Goal: Task Accomplishment & Management: Manage account settings

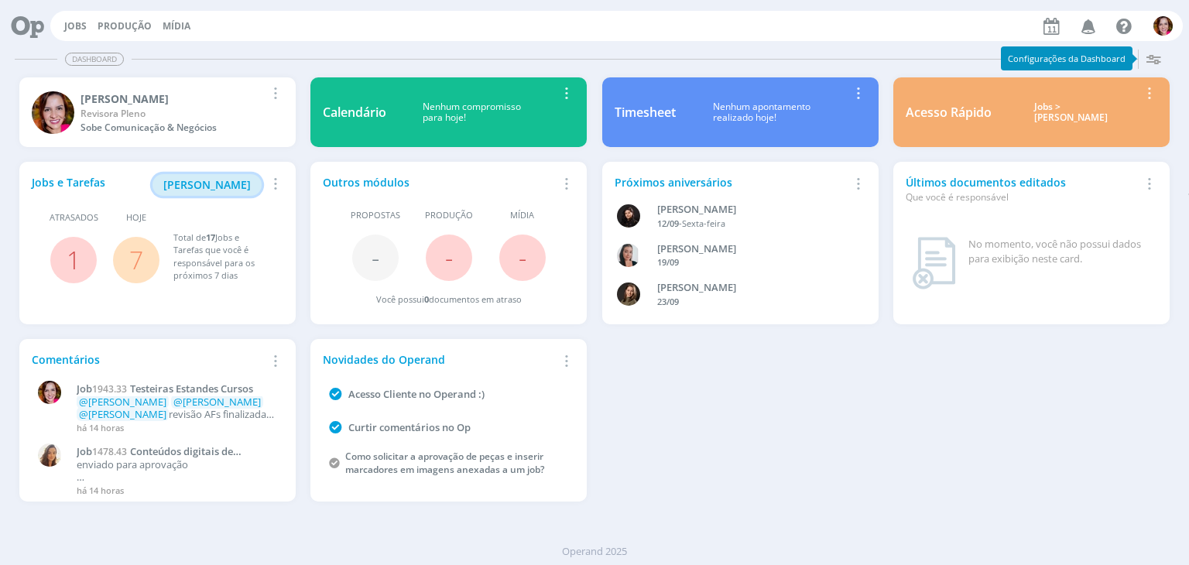
click at [214, 183] on span "Minha Pauta" at bounding box center [206, 184] width 87 height 15
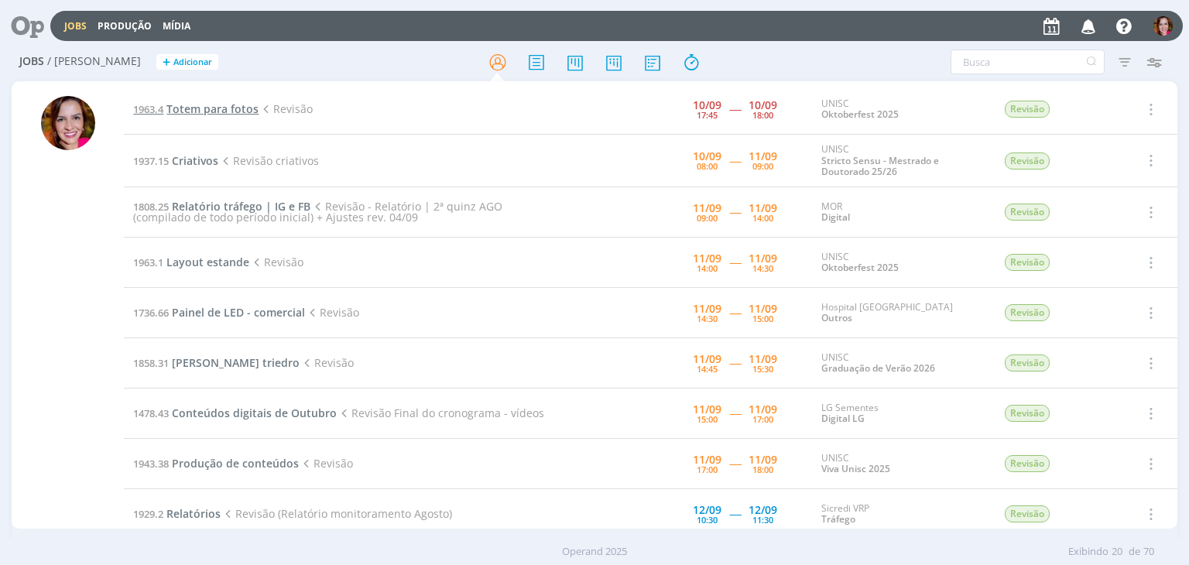
click at [192, 111] on span "Totem para fotos" at bounding box center [212, 108] width 92 height 15
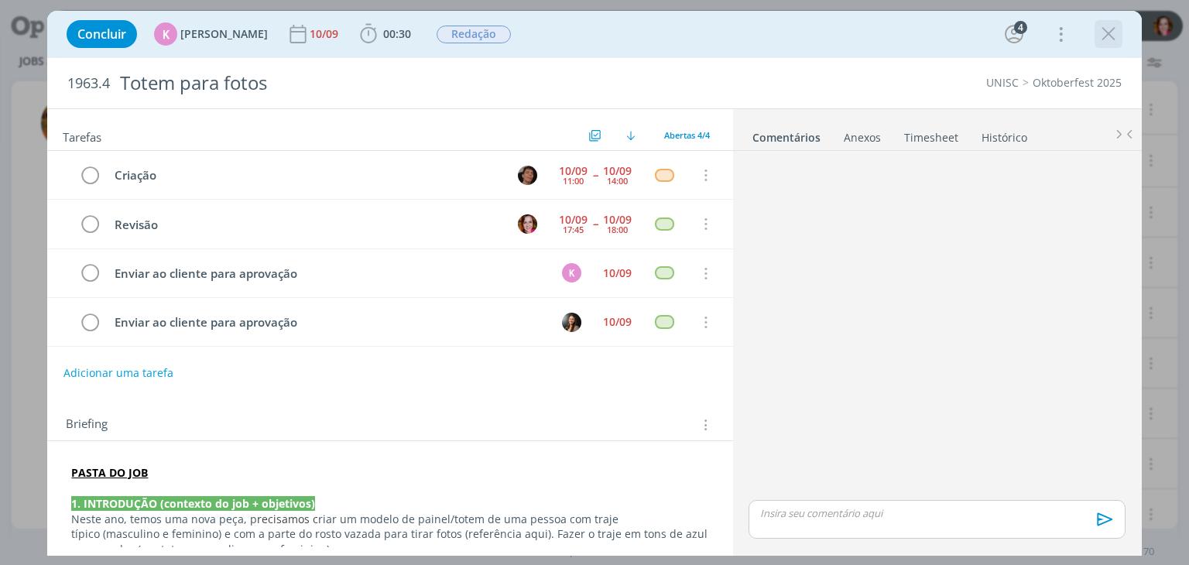
click at [1108, 33] on icon "dialog" at bounding box center [1108, 33] width 23 height 23
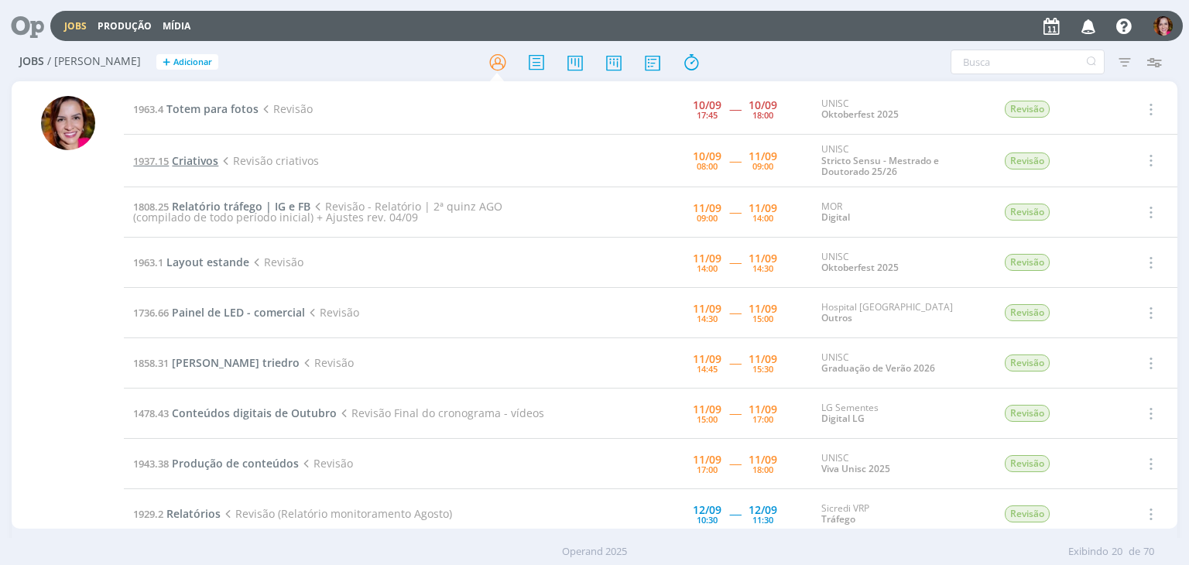
click at [196, 159] on span "Criativos" at bounding box center [195, 160] width 46 height 15
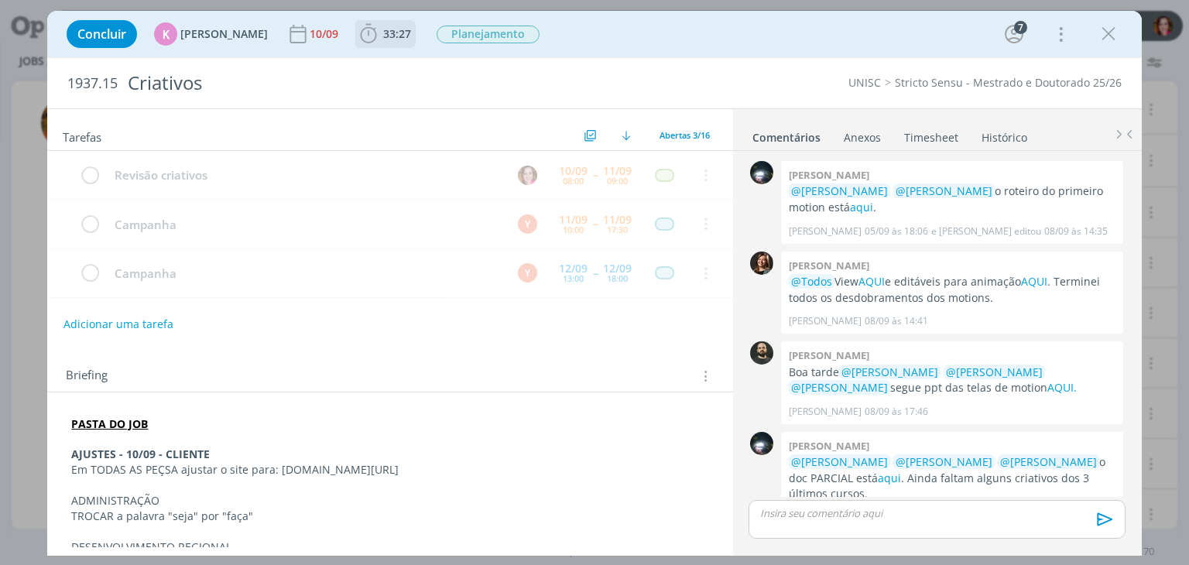
scroll to position [460, 0]
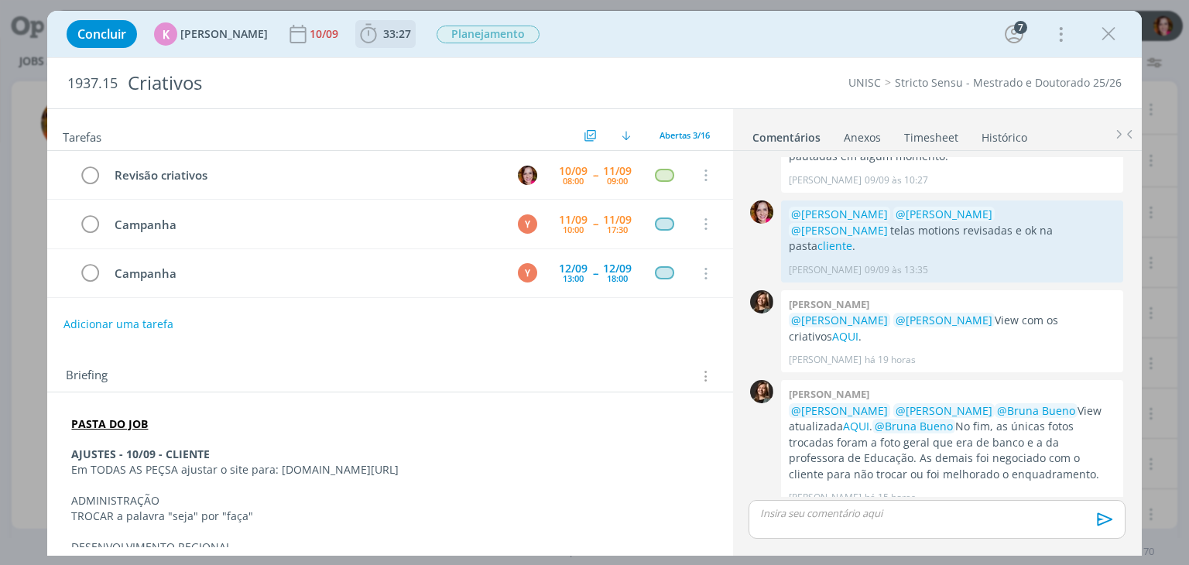
click at [378, 43] on span "33:27" at bounding box center [385, 33] width 57 height 23
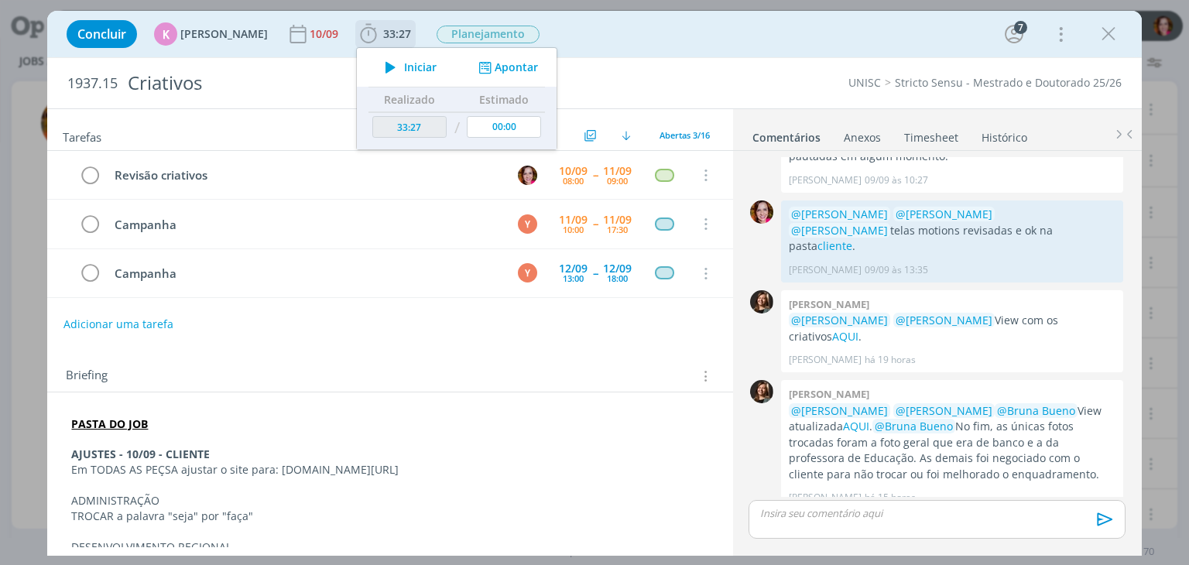
click at [378, 66] on icon "dialog" at bounding box center [390, 67] width 27 height 20
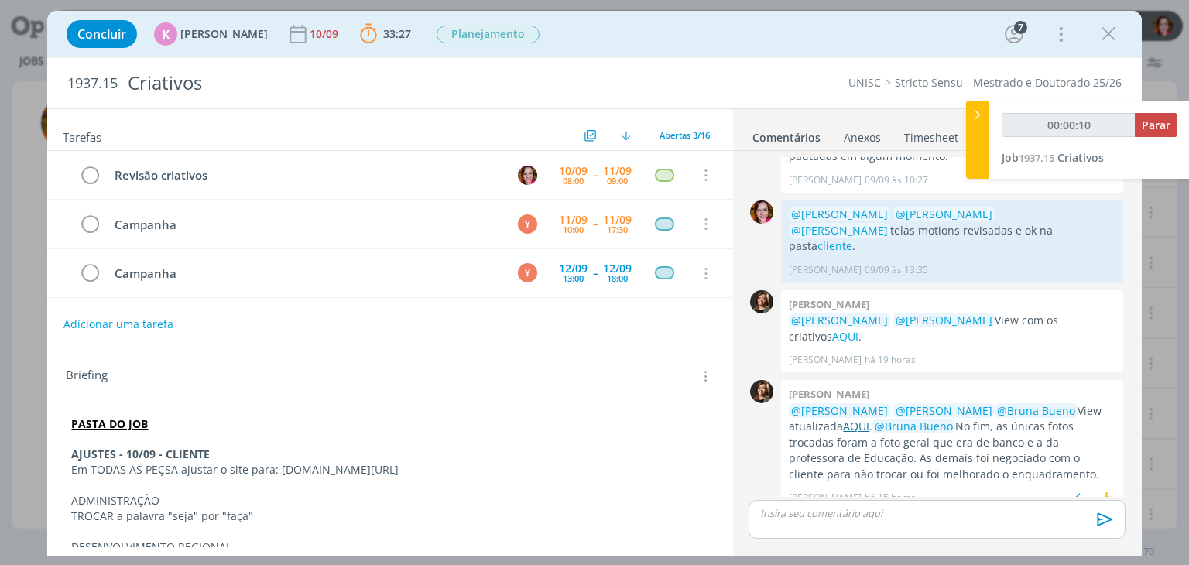
click at [843, 419] on link "AQUI" at bounding box center [856, 426] width 26 height 15
click at [1115, 34] on icon "dialog" at bounding box center [1108, 33] width 23 height 23
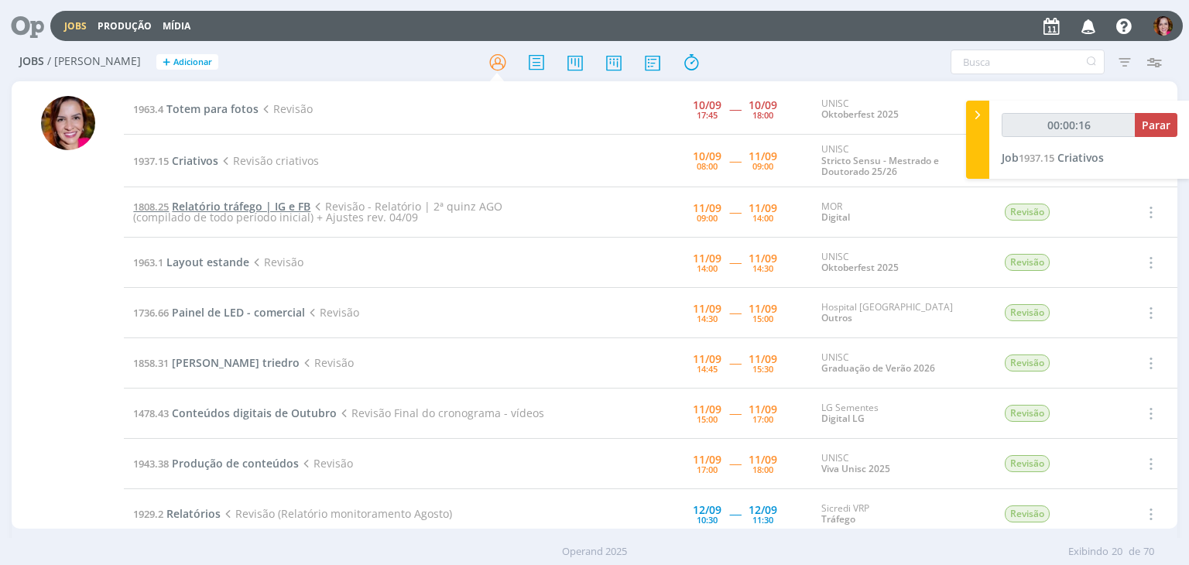
click at [199, 205] on span "Relatório tráfego | IG e FB" at bounding box center [241, 206] width 139 height 15
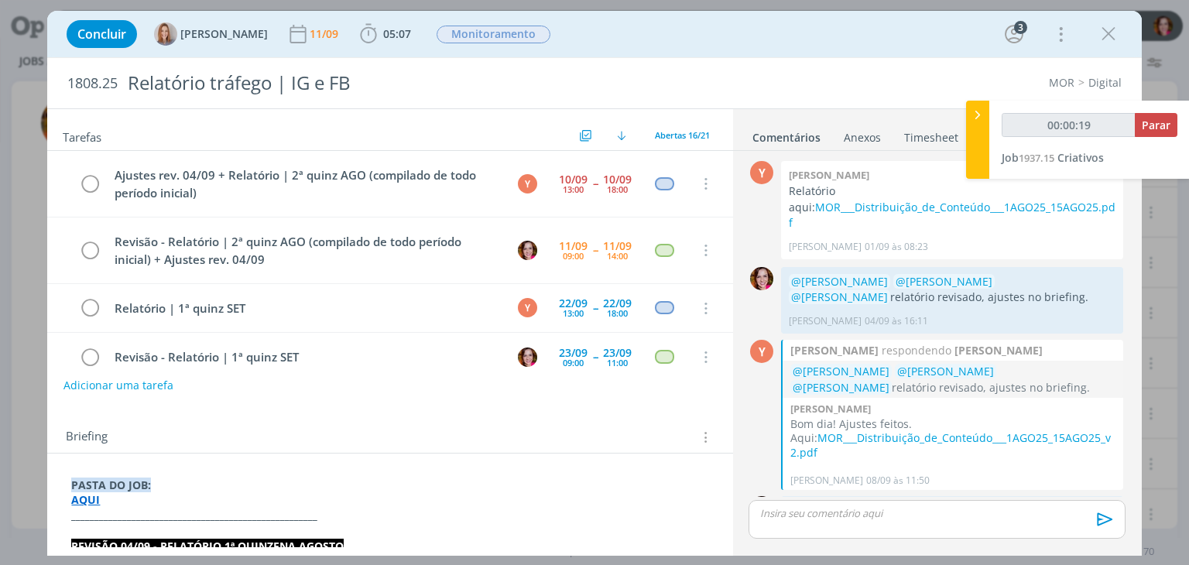
scroll to position [54, 0]
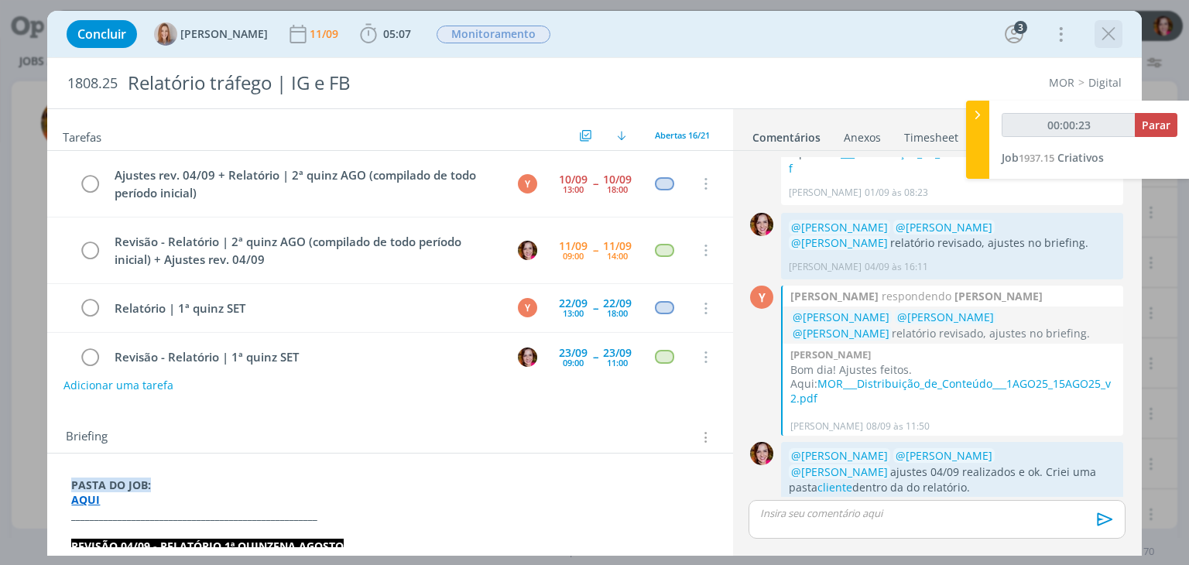
click at [1111, 36] on icon "dialog" at bounding box center [1108, 33] width 23 height 23
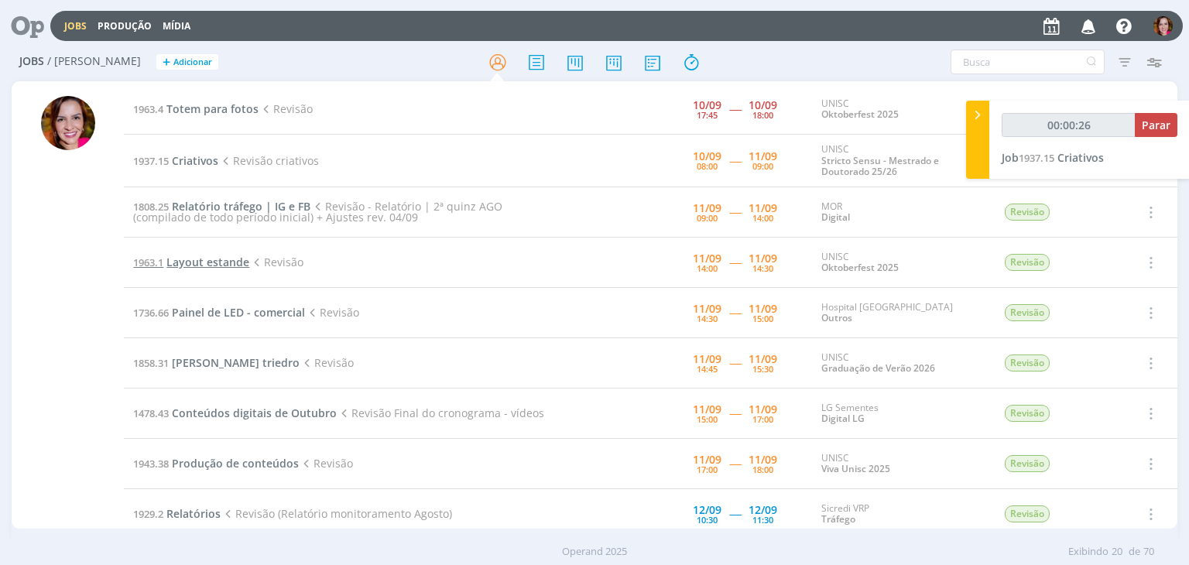
click at [211, 262] on span "Layout estande" at bounding box center [207, 262] width 83 height 15
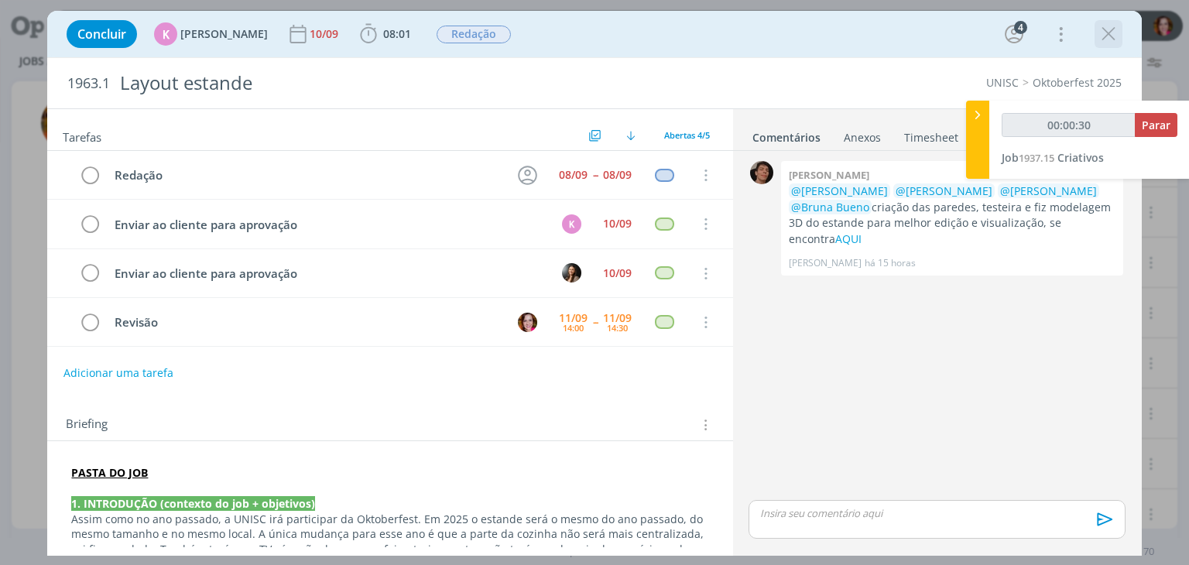
click at [1112, 36] on icon "dialog" at bounding box center [1108, 33] width 23 height 23
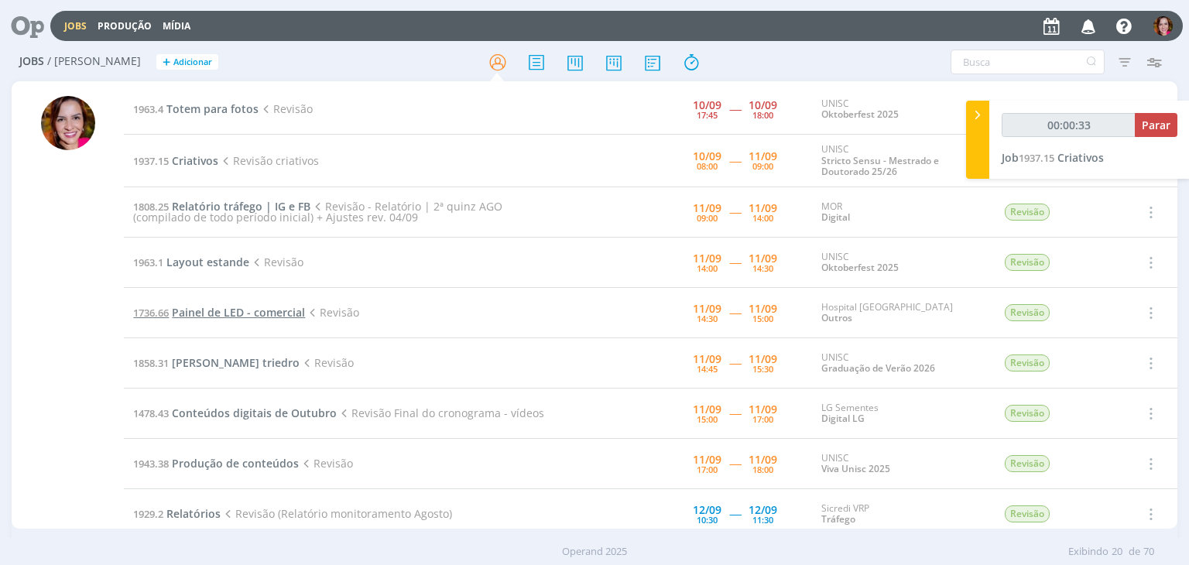
click at [212, 308] on span "Painel de LED - comercial" at bounding box center [238, 312] width 133 height 15
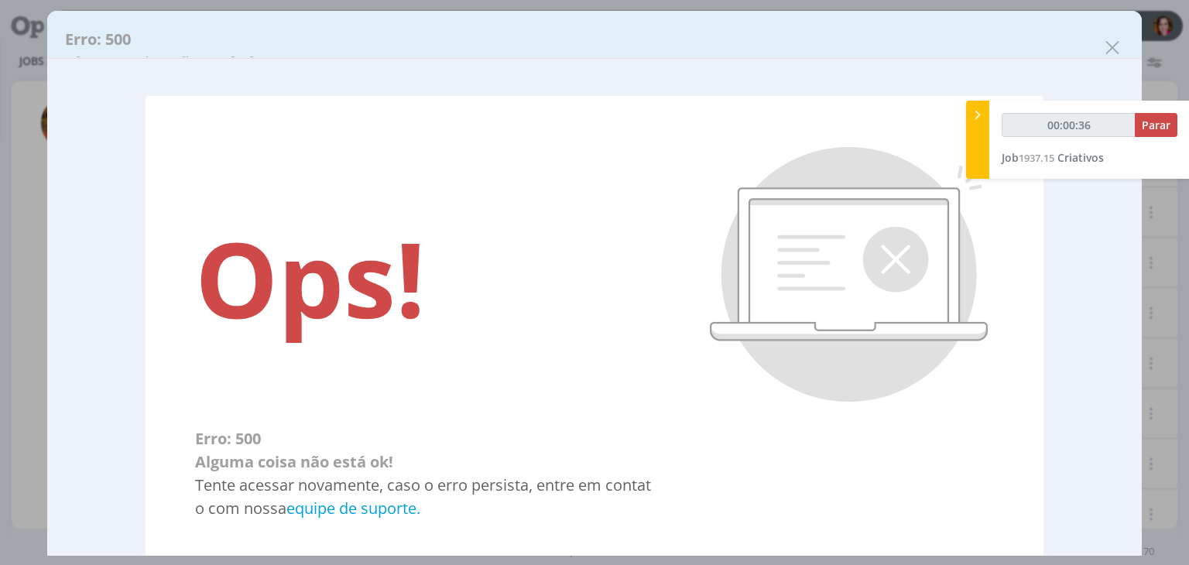
click at [1115, 50] on icon "dialog" at bounding box center [1112, 47] width 23 height 23
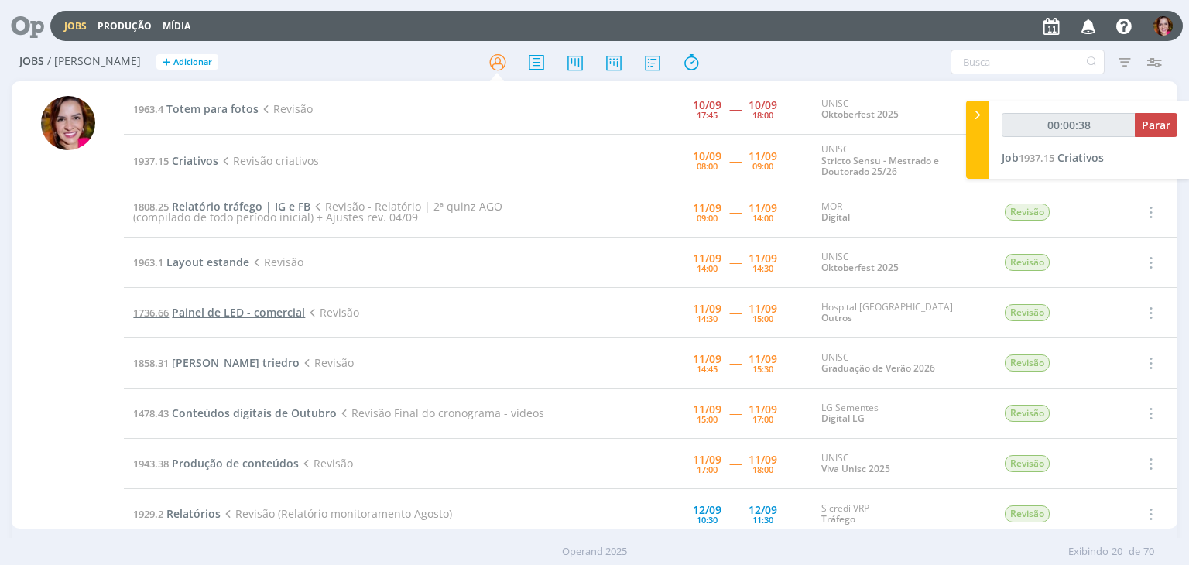
click at [223, 313] on span "Painel de LED - comercial" at bounding box center [238, 312] width 133 height 15
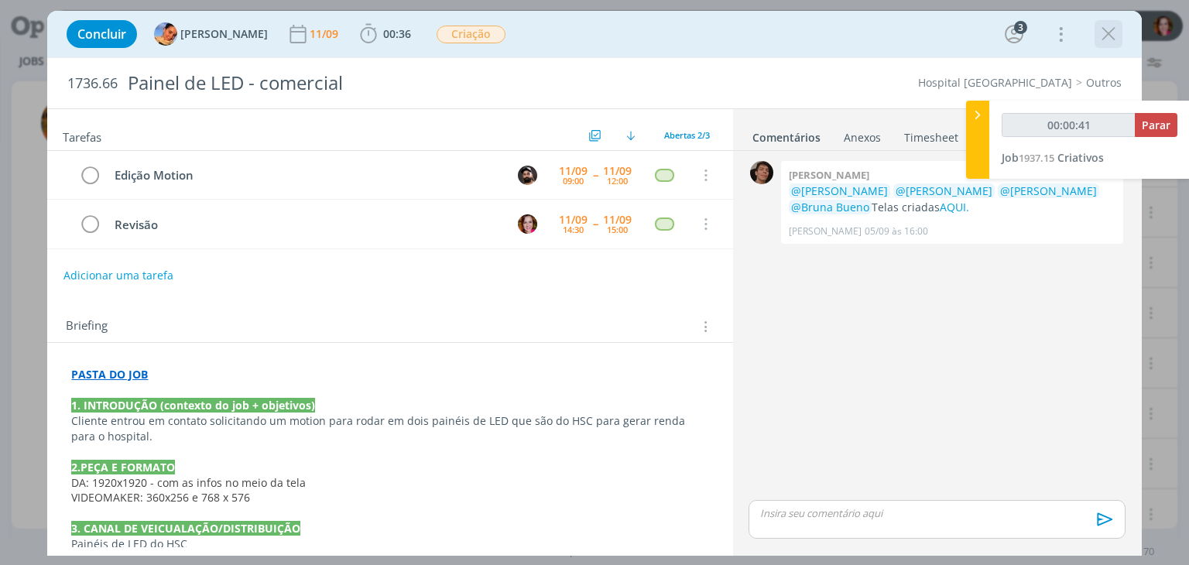
click at [1112, 37] on icon "dialog" at bounding box center [1108, 33] width 23 height 23
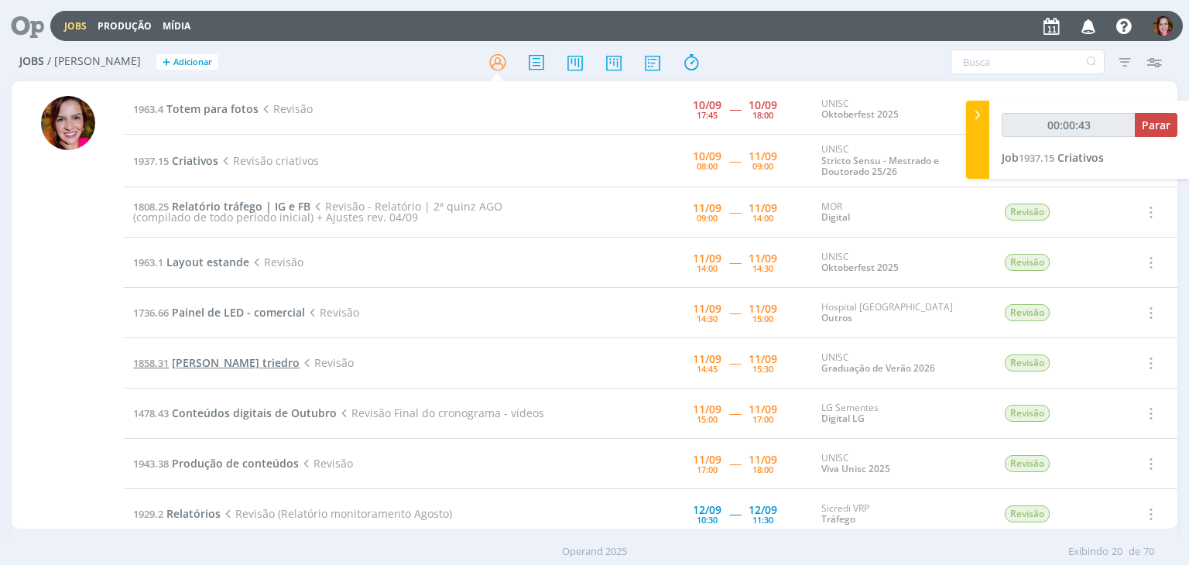
click at [192, 363] on span "[PERSON_NAME] triedro" at bounding box center [236, 362] width 128 height 15
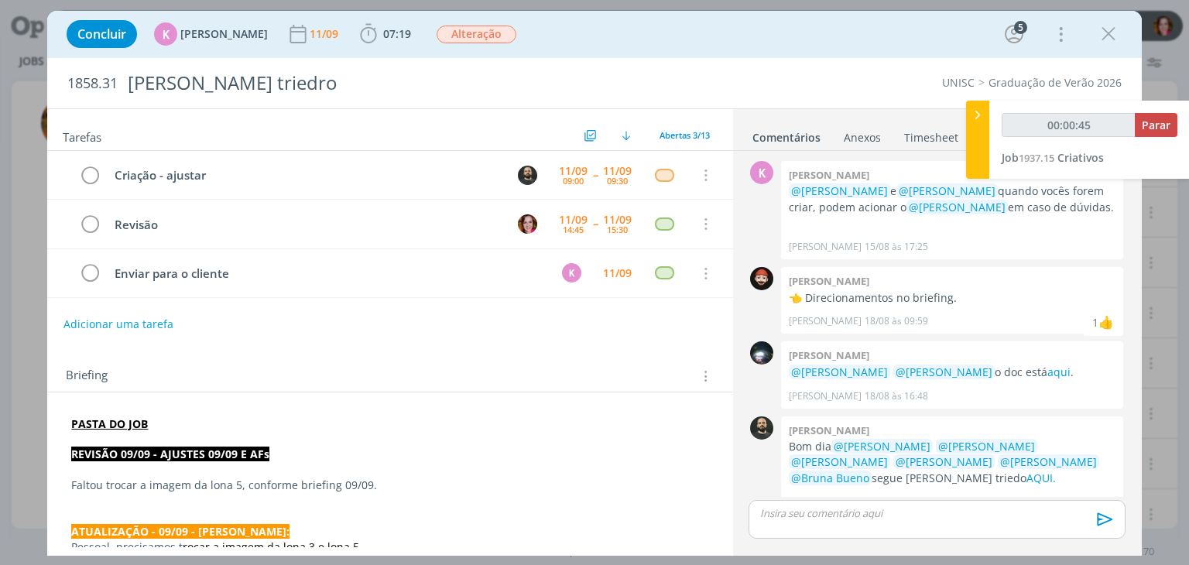
scroll to position [773, 0]
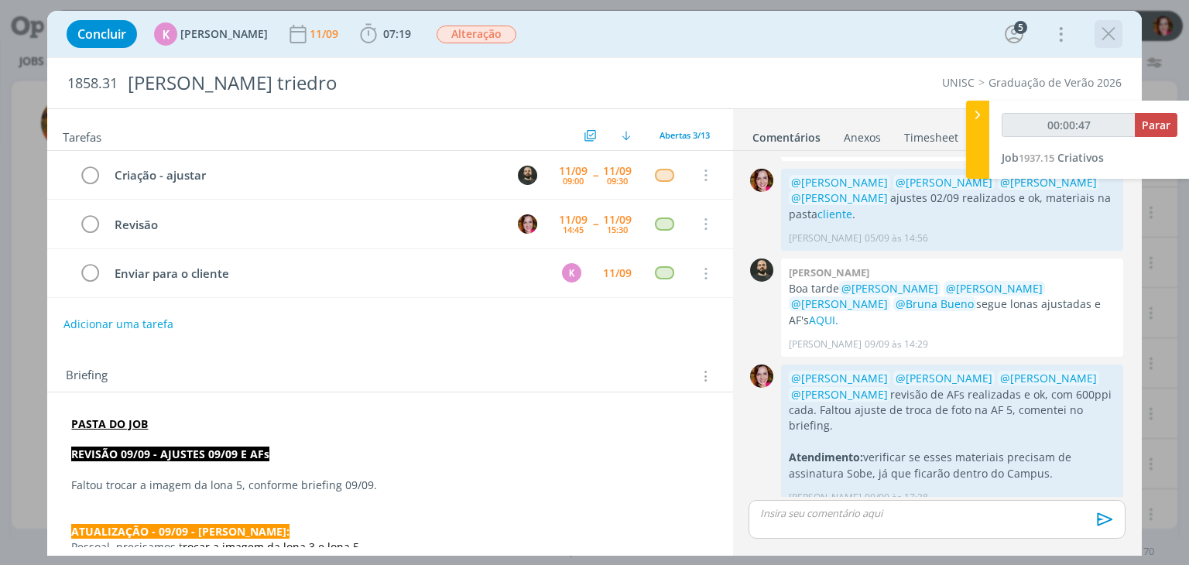
click at [1102, 41] on icon "dialog" at bounding box center [1108, 33] width 23 height 23
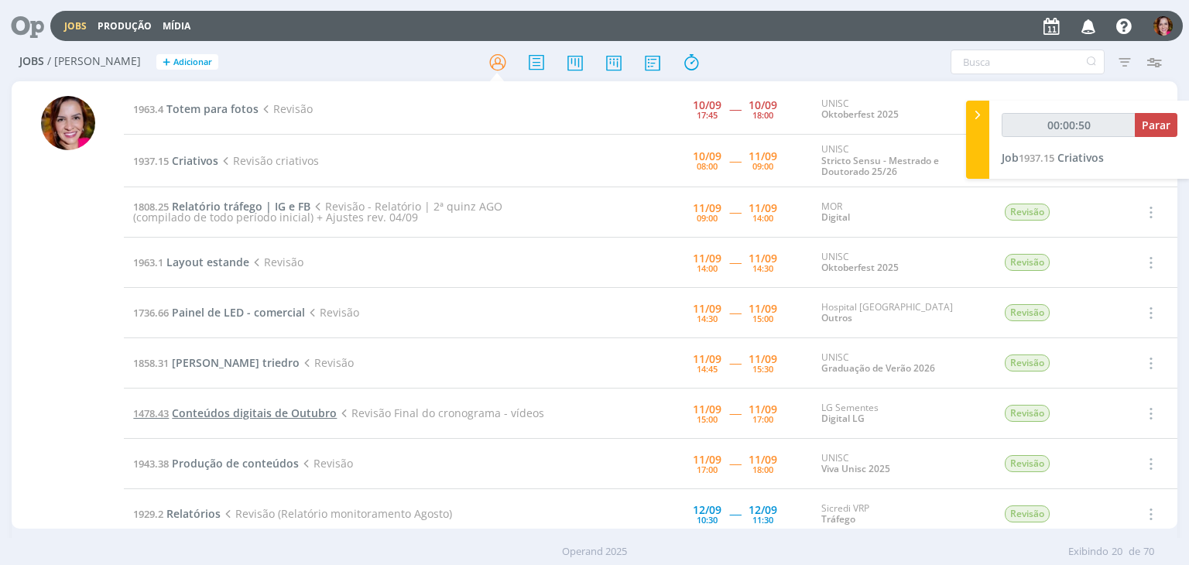
click at [220, 414] on span "Conteúdos digitais de Outubro" at bounding box center [254, 413] width 165 height 15
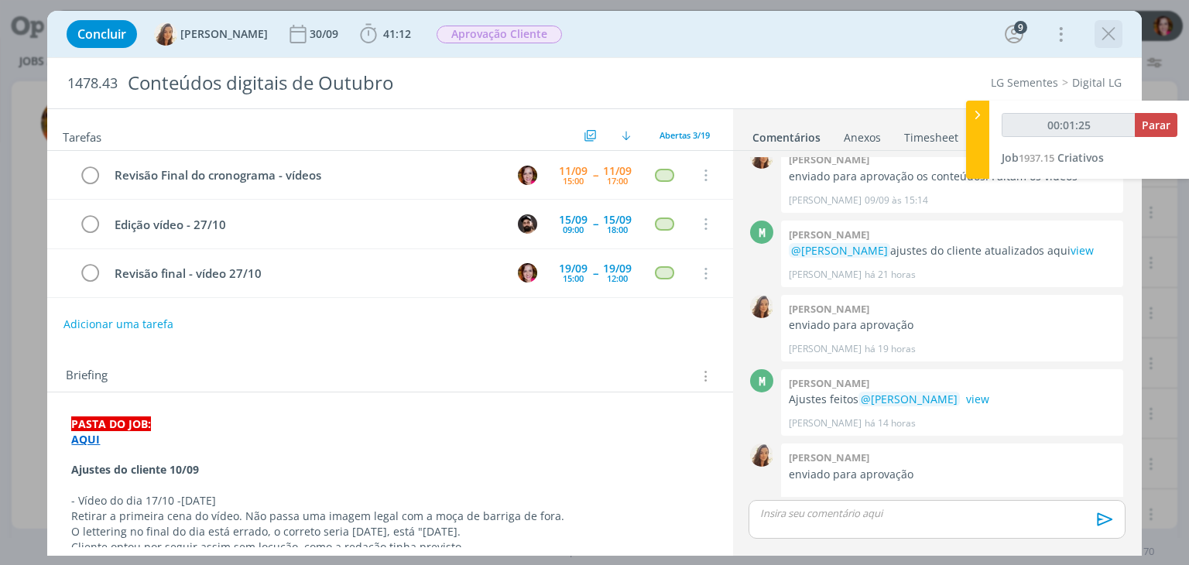
click at [1099, 38] on icon "dialog" at bounding box center [1108, 33] width 23 height 23
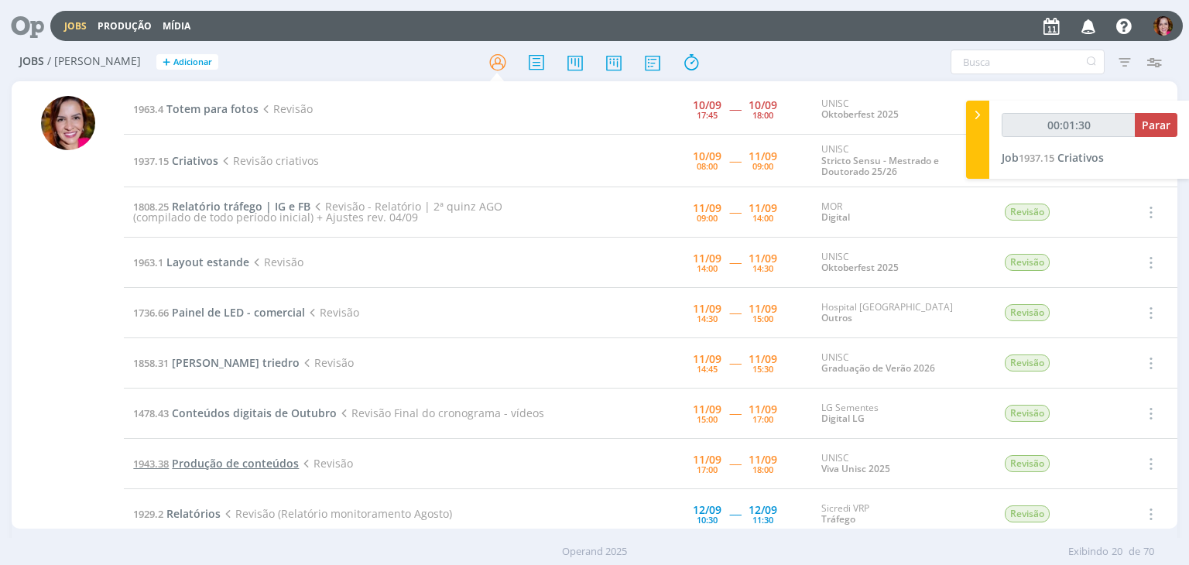
click at [204, 468] on span "Produção de conteúdos" at bounding box center [235, 463] width 127 height 15
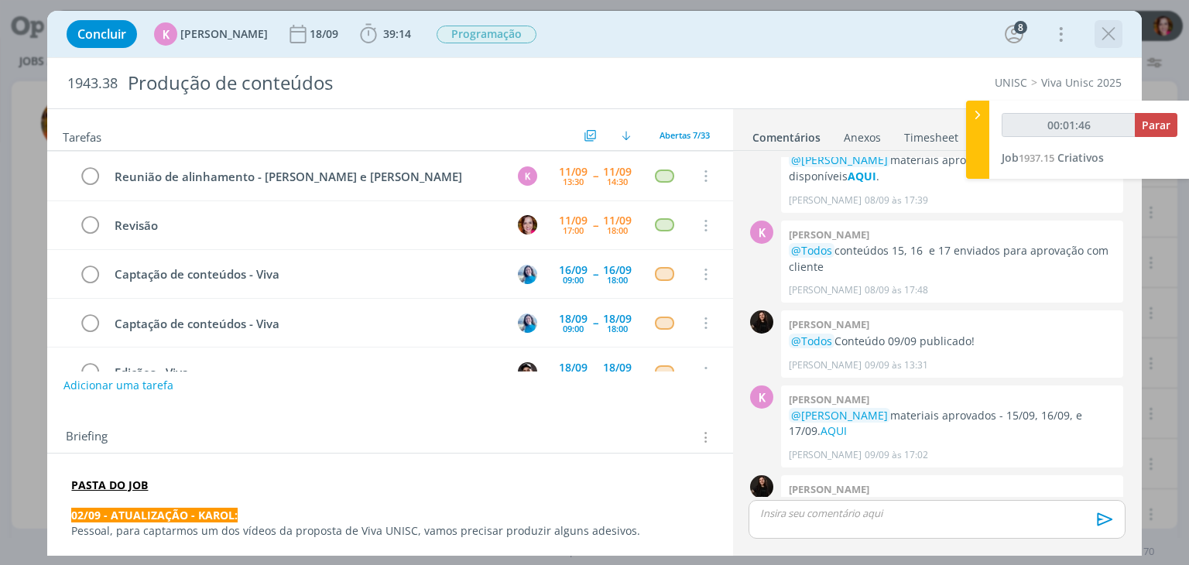
click at [1101, 33] on icon "dialog" at bounding box center [1108, 33] width 23 height 23
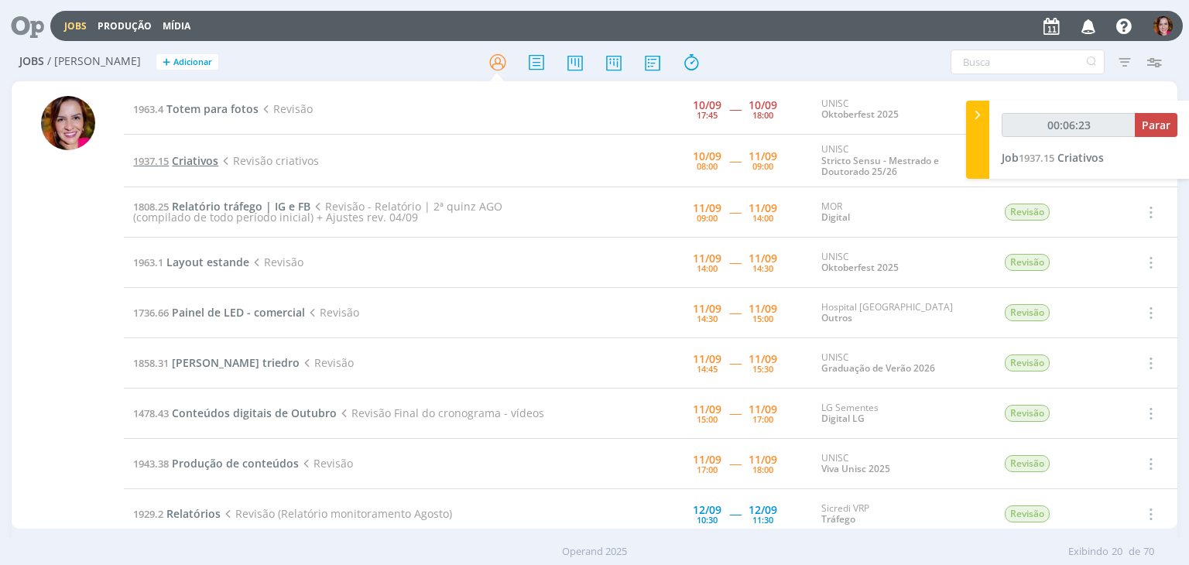
click at [197, 164] on span "Criativos" at bounding box center [195, 160] width 46 height 15
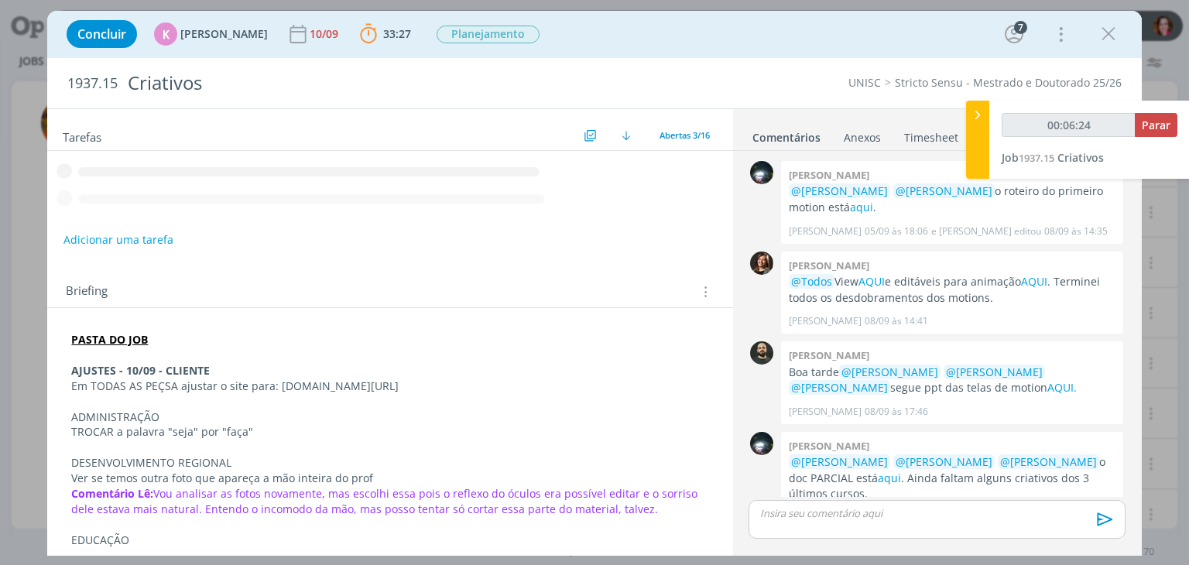
scroll to position [460, 0]
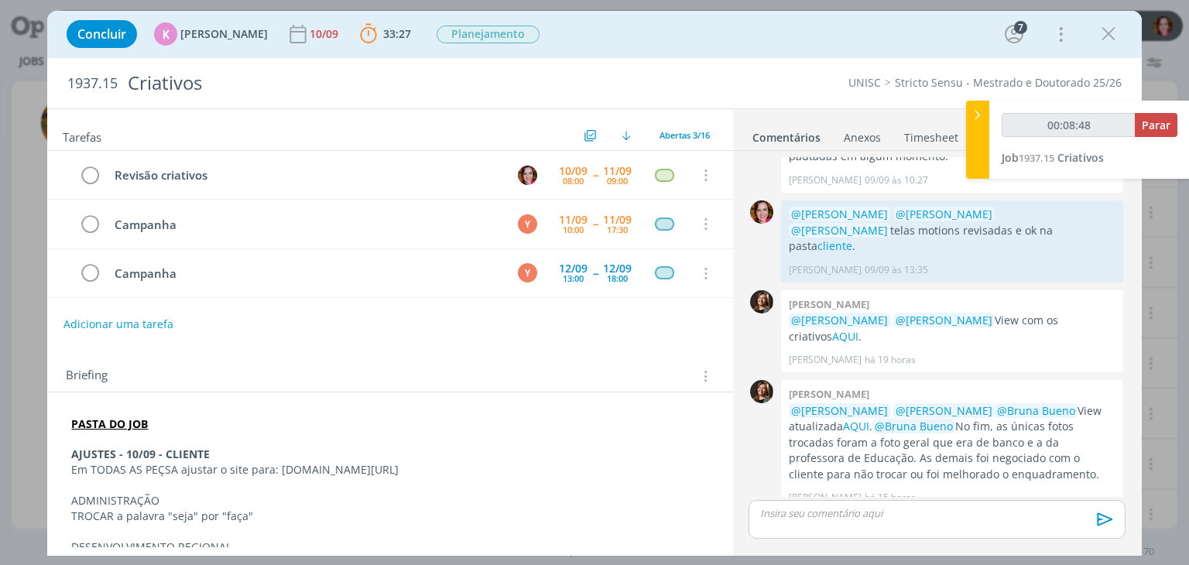
click at [75, 497] on p "ADMINISTRAÇÃO" at bounding box center [389, 500] width 637 height 15
copy div "ADMINISTRAÇÃO TROCAR a palavra "seja" por "faça""
click at [180, 513] on p "TROCAR a palavra "seja" por "faça"" at bounding box center [389, 516] width 637 height 15
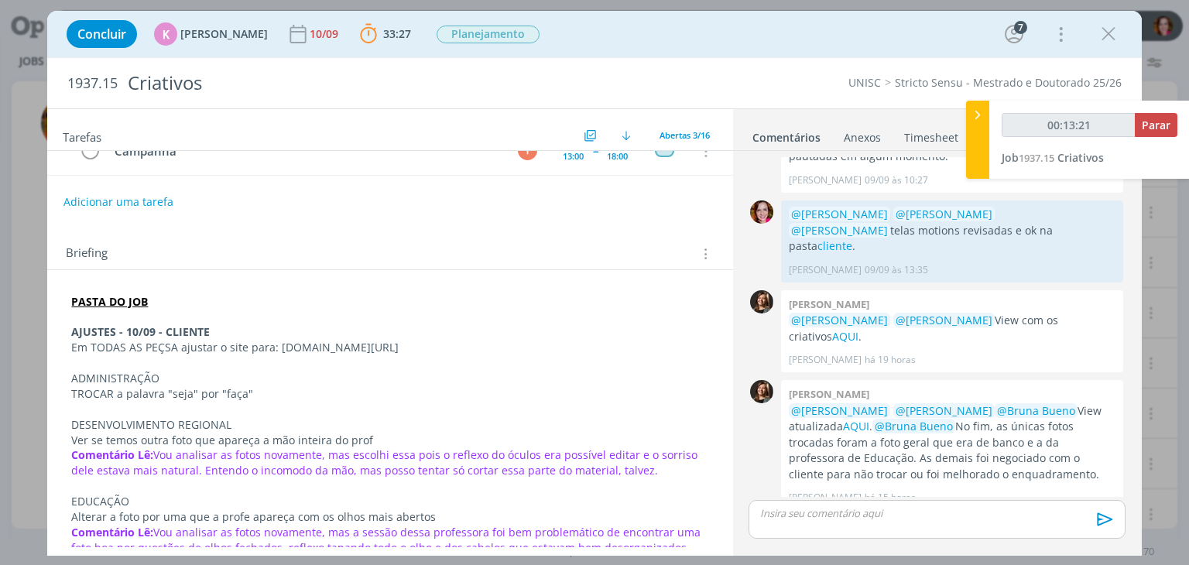
scroll to position [124, 0]
click at [274, 341] on p "Em TODAS AS PEÇSA ajustar o site para: UNISC.BR/MESTRADOEDOUTORADO" at bounding box center [389, 345] width 637 height 15
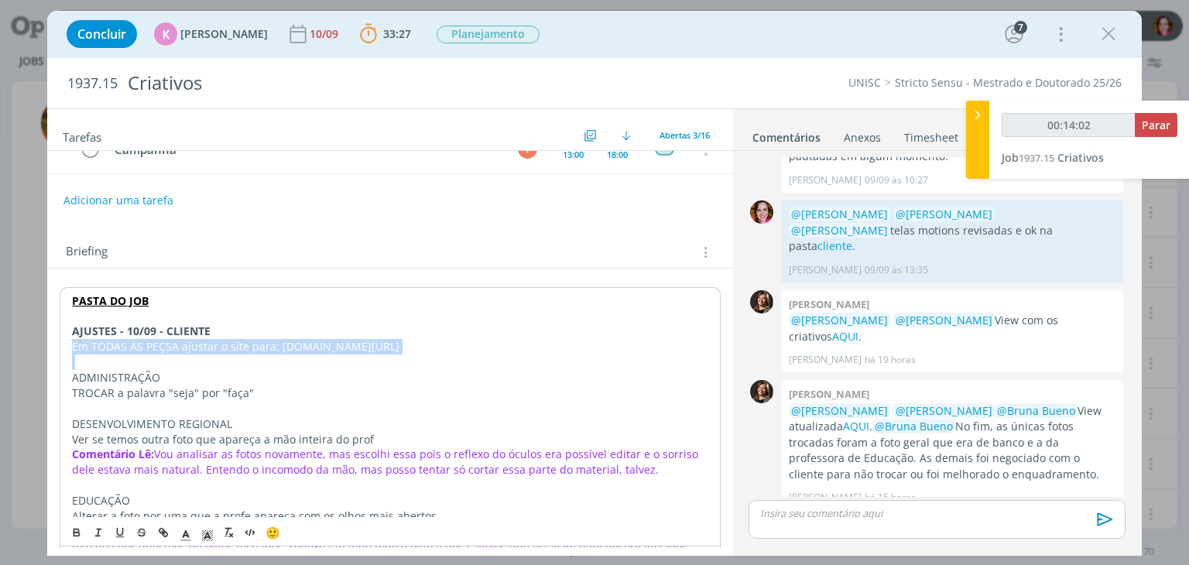
click at [274, 341] on p "Em TODAS AS PEÇSA ajustar o site para: UNISC.BR/MESTRADOEDOUTORADO" at bounding box center [389, 346] width 635 height 15
copy p "Em TODAS AS PEÇSA ajustar o site para: UNISC.BR/MESTRADOEDOUTORADO"
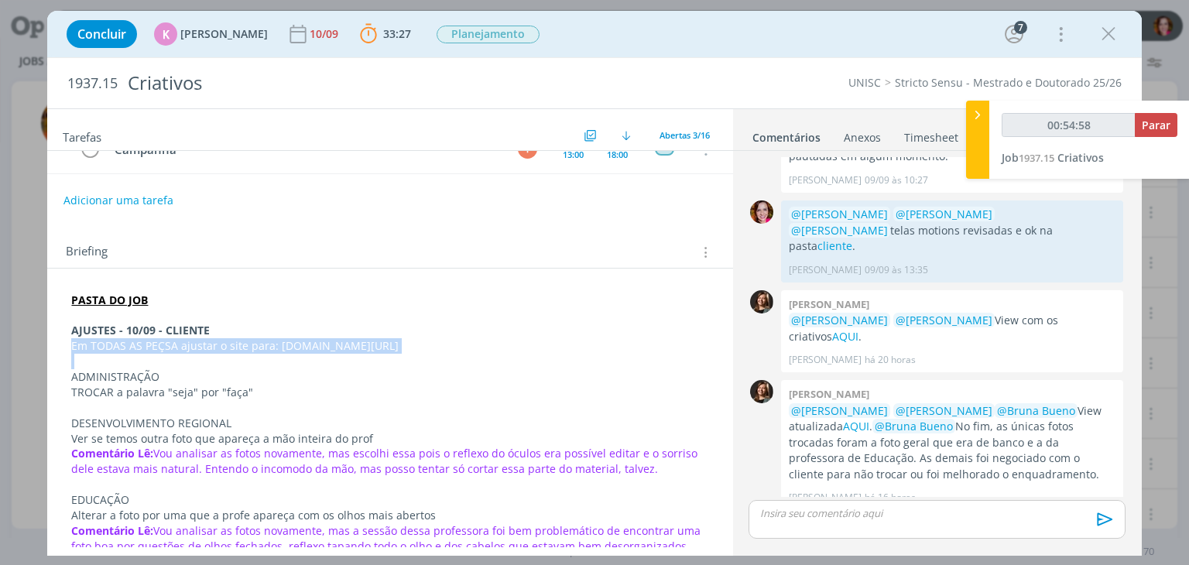
copy p "Em TODAS AS PEÇSA ajustar o site para: UNISC.BR/MESTRADOEDOUTORADO"
click at [809, 520] on p "dialog" at bounding box center [936, 513] width 351 height 14
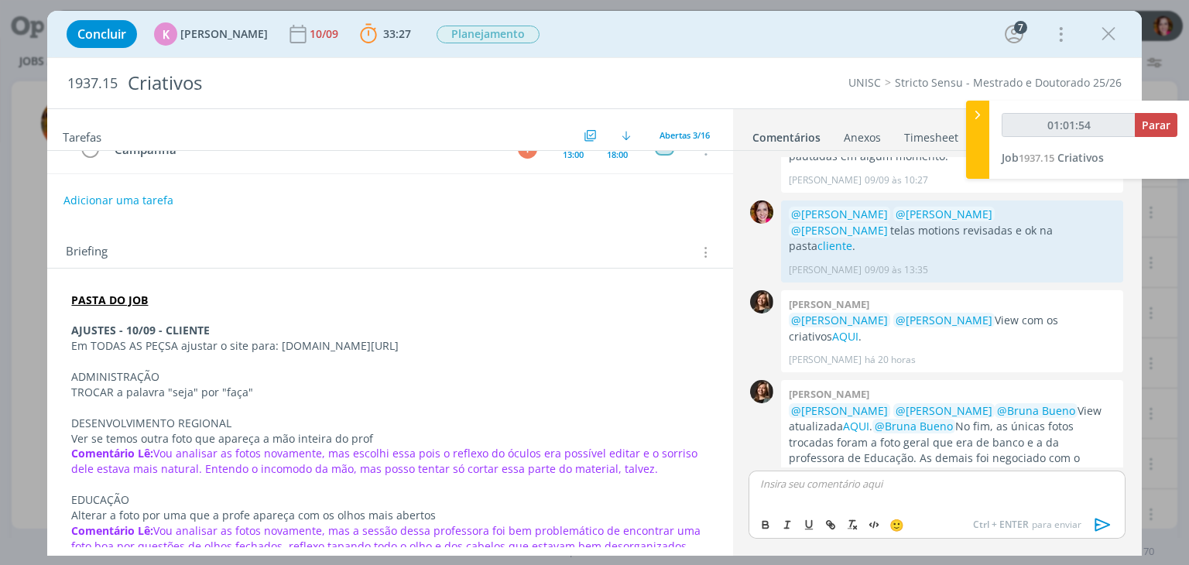
type input "01:01:55"
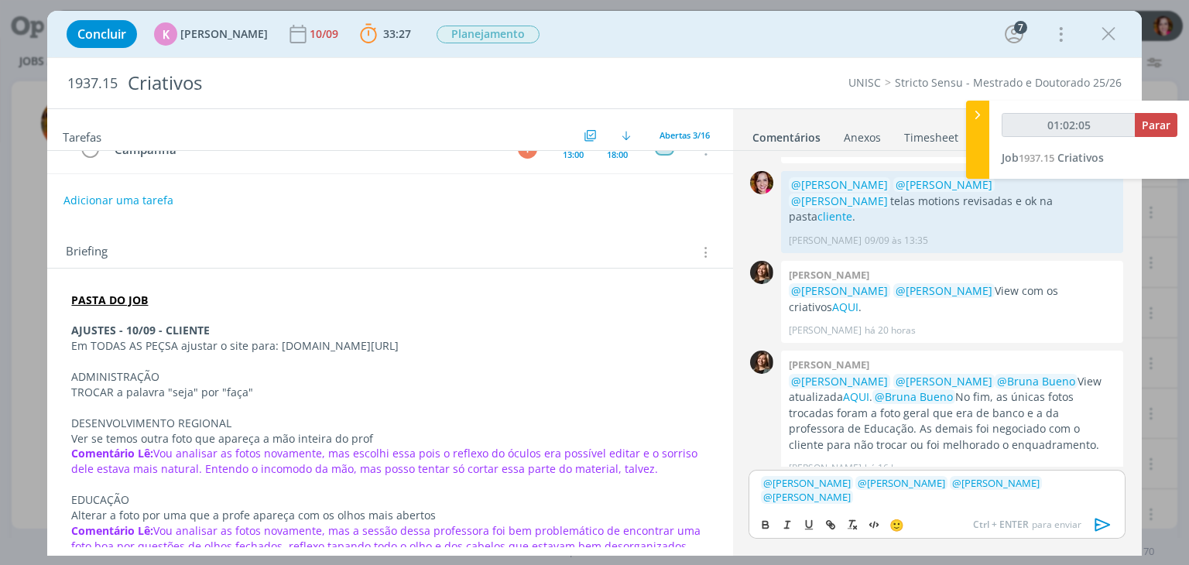
click at [203, 301] on p "PASTA DO JOB" at bounding box center [389, 300] width 637 height 15
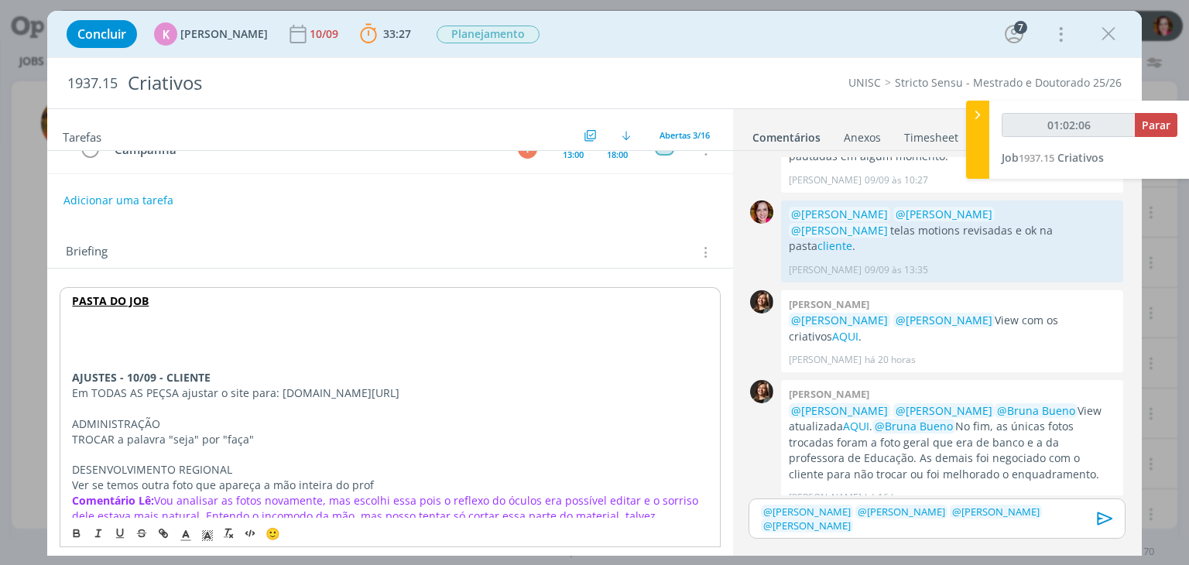
type input "01:02:07"
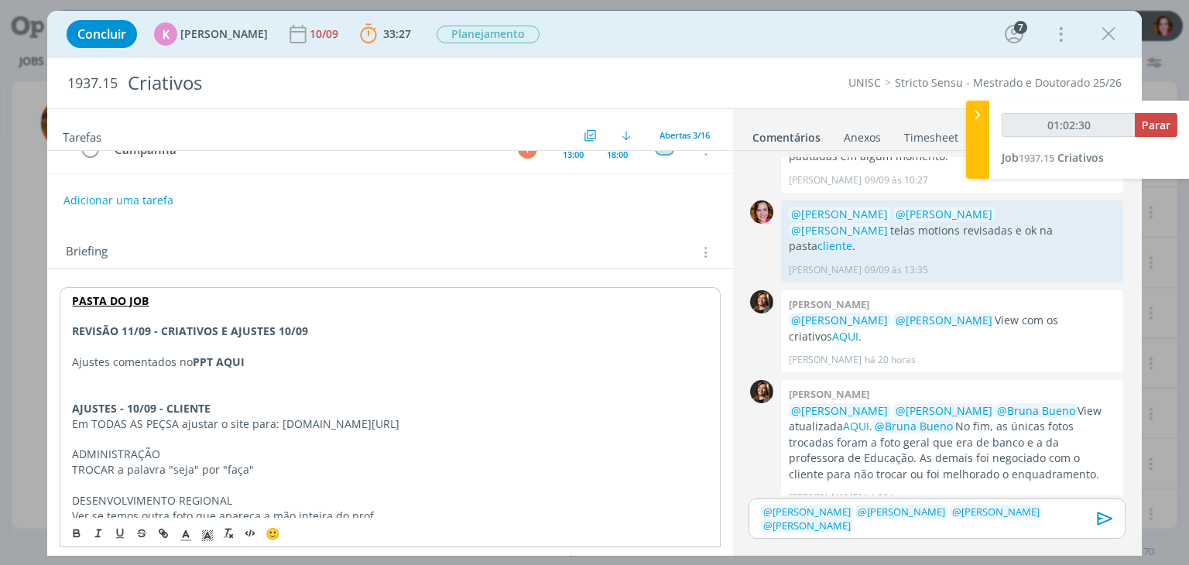
type input "01:02:31"
type input "PPT AQUI"
type input "01:02:38"
paste input "https://sobeae.sharepoint.com/sites/SOBEAE/Documentos%20Compartilhados/Forms/Al…"
type input "https://sobeae.sharepoint.com/sites/SOBEAE/Documentos%20Compartilhados/Forms/Al…"
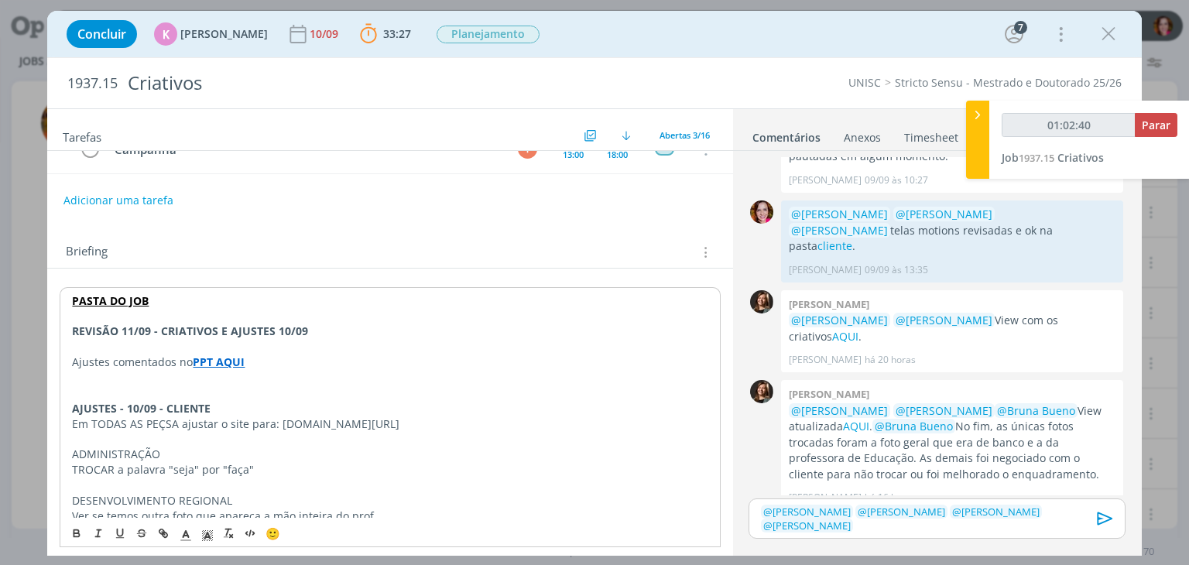
scroll to position [0, 0]
type input "01:02:44"
paste input "https://sobeae.sharepoint.com/sites/SOBEAE/Documentos%20Compartilhados/Forms/Al…"
type input "https://sobeae.sharepoint.com/sites/SOBEAE/Documentos%20Compartilhados/Forms/Al…"
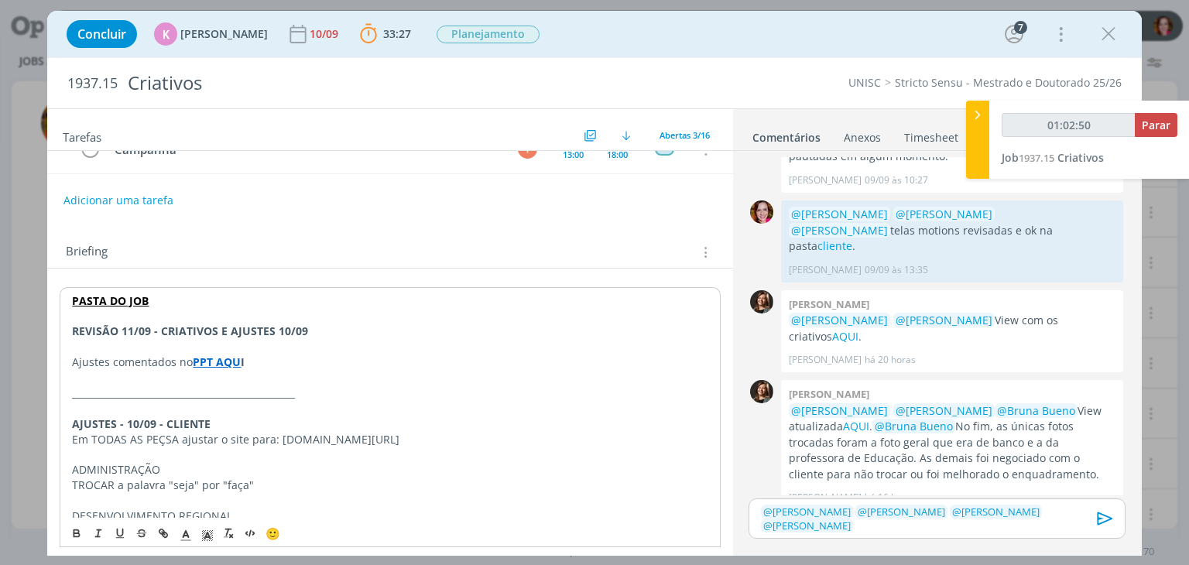
click at [236, 355] on strong "PPT AQU" at bounding box center [217, 362] width 48 height 15
click at [218, 388] on link "https://sobeae.sharepoint.com/sites/SOBEAE/Documentos%20Compartilhados/Forms/Al…" at bounding box center [172, 392] width 117 height 20
click at [226, 331] on strong "REVISÃO 11/09 - CRIATIVOS E AJUSTES 10/09" at bounding box center [190, 331] width 236 height 15
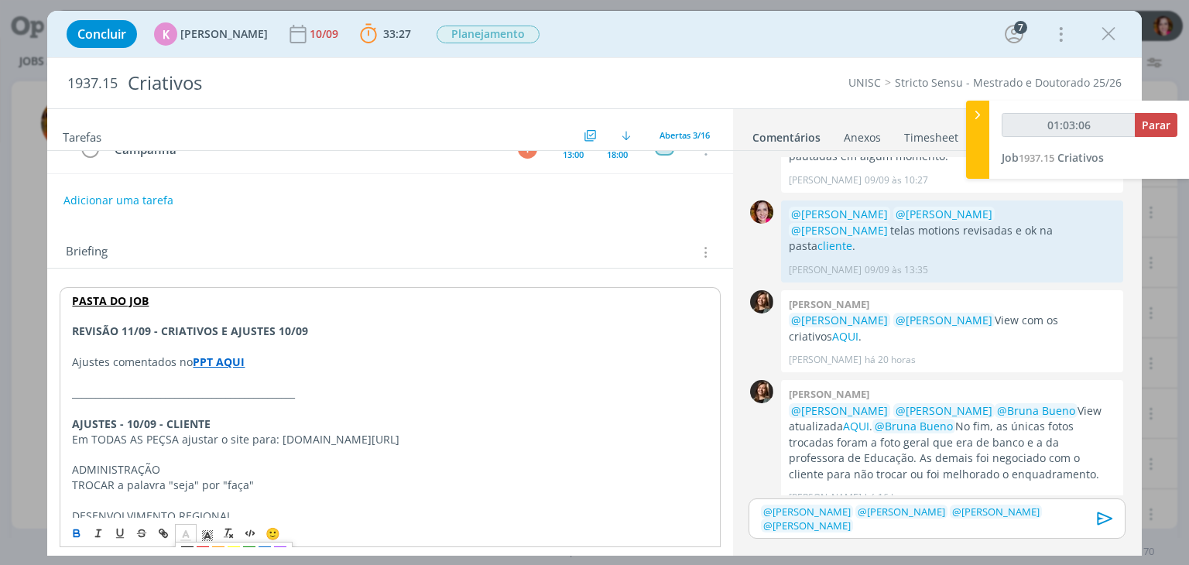
click at [188, 533] on icon "dialog" at bounding box center [186, 536] width 14 height 14
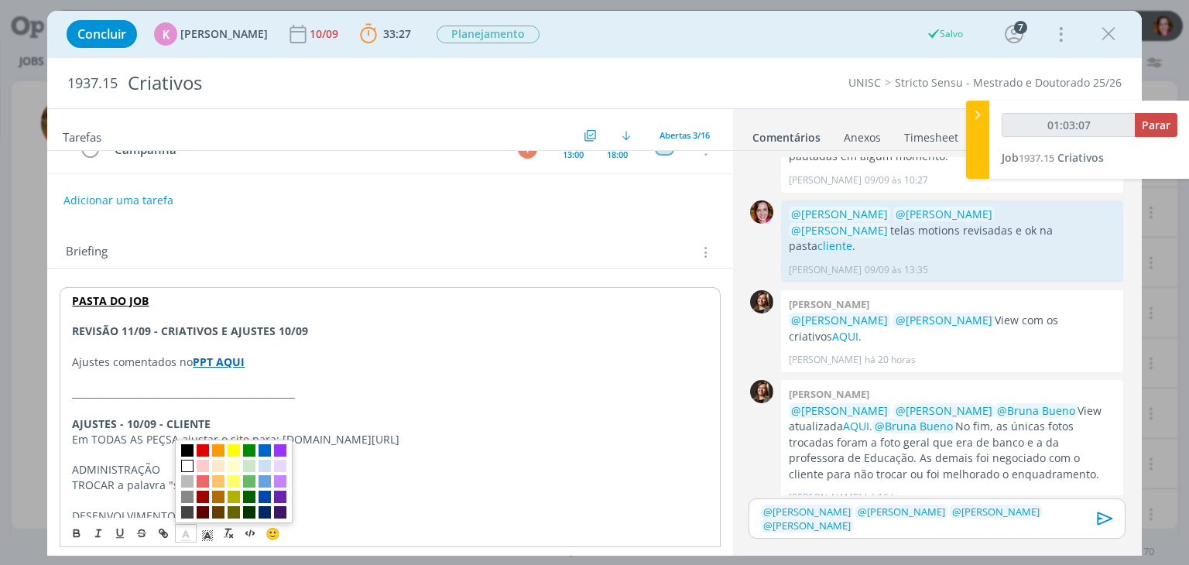
click at [189, 462] on span "dialog" at bounding box center [187, 466] width 12 height 12
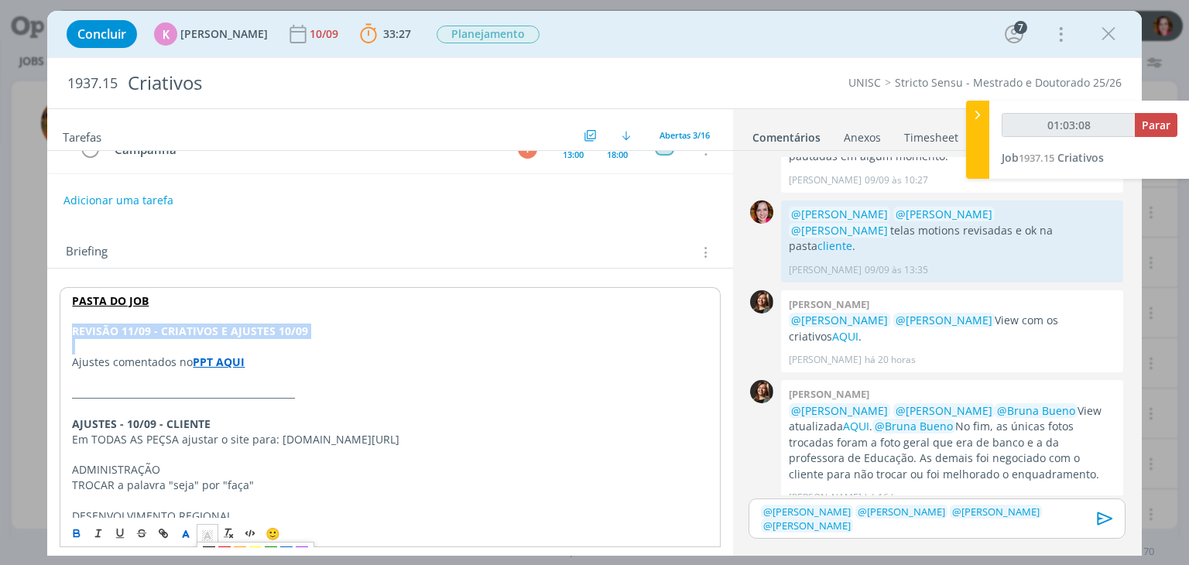
click at [207, 538] on icon "dialog" at bounding box center [207, 536] width 14 height 14
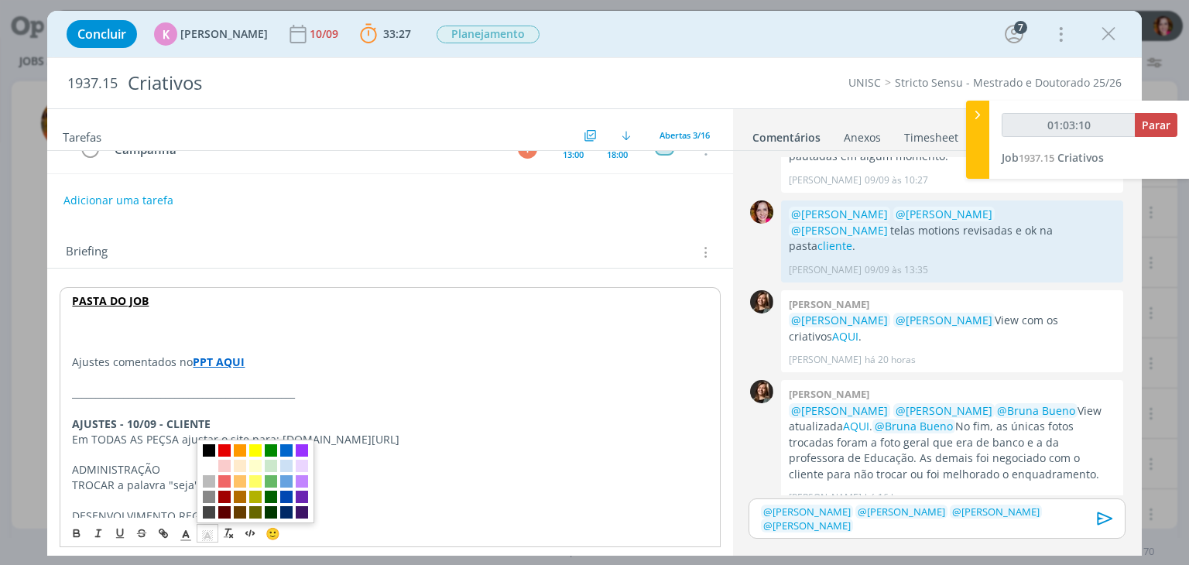
click at [206, 450] on span "dialog" at bounding box center [209, 450] width 12 height 12
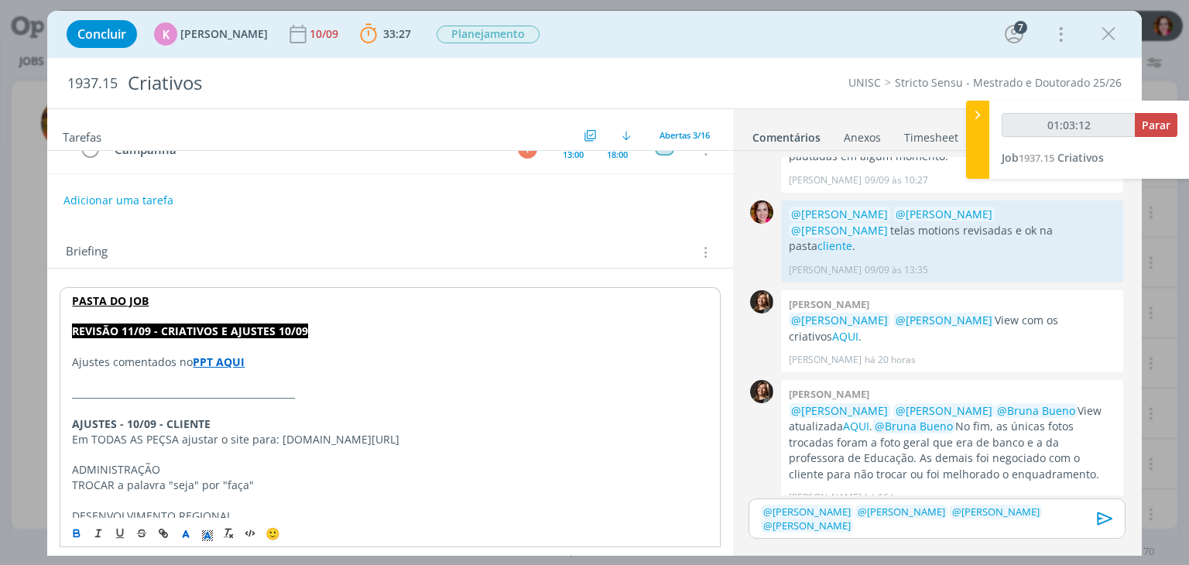
click at [392, 364] on p "Ajustes comentados no PPT AQUI" at bounding box center [389, 362] width 635 height 15
click at [851, 519] on span "@ Beatriz Luchese" at bounding box center [806, 526] width 87 height 14
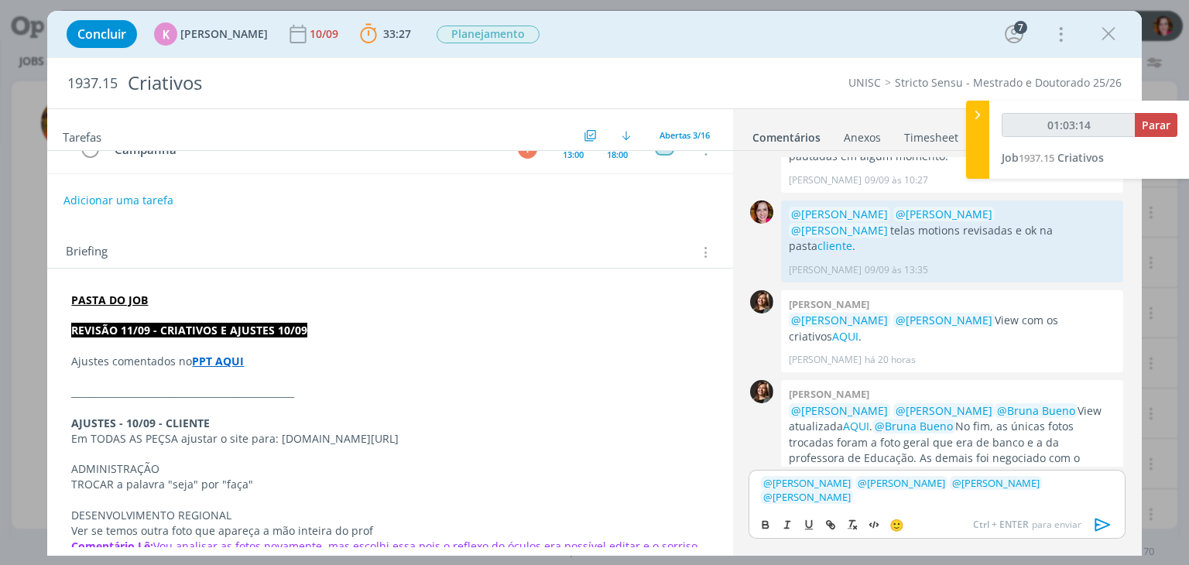
scroll to position [489, 0]
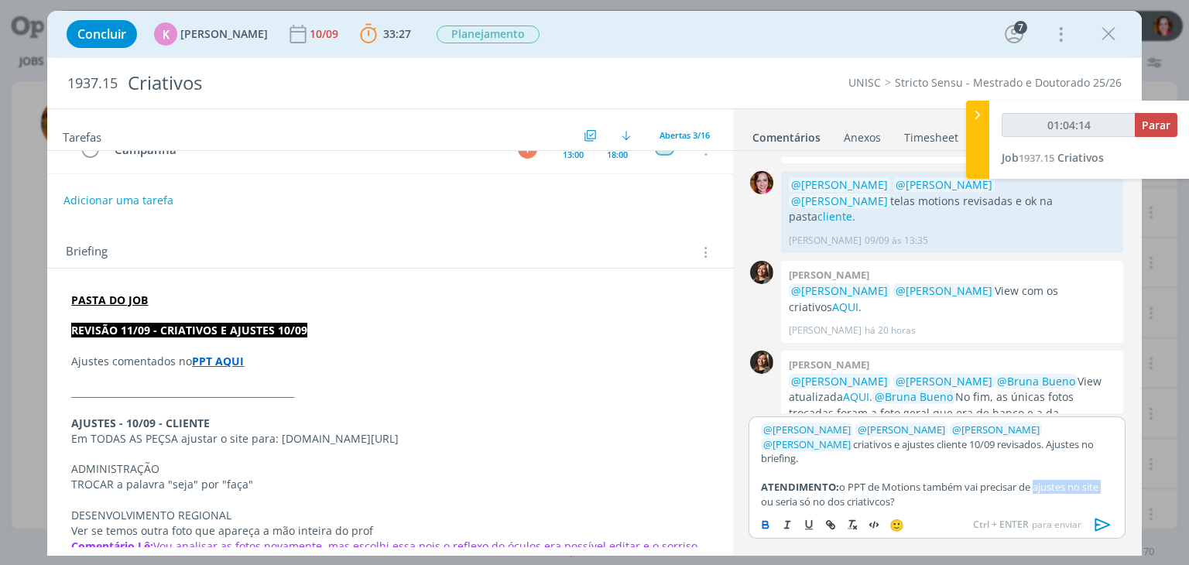
drag, startPoint x: 1037, startPoint y: 483, endPoint x: 1109, endPoint y: 482, distance: 72.0
click at [1109, 482] on p "ATENDIMENTO: o PPT de Motions também vai precisar de ajustes no site ou seria s…" at bounding box center [936, 494] width 351 height 29
click at [886, 495] on p "ATENDIMENTO: o PPT de Motions também vai precisar de ajustes no site ou seria s…" at bounding box center [936, 494] width 351 height 29
click at [963, 495] on p "ATENDIMENTO: o PPT de Motions também vai precisar de ajustes no site ou seria s…" at bounding box center [936, 494] width 351 height 29
click at [1074, 481] on strong "ajustes no site" at bounding box center [923, 494] width 324 height 28
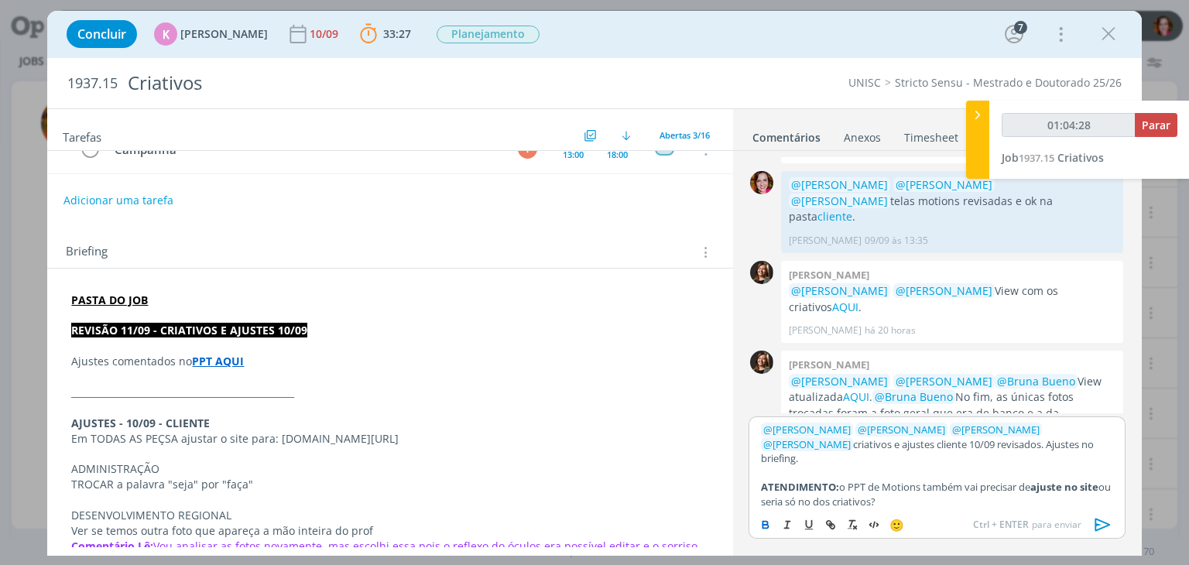
click at [1110, 481] on p "ATENDIMENTO: o PPT de Motions também vai precisar de ajuste no site ou seria só…" at bounding box center [936, 494] width 351 height 29
click at [1100, 521] on icon "dialog" at bounding box center [1101, 525] width 15 height 13
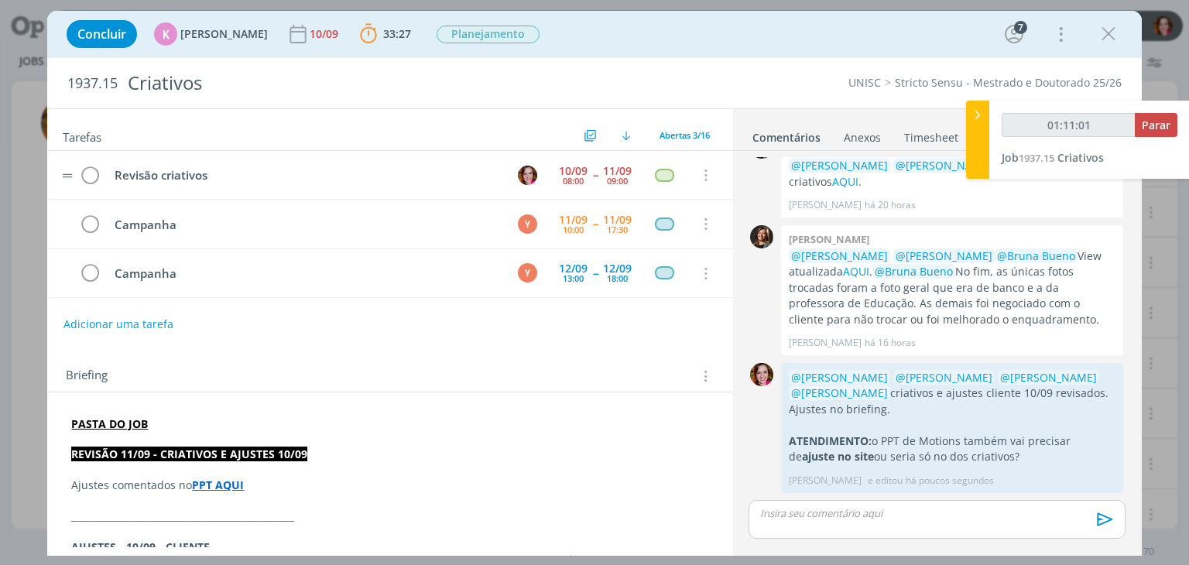
scroll to position [598, 0]
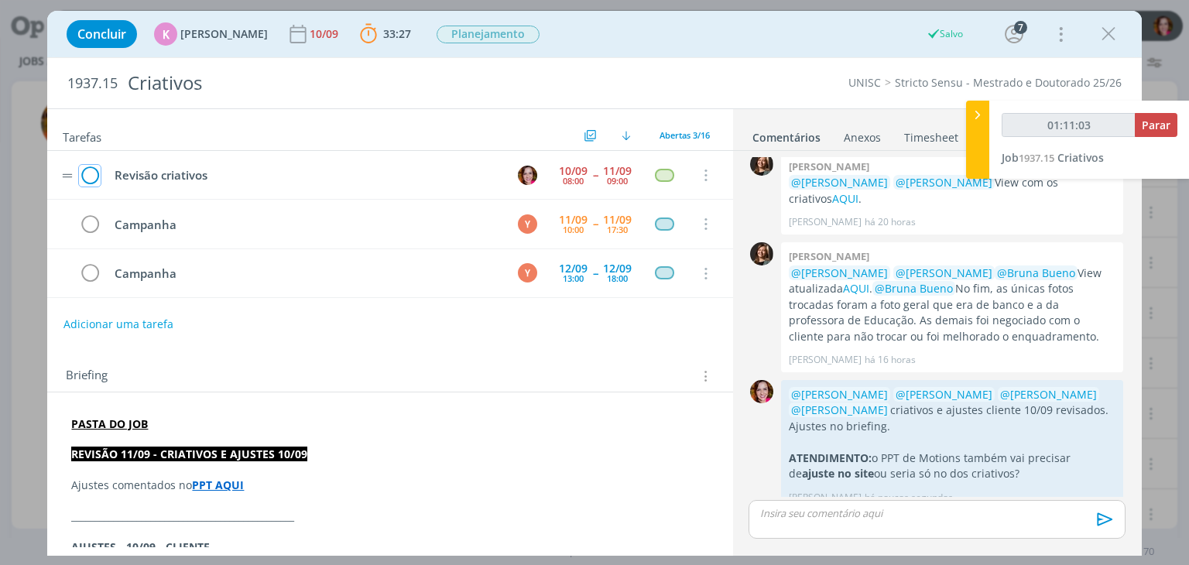
click at [84, 176] on icon "dialog" at bounding box center [90, 175] width 22 height 23
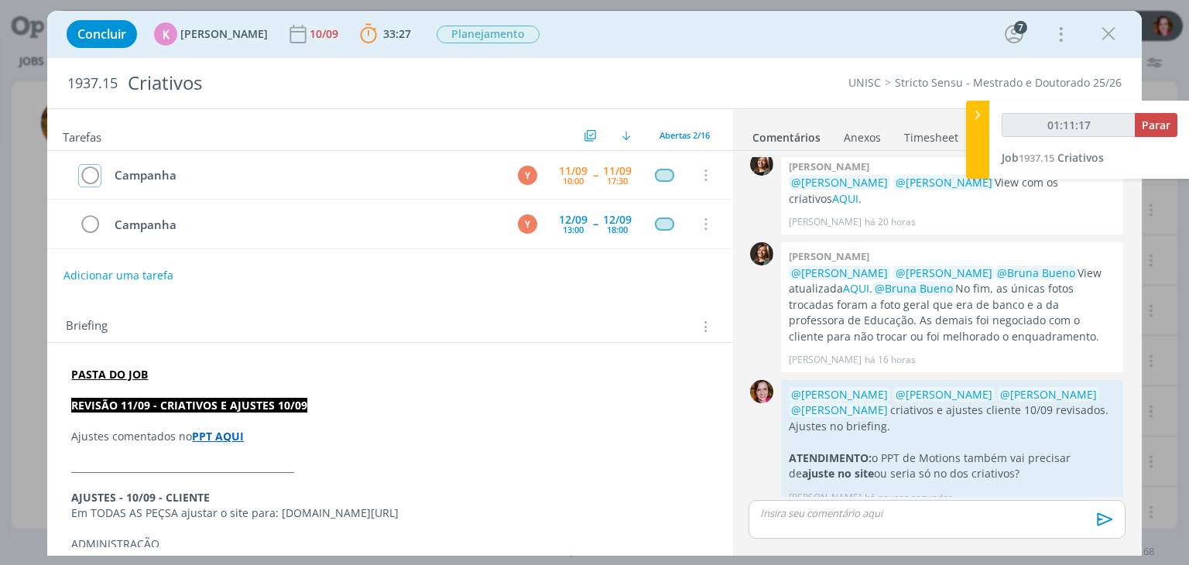
type input "01:11:18"
click at [1159, 128] on span "Parar" at bounding box center [1156, 125] width 29 height 15
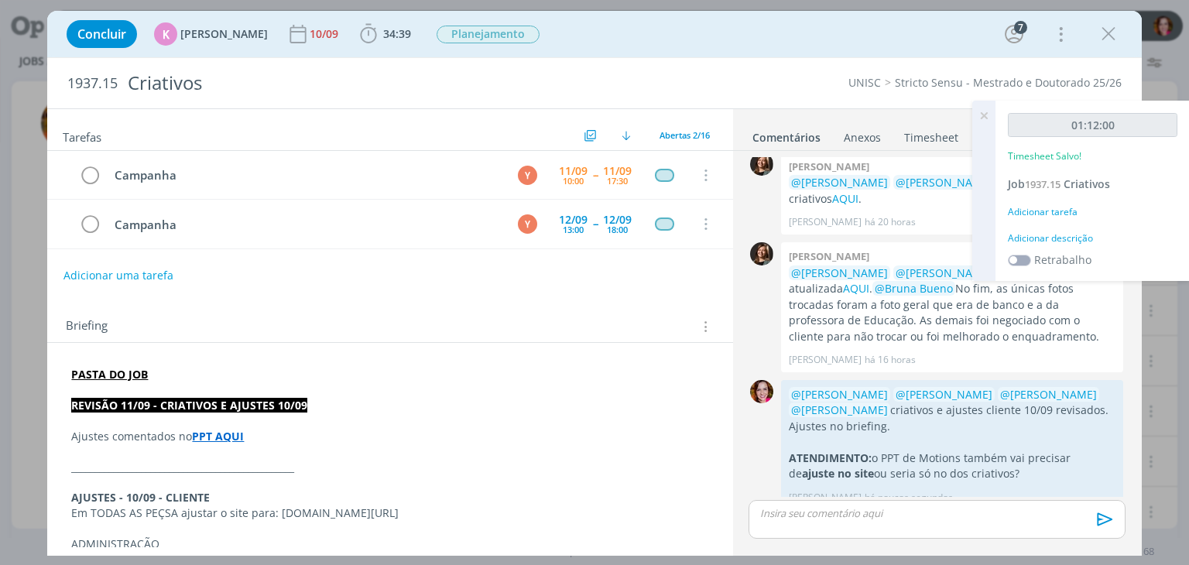
click at [1066, 233] on div "Adicionar descrição" at bounding box center [1093, 238] width 170 height 14
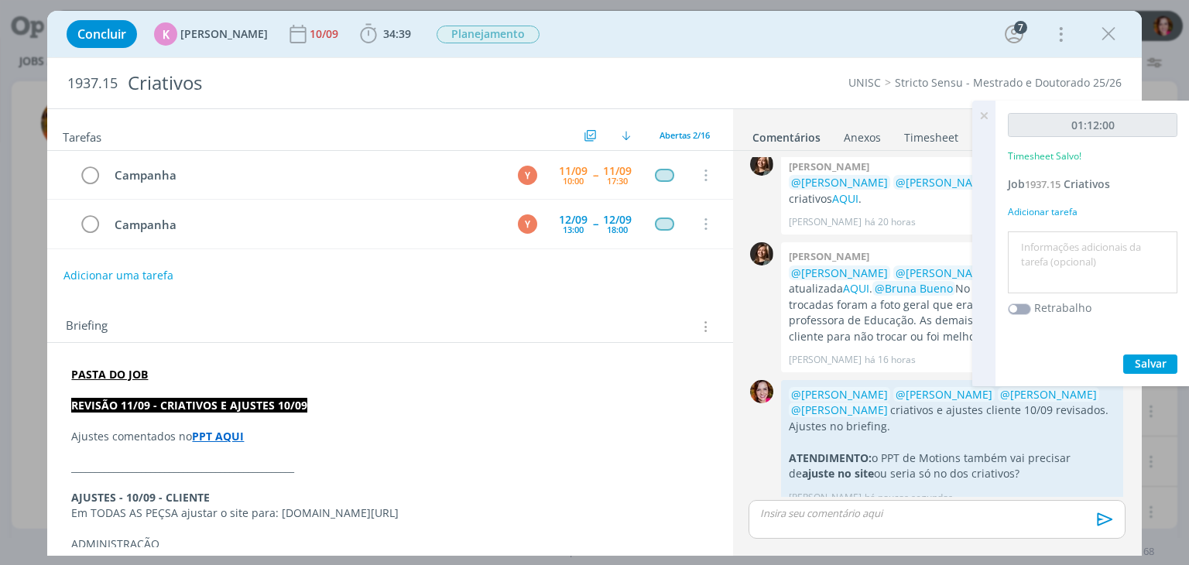
click at [1051, 254] on textarea at bounding box center [1093, 262] width 162 height 55
type textarea "Revisão criativos e ajustes 10/09"
click at [1143, 360] on span "Salvar" at bounding box center [1151, 363] width 32 height 15
click at [984, 115] on icon at bounding box center [984, 116] width 28 height 30
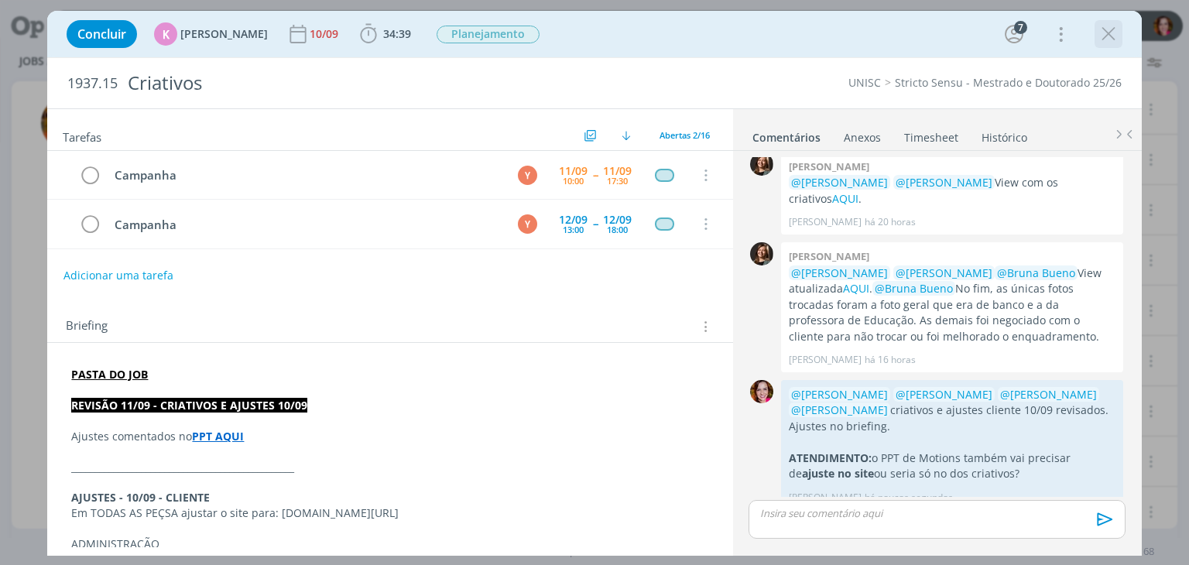
click at [1106, 36] on icon "dialog" at bounding box center [1108, 33] width 23 height 23
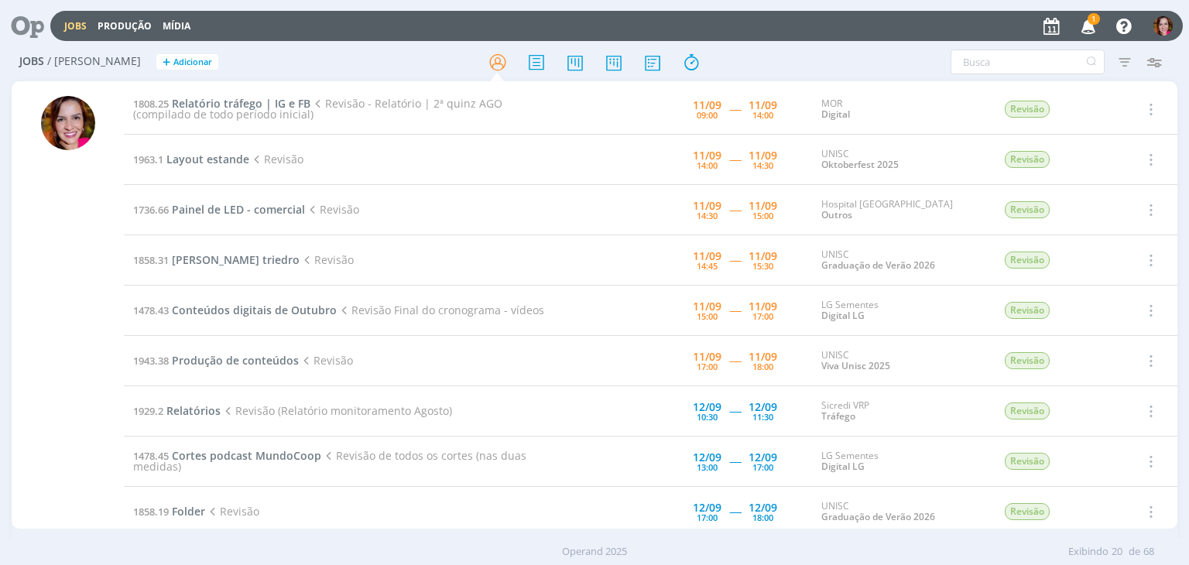
click at [1096, 26] on icon "button" at bounding box center [1088, 25] width 27 height 26
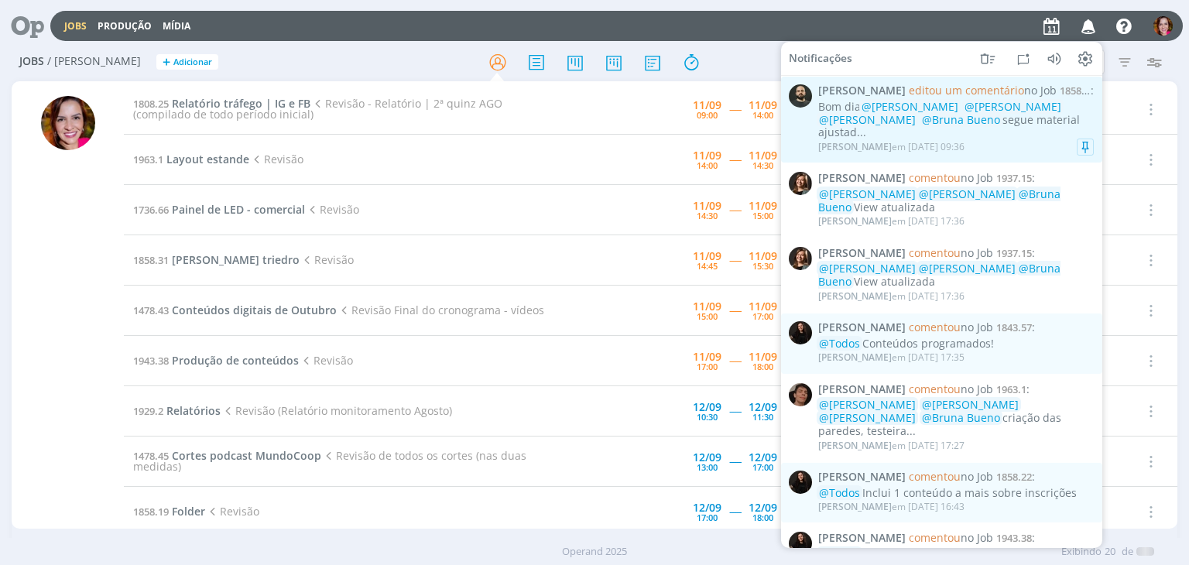
click at [968, 139] on div "Patrick Freitas em 11/09 às 09:36" at bounding box center [956, 146] width 276 height 15
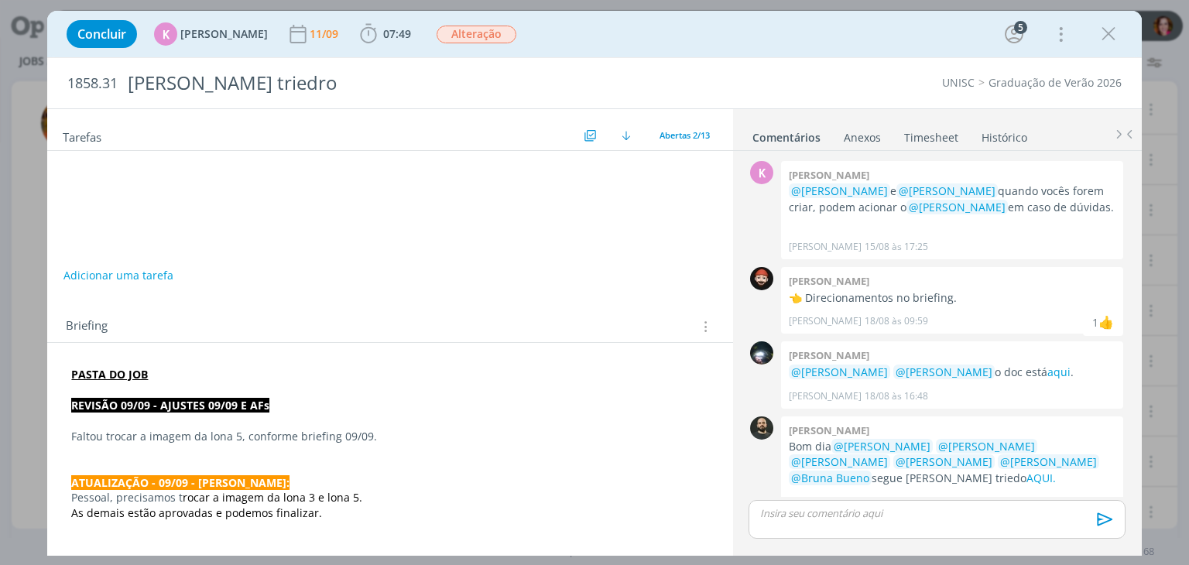
scroll to position [863, 0]
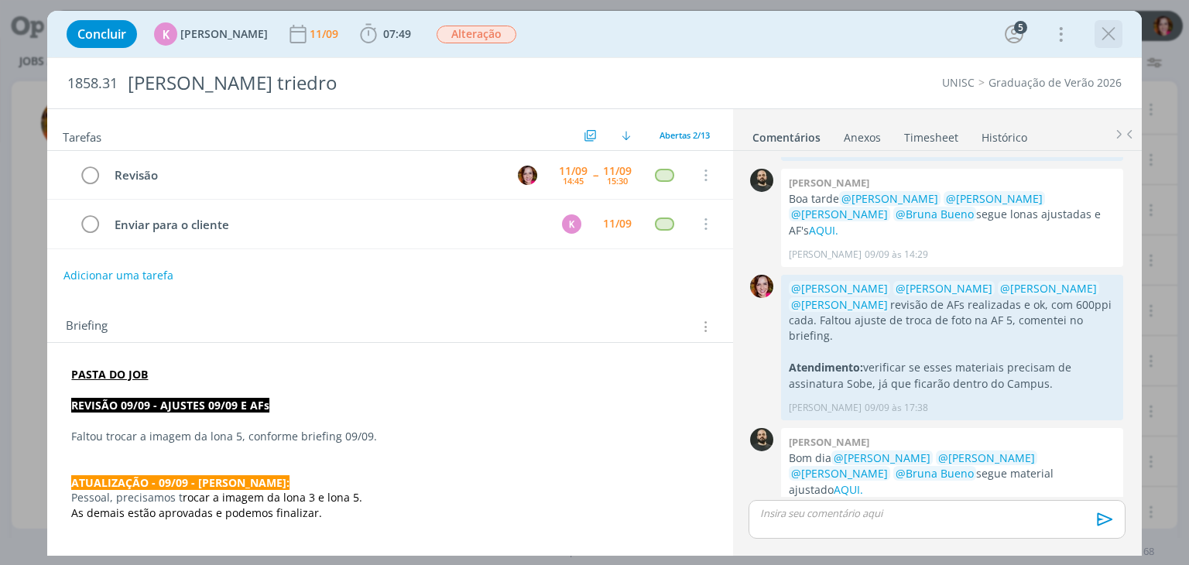
click at [1105, 36] on icon "dialog" at bounding box center [1108, 33] width 23 height 23
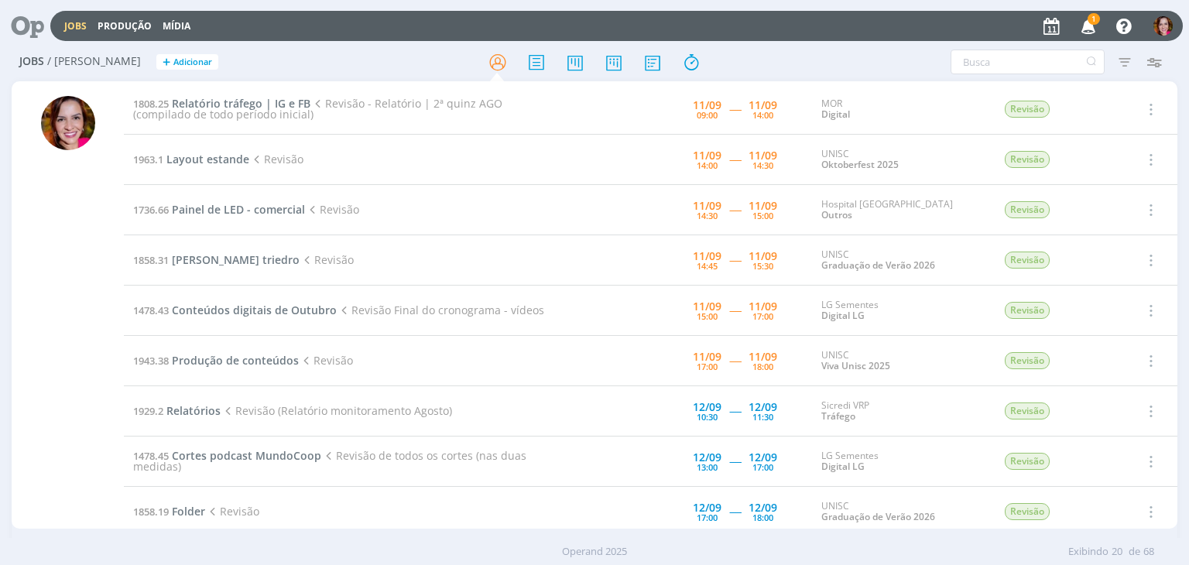
click at [1108, 42] on div "Jobs Produção Mídia 1 Notificações Central de Ajuda Área de Membros Implantação…" at bounding box center [594, 24] width 1177 height 37
click at [1088, 28] on icon "button" at bounding box center [1088, 25] width 27 height 26
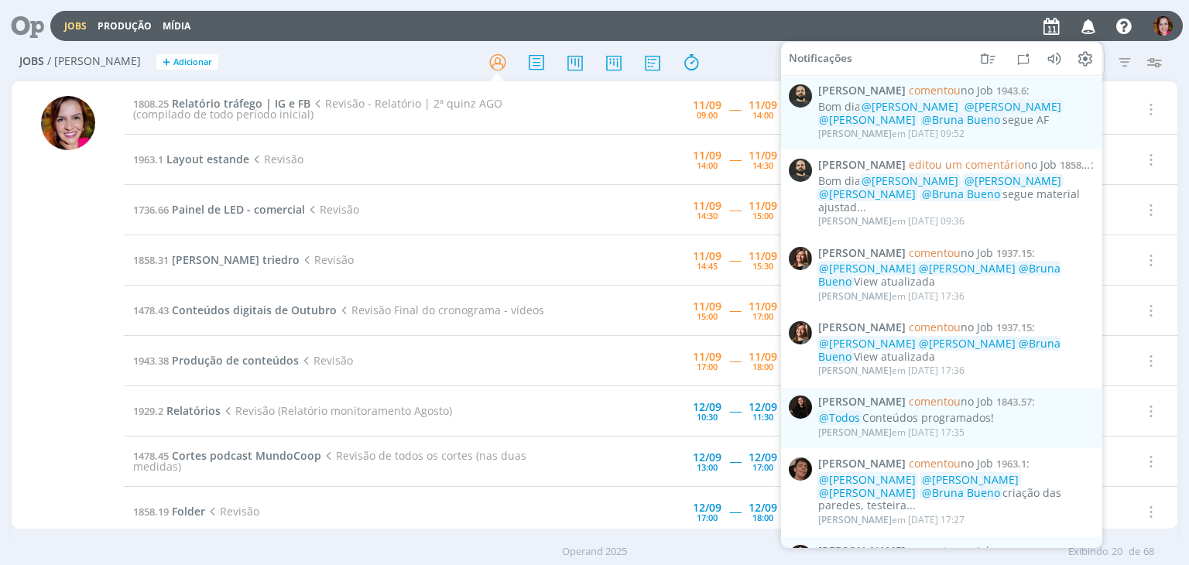
click at [69, 217] on div at bounding box center [68, 312] width 54 height 433
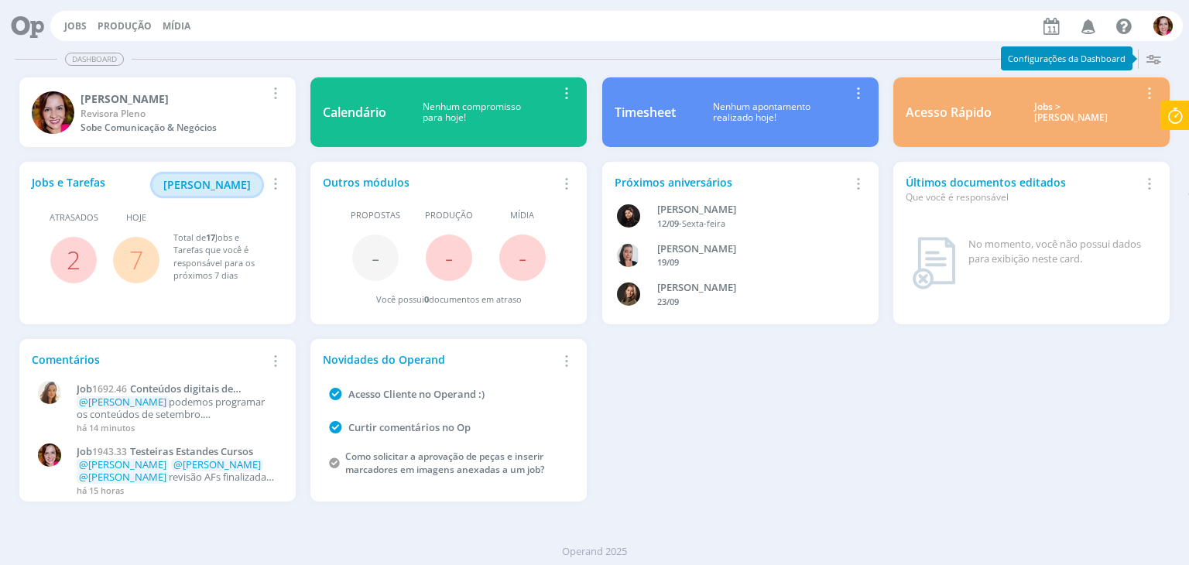
click at [192, 188] on span "Minha Pauta" at bounding box center [206, 184] width 87 height 15
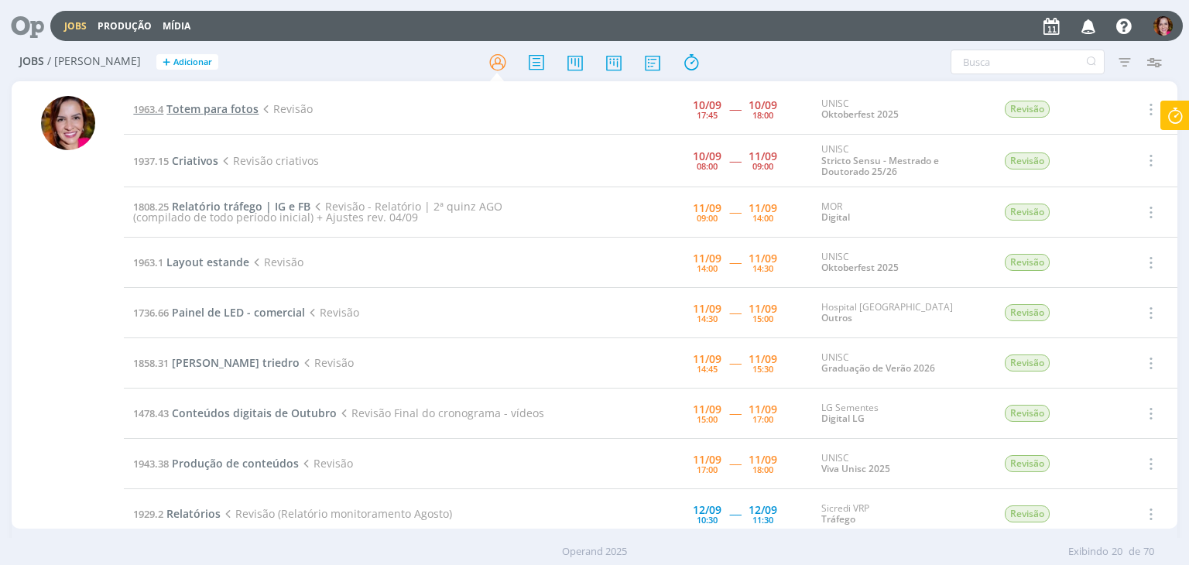
click at [229, 108] on span "Totem para fotos" at bounding box center [212, 108] width 92 height 15
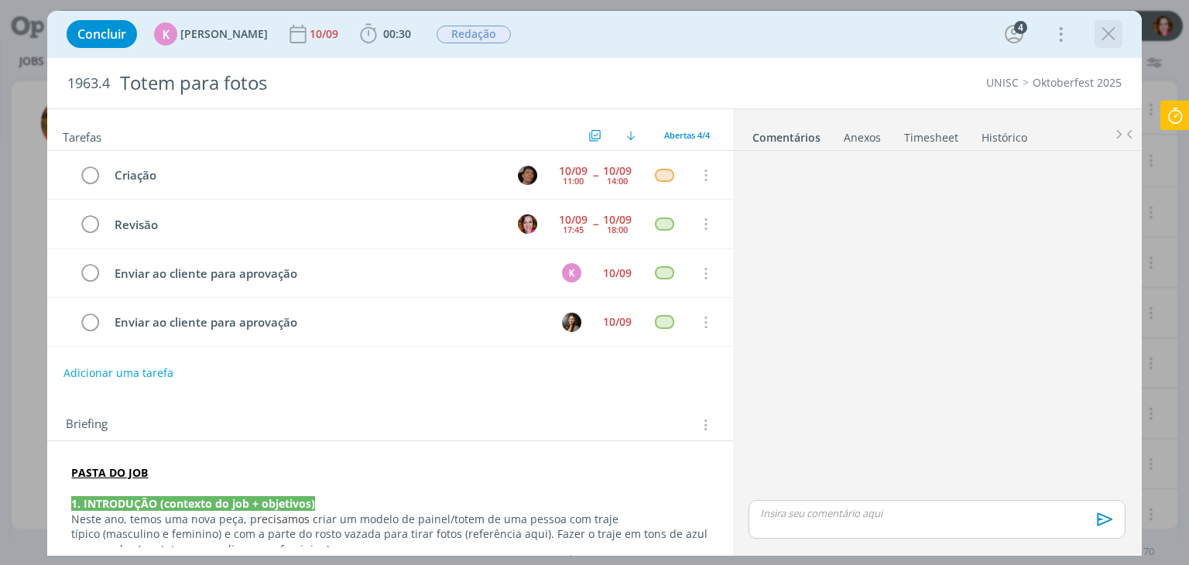
click at [1110, 35] on icon "dialog" at bounding box center [1108, 33] width 23 height 23
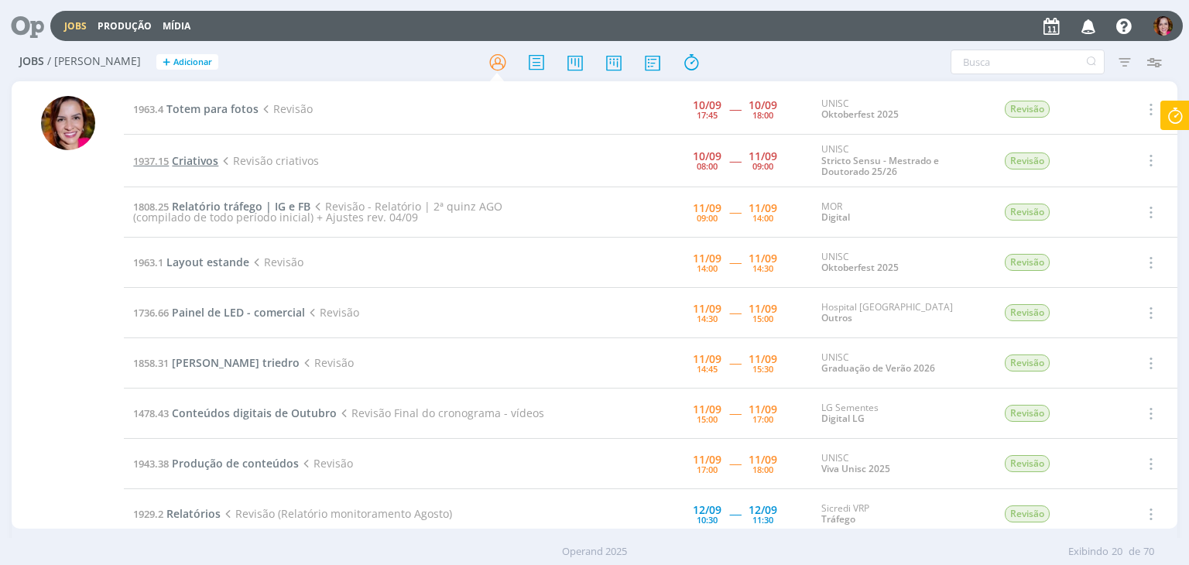
click at [200, 159] on span "Criativos" at bounding box center [195, 160] width 46 height 15
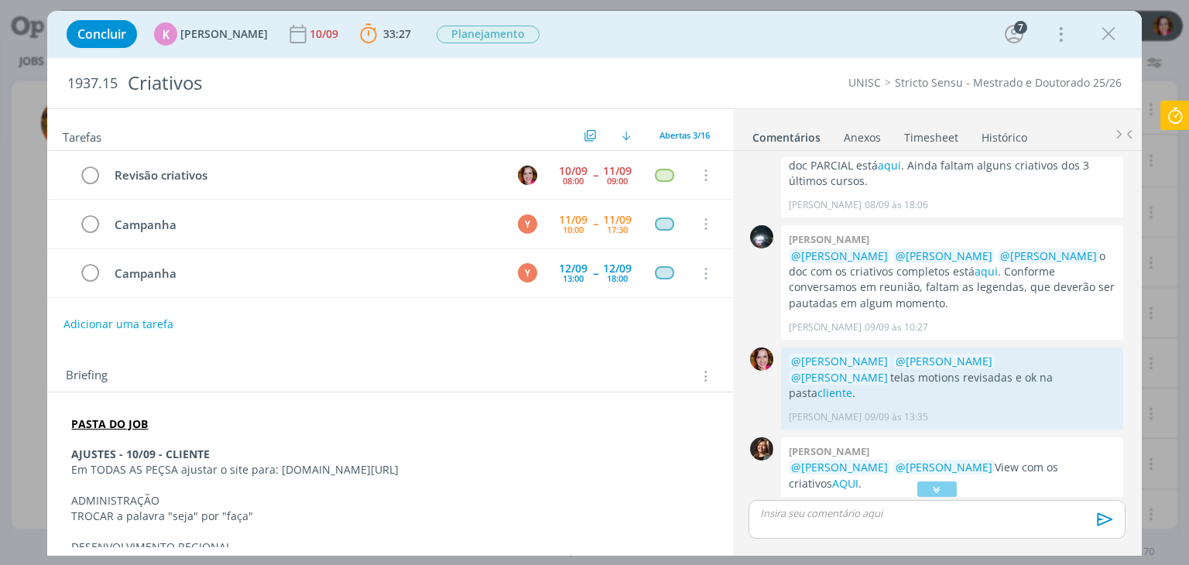
scroll to position [273, 0]
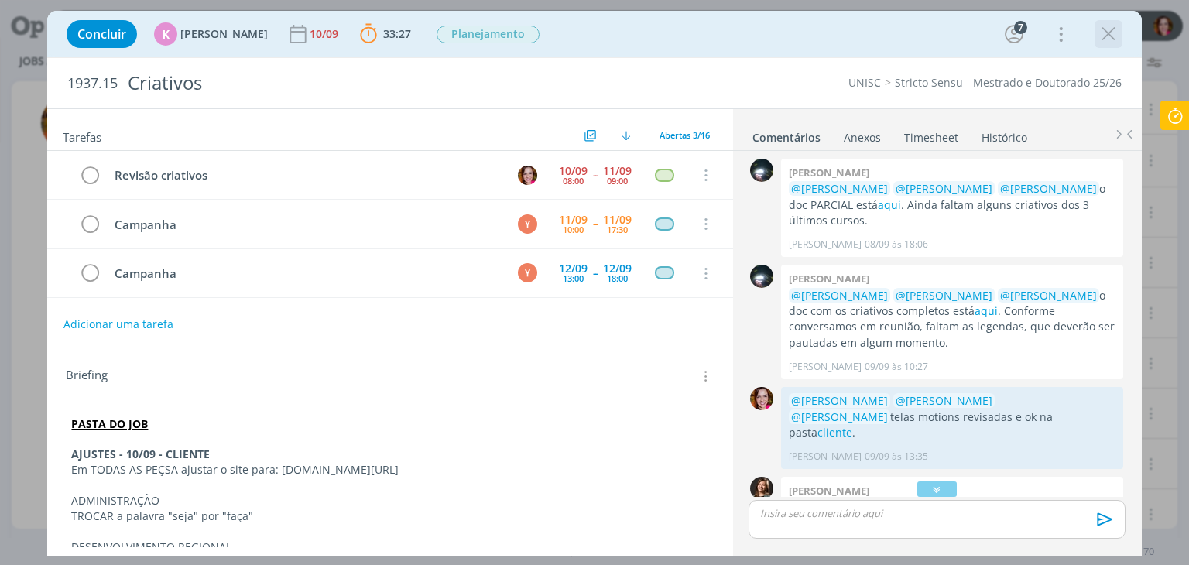
click at [1110, 35] on icon "dialog" at bounding box center [1108, 33] width 23 height 23
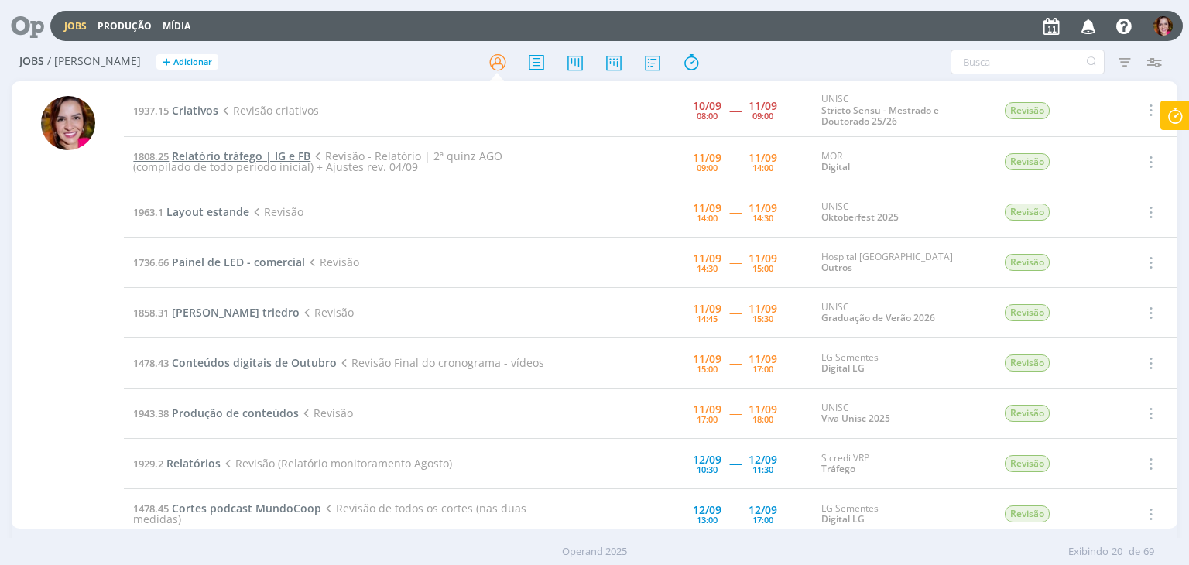
click at [242, 155] on span "Relatório tráfego | IG e FB" at bounding box center [241, 156] width 139 height 15
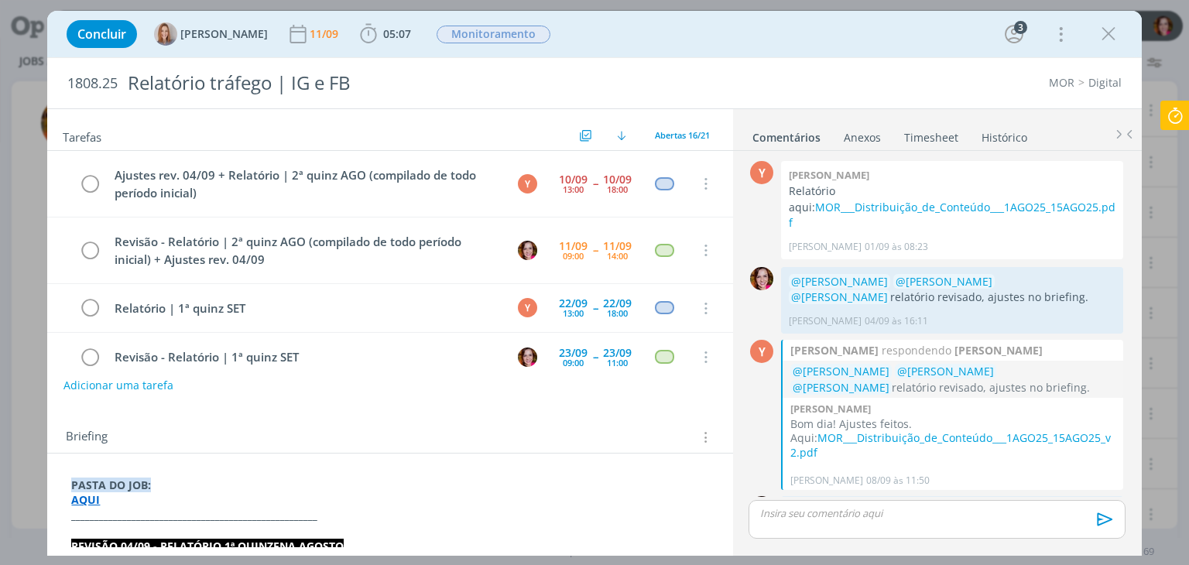
scroll to position [54, 0]
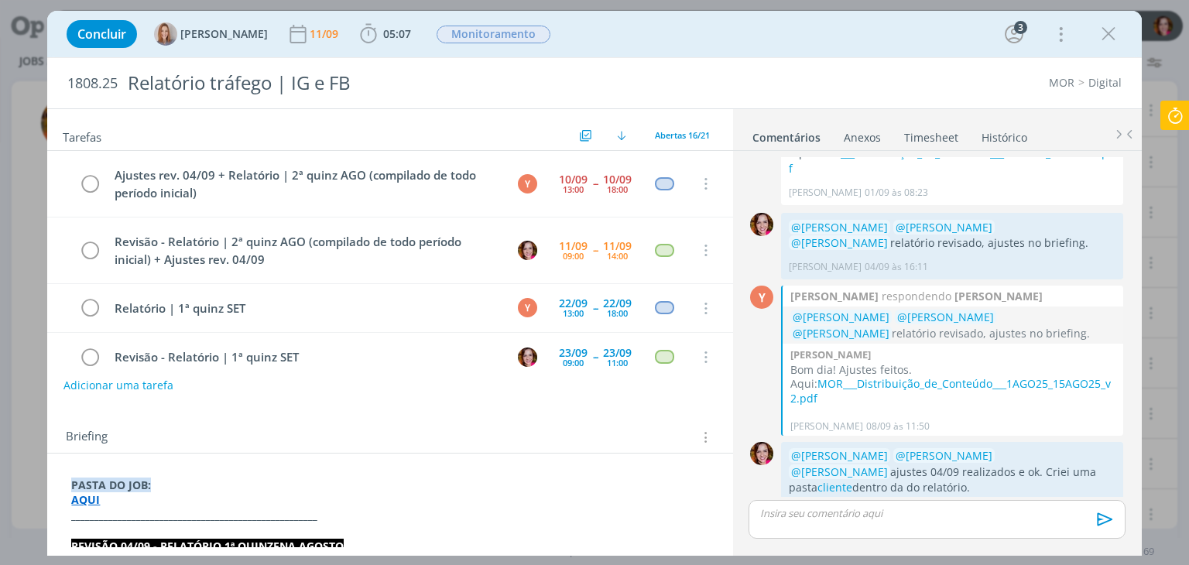
click at [81, 502] on strong "AQUI" at bounding box center [85, 499] width 29 height 15
click at [176, 501] on p "AQUI" at bounding box center [389, 500] width 635 height 15
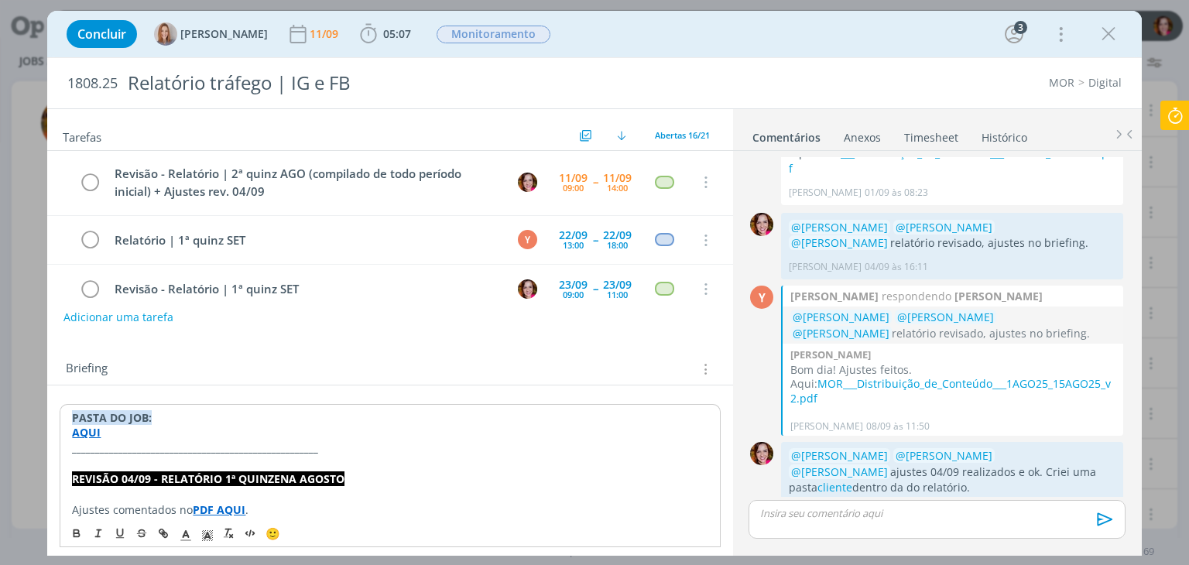
scroll to position [84, 0]
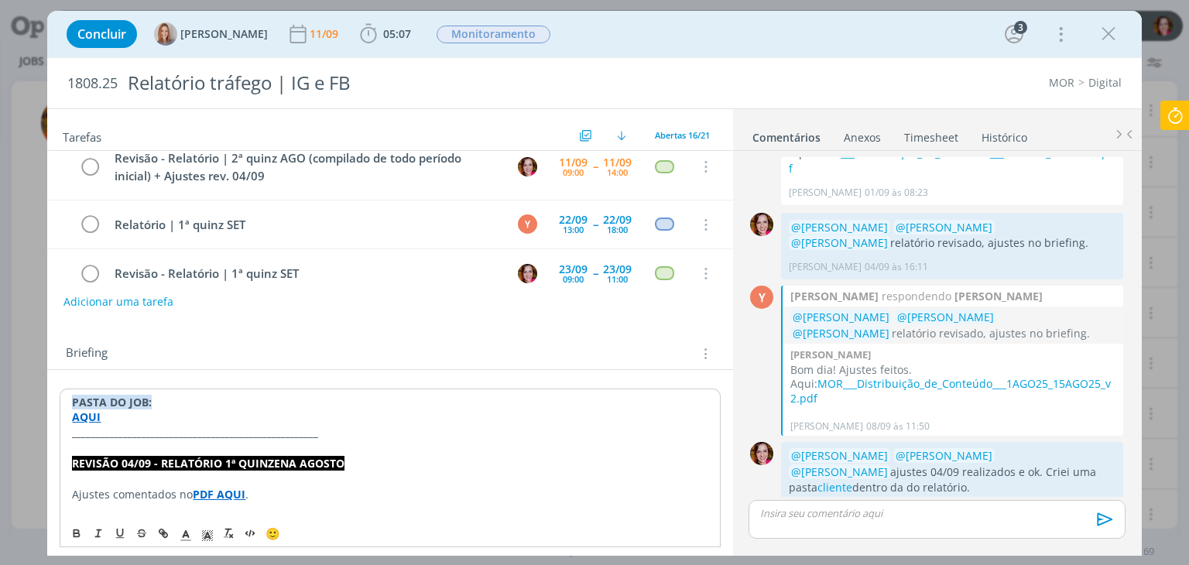
click at [88, 419] on strong "AQUI" at bounding box center [86, 416] width 29 height 15
click at [155, 444] on link "https://sobeae.sharepoint.com/:f:/s/SOBEAE/EhZ58r6-AwlNotEAVGySKHYBMusZoiVv9_np…" at bounding box center [172, 447] width 117 height 20
click at [1109, 38] on icon "dialog" at bounding box center [1108, 33] width 23 height 23
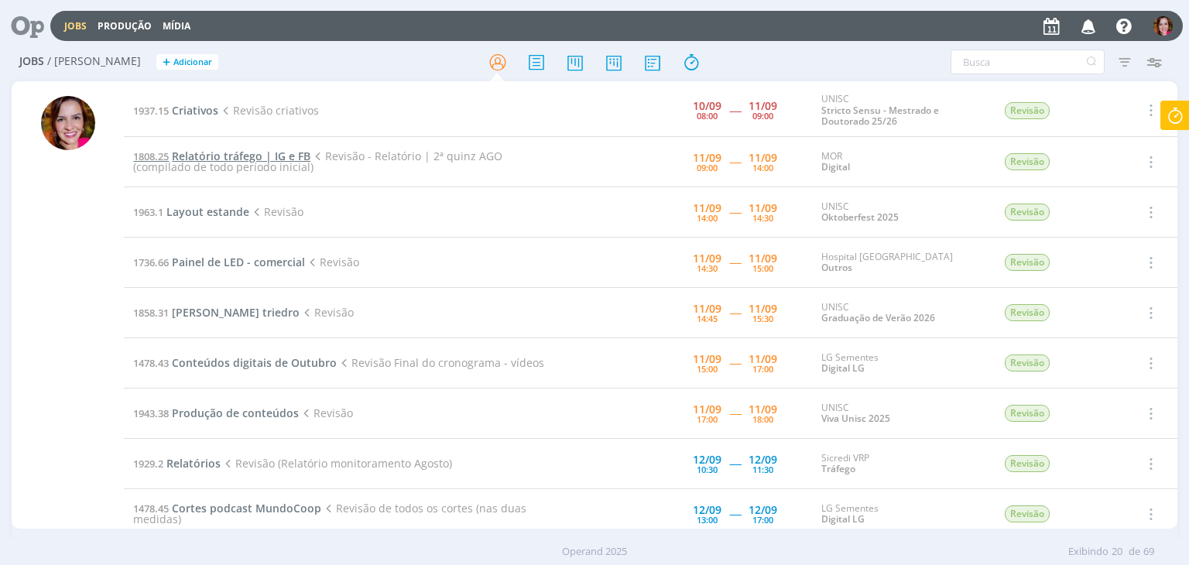
click at [197, 154] on span "Relatório tráfego | IG e FB" at bounding box center [241, 156] width 139 height 15
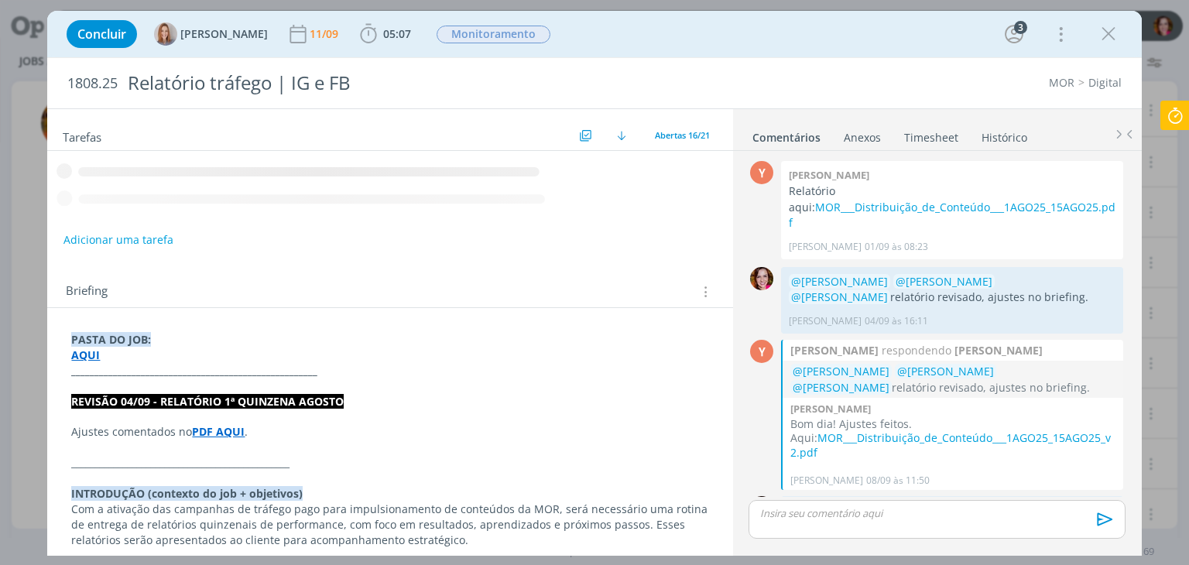
scroll to position [54, 0]
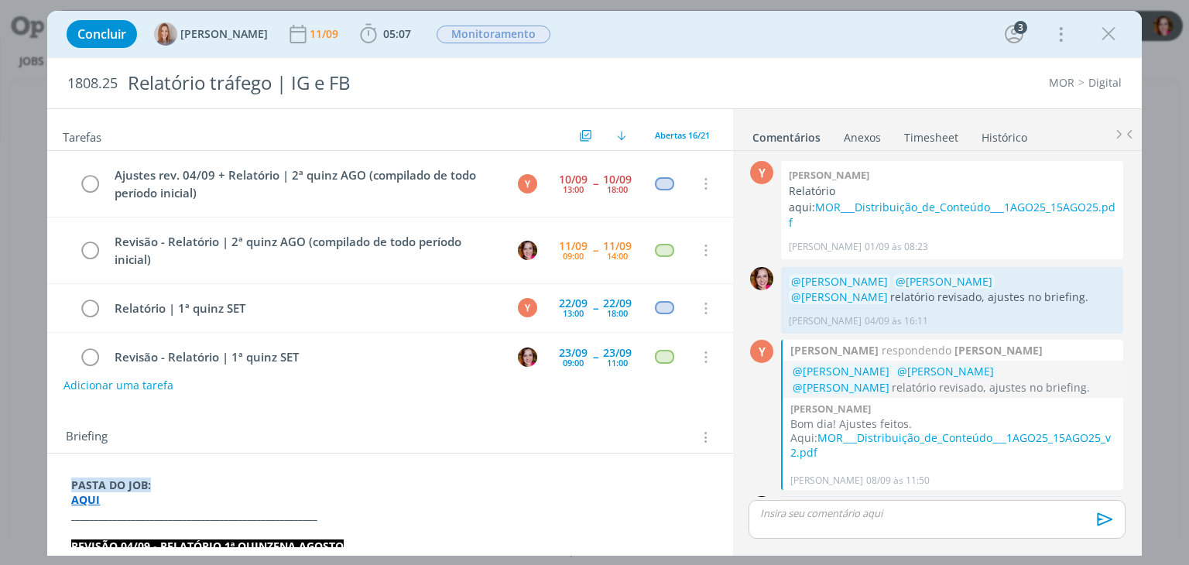
scroll to position [54, 0]
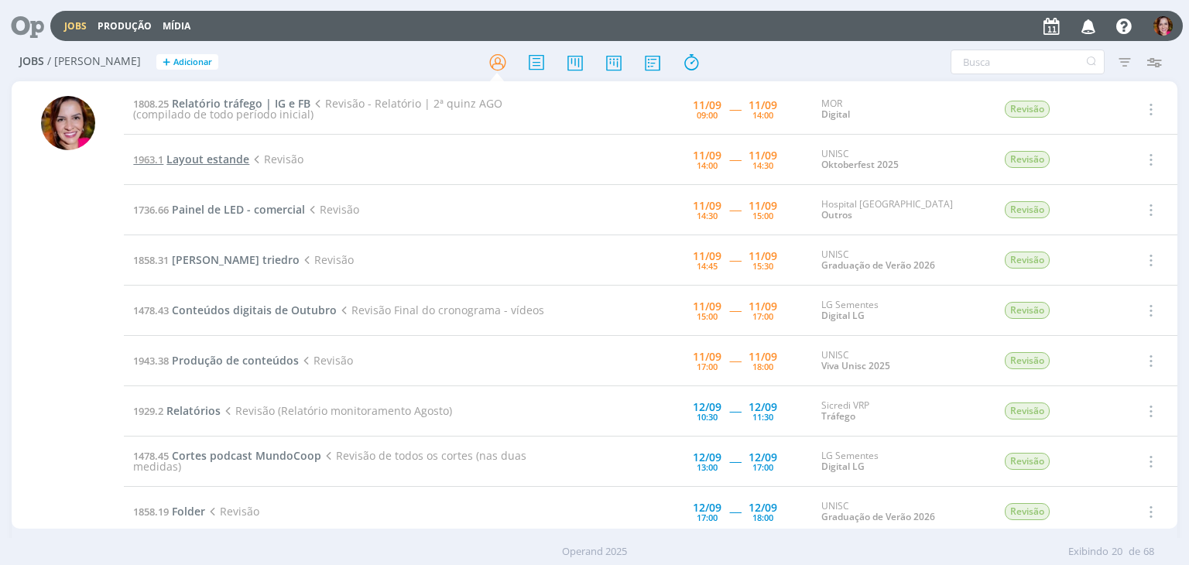
click at [182, 159] on span "Layout estande" at bounding box center [207, 159] width 83 height 15
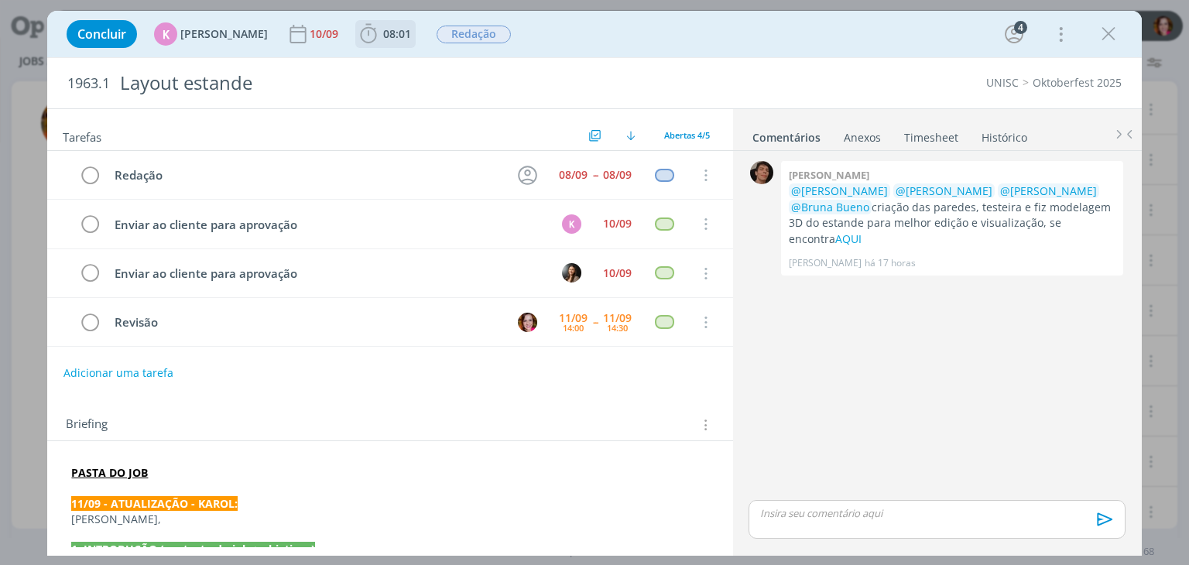
click at [396, 33] on span "08:01" at bounding box center [397, 33] width 28 height 15
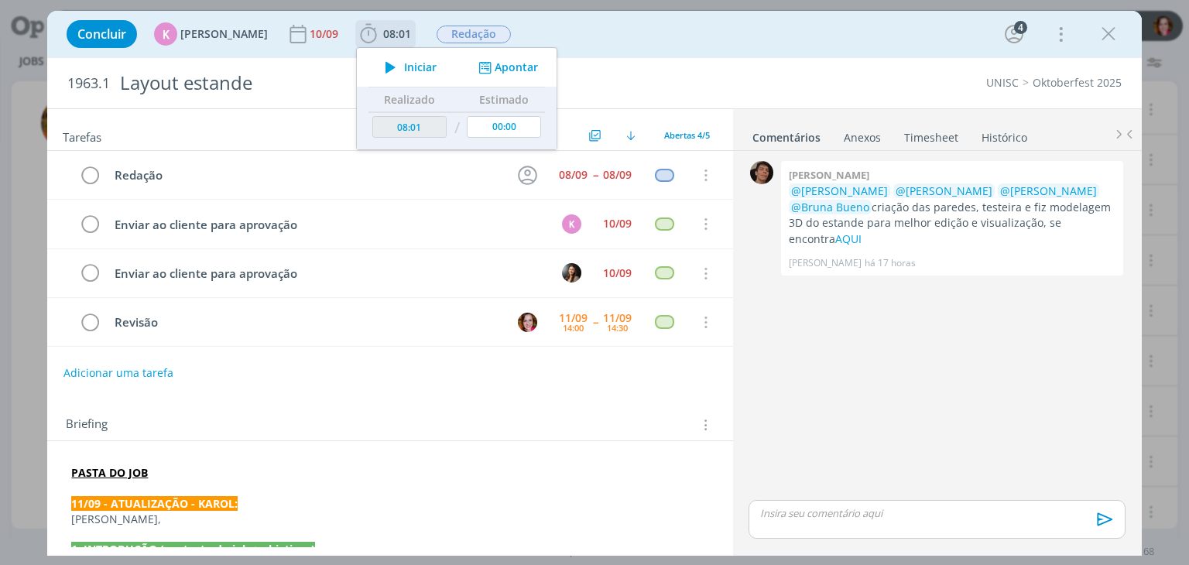
click at [404, 70] on span "Iniciar" at bounding box center [420, 67] width 33 height 11
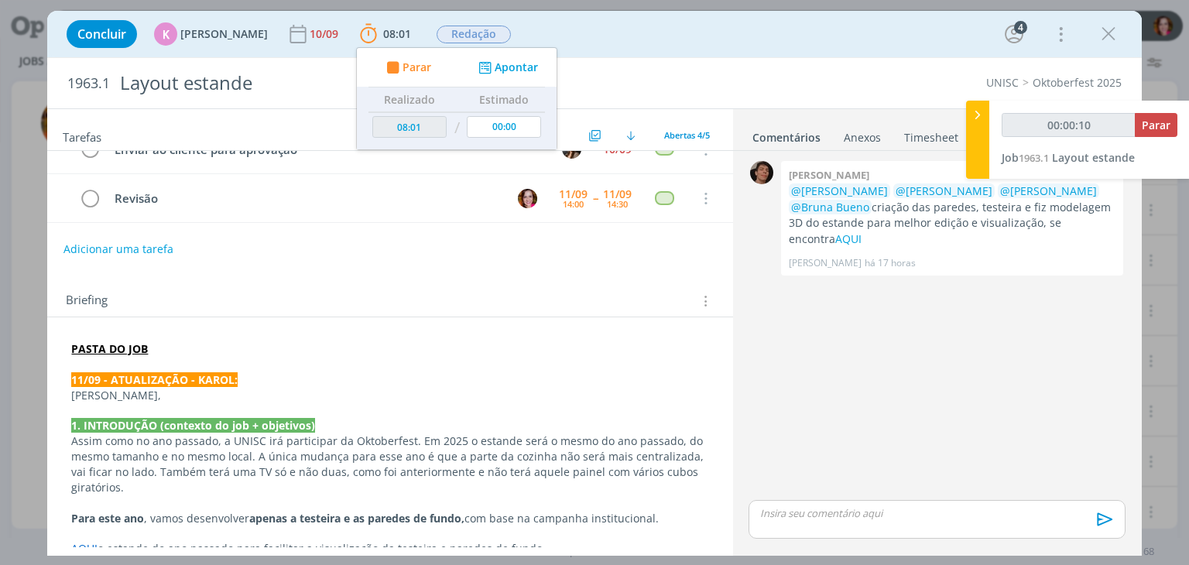
scroll to position [122, 0]
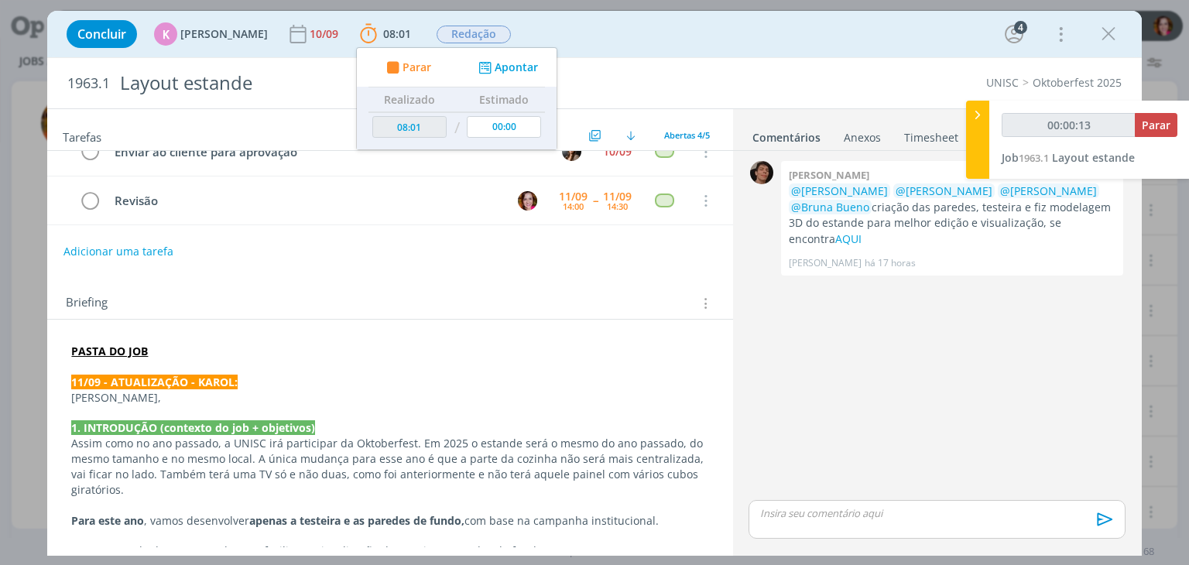
type input "00:00:14"
type input "00:01:15"
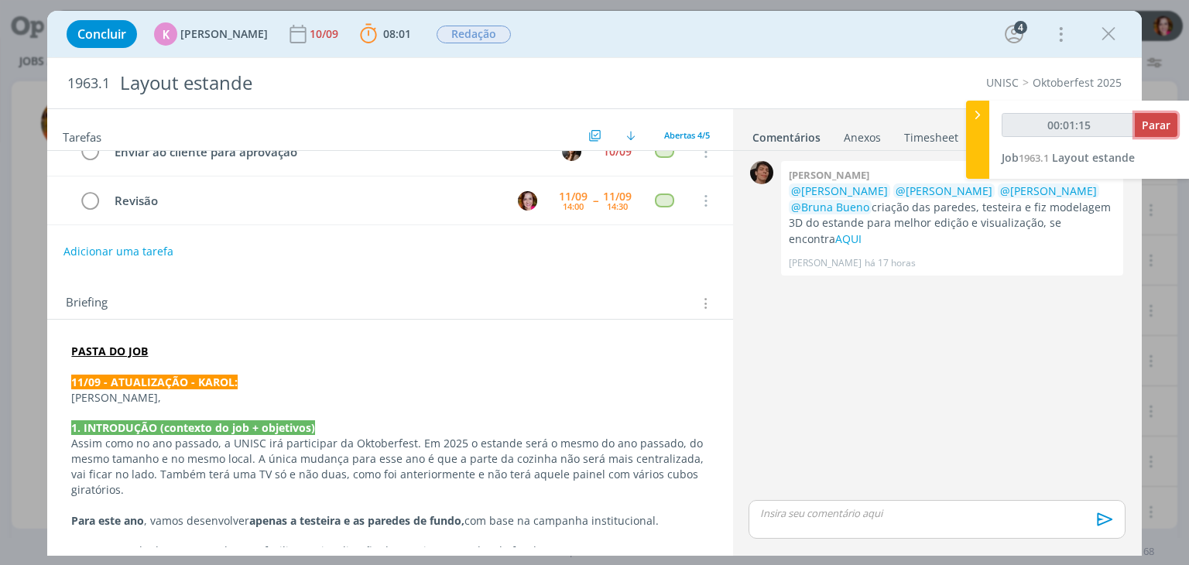
click at [1156, 135] on button "Parar" at bounding box center [1156, 125] width 43 height 24
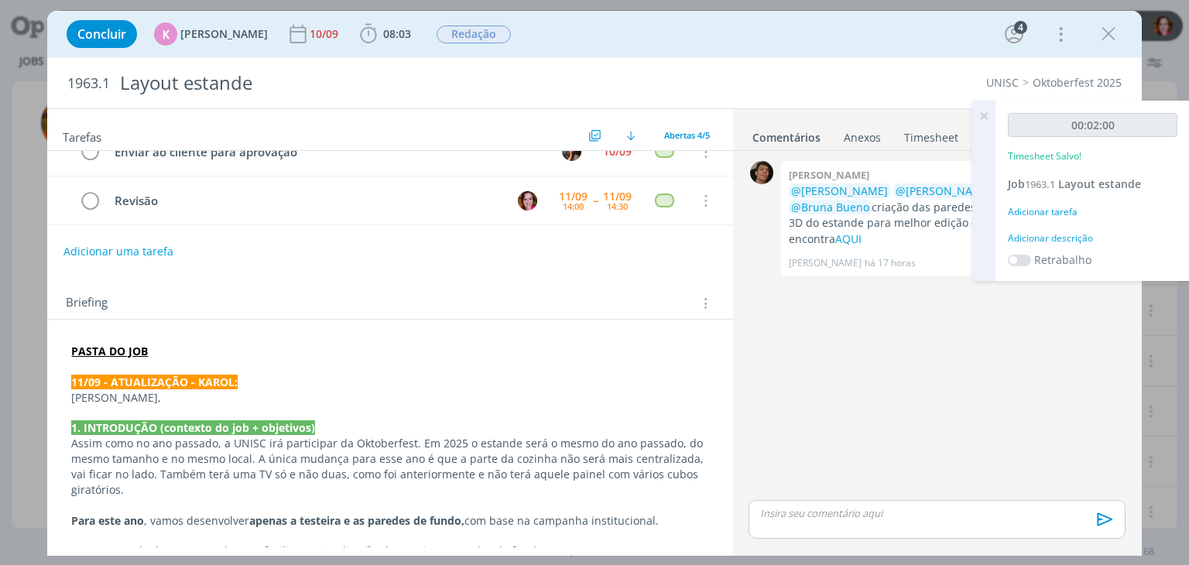
click at [985, 117] on icon at bounding box center [984, 116] width 28 height 30
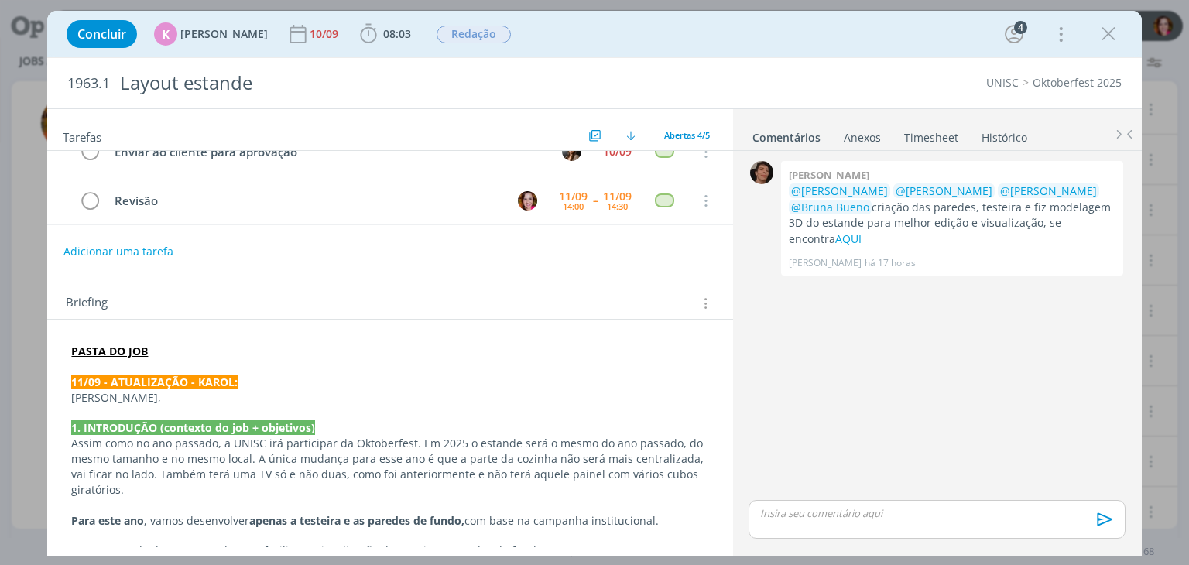
click at [929, 131] on link "Timesheet" at bounding box center [931, 134] width 56 height 22
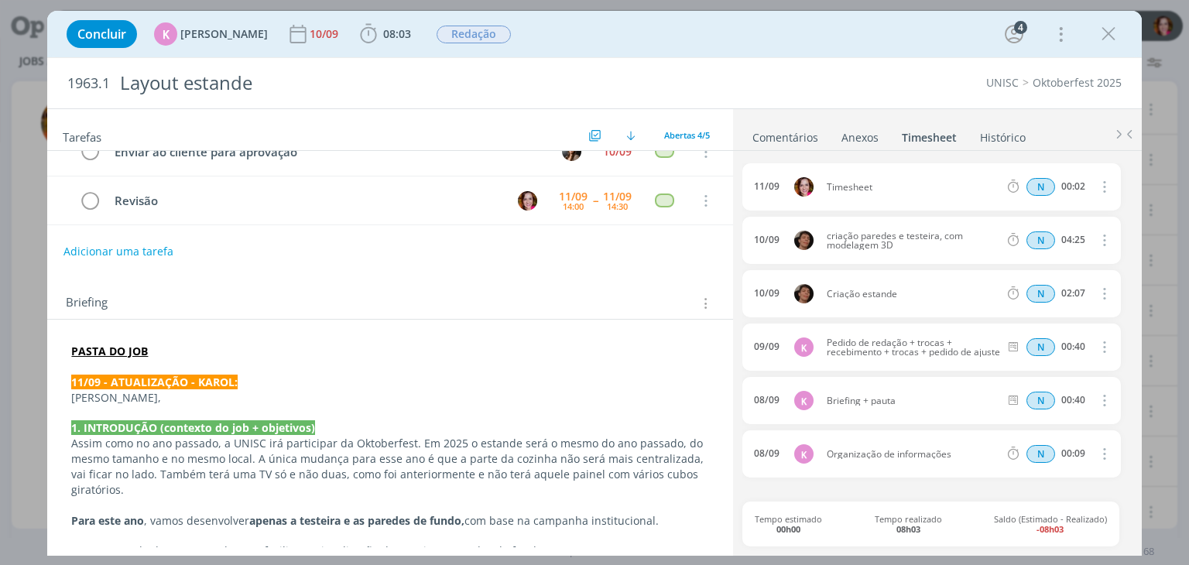
click at [1102, 184] on icon "dialog" at bounding box center [1102, 186] width 17 height 19
click at [1044, 211] on link "Excluir" at bounding box center [1060, 212] width 122 height 25
click at [1089, 187] on button "Sim" at bounding box center [1089, 187] width 30 height 17
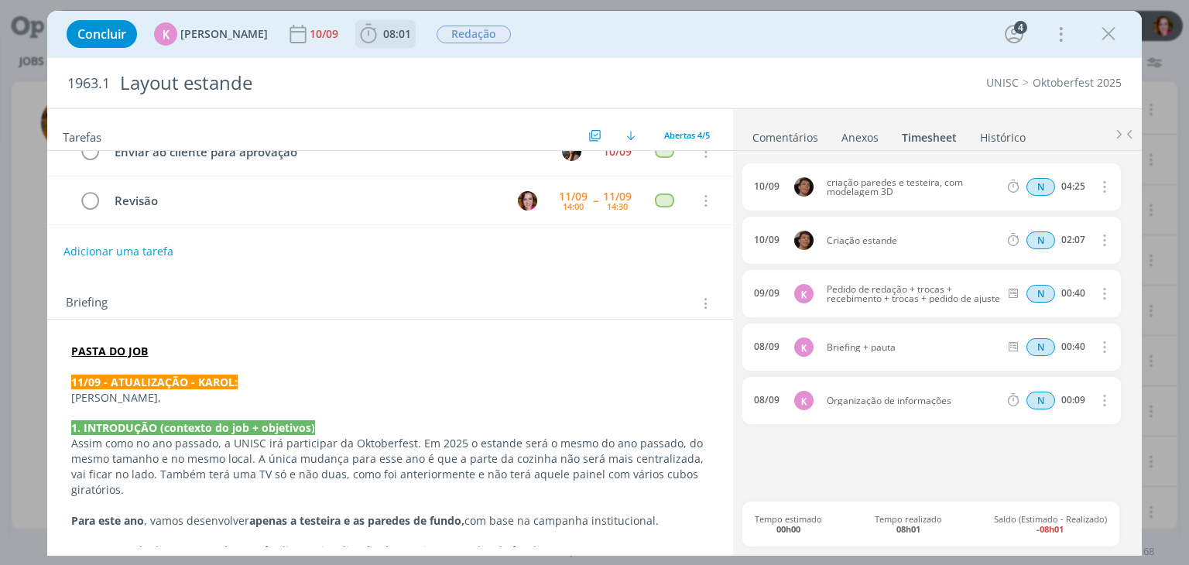
click at [383, 40] on span "08:01" at bounding box center [397, 33] width 28 height 15
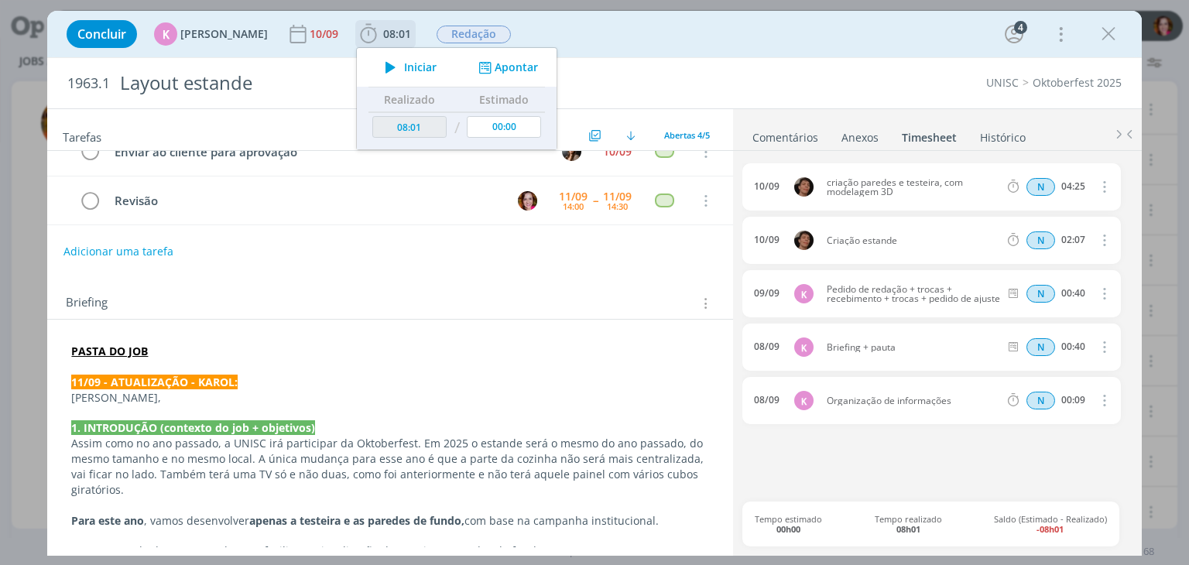
click at [404, 71] on span "Iniciar" at bounding box center [420, 67] width 33 height 11
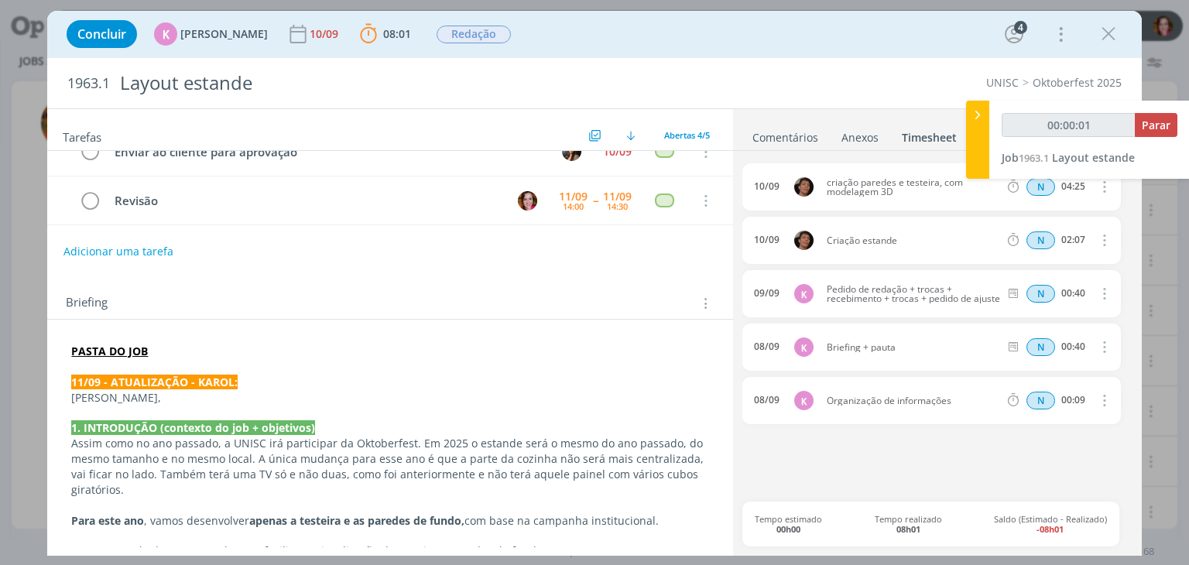
click at [764, 139] on link "Comentários" at bounding box center [785, 134] width 67 height 22
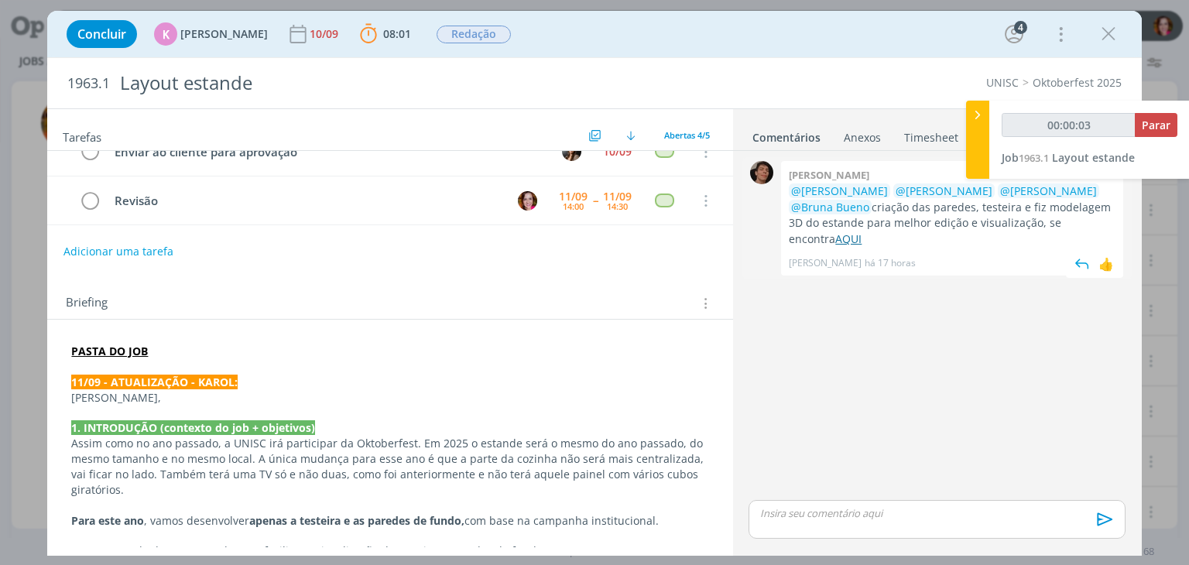
click at [862, 231] on link "AQUI" at bounding box center [848, 238] width 26 height 15
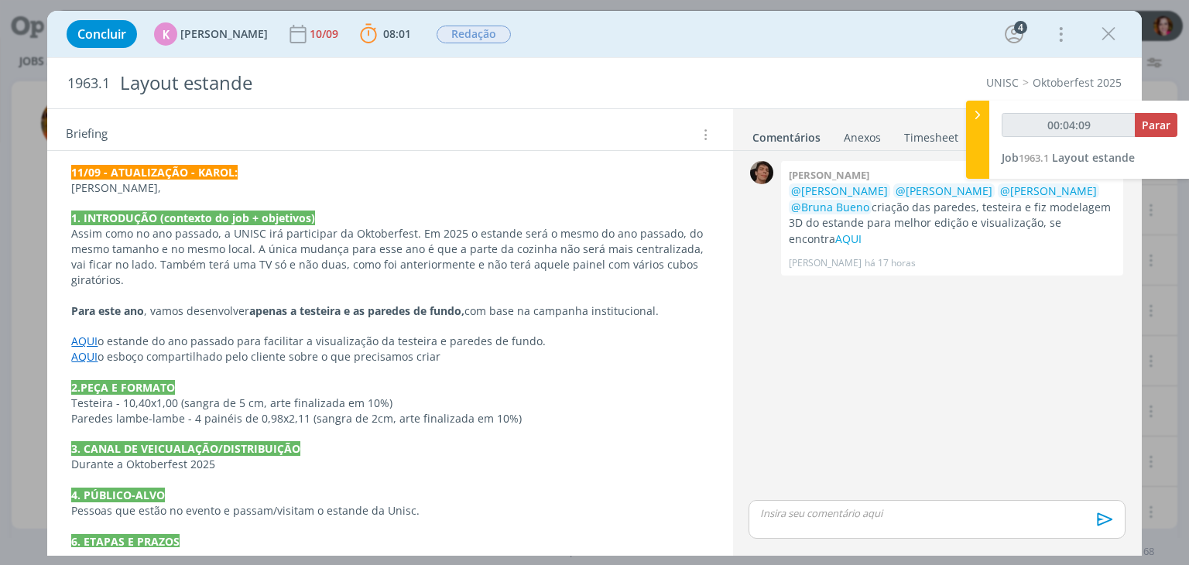
scroll to position [334, 0]
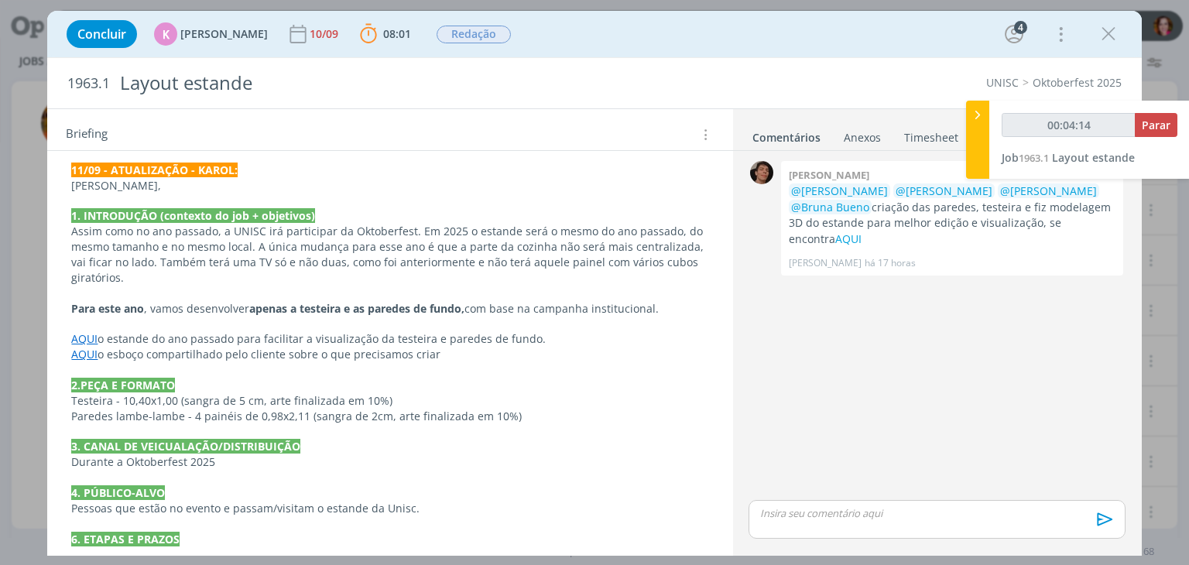
click at [87, 351] on link "AQUI" at bounding box center [84, 354] width 26 height 15
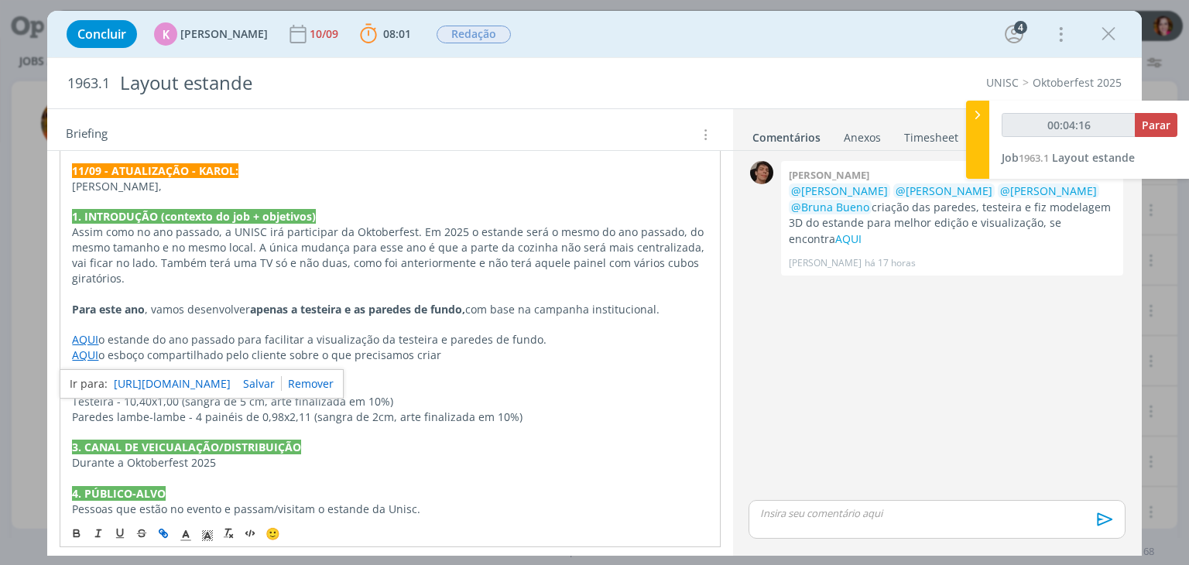
click at [122, 376] on link "https://sobeae.sharepoint.com/:b:/s/SOBEAE/EQQ3wz92zfdNtzXRTSDC4oABxK3RJhmBERxa…" at bounding box center [172, 384] width 117 height 20
click at [82, 337] on link "AQUI" at bounding box center [85, 339] width 26 height 15
click at [156, 368] on link "https://sobeae.sharepoint.com/:i:/s/SOBEAE/EQHTn932ew1LqlBR_3NmakEB6CC1c3un3VL6…" at bounding box center [172, 369] width 117 height 20
click at [420, 379] on p "2.PEÇA E FORMATO" at bounding box center [389, 386] width 635 height 15
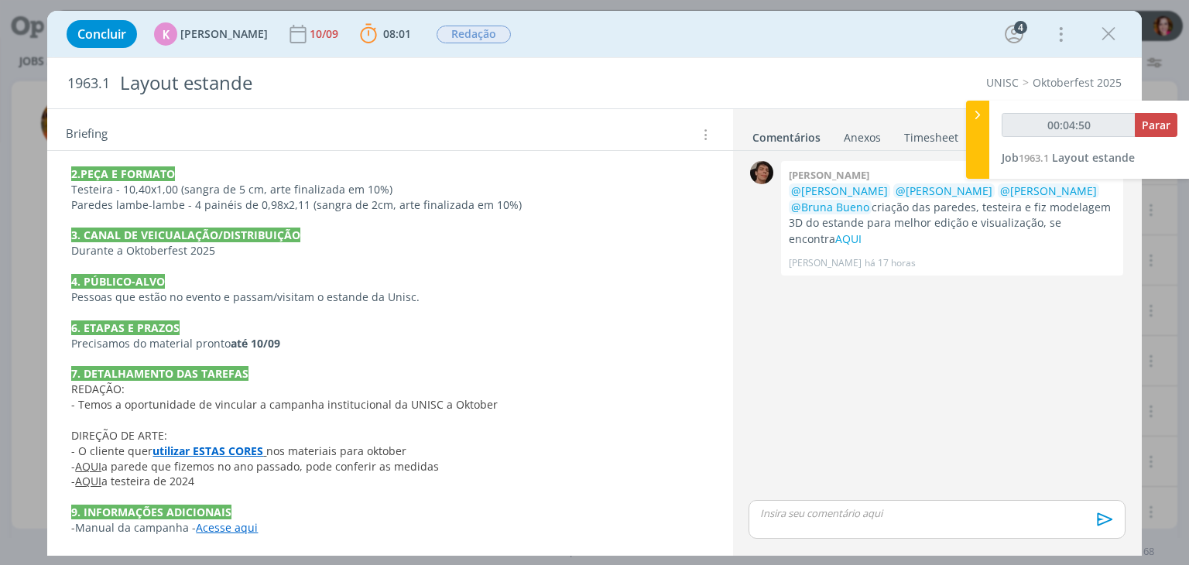
scroll to position [542, 0]
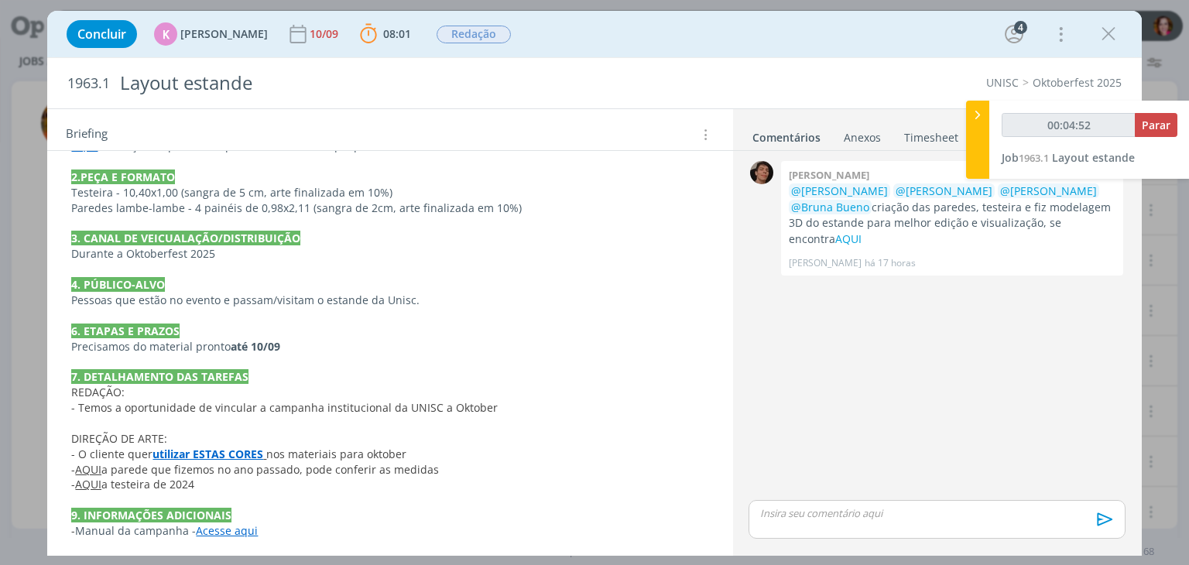
click at [229, 453] on strong "utilizar ESTAS CORES" at bounding box center [207, 454] width 111 height 15
click at [170, 477] on link "https://sobeae.sharepoint.com/:f:/s/SOBEAE/EmeiZrHZVttCiAjItzU55ZYBisx3h0DnTAIy…" at bounding box center [172, 484] width 117 height 20
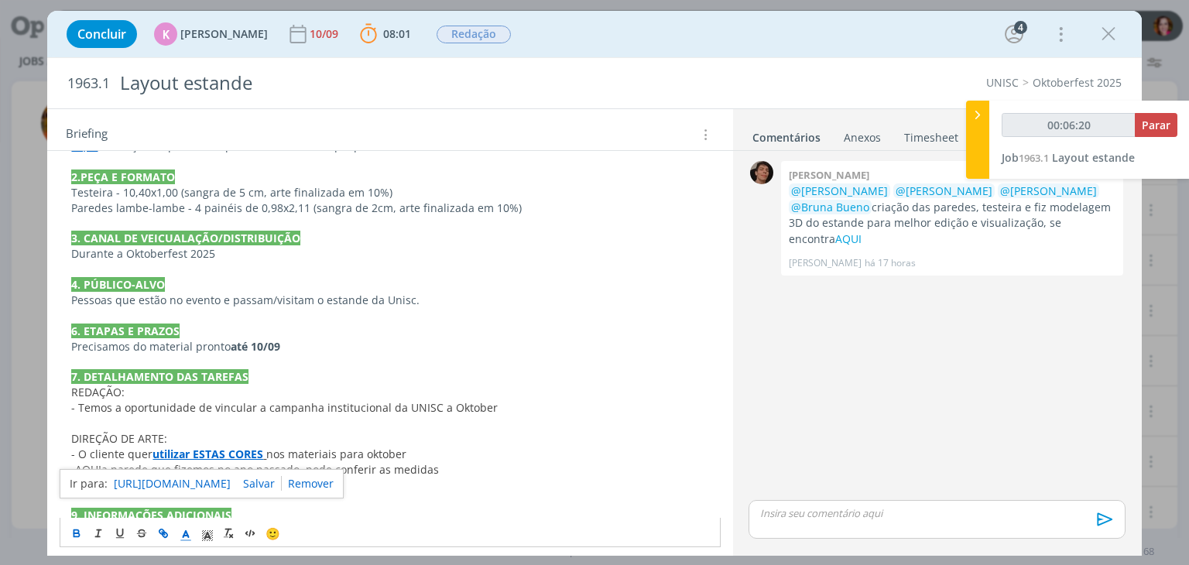
click at [372, 400] on span "- Temos a oportunidade de vincular a campanha institucional da UNISC a Oktober" at bounding box center [284, 407] width 426 height 15
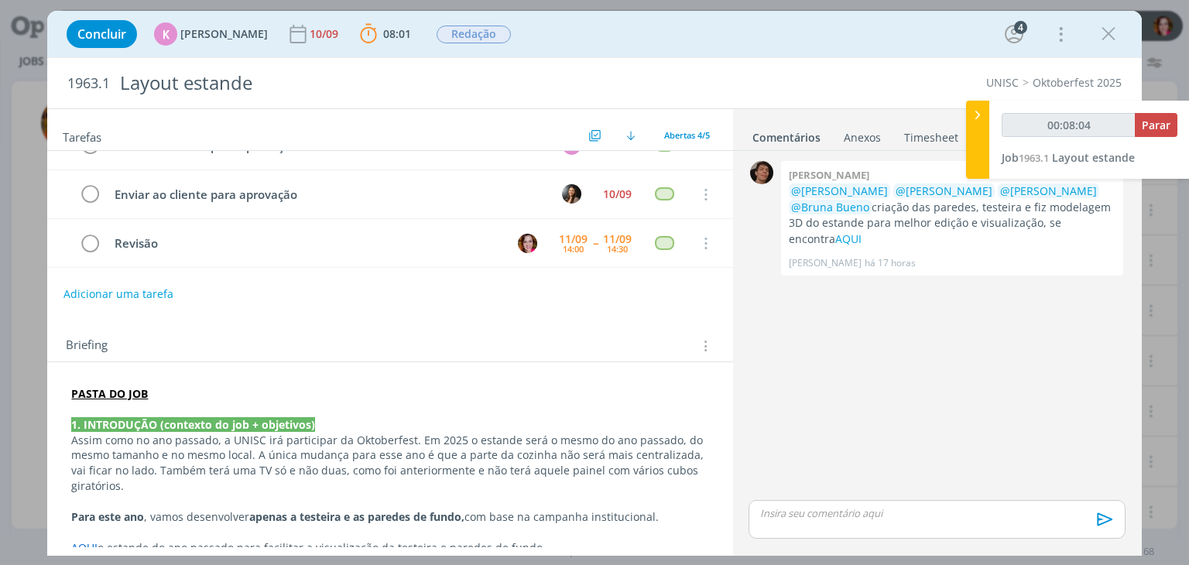
scroll to position [83, 0]
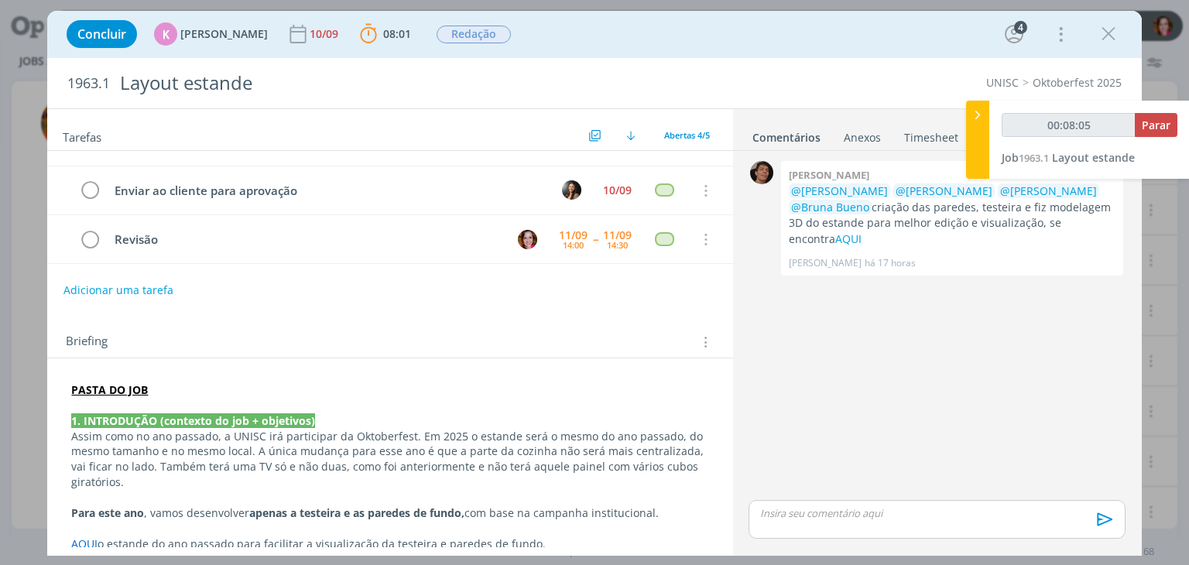
click at [187, 388] on p "PASTA DO JOB" at bounding box center [389, 389] width 637 height 15
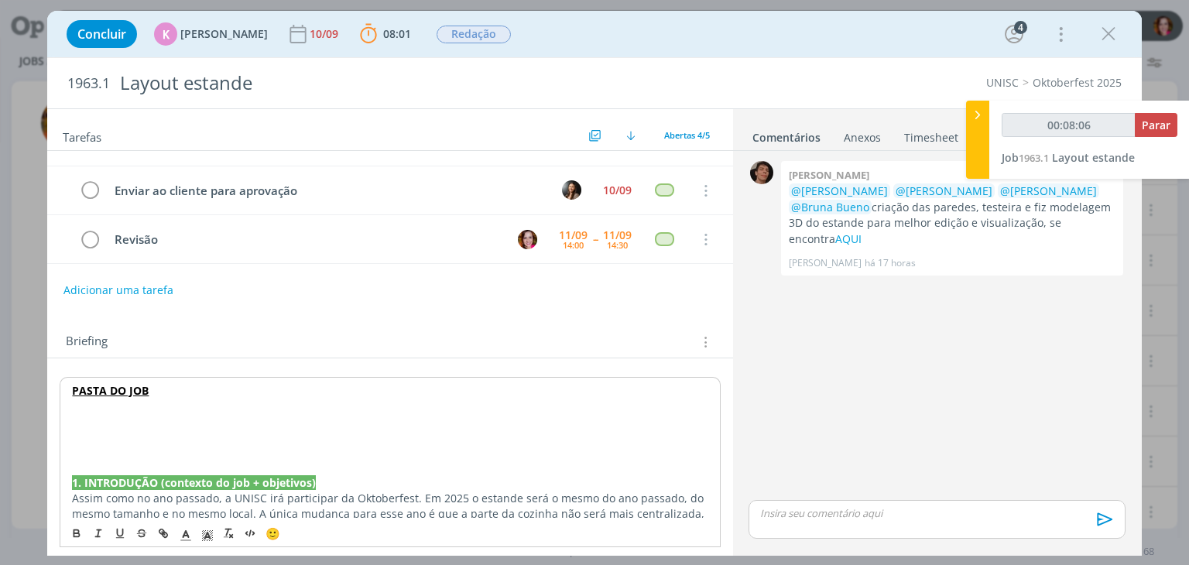
type input "00:08:07"
click at [185, 539] on icon "dialog" at bounding box center [186, 536] width 14 height 14
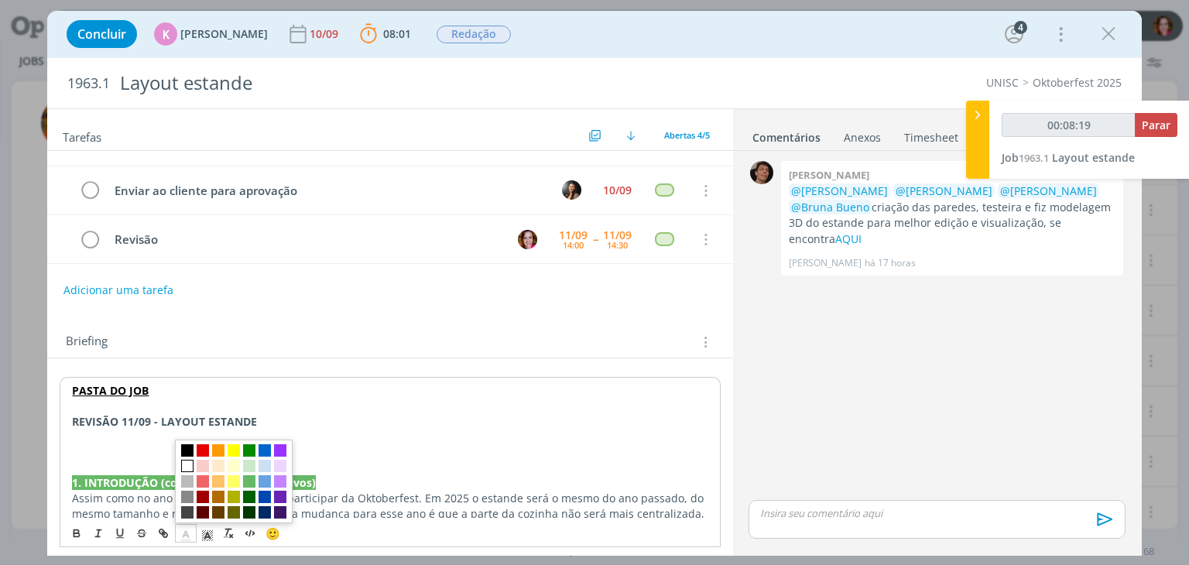
click at [187, 462] on span "dialog" at bounding box center [187, 466] width 12 height 12
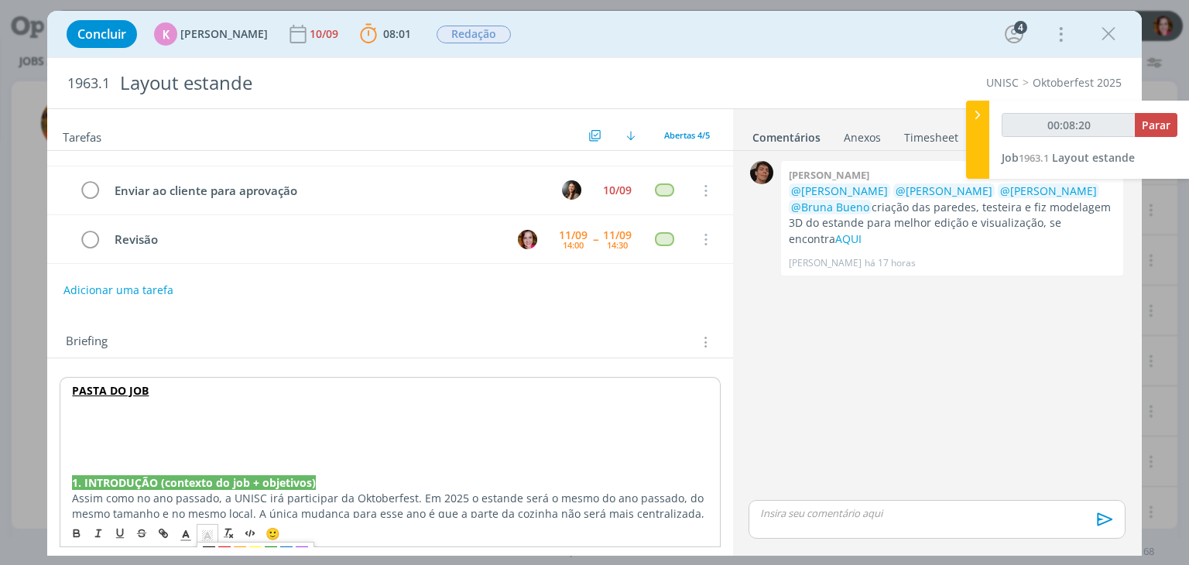
click at [205, 535] on polyline "dialog" at bounding box center [207, 536] width 5 height 6
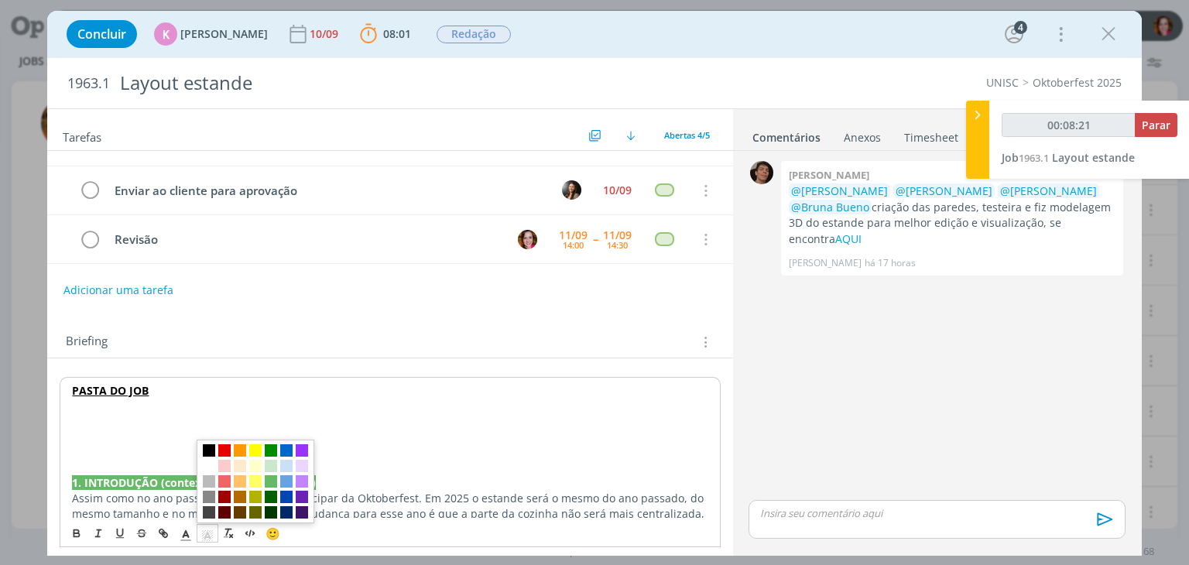
click at [207, 448] on span "dialog" at bounding box center [209, 450] width 12 height 12
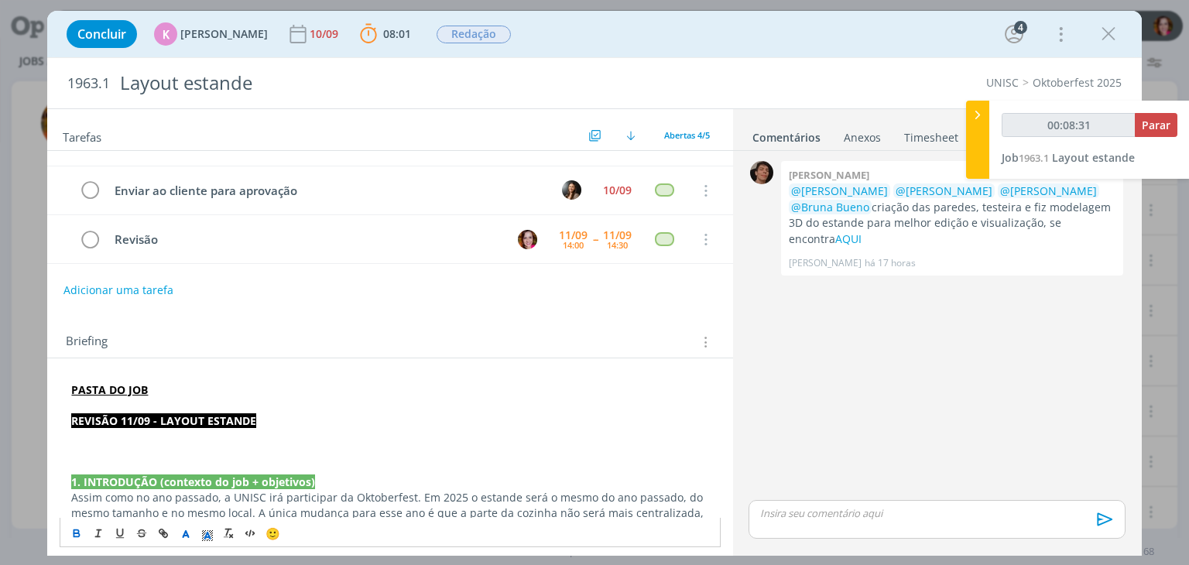
click at [81, 447] on p "dialog" at bounding box center [389, 451] width 637 height 15
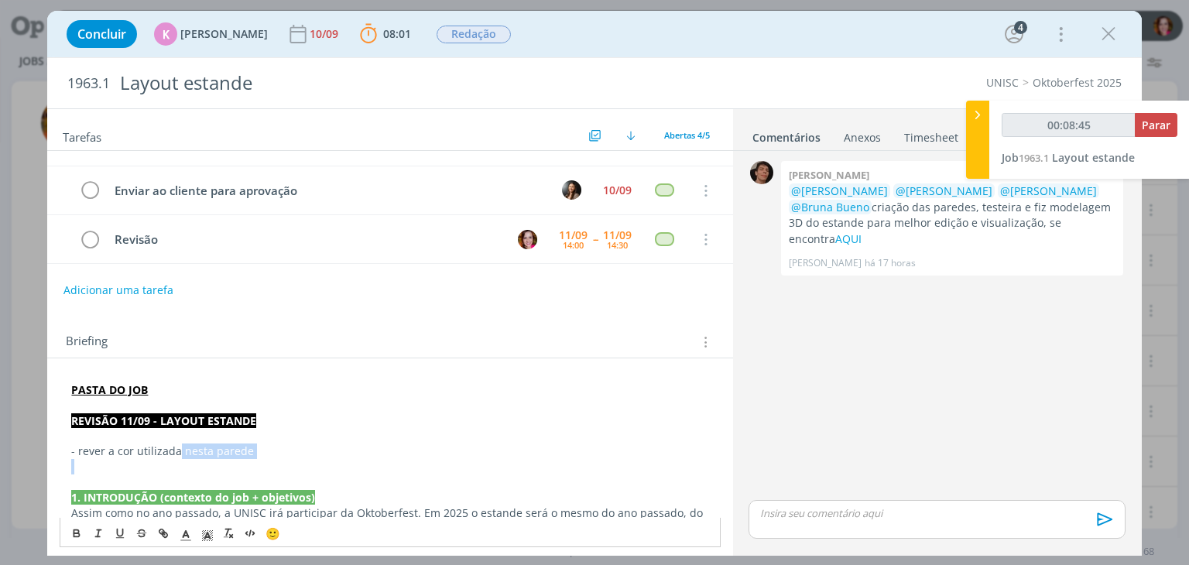
type input "00:08:46"
paste input "https://sobeae.sharepoint.com/sites/SOBEAE/Documentos%20Compartilhados/Forms/Al…"
type input "https://sobeae.sharepoint.com/sites/SOBEAE/Documentos%20Compartilhados/Forms/Al…"
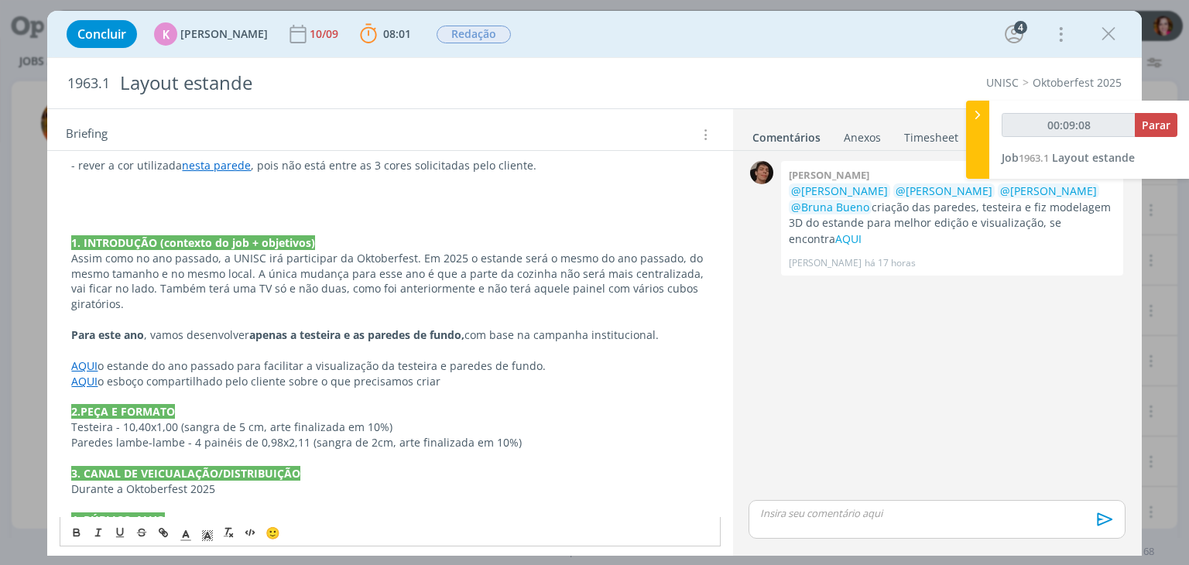
scroll to position [353, 0]
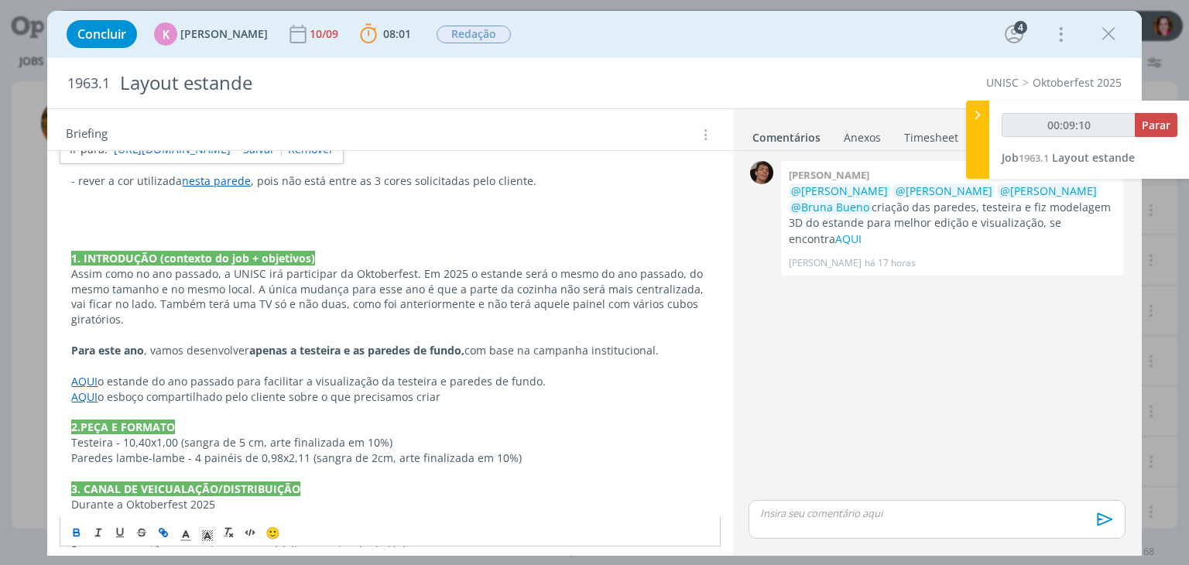
click at [238, 180] on link "nesta parede" at bounding box center [216, 180] width 69 height 15
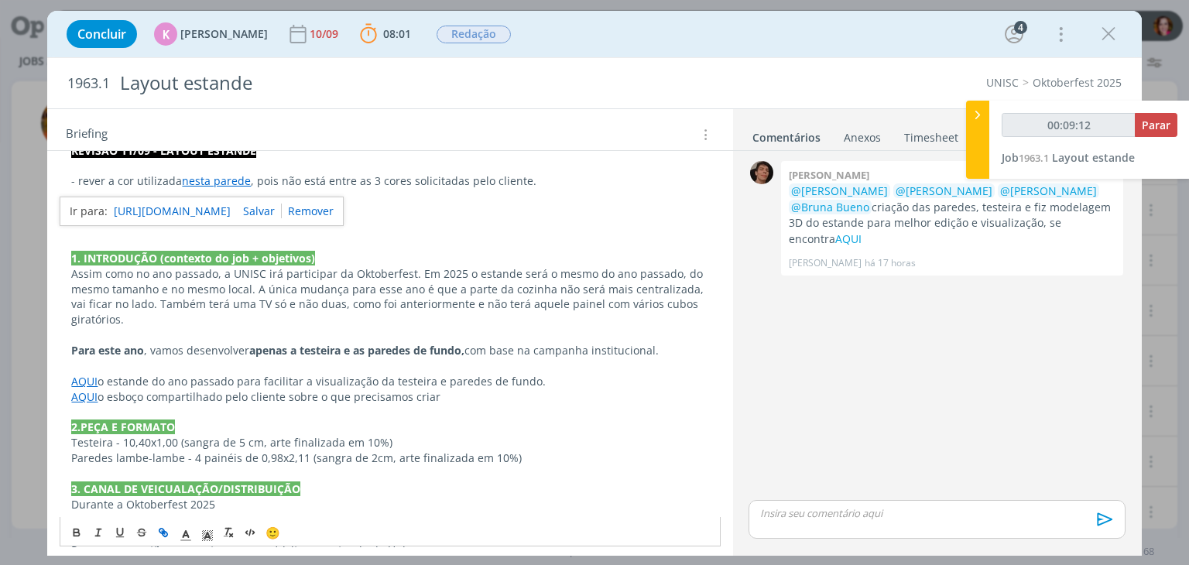
click at [231, 204] on link "https://sobeae.sharepoint.com/sites/SOBEAE/Documentos%20Compartilhados/Forms/Al…" at bounding box center [172, 211] width 117 height 20
click at [461, 205] on p "dialog" at bounding box center [389, 211] width 637 height 15
drag, startPoint x: 77, startPoint y: 206, endPoint x: 118, endPoint y: 207, distance: 41.0
click at [118, 207] on p "- testeira: remover o E da frase" at bounding box center [389, 211] width 637 height 15
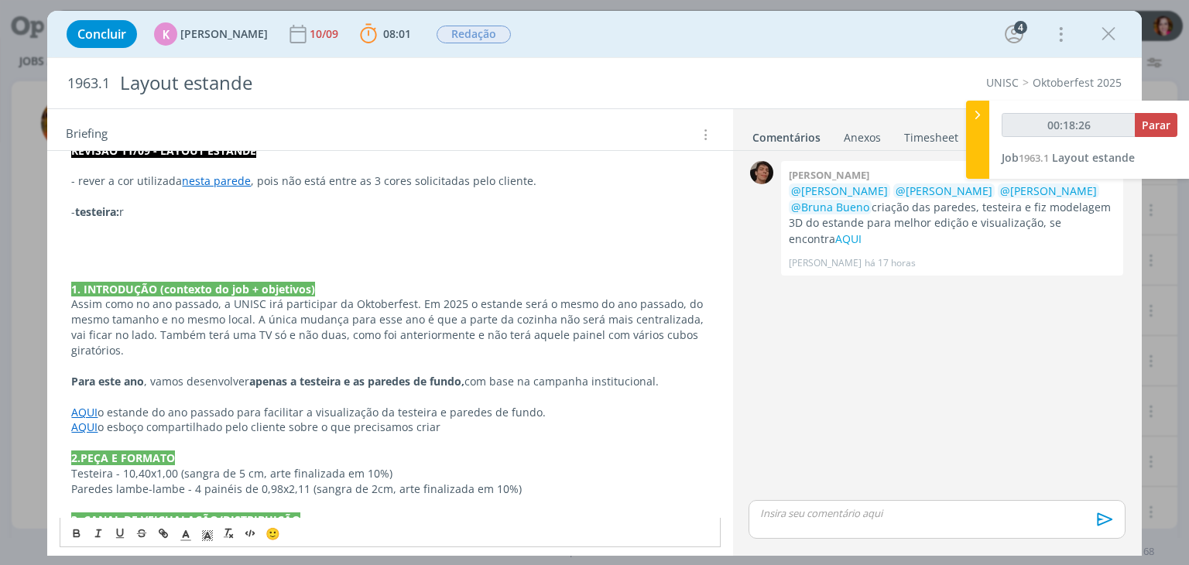
click at [142, 210] on p "- testeira: r" at bounding box center [389, 211] width 637 height 15
click at [86, 242] on p "dialog" at bounding box center [389, 242] width 637 height 15
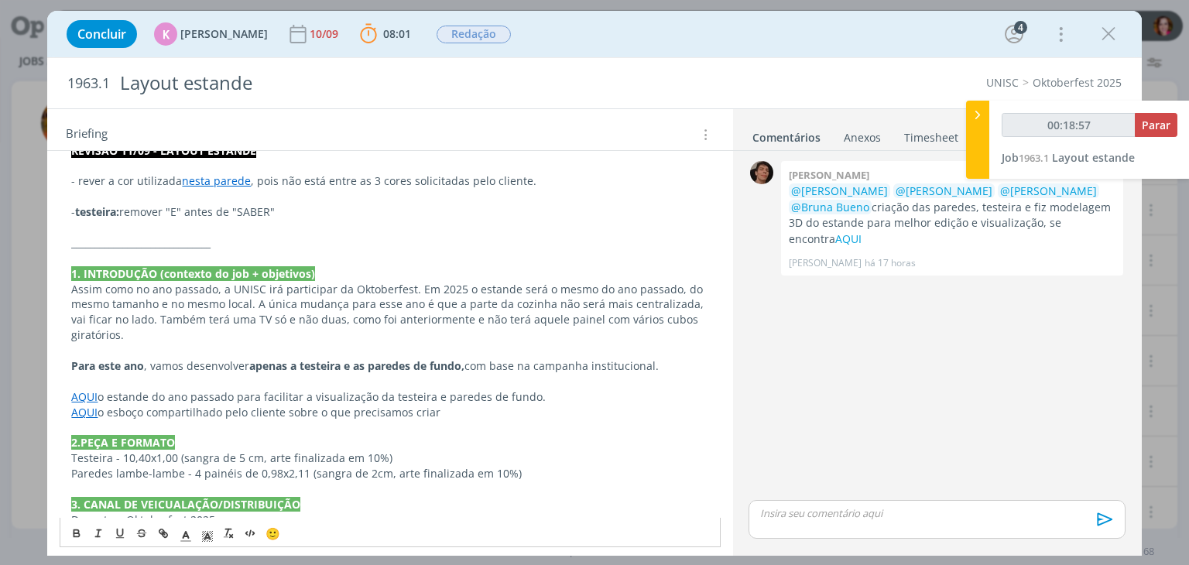
click at [727, 332] on div "Tarefas Usar Job de template Ordenar por: Prazo crescente Prazo decrescente Ord…" at bounding box center [389, 328] width 685 height 438
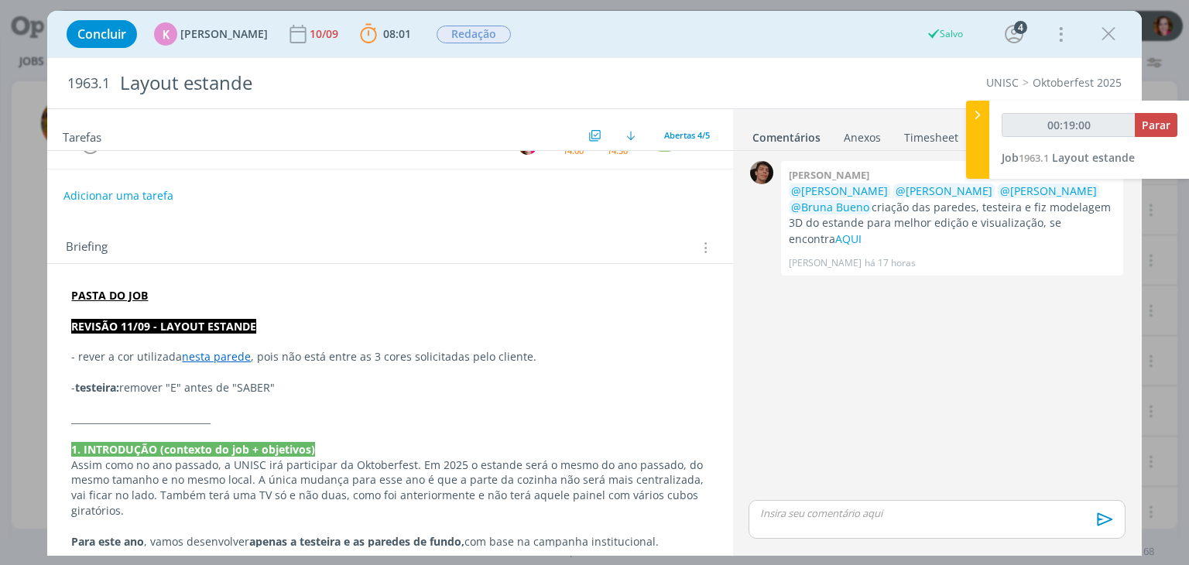
scroll to position [180, 0]
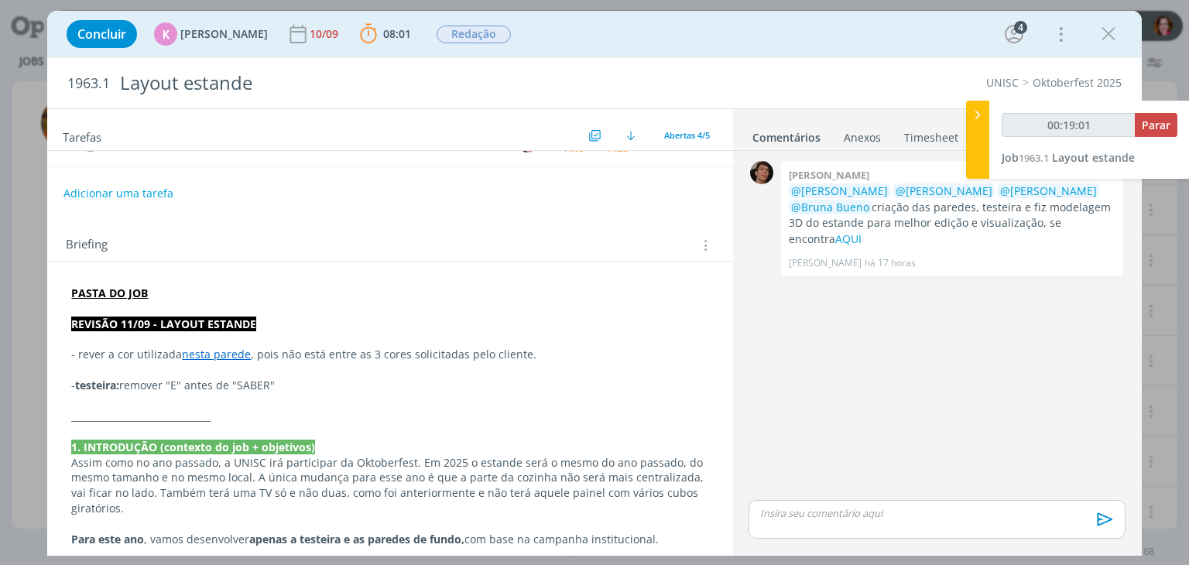
click at [226, 351] on link "nesta parede" at bounding box center [216, 354] width 69 height 15
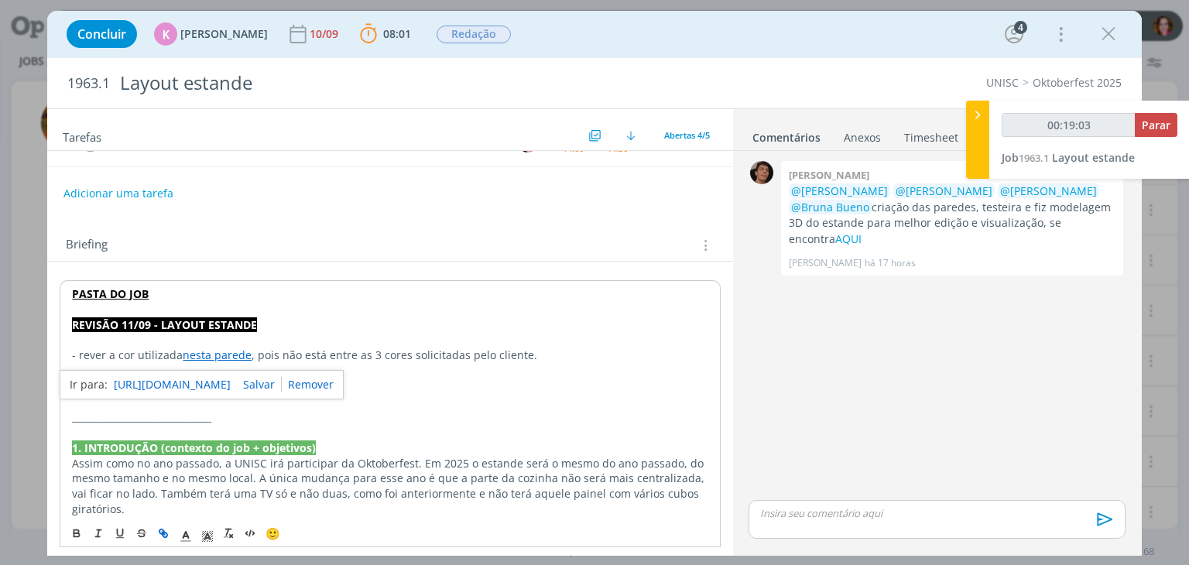
click at [222, 380] on link "https://sobeae.sharepoint.com/sites/SOBEAE/Documentos%20Compartilhados/Forms/Al…" at bounding box center [172, 385] width 117 height 20
click at [482, 370] on p "dialog" at bounding box center [389, 370] width 635 height 15
type input "00:19:23"
click at [812, 519] on p "dialog" at bounding box center [936, 513] width 351 height 14
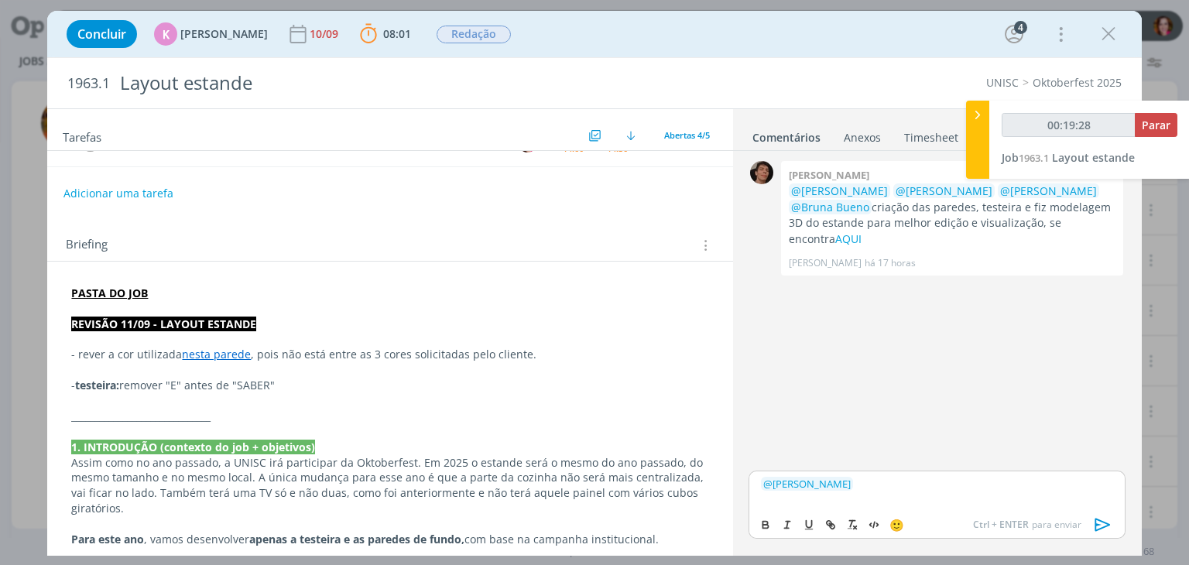
click at [291, 393] on p "dialog" at bounding box center [389, 400] width 637 height 15
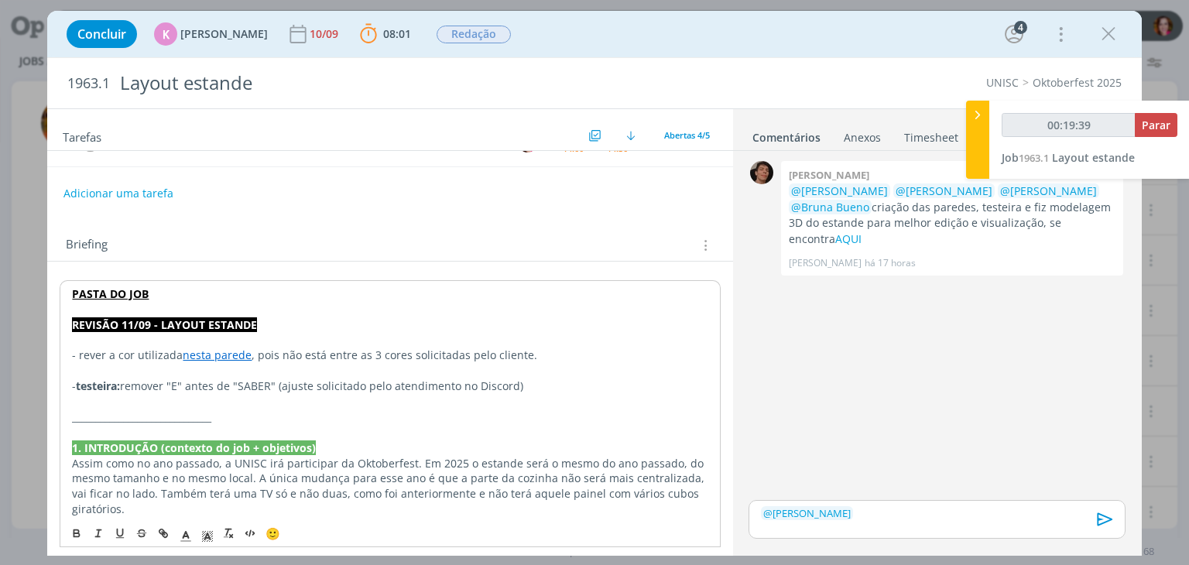
click at [899, 517] on p "﻿ @ Patrick Meireles ﻿" at bounding box center [936, 513] width 351 height 14
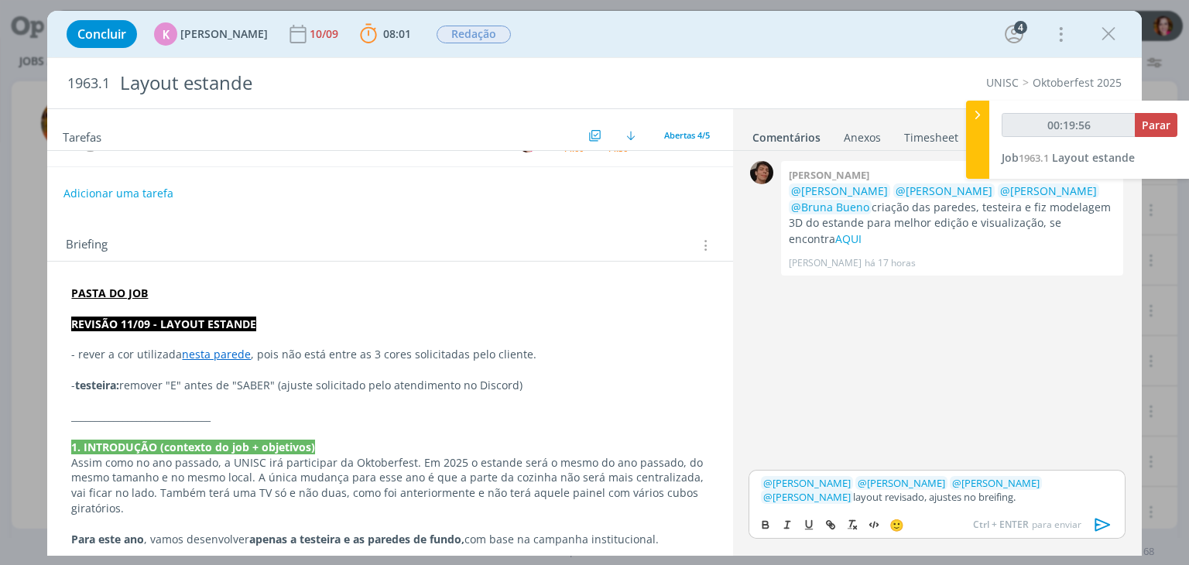
click at [906, 498] on p "﻿ @ Patrick Meireles ﻿ ﻿ @ Karoline Arend ﻿ ﻿ @ Luíza Santana ﻿ ﻿ @ Beatriz Luc…" at bounding box center [936, 490] width 351 height 29
click at [1100, 521] on icon "dialog" at bounding box center [1101, 525] width 15 height 13
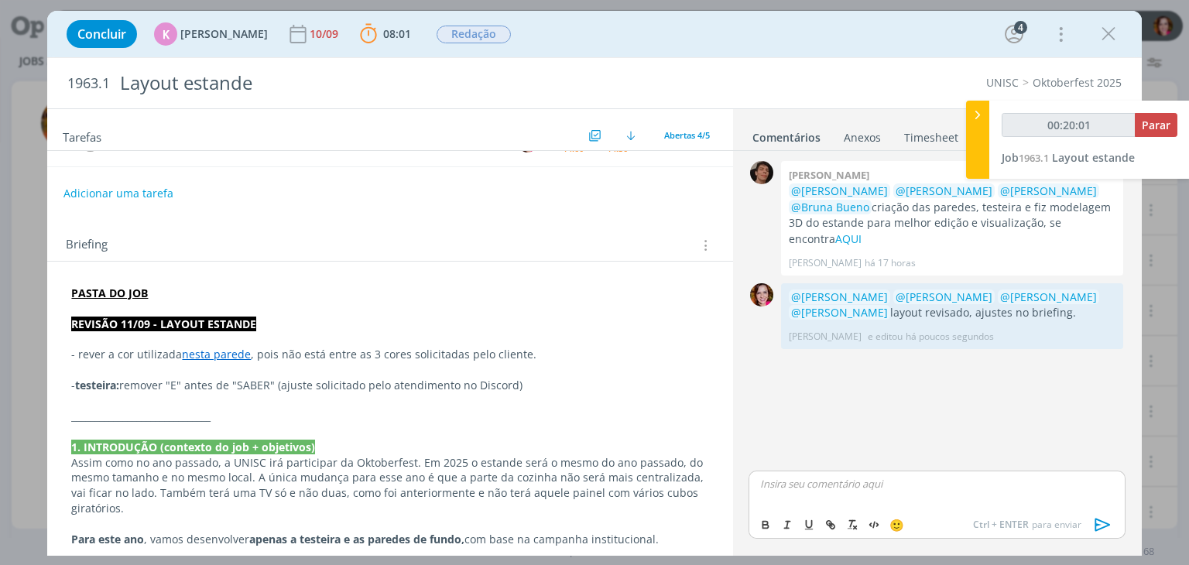
scroll to position [0, 0]
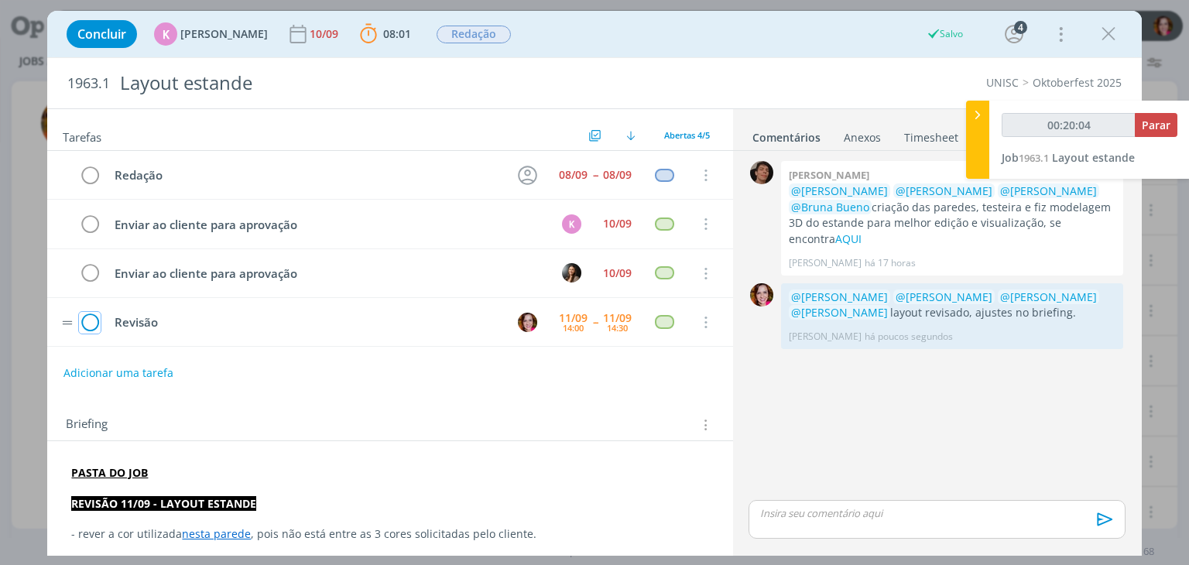
click at [88, 316] on icon "dialog" at bounding box center [90, 322] width 22 height 23
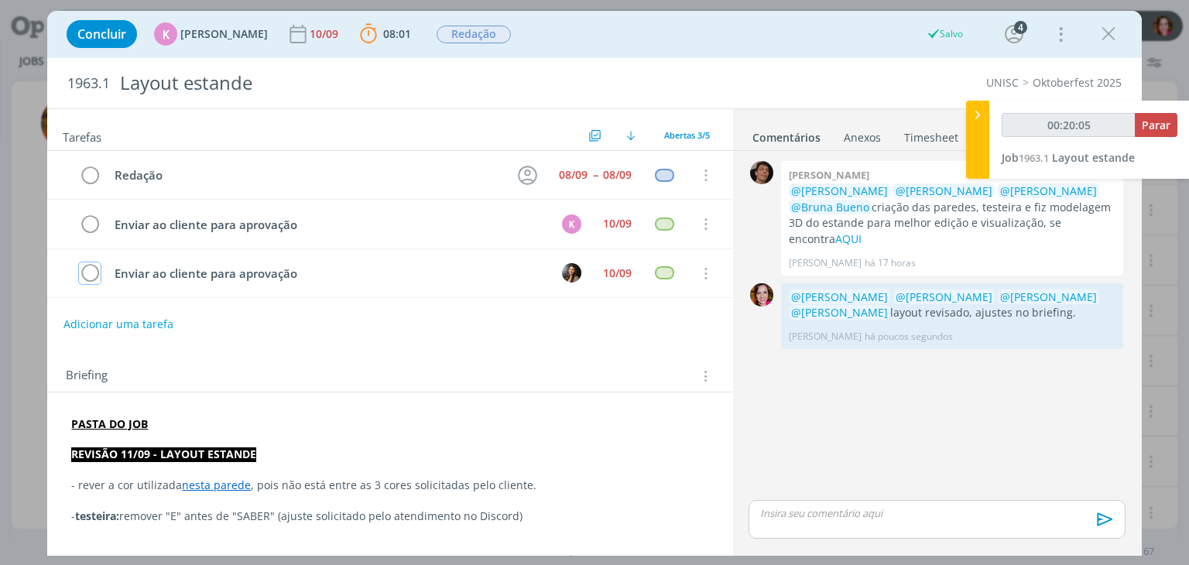
type input "00:20:06"
click at [1161, 130] on span "Parar" at bounding box center [1156, 125] width 29 height 15
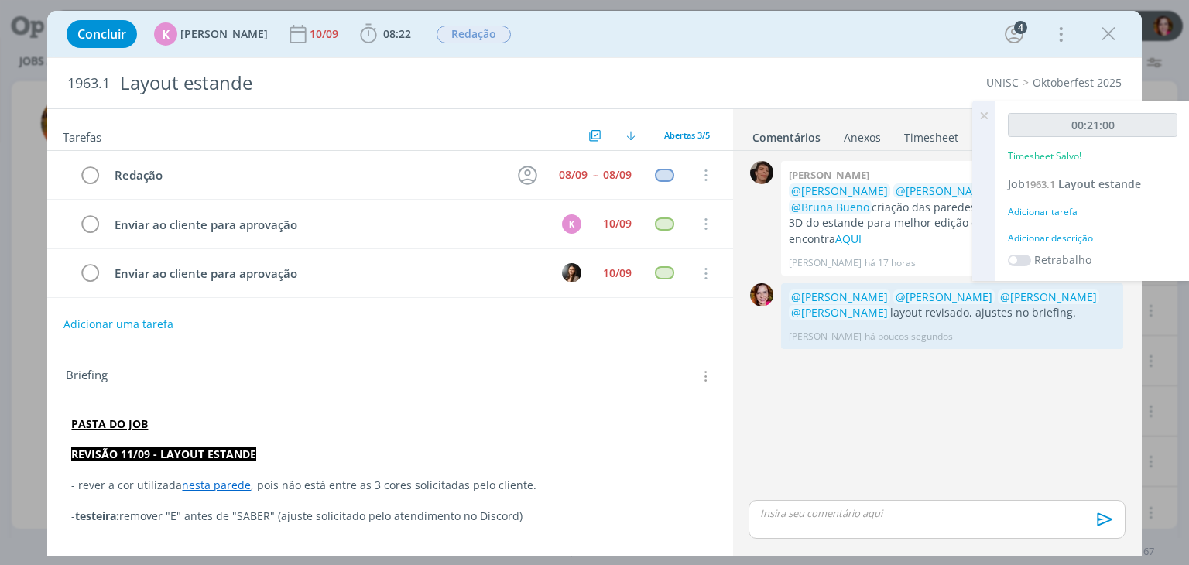
click at [1062, 238] on div "Adicionar descrição" at bounding box center [1093, 238] width 170 height 14
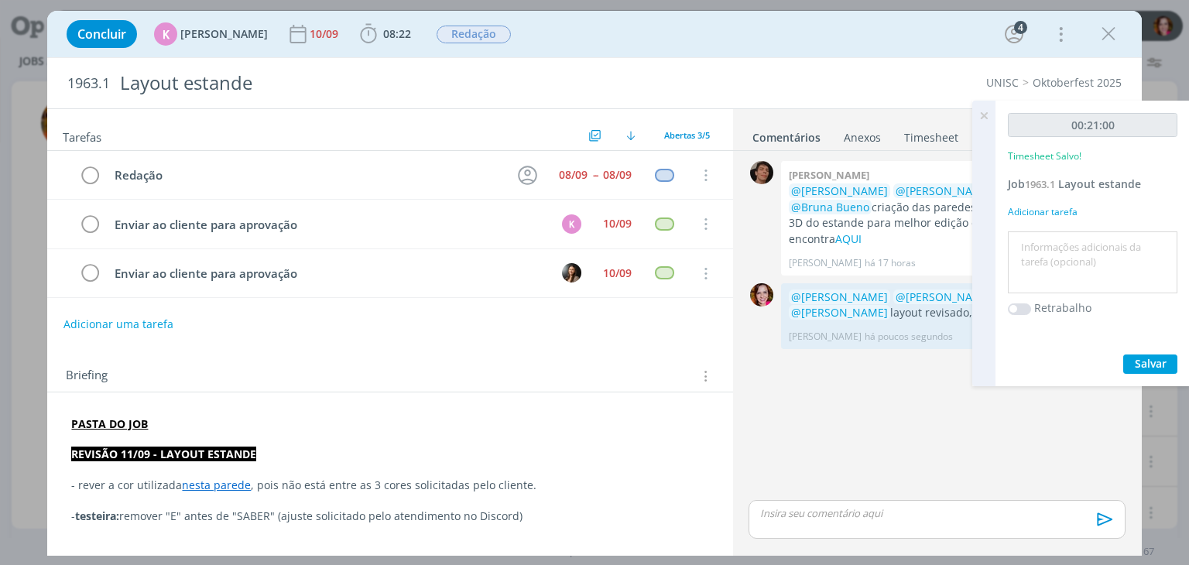
click at [1062, 238] on textarea at bounding box center [1093, 262] width 162 height 55
type textarea "Revisão artes estande"
click at [1146, 366] on span "Salvar" at bounding box center [1151, 363] width 32 height 15
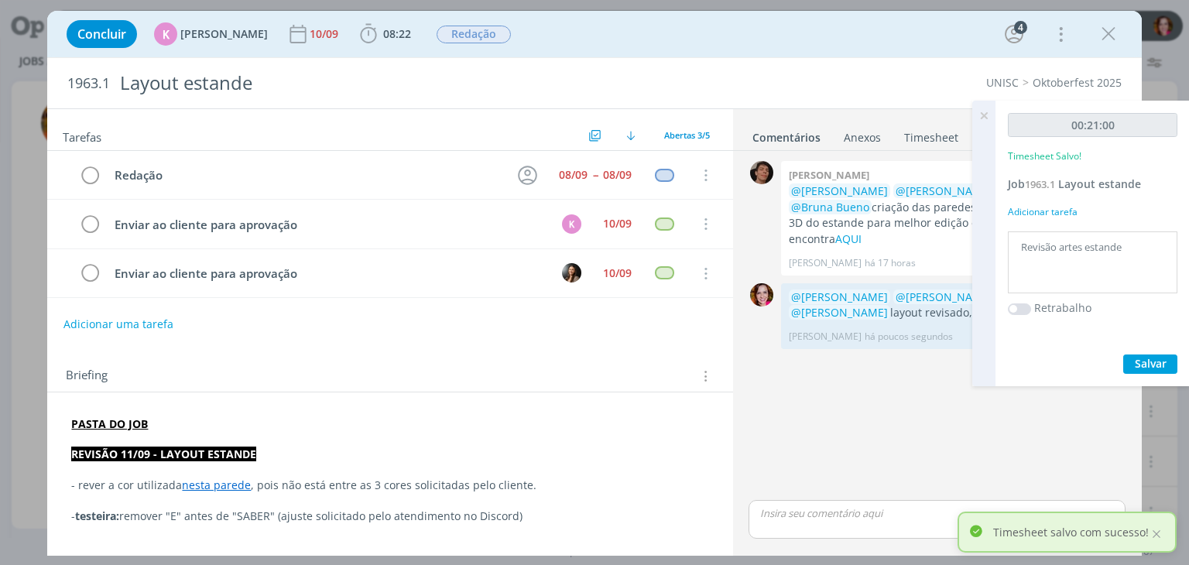
click at [985, 115] on icon at bounding box center [984, 116] width 28 height 30
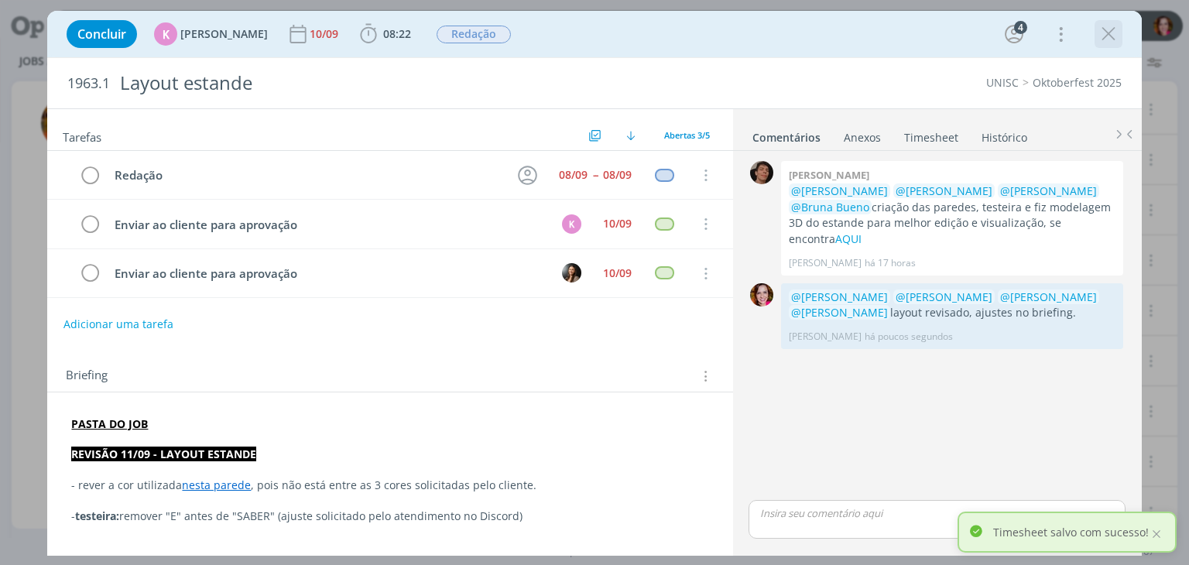
click at [1102, 36] on icon "dialog" at bounding box center [1108, 33] width 23 height 23
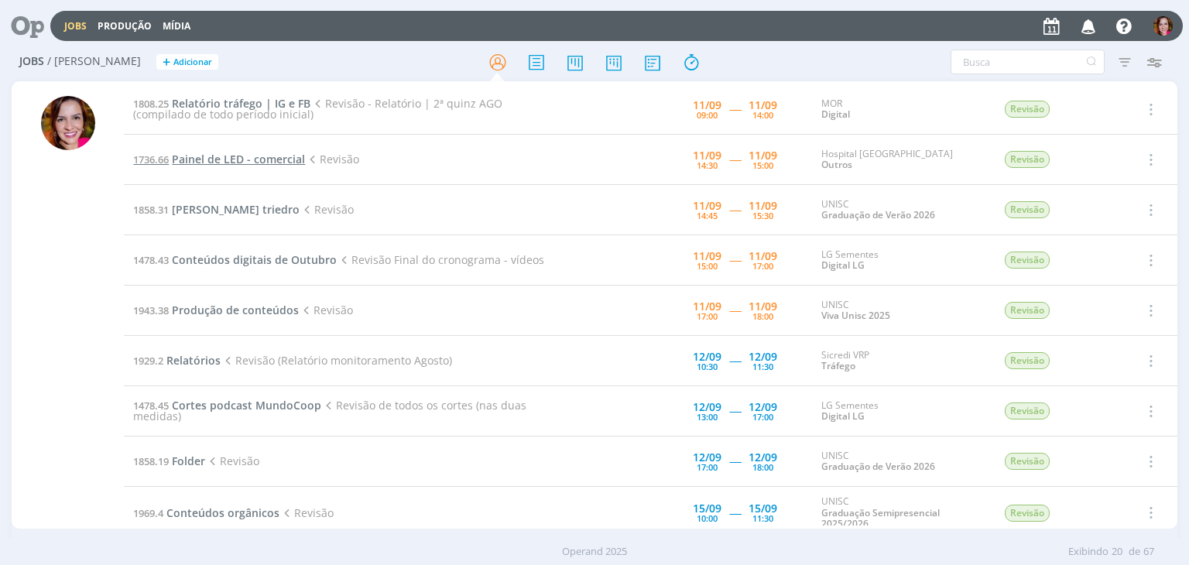
click at [207, 159] on span "Painel de LED - comercial" at bounding box center [238, 159] width 133 height 15
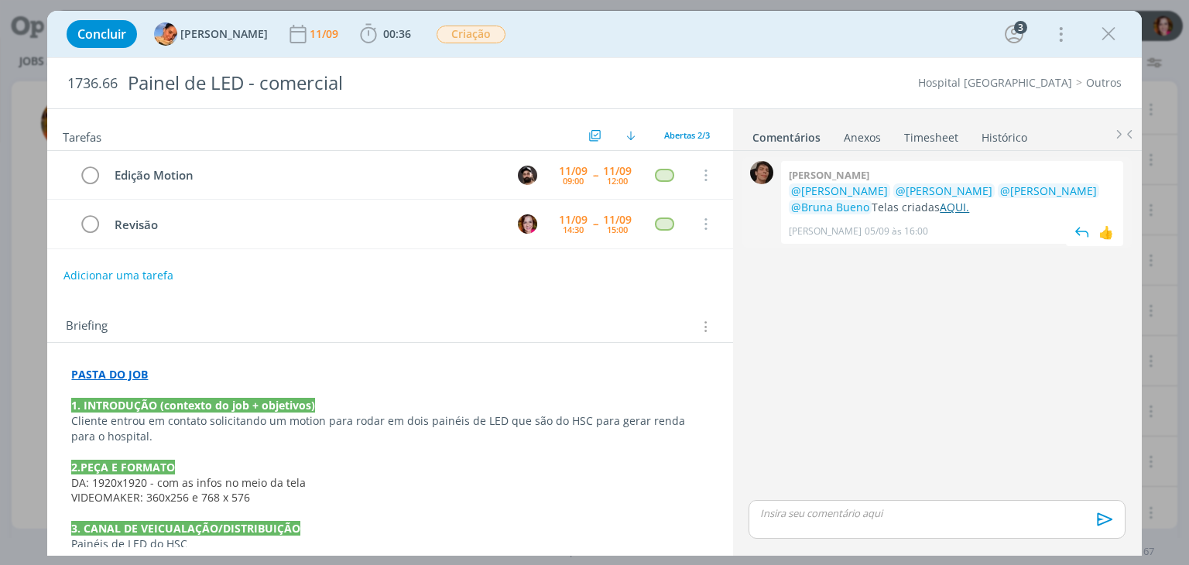
click at [940, 207] on link "AQUI." at bounding box center [954, 207] width 29 height 15
click at [1105, 38] on icon "dialog" at bounding box center [1108, 33] width 23 height 23
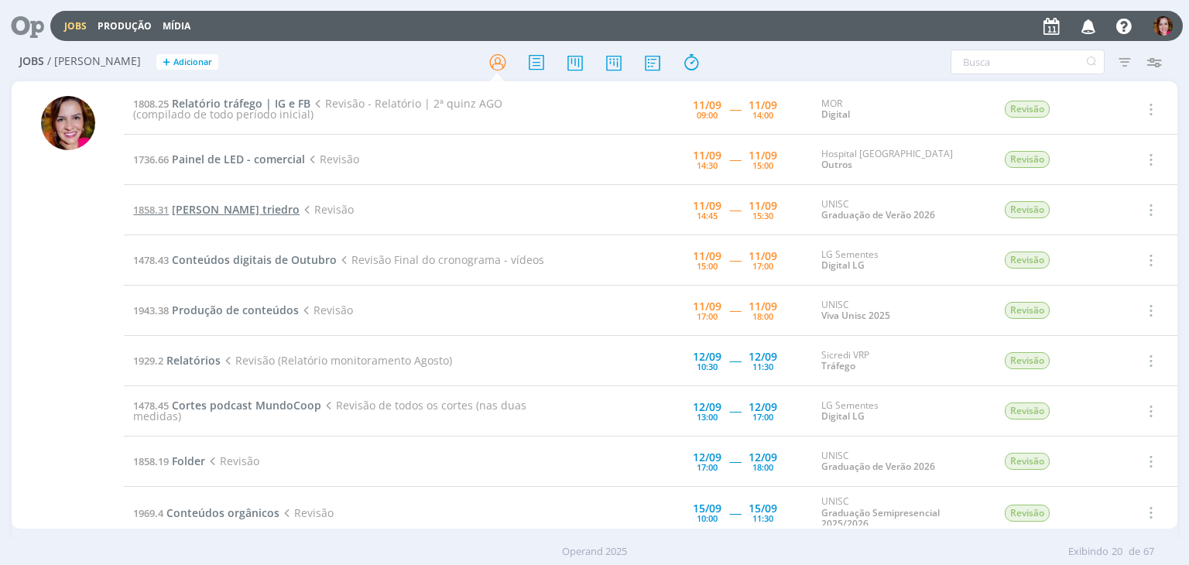
click at [207, 212] on span "[PERSON_NAME] triedro" at bounding box center [236, 209] width 128 height 15
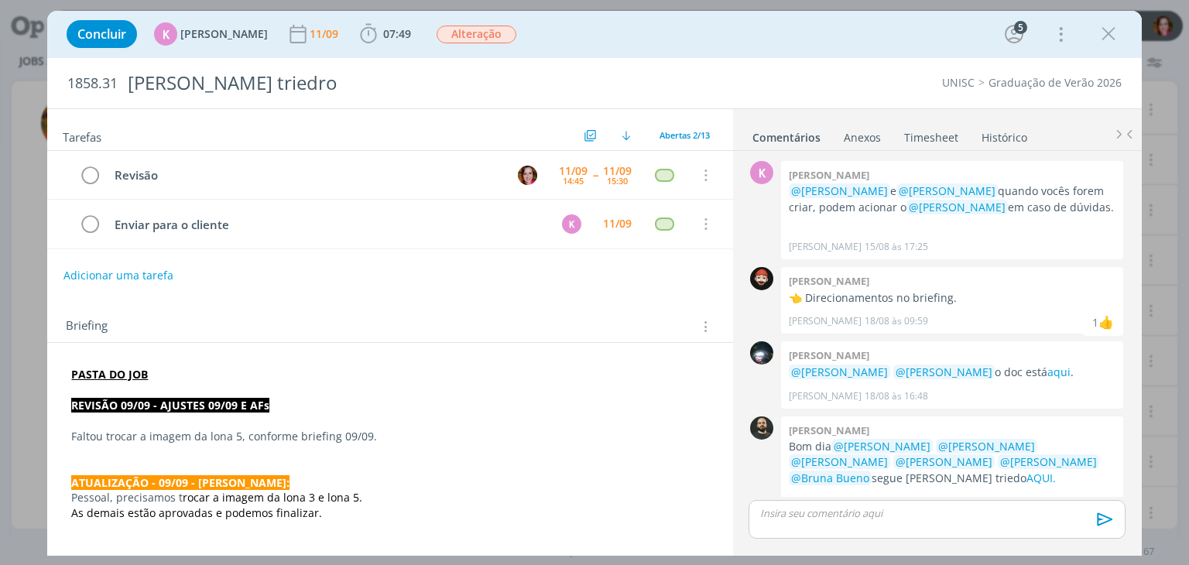
scroll to position [863, 0]
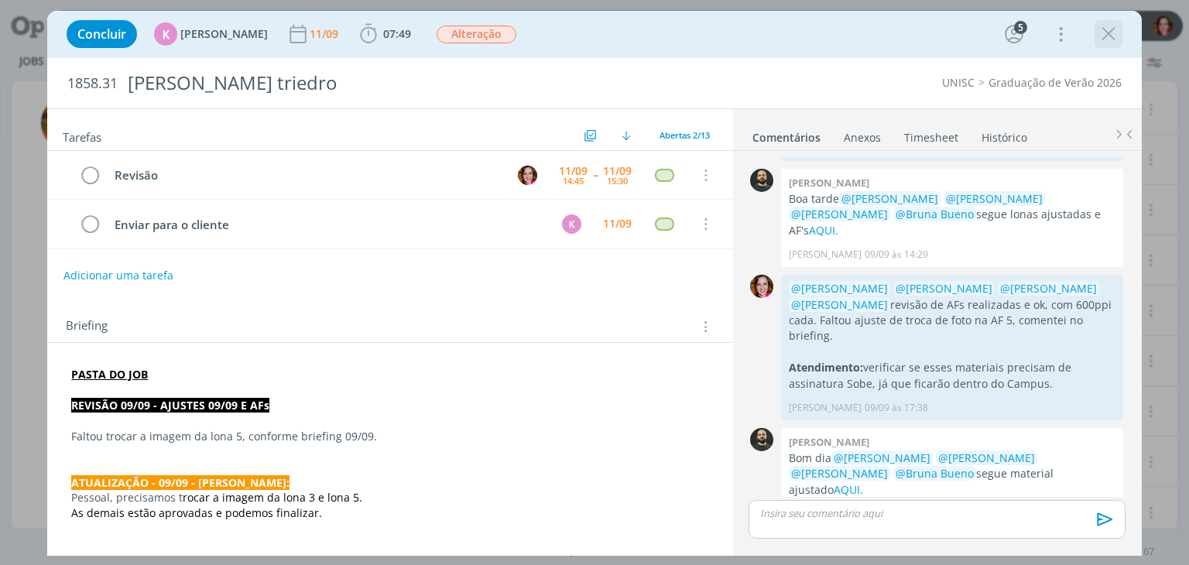
click at [1107, 37] on icon "dialog" at bounding box center [1108, 33] width 23 height 23
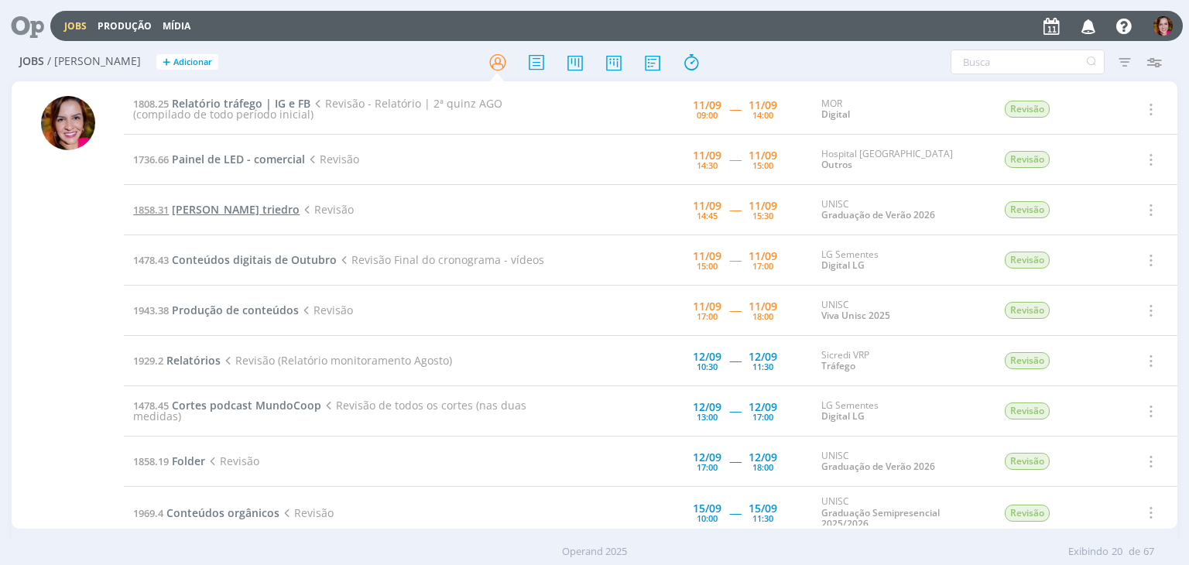
click at [216, 210] on span "[PERSON_NAME] triedro" at bounding box center [236, 209] width 128 height 15
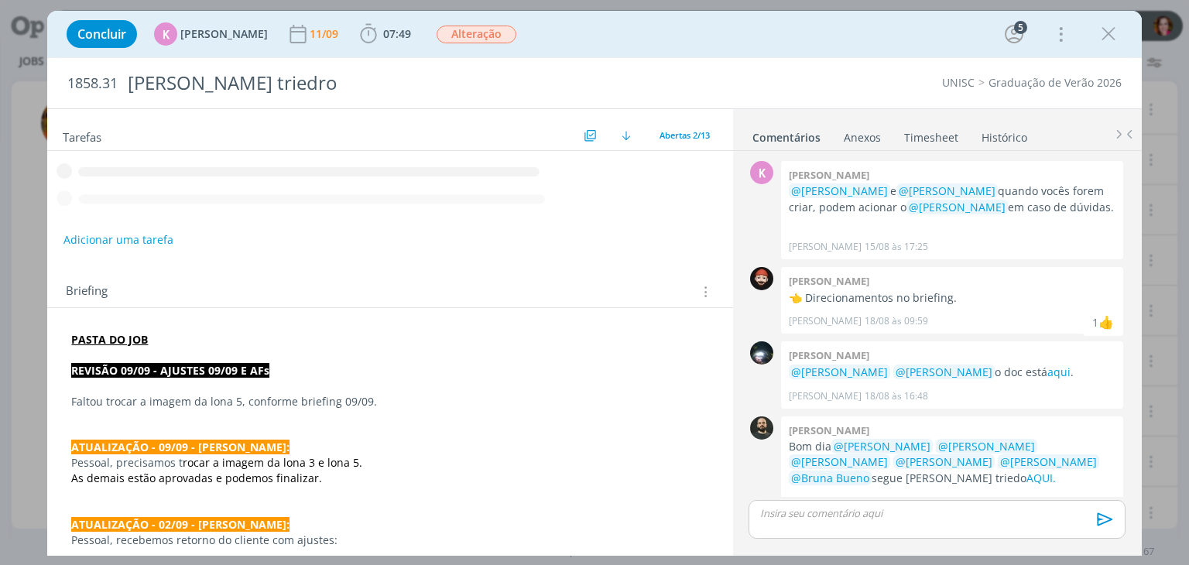
scroll to position [863, 0]
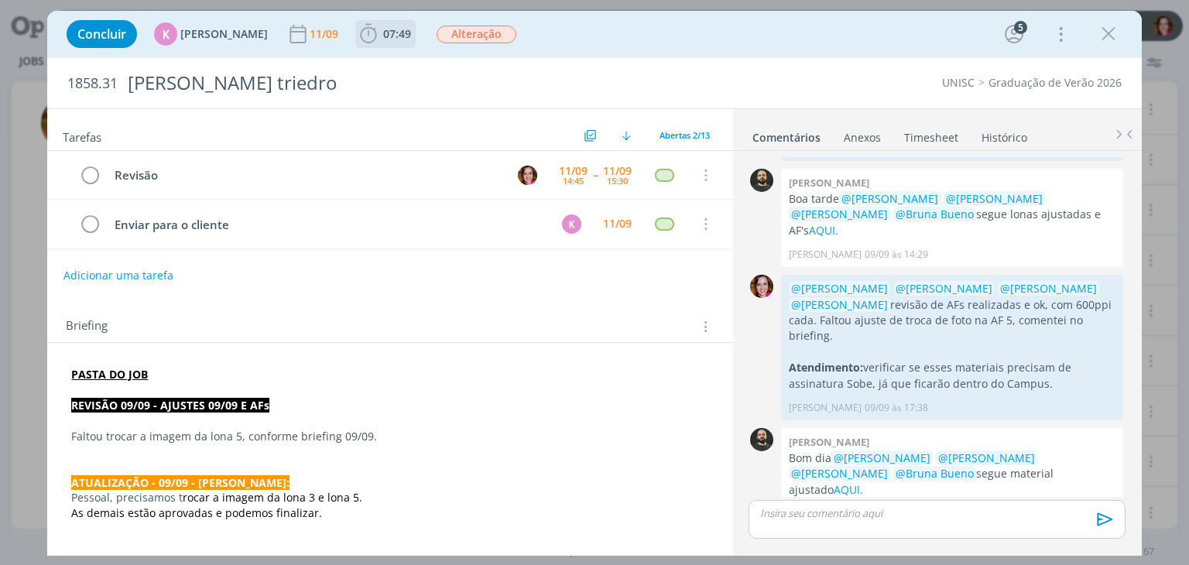
click at [383, 33] on span "07:49" at bounding box center [397, 33] width 28 height 15
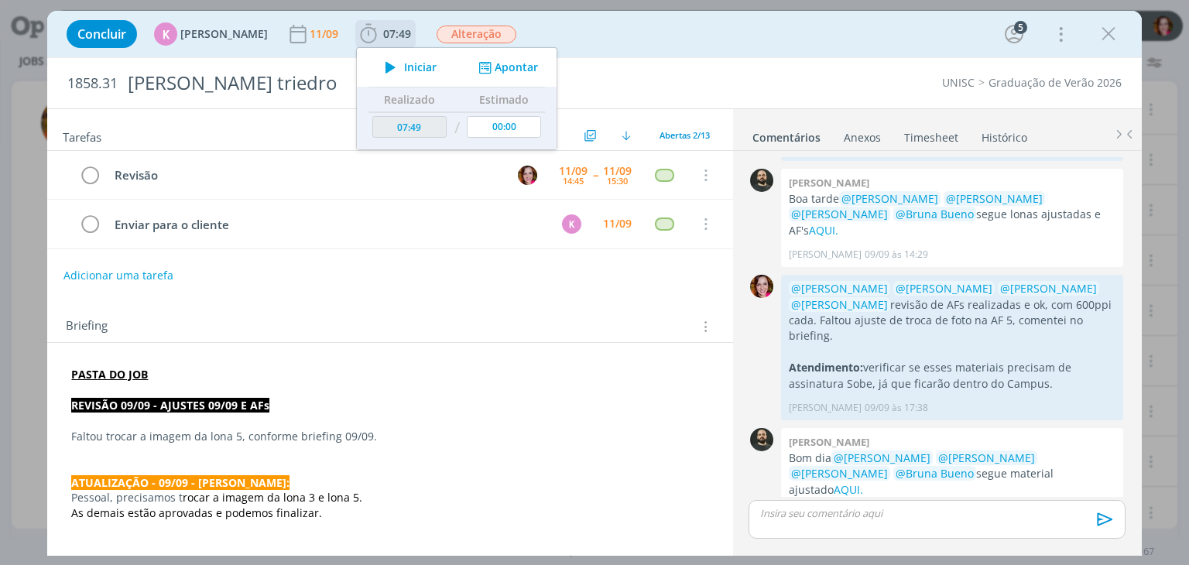
click at [404, 67] on span "Iniciar" at bounding box center [420, 67] width 33 height 11
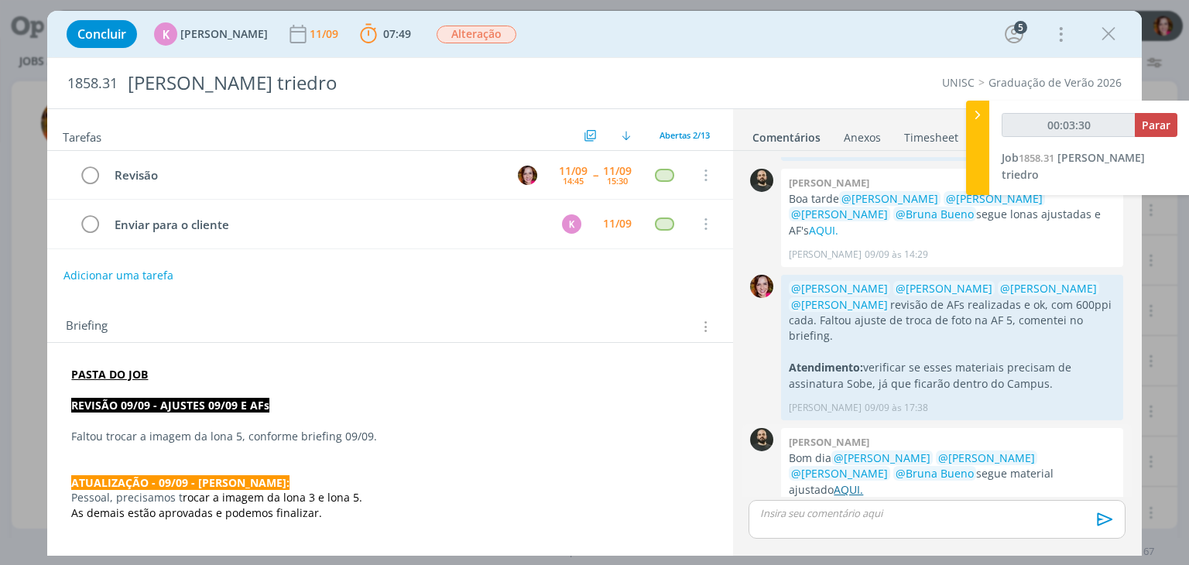
click at [863, 482] on link "AQUI." at bounding box center [848, 489] width 29 height 15
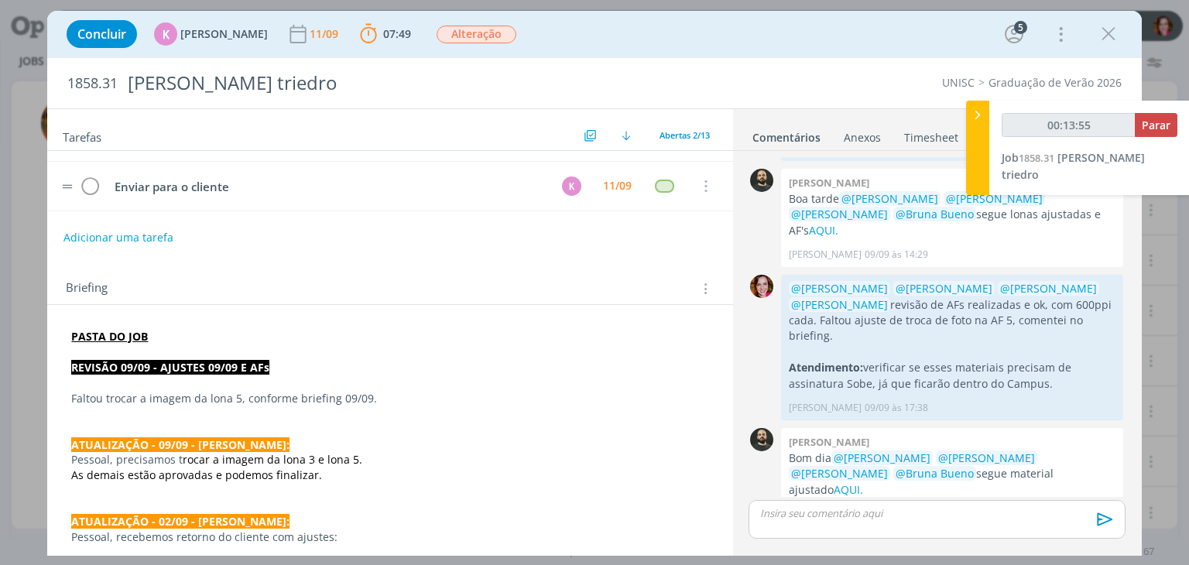
scroll to position [40, 0]
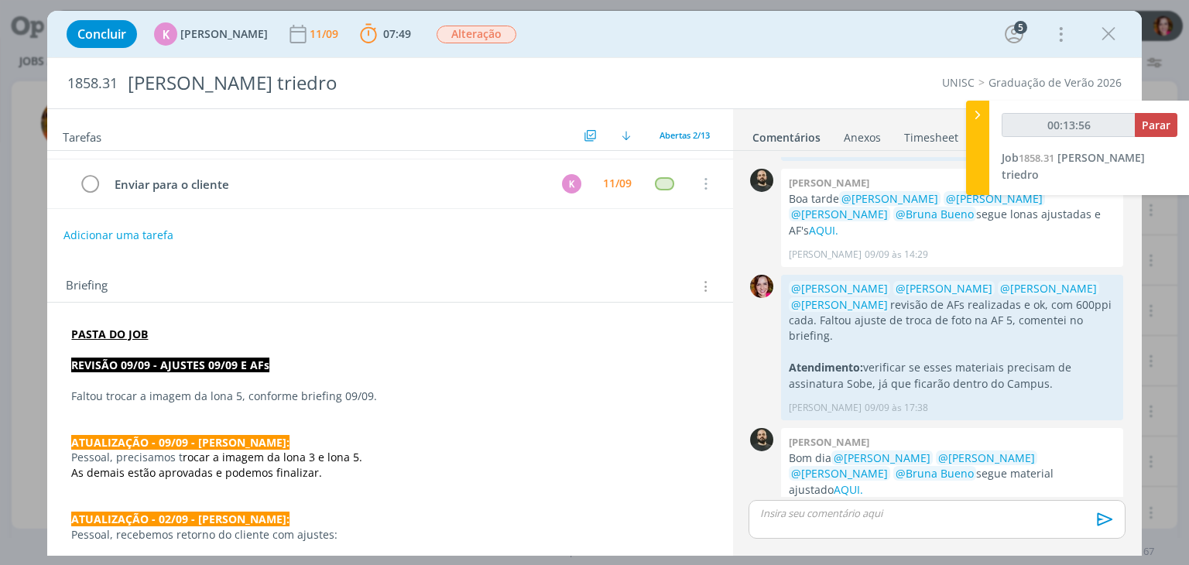
click at [795, 522] on div "dialog" at bounding box center [936, 519] width 376 height 39
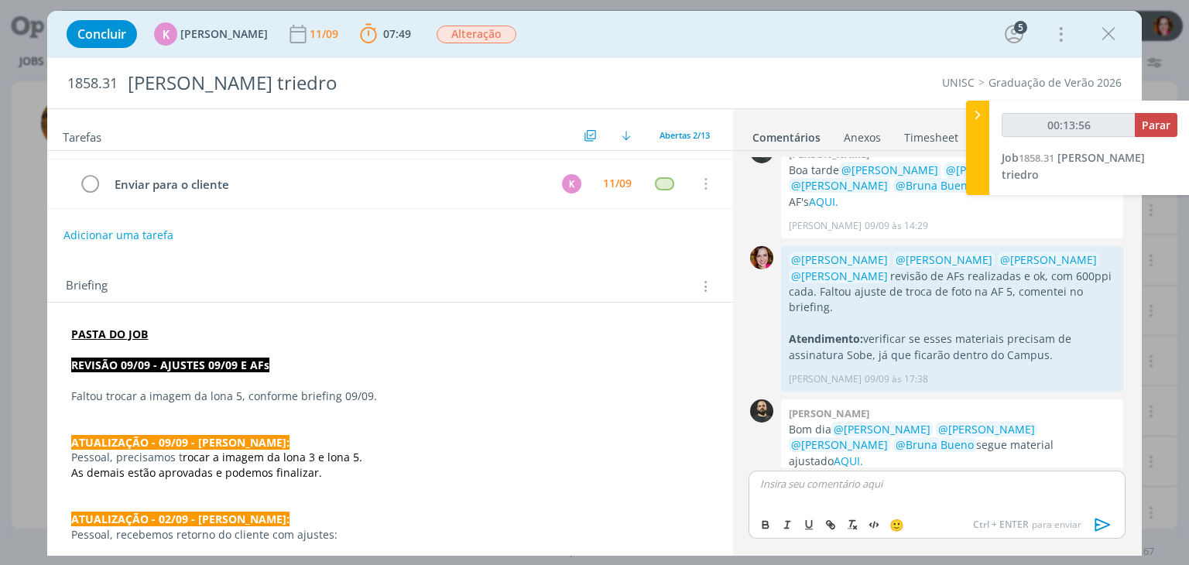
type input "00:13:57"
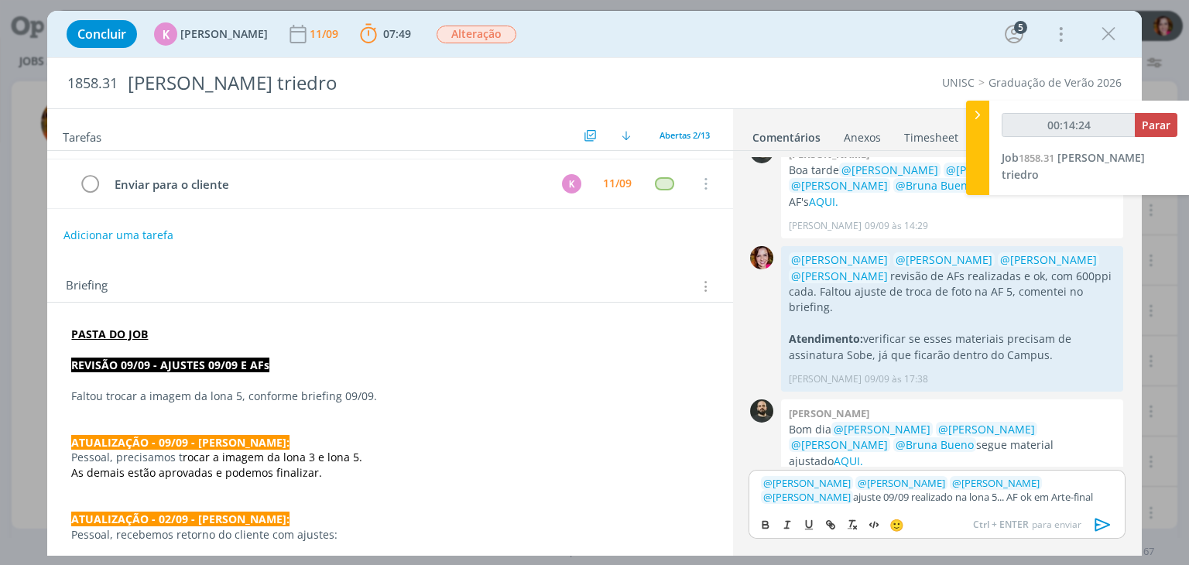
type input "00:14:25"
type input "Arte-final"
type input "00:14:26"
paste input "[URL][DOMAIN_NAME]"
type input "[URL][DOMAIN_NAME]"
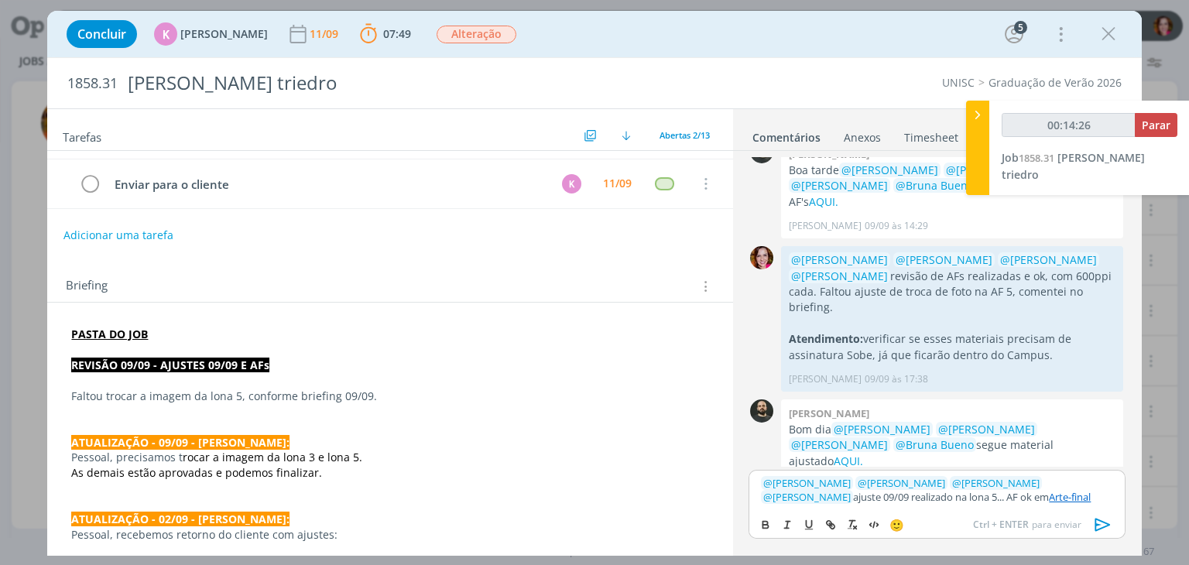
scroll to position [0, 0]
click at [1049, 499] on link "Arte-final" at bounding box center [1070, 497] width 42 height 14
click at [941, 465] on link "[URL][DOMAIN_NAME]" at bounding box center [916, 467] width 105 height 20
click at [1096, 510] on div "🙂 Ctrl + ENTER para enviar" at bounding box center [936, 523] width 375 height 29
click at [1098, 521] on icon "dialog" at bounding box center [1102, 524] width 23 height 23
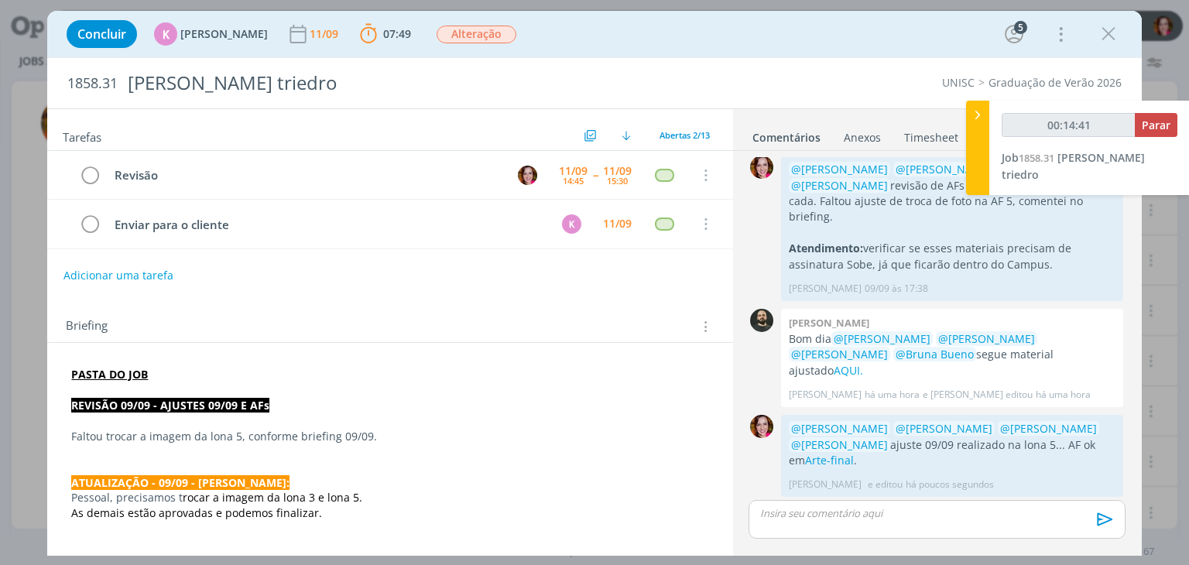
scroll to position [954, 0]
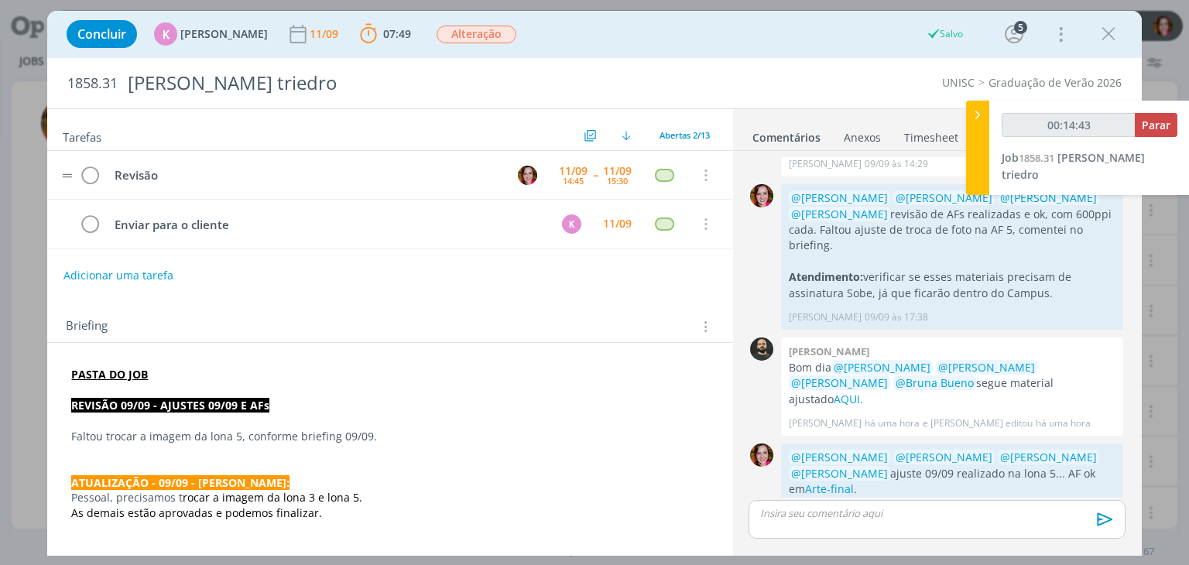
click at [102, 174] on tr "Revisão [DATE] 14:45 -- [DATE] 15:30 Cancelar" at bounding box center [389, 175] width 685 height 49
click at [90, 174] on icon "dialog" at bounding box center [90, 175] width 22 height 23
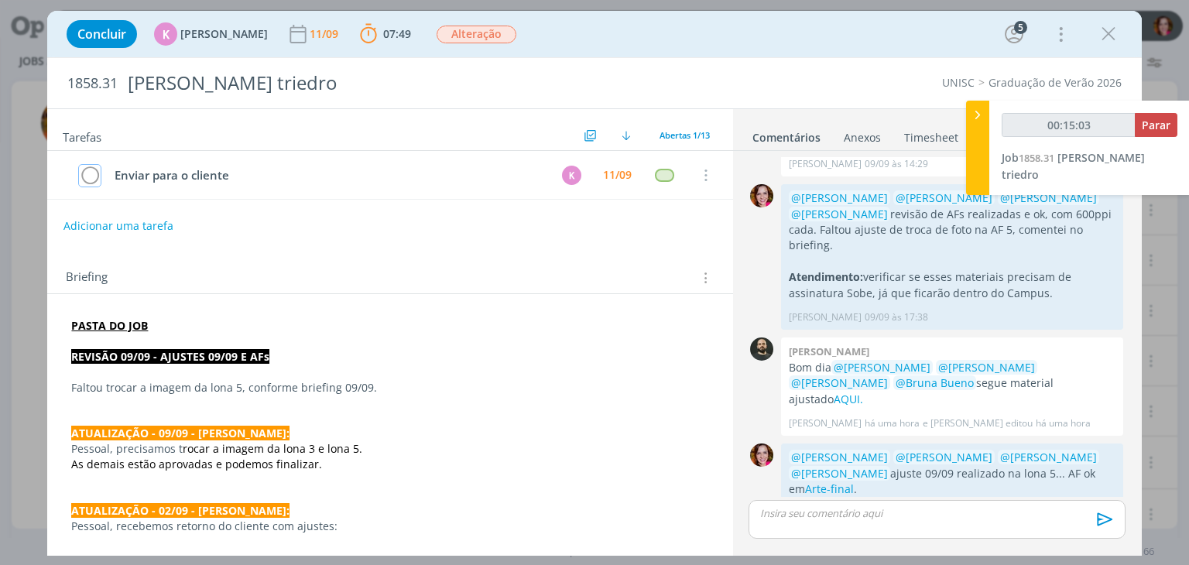
type input "00:15:04"
click at [1152, 128] on span "Parar" at bounding box center [1156, 125] width 29 height 15
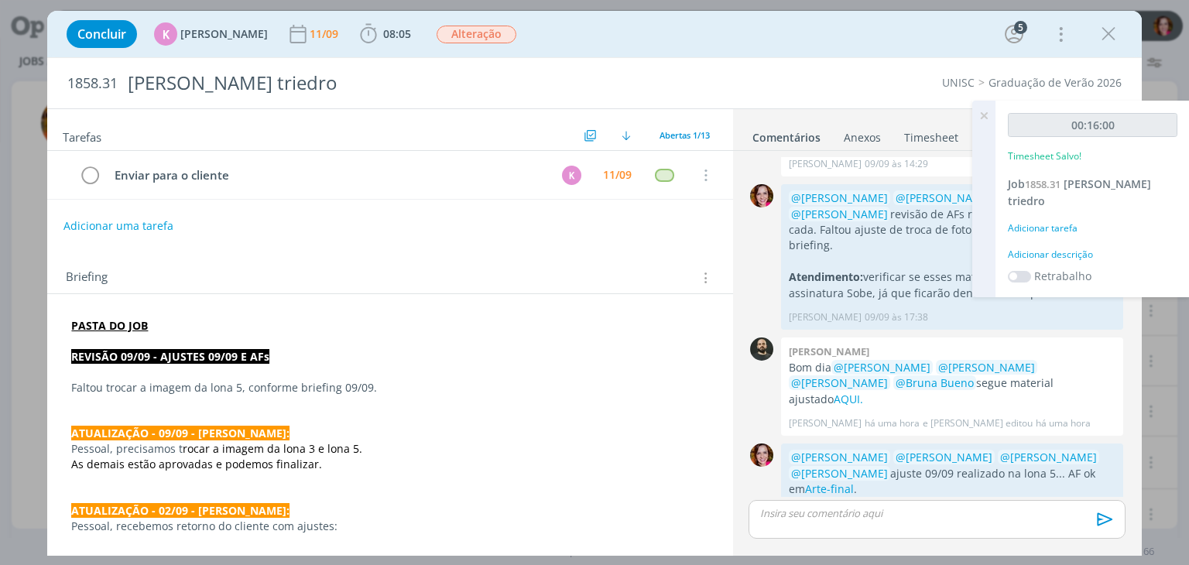
click at [1039, 248] on div "Adicionar descrição" at bounding box center [1093, 255] width 170 height 14
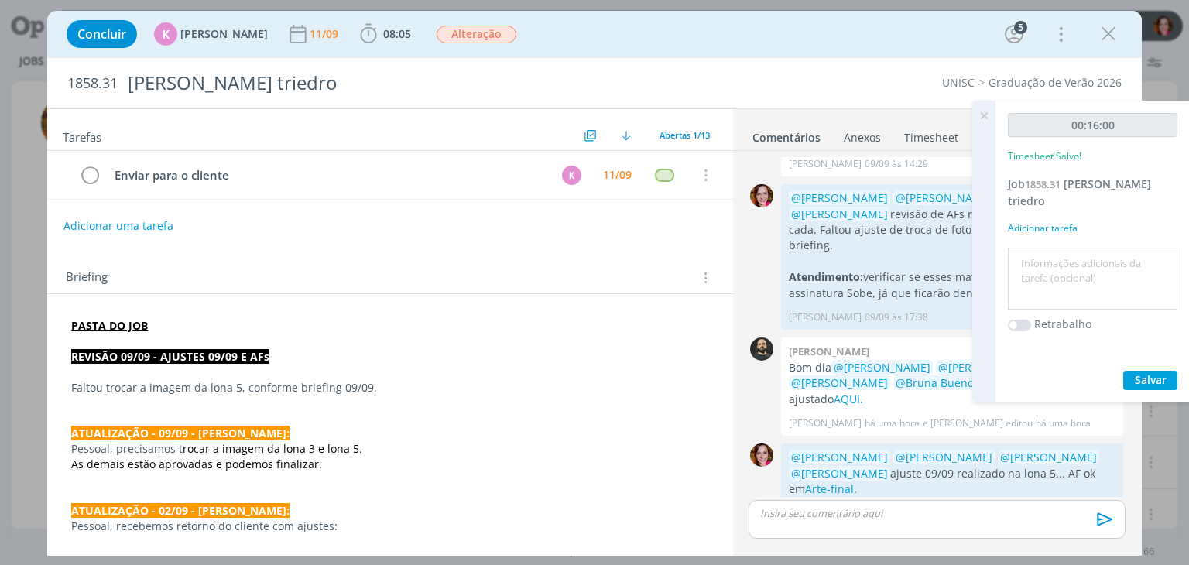
click at [1039, 252] on textarea at bounding box center [1093, 279] width 162 height 55
type textarea "Revisão ajuste 09/09"
click at [1151, 372] on span "Salvar" at bounding box center [1151, 379] width 32 height 15
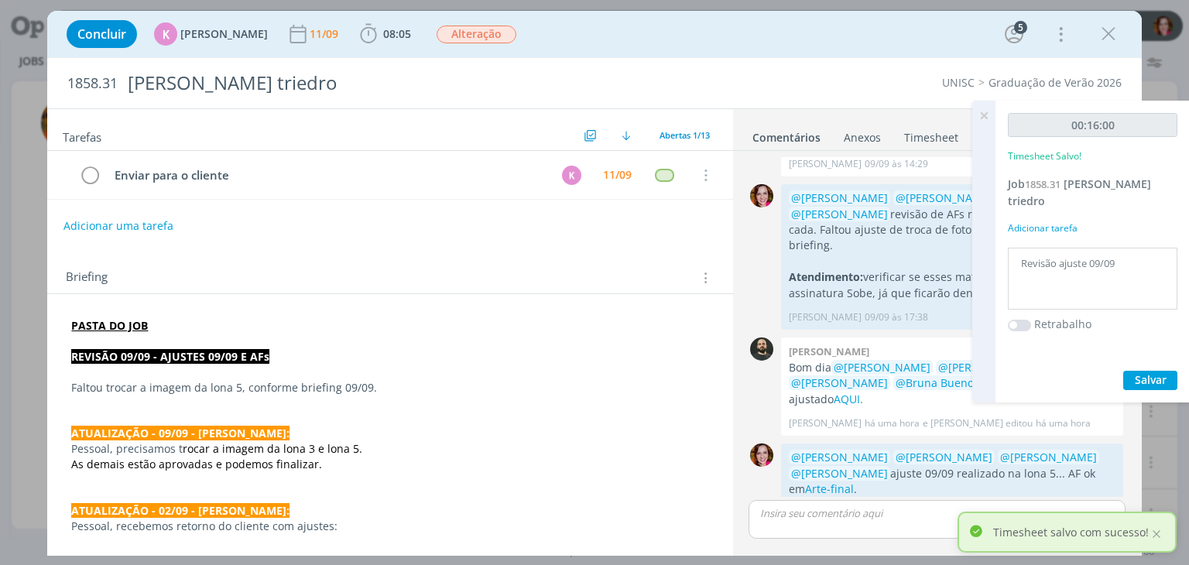
click at [984, 114] on icon at bounding box center [984, 116] width 28 height 30
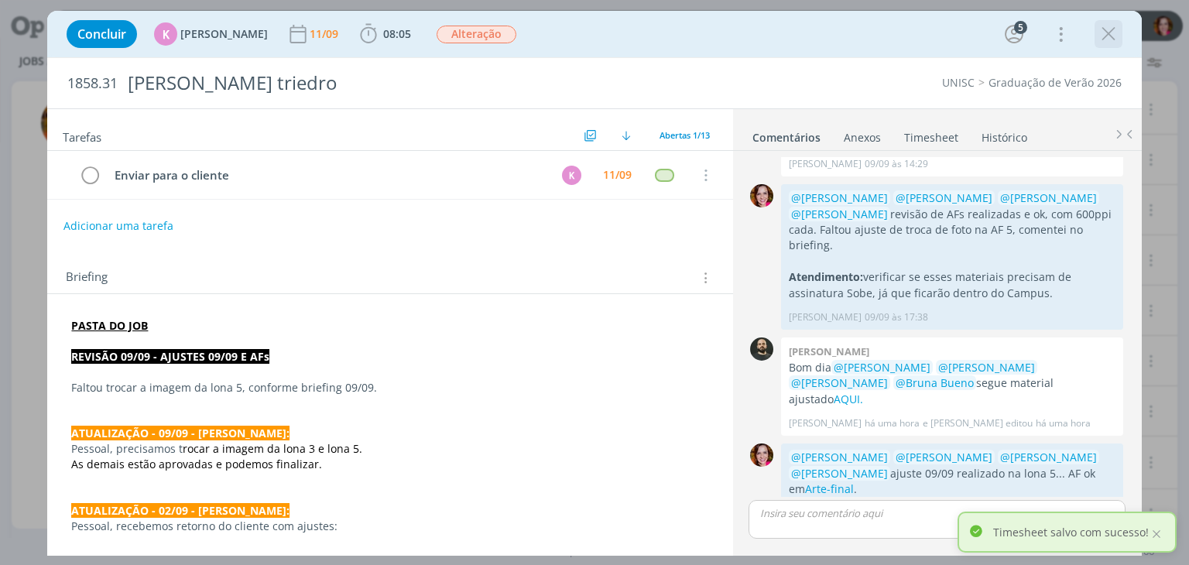
click at [1107, 38] on icon "dialog" at bounding box center [1108, 33] width 23 height 23
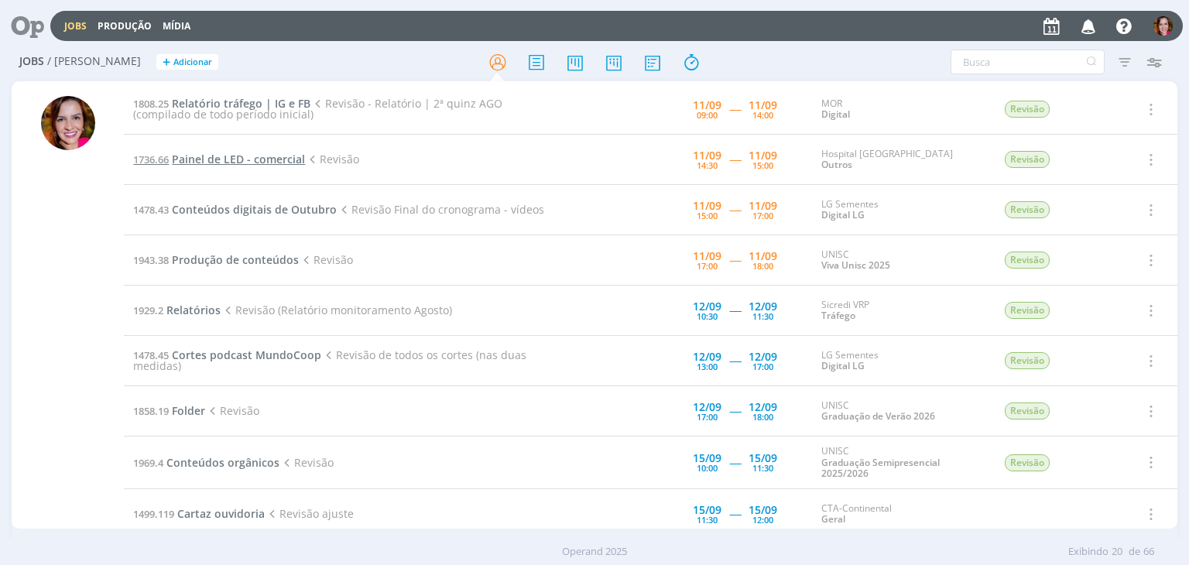
click at [201, 160] on span "Painel de LED - comercial" at bounding box center [238, 159] width 133 height 15
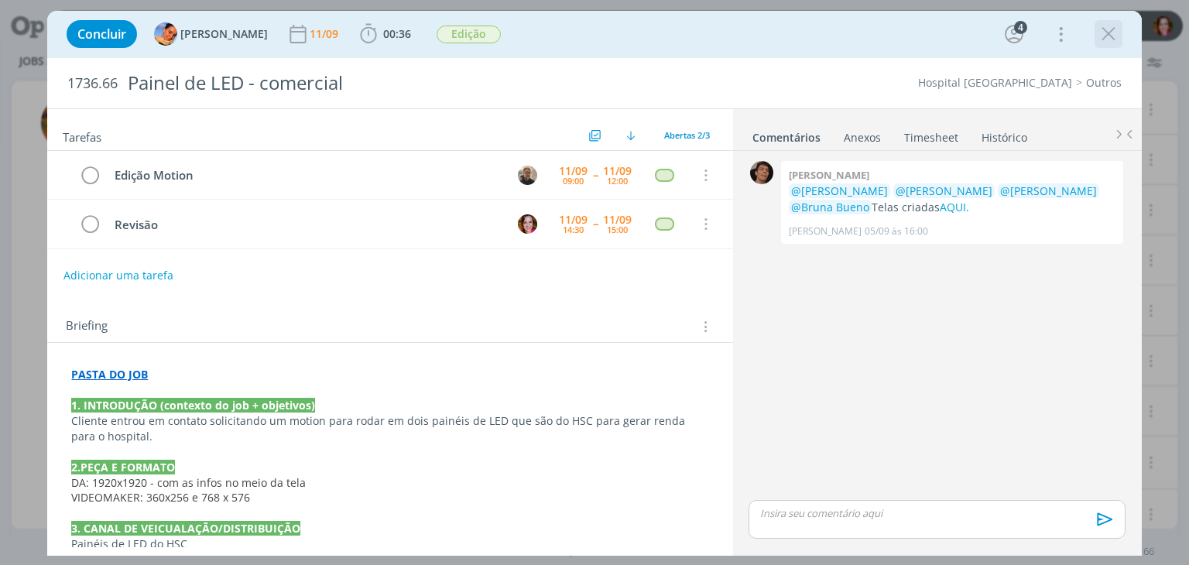
click at [1108, 33] on icon "dialog" at bounding box center [1108, 33] width 23 height 23
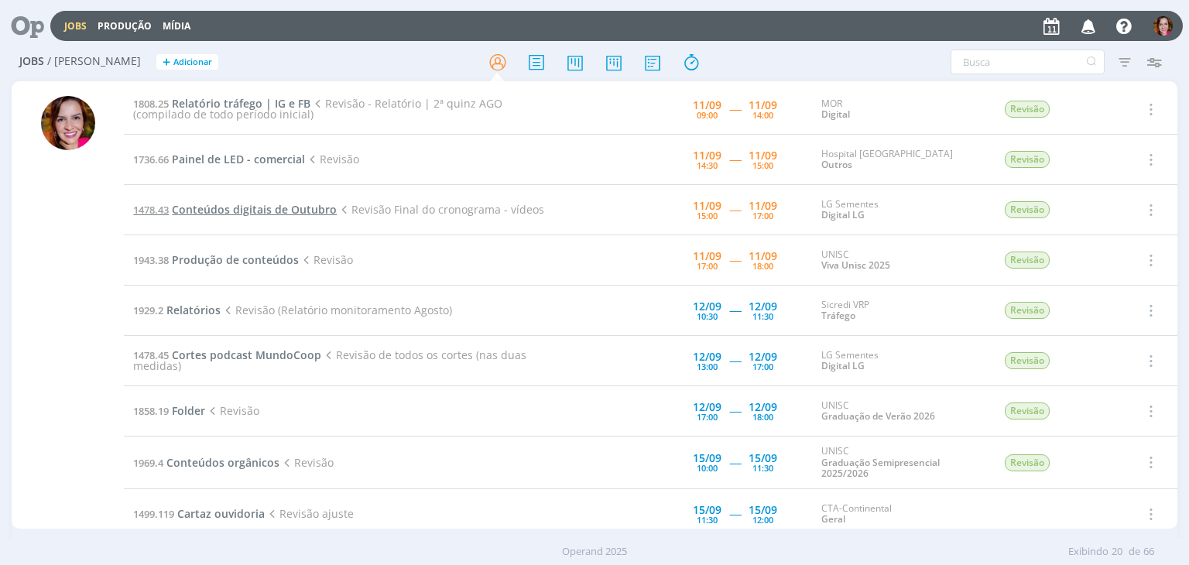
click at [211, 208] on span "Conteúdos digitais de Outubro" at bounding box center [254, 209] width 165 height 15
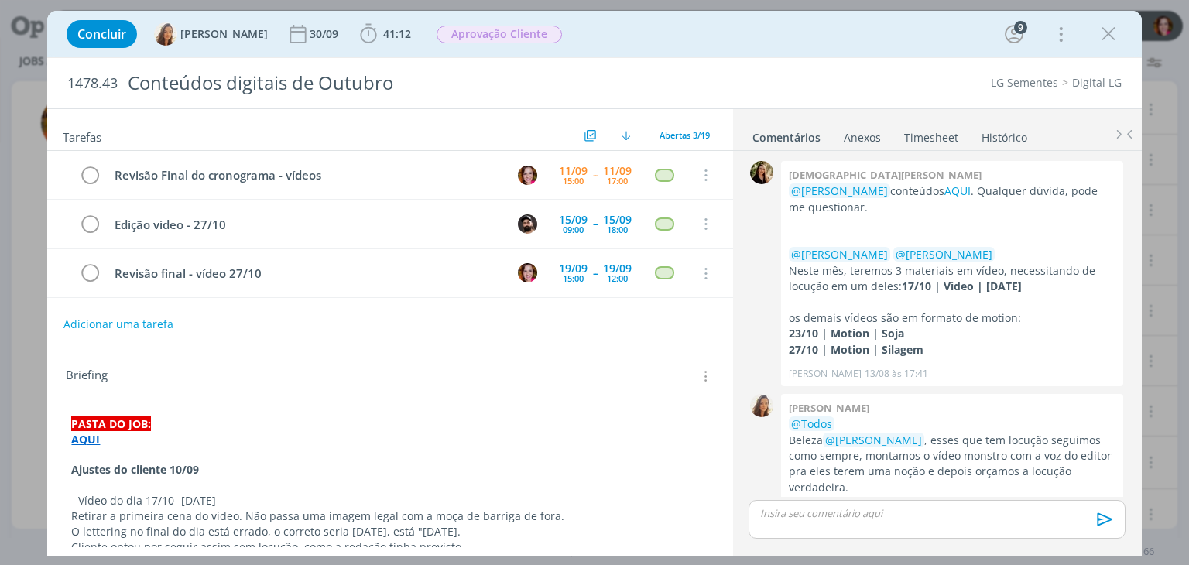
scroll to position [1498, 0]
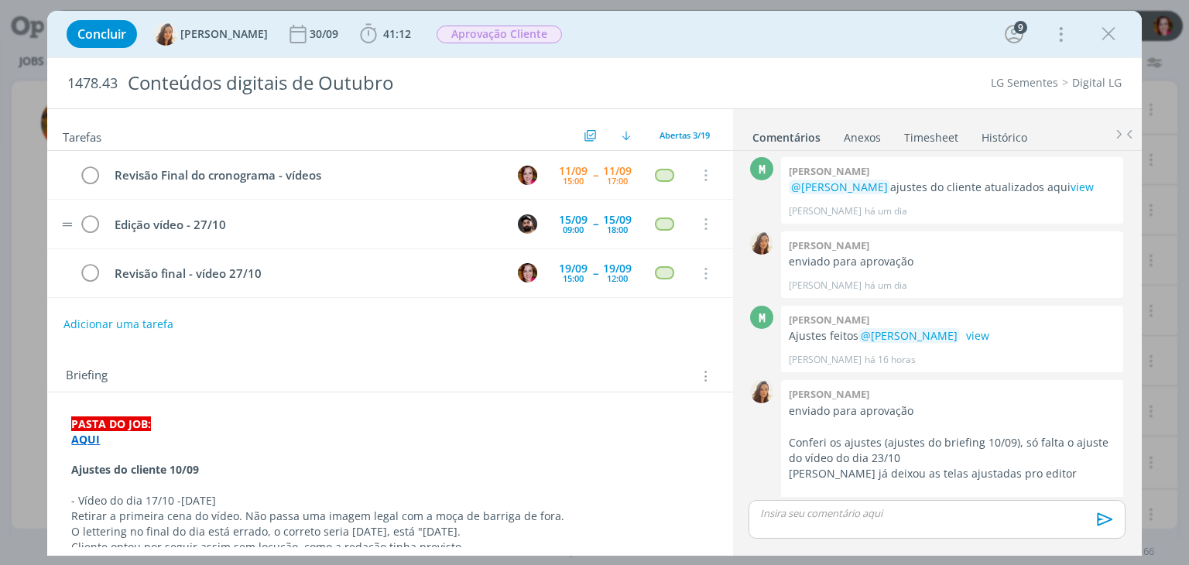
click at [718, 200] on tr "Edição vídeo - 27/10 [DATE] 09:00 -- [DATE] 18:00 Cancelar" at bounding box center [389, 224] width 685 height 49
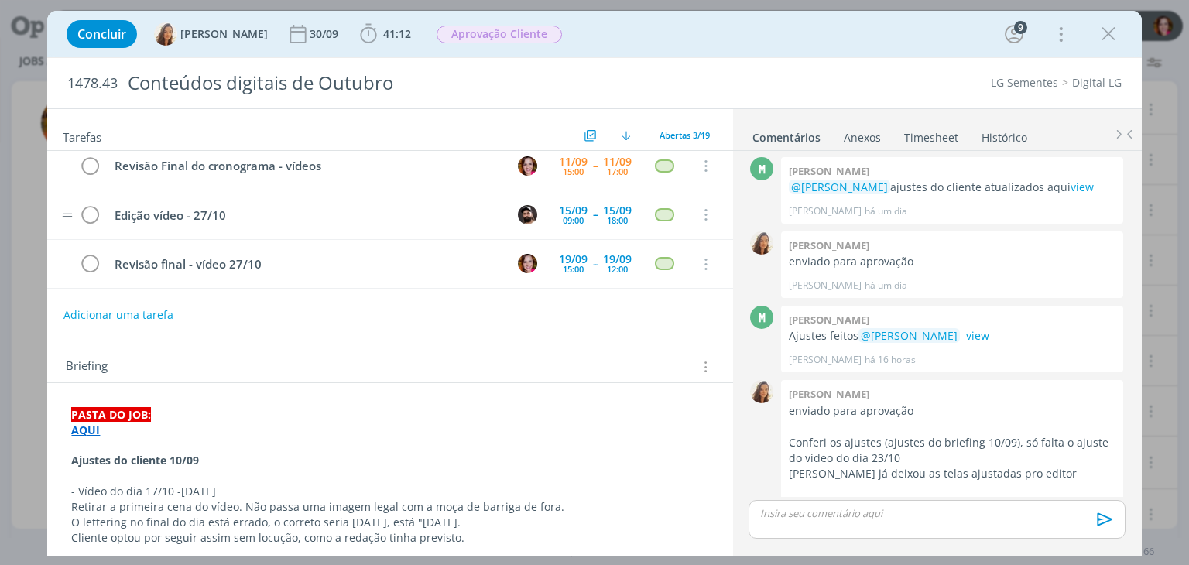
scroll to position [0, 0]
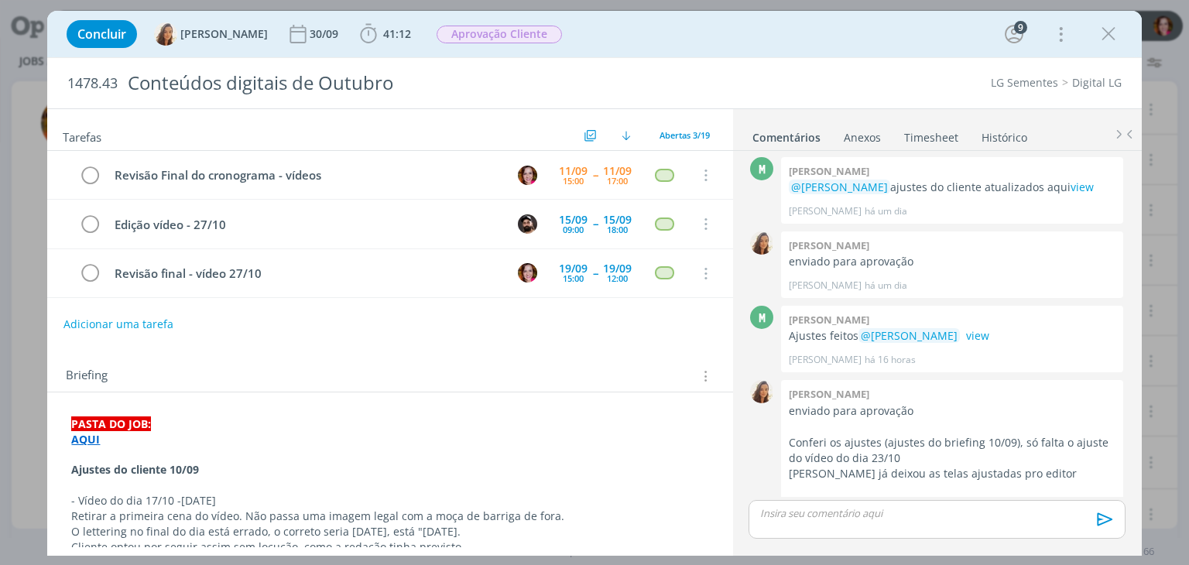
click at [89, 434] on strong "AQUI" at bounding box center [85, 439] width 29 height 15
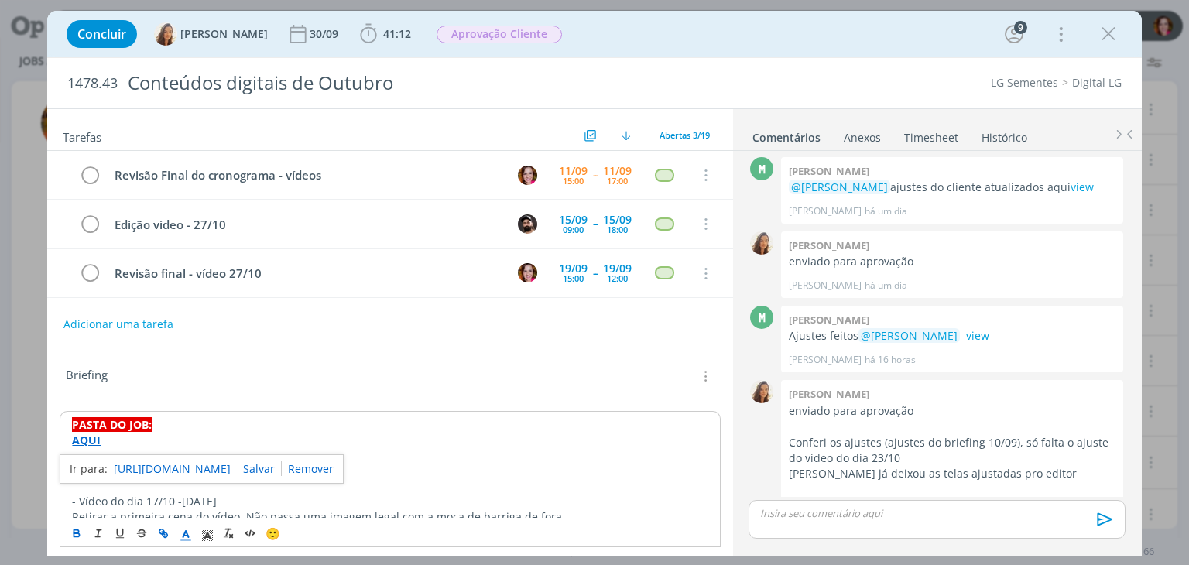
click at [152, 461] on link "[URL][DOMAIN_NAME]" at bounding box center [172, 469] width 117 height 20
click at [1108, 39] on icon "dialog" at bounding box center [1108, 33] width 23 height 23
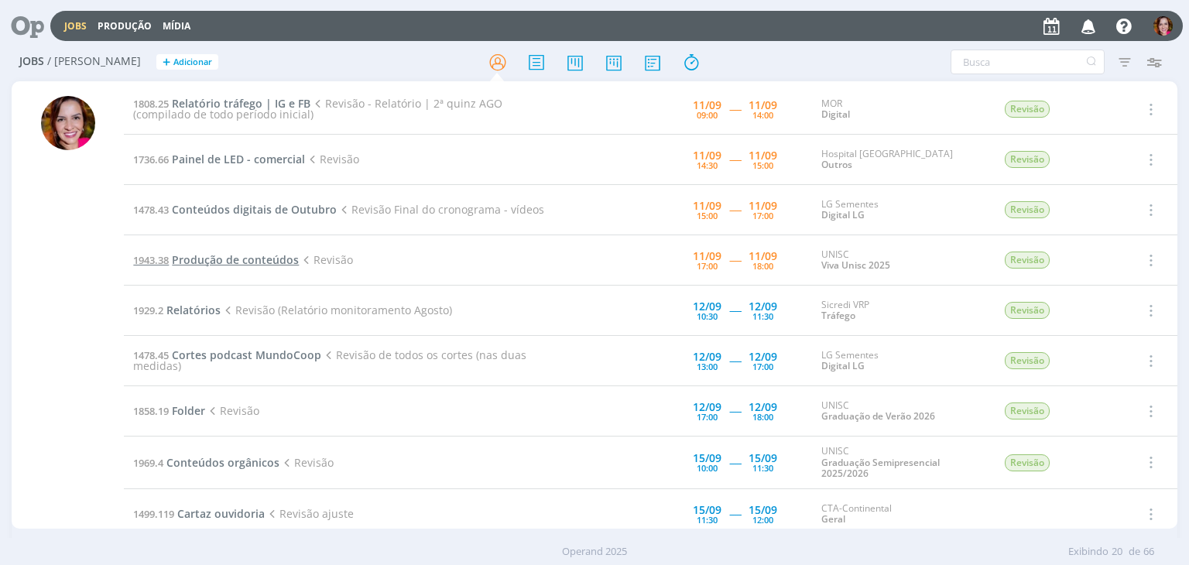
click at [195, 261] on span "Produção de conteúdos" at bounding box center [235, 259] width 127 height 15
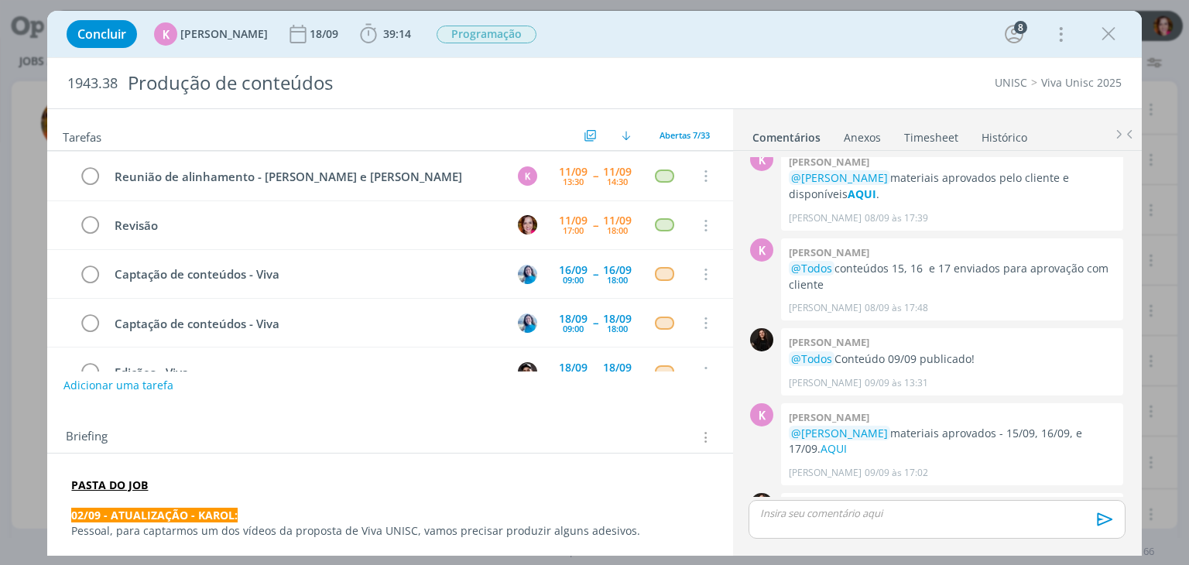
scroll to position [1643, 0]
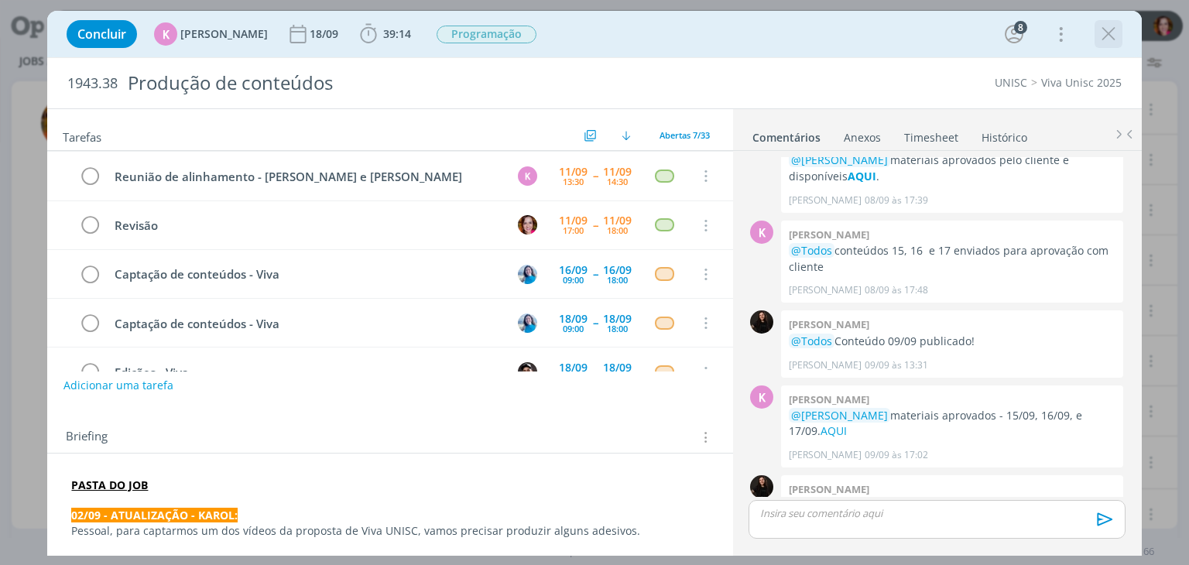
click at [1109, 34] on icon "dialog" at bounding box center [1108, 33] width 23 height 23
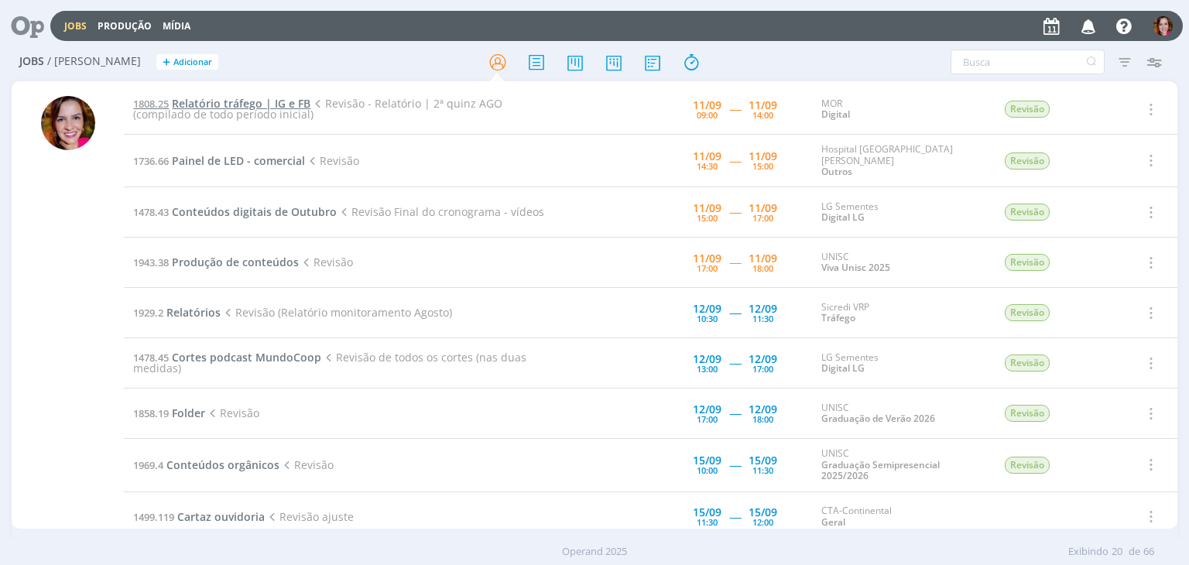
drag, startPoint x: 0, startPoint y: 0, endPoint x: 240, endPoint y: 101, distance: 260.5
click at [240, 101] on span "Relatório tráfego | IG e FB" at bounding box center [241, 103] width 139 height 15
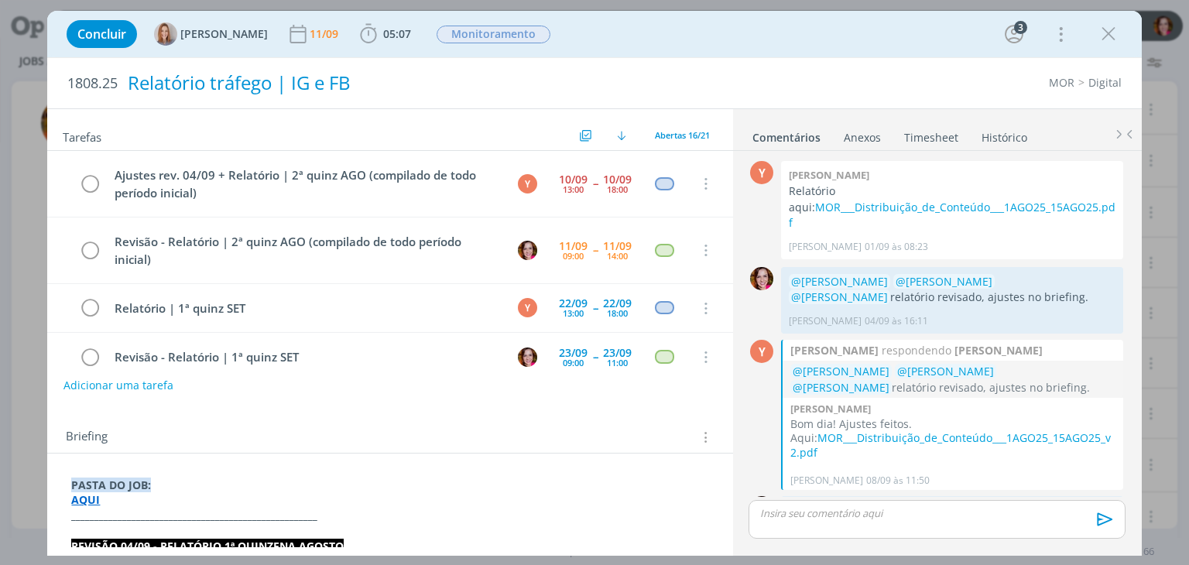
scroll to position [54, 0]
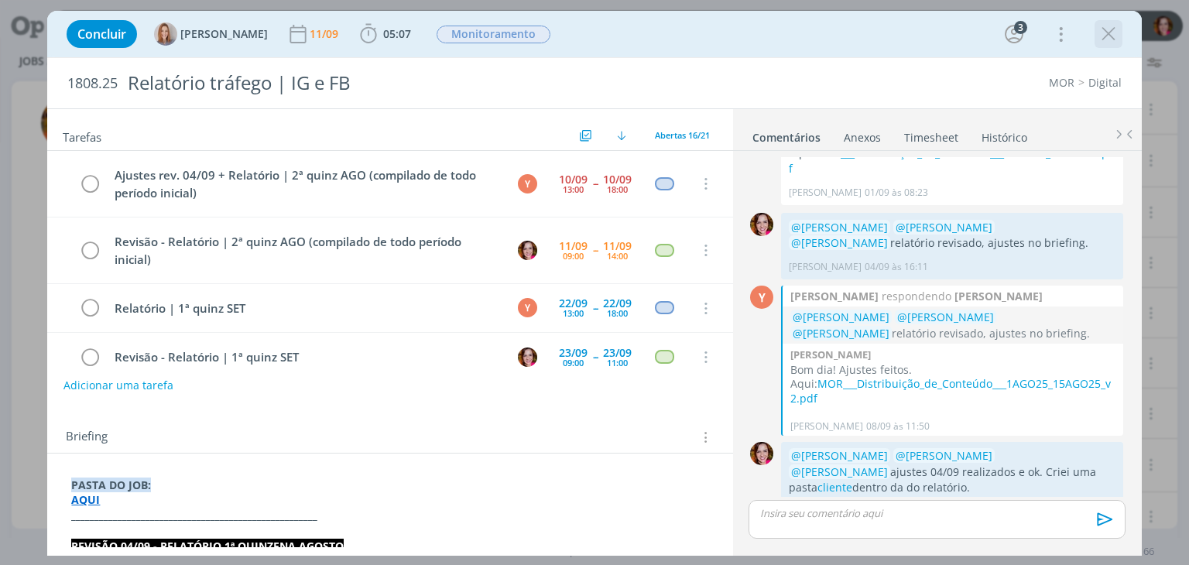
click at [1105, 33] on icon "dialog" at bounding box center [1108, 33] width 23 height 23
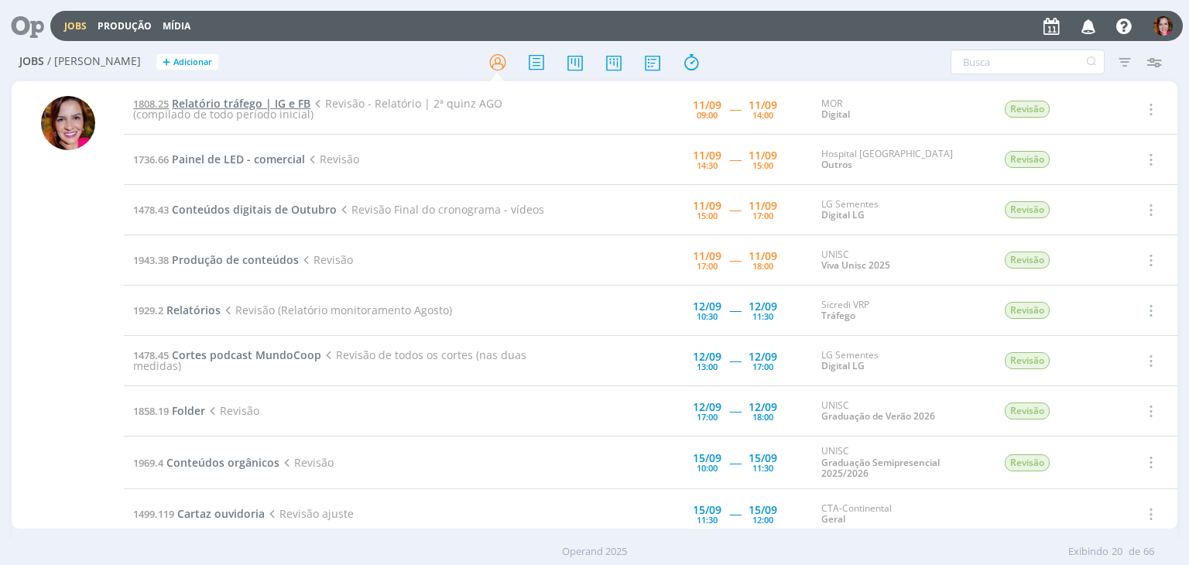
click at [245, 98] on span "Relatório tráfego | IG e FB" at bounding box center [241, 103] width 139 height 15
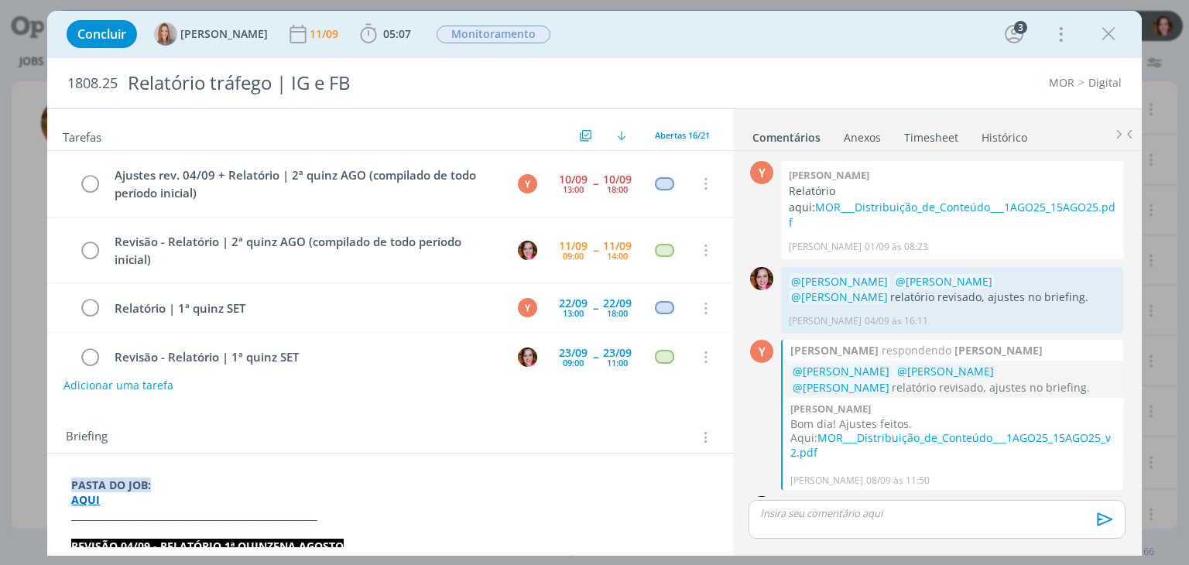
scroll to position [54, 0]
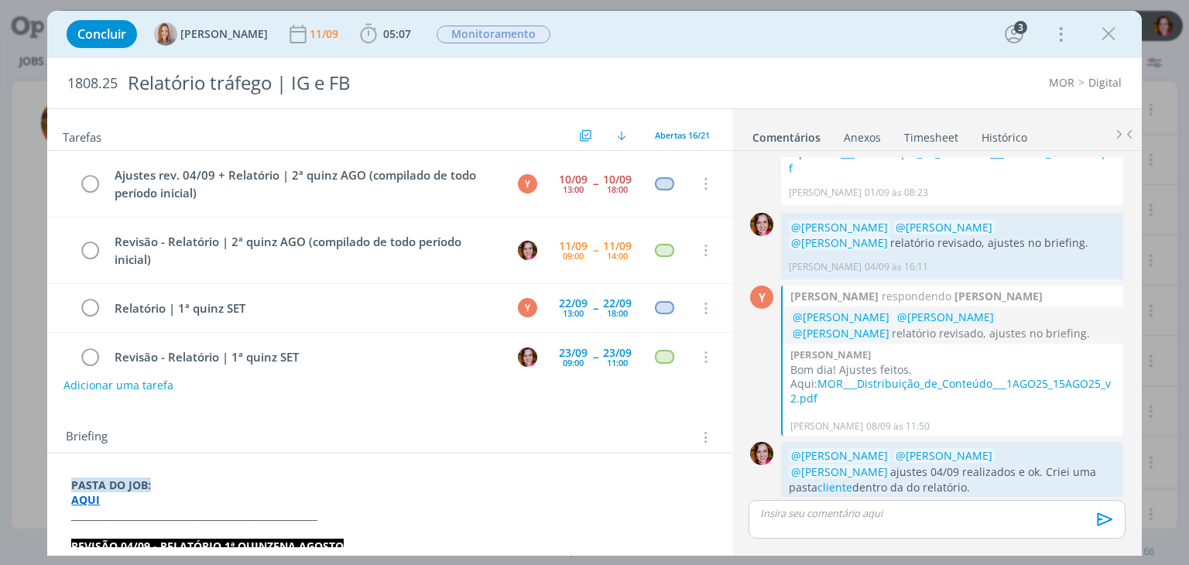
click at [81, 502] on strong "AQUI" at bounding box center [85, 499] width 29 height 15
click at [175, 509] on strong "_____________________________________________________" at bounding box center [195, 516] width 246 height 15
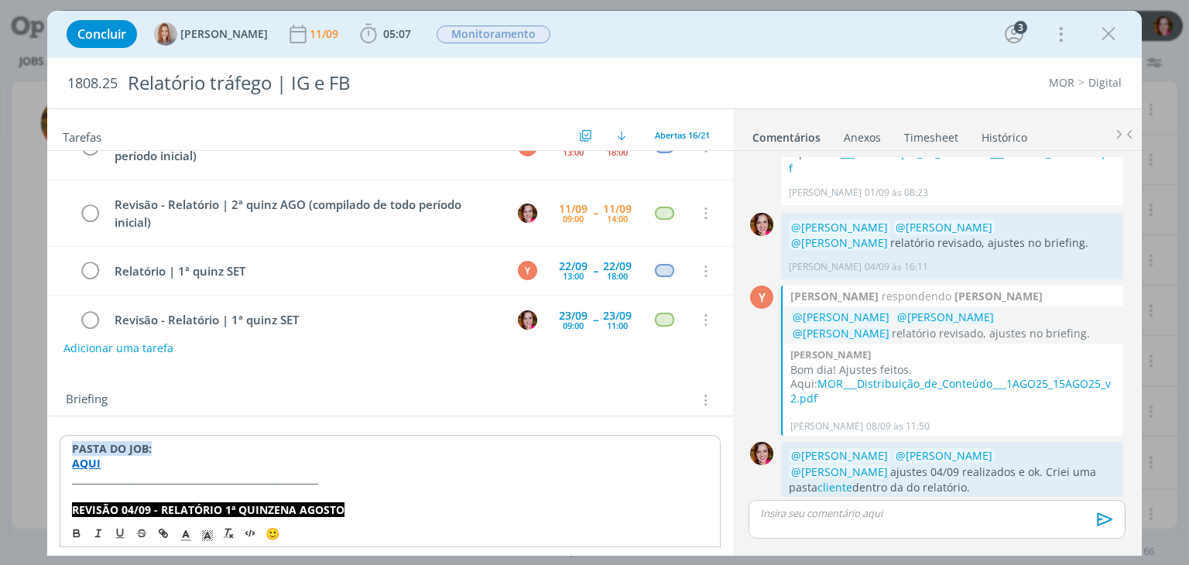
scroll to position [53, 0]
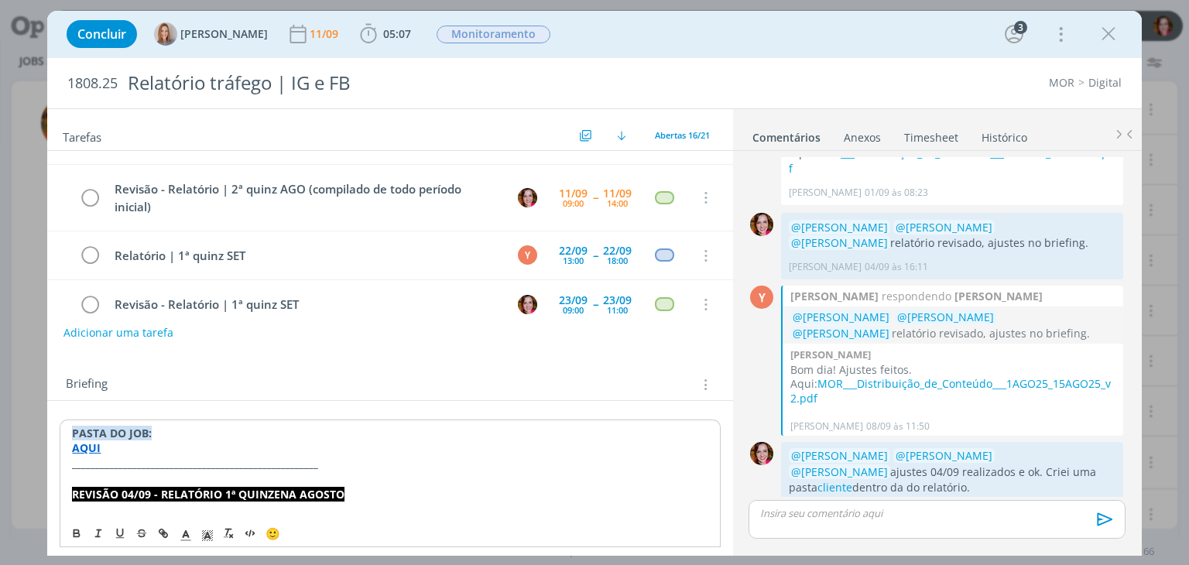
click at [87, 445] on strong "AQUI" at bounding box center [86, 447] width 29 height 15
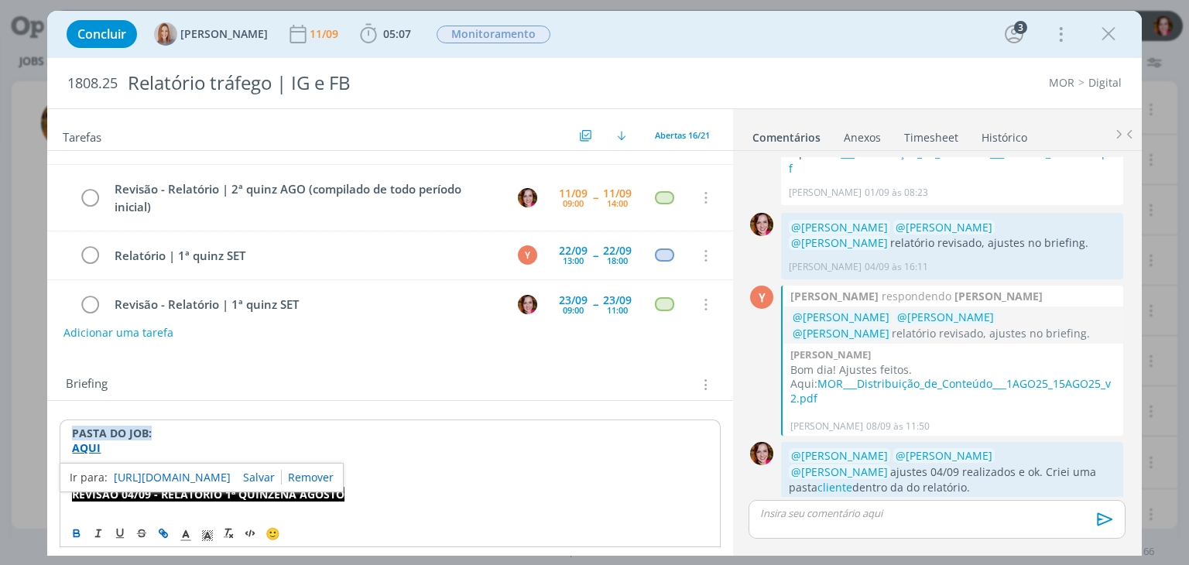
click at [157, 478] on link "[URL][DOMAIN_NAME]" at bounding box center [172, 478] width 117 height 20
click at [1112, 31] on icon "dialog" at bounding box center [1108, 33] width 23 height 23
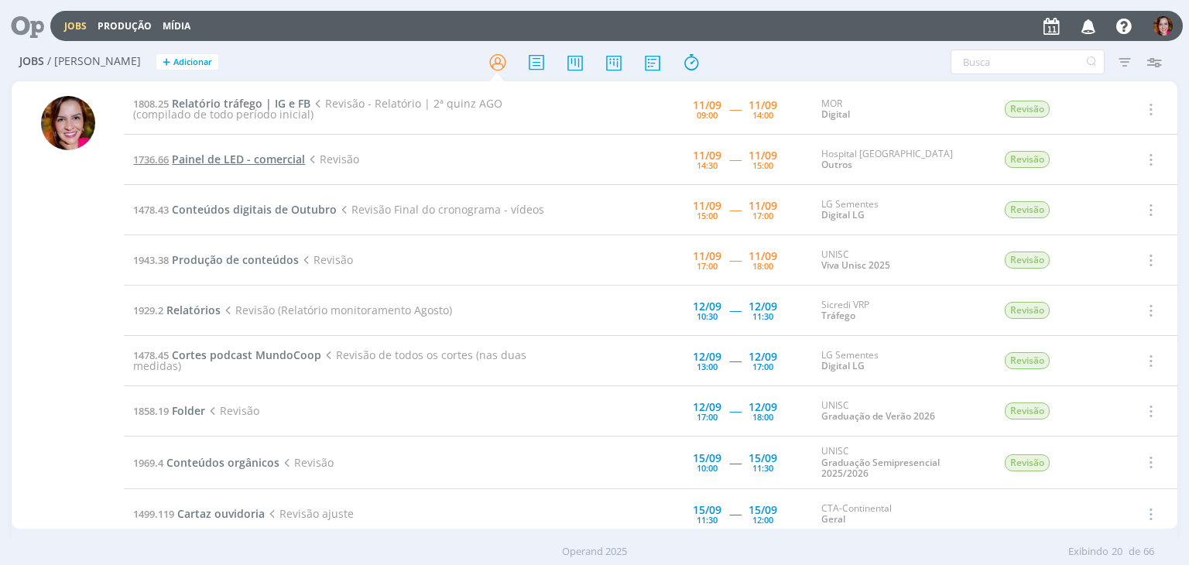
click at [225, 159] on span "Painel de LED - comercial" at bounding box center [238, 159] width 133 height 15
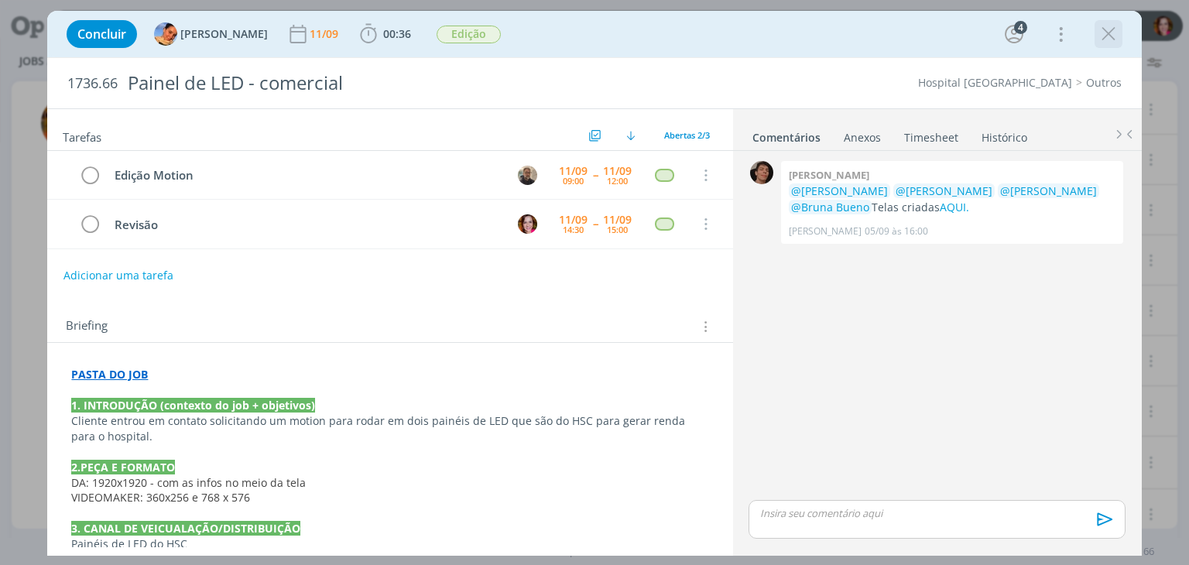
click at [1097, 33] on icon "dialog" at bounding box center [1108, 33] width 23 height 23
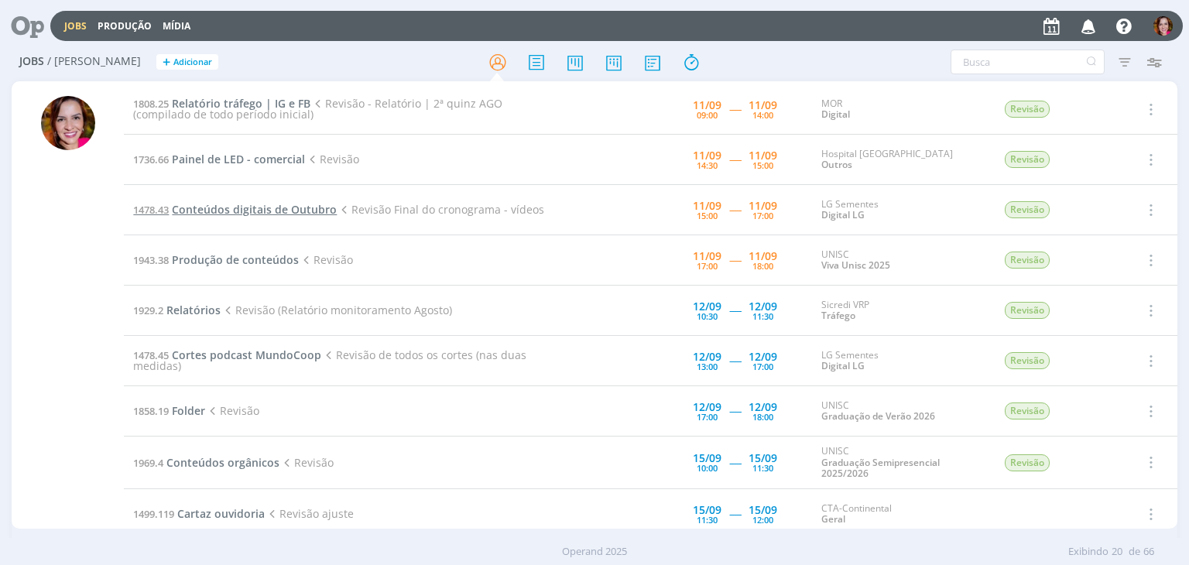
click at [233, 212] on span "Conteúdos digitais de Outubro" at bounding box center [254, 209] width 165 height 15
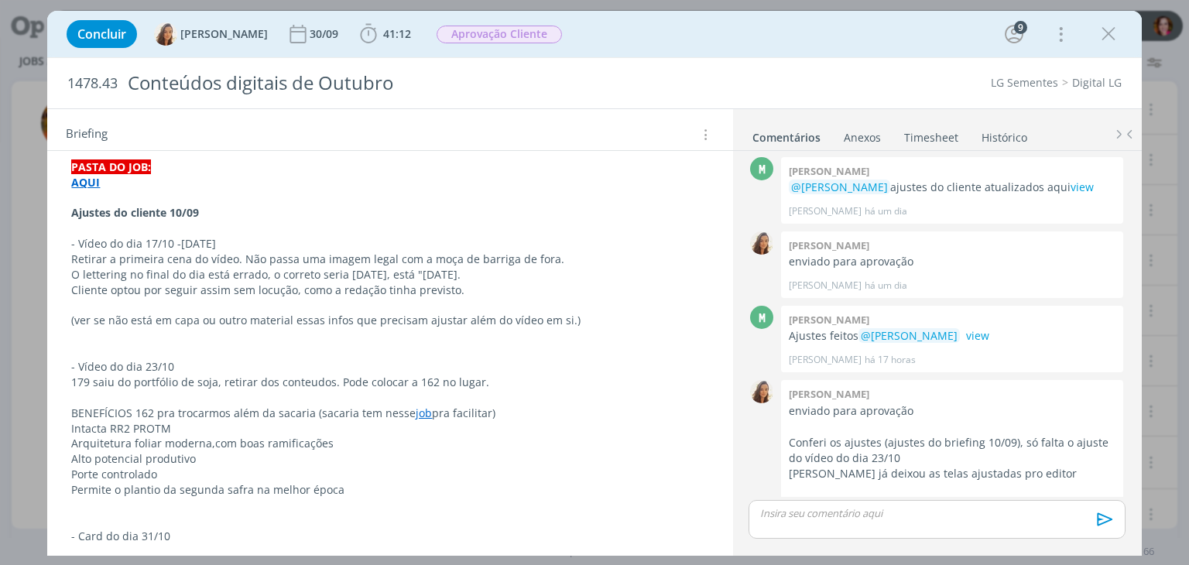
scroll to position [252, 0]
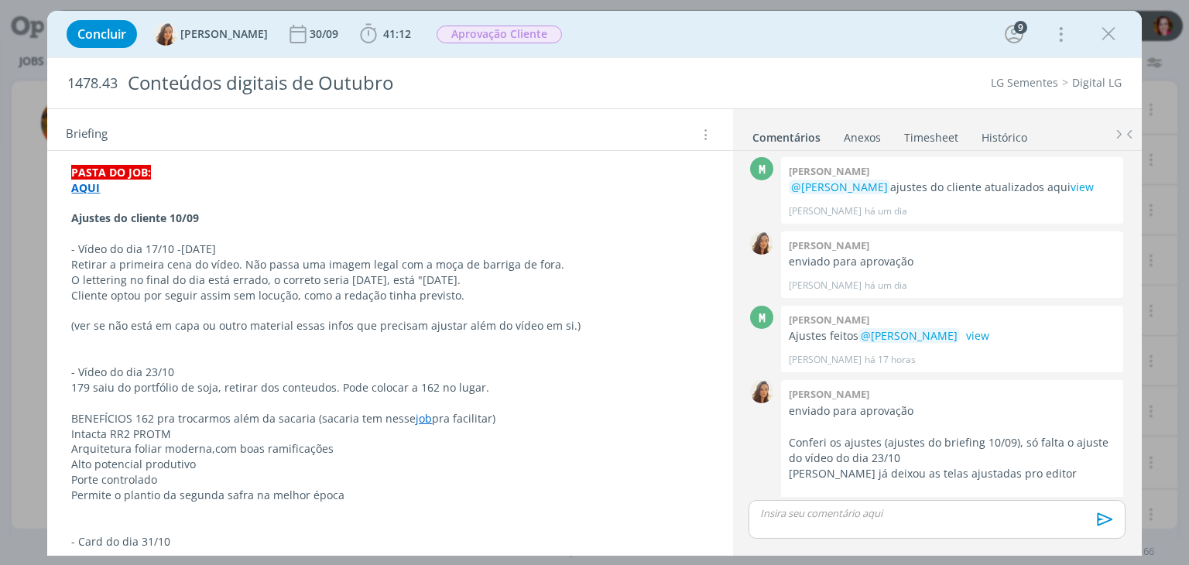
click at [79, 188] on strong "AQUI" at bounding box center [85, 187] width 29 height 15
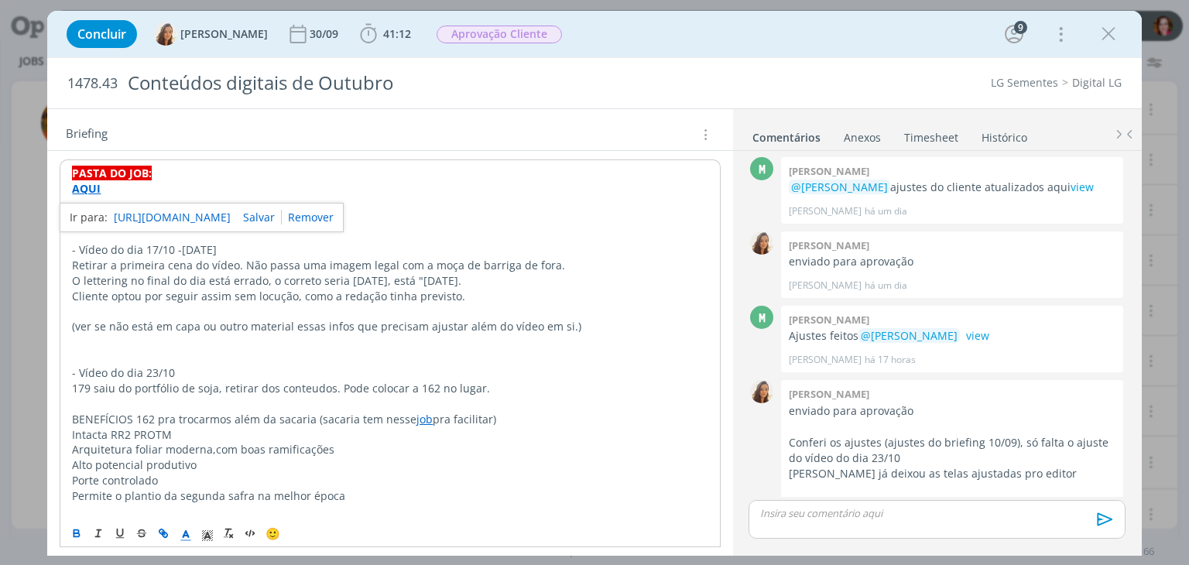
click at [152, 213] on link "https://sobeae.sharepoint.com/:f:/s/SOBEAE/EoBQv3DjHyBJkxGOtul4d5wBQn0yRm-8MGRY…" at bounding box center [172, 217] width 117 height 20
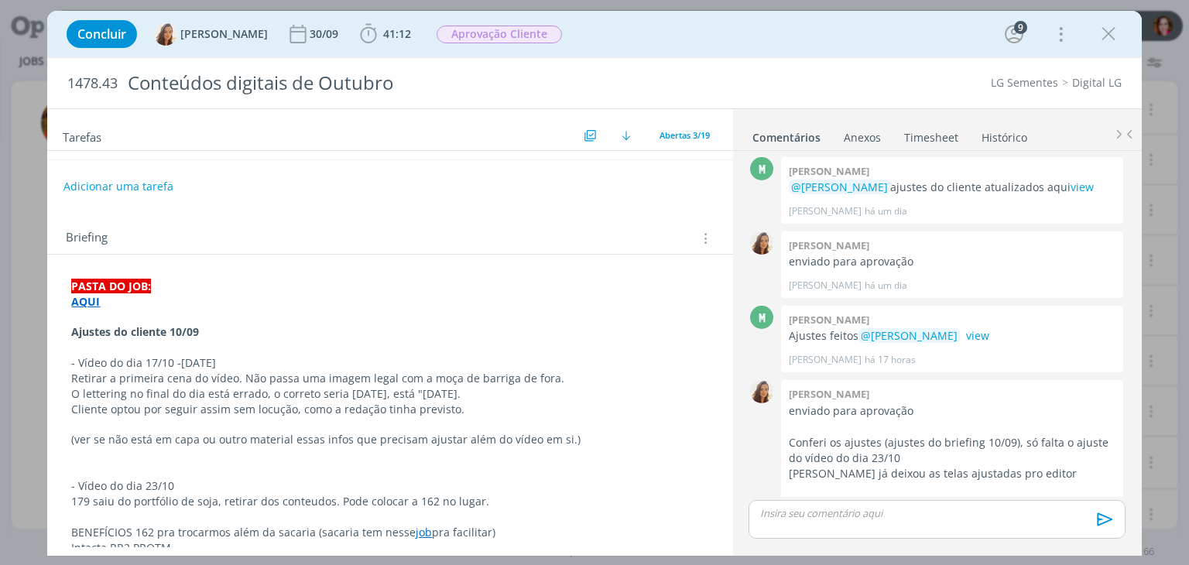
scroll to position [0, 0]
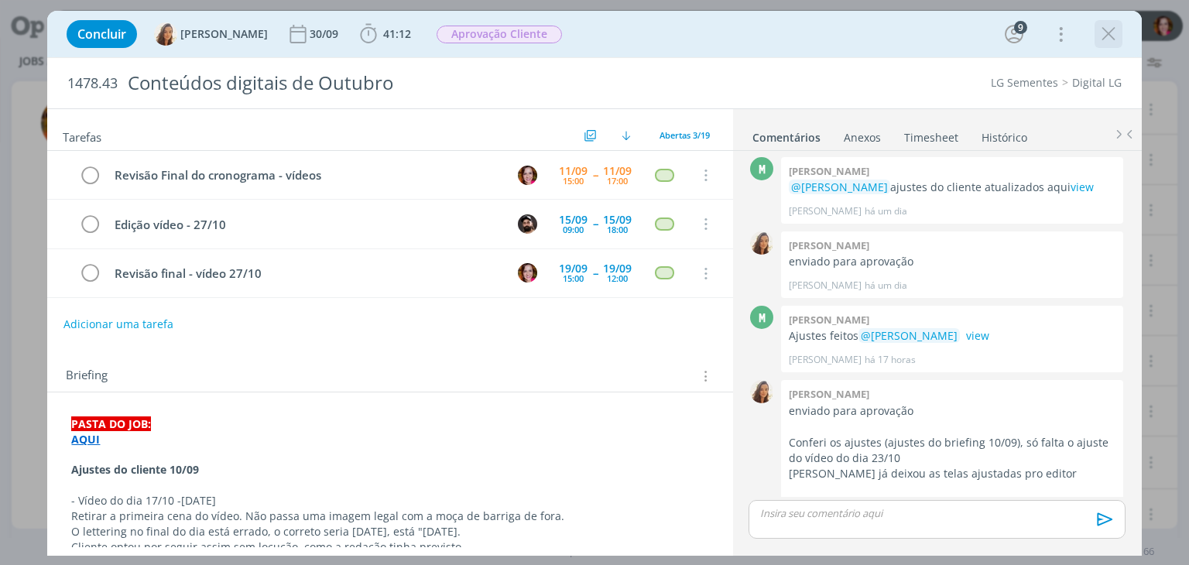
click at [1112, 32] on icon "dialog" at bounding box center [1108, 33] width 23 height 23
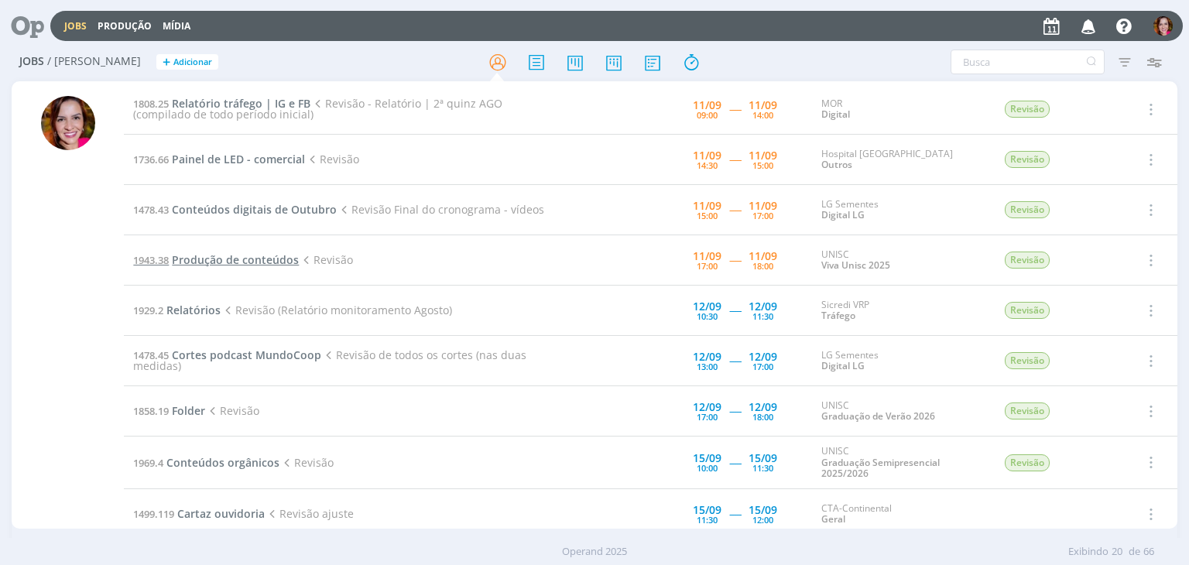
click at [192, 261] on span "Produção de conteúdos" at bounding box center [235, 259] width 127 height 15
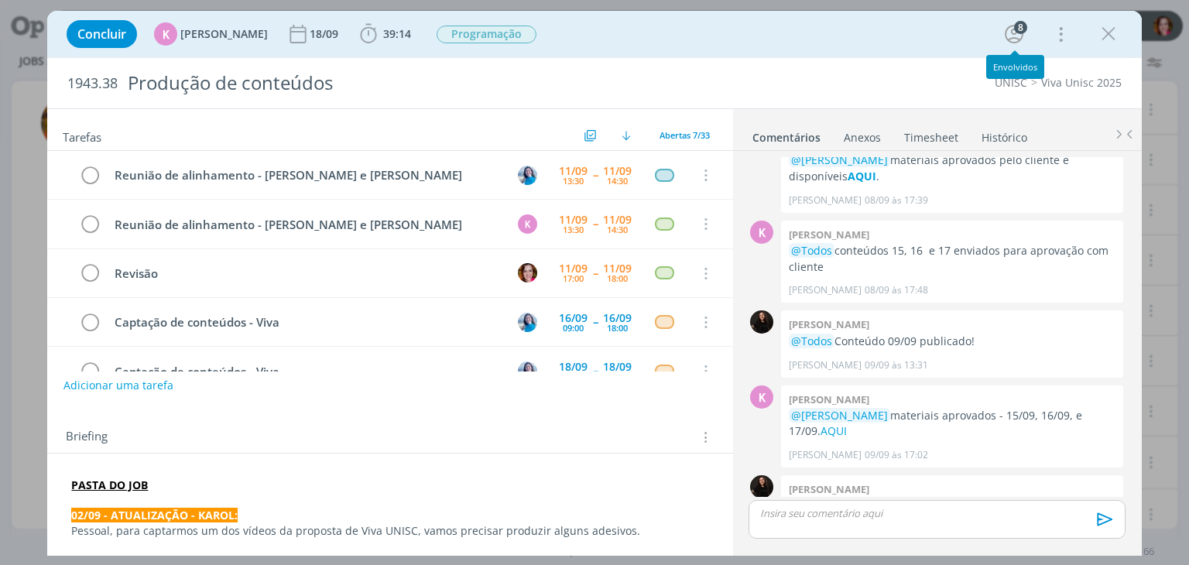
scroll to position [48, 0]
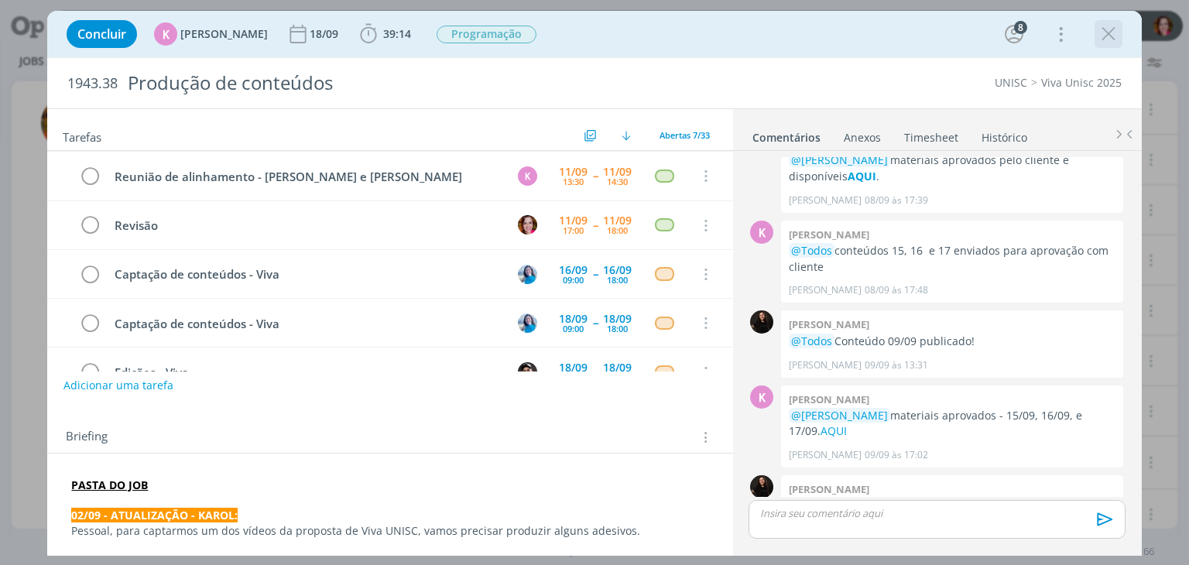
click at [1112, 37] on icon "dialog" at bounding box center [1108, 33] width 23 height 23
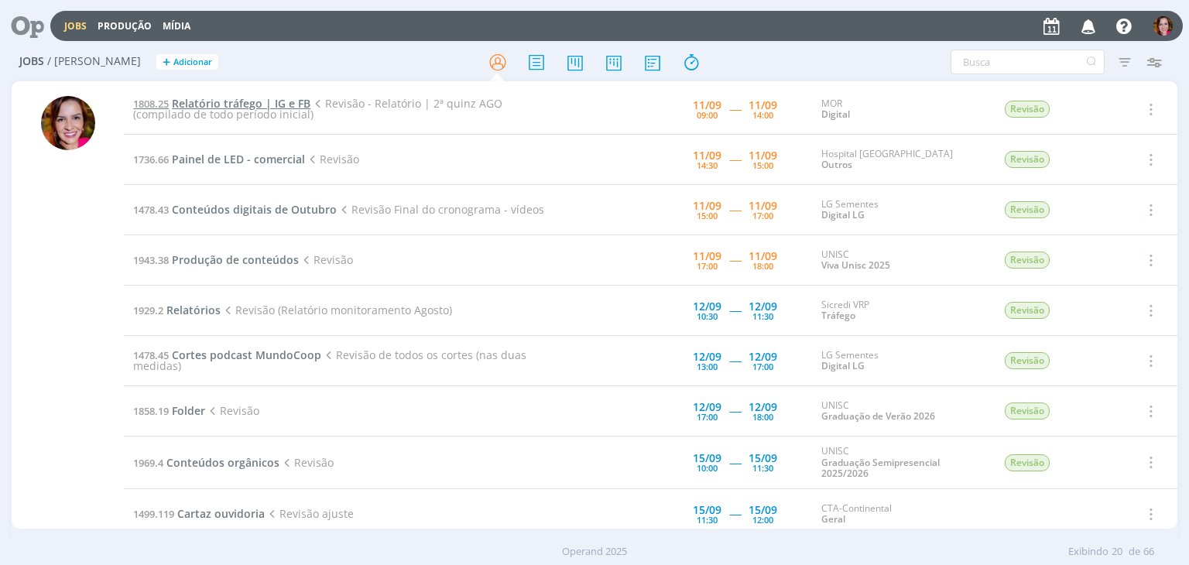
click at [211, 106] on span "Relatório tráfego | IG e FB" at bounding box center [241, 103] width 139 height 15
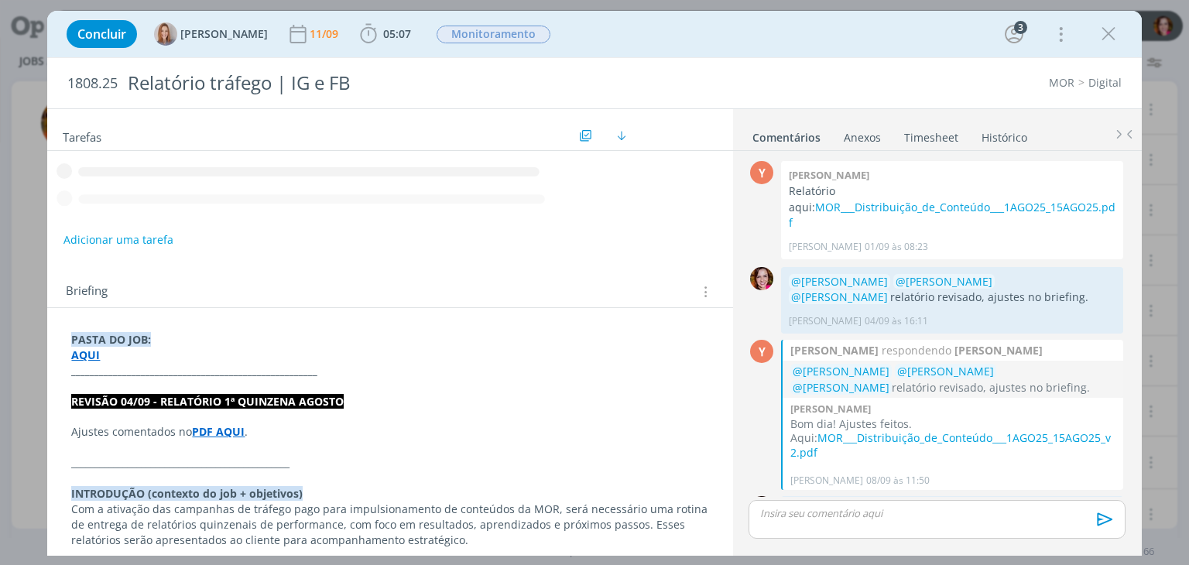
scroll to position [54, 0]
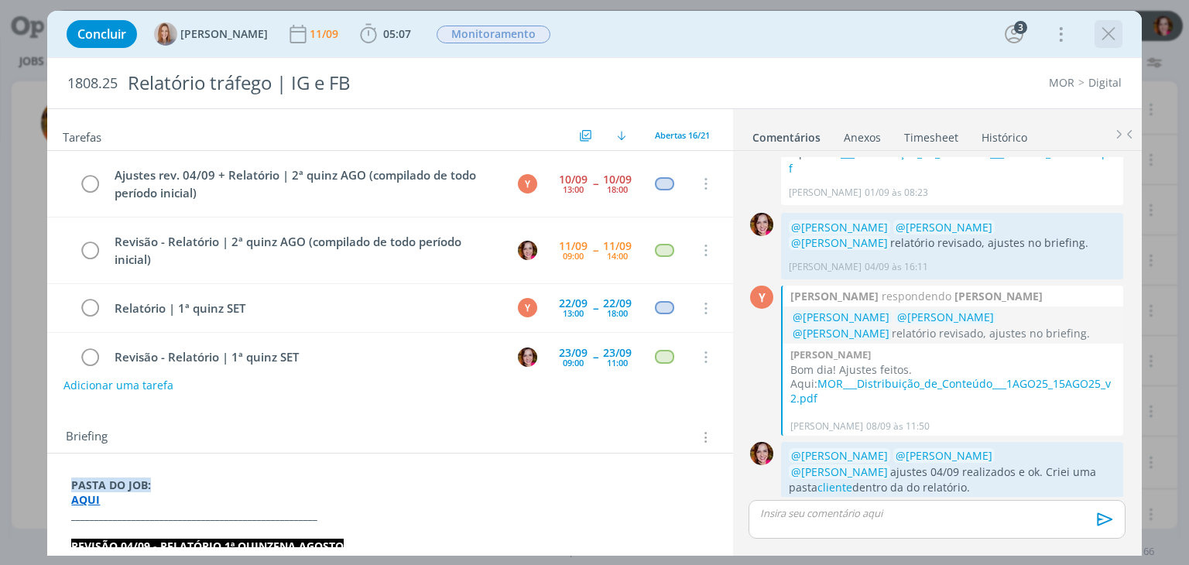
click at [1111, 35] on icon "dialog" at bounding box center [1108, 33] width 23 height 23
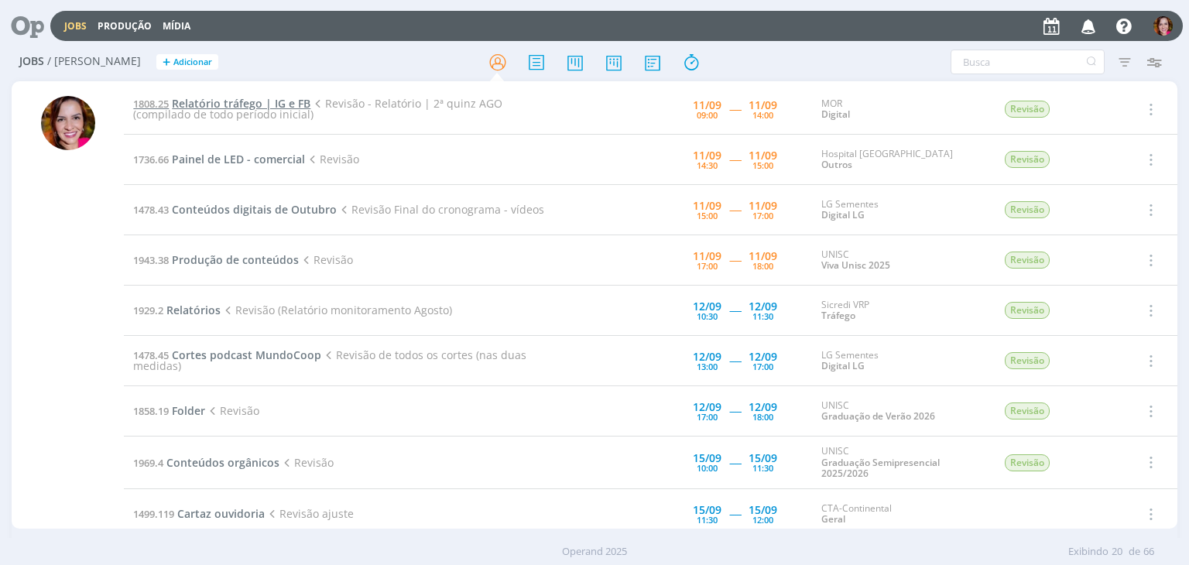
click at [251, 100] on span "Relatório tráfego | IG e FB" at bounding box center [241, 103] width 139 height 15
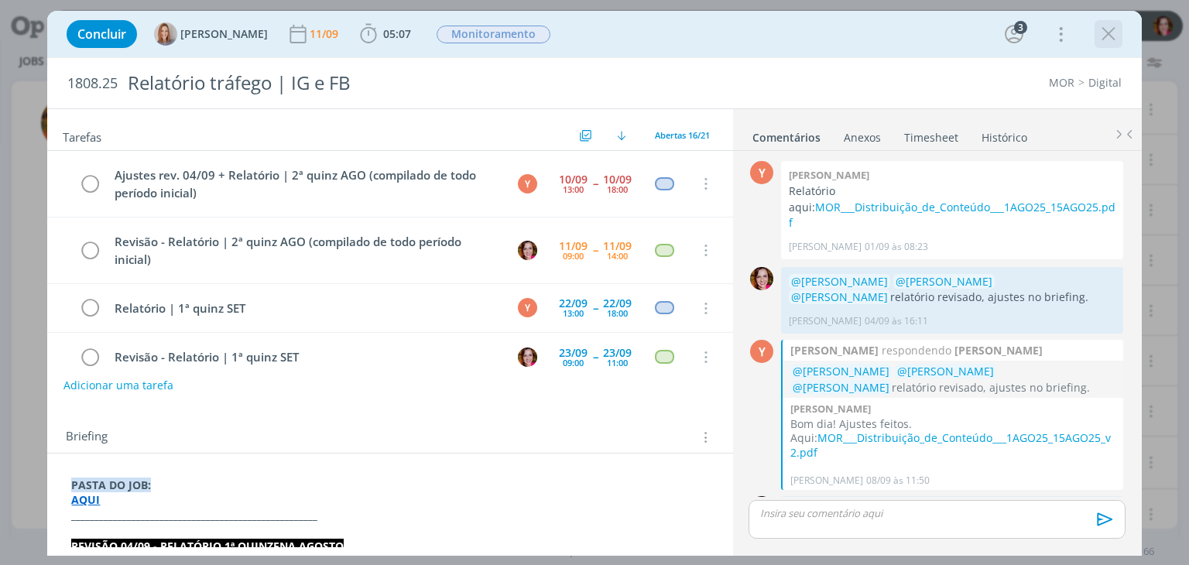
scroll to position [54, 0]
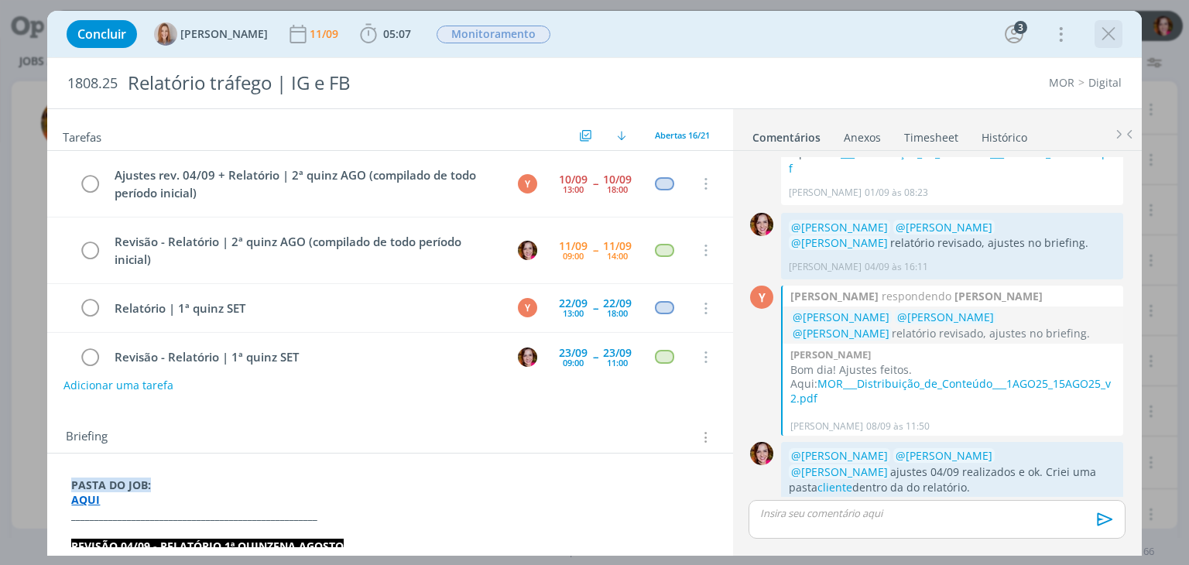
click at [1112, 41] on icon "dialog" at bounding box center [1108, 33] width 23 height 23
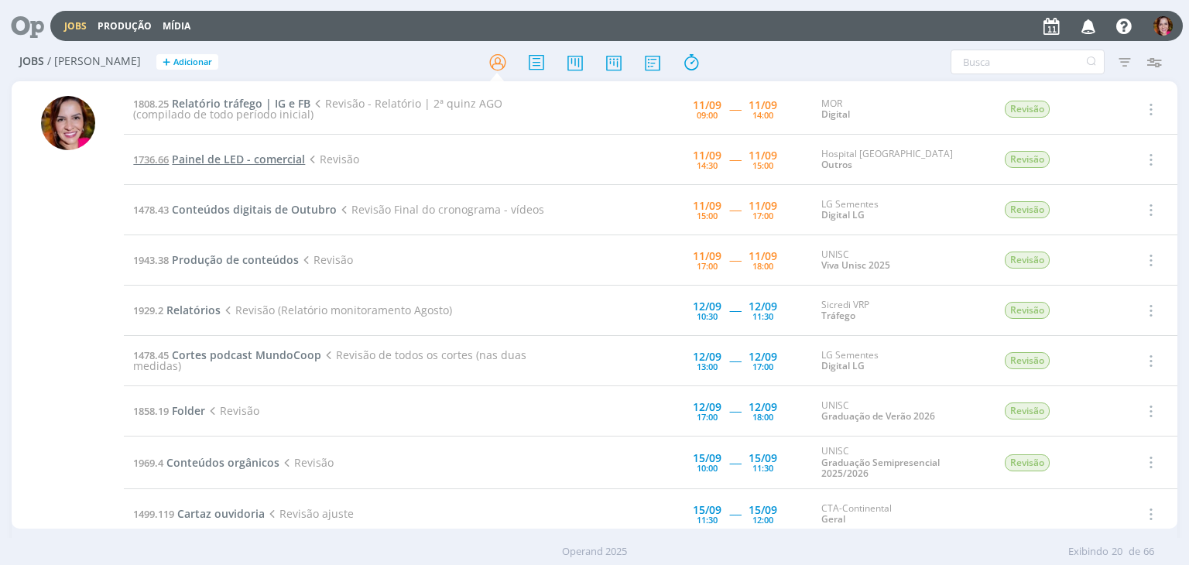
click at [223, 157] on span "Painel de LED - comercial" at bounding box center [238, 159] width 133 height 15
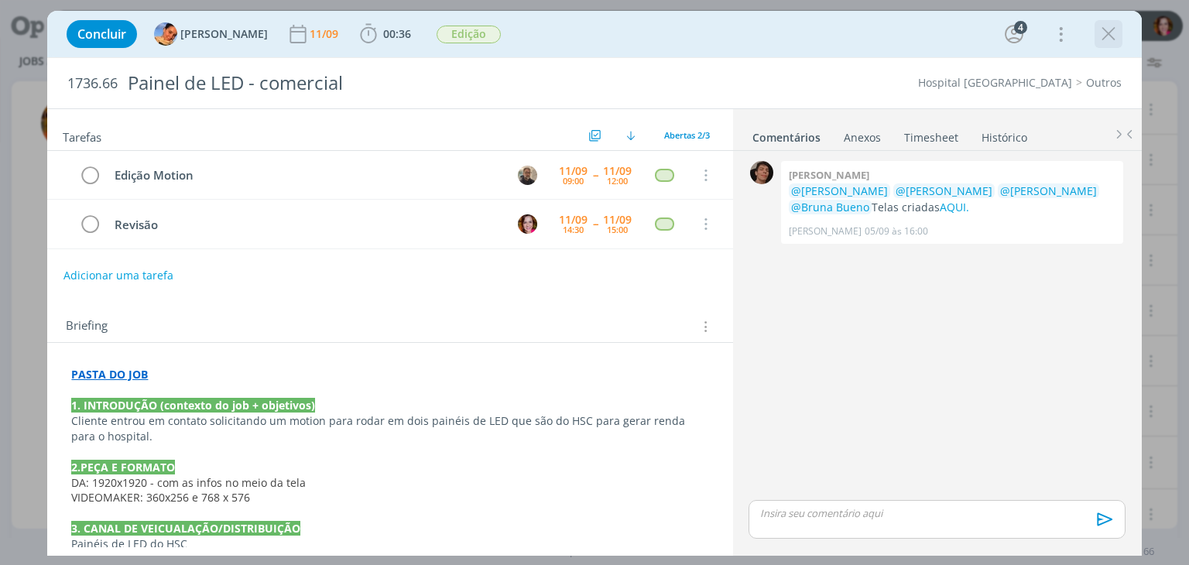
click at [1108, 33] on icon "dialog" at bounding box center [1108, 33] width 23 height 23
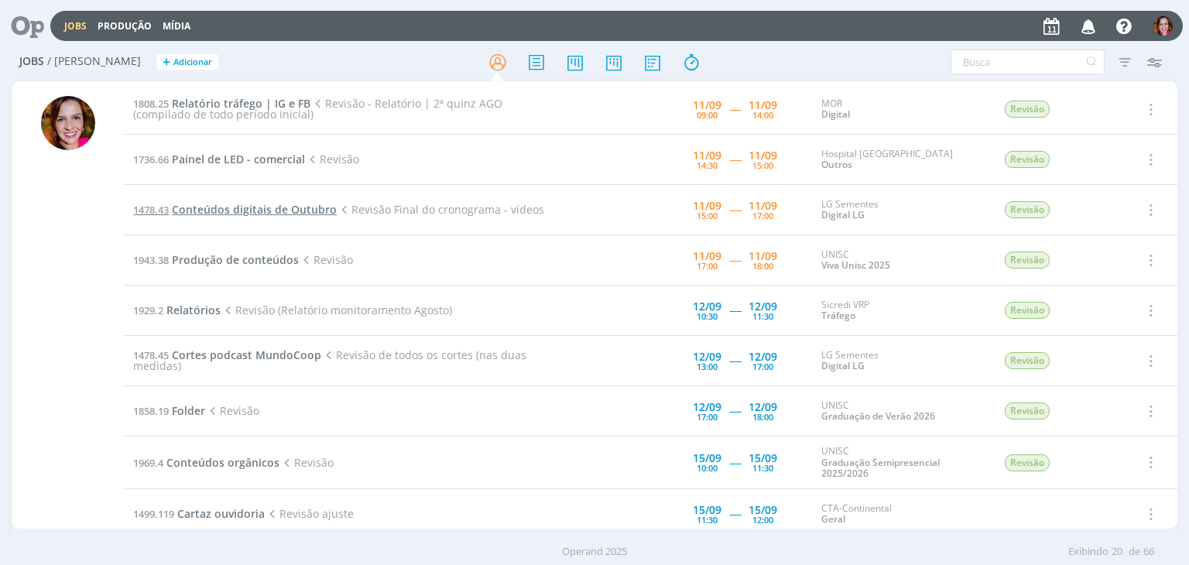
click at [220, 211] on span "Conteúdos digitais de Outubro" at bounding box center [254, 209] width 165 height 15
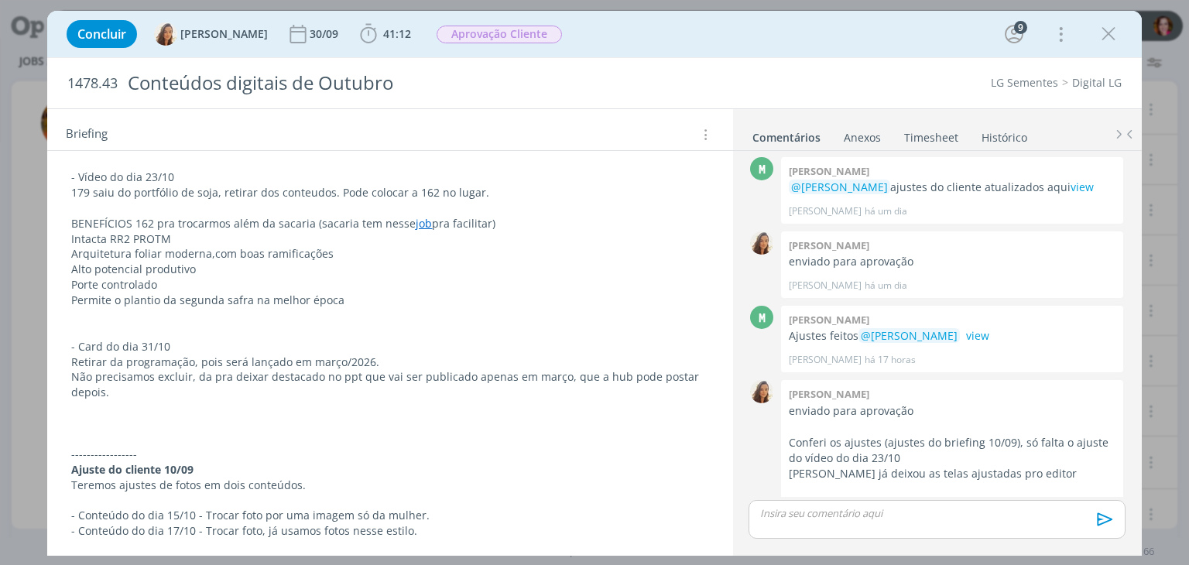
scroll to position [449, 0]
click at [966, 328] on link "view" at bounding box center [977, 335] width 23 height 15
drag, startPoint x: 723, startPoint y: 299, endPoint x: 725, endPoint y: 282, distance: 17.2
drag, startPoint x: 725, startPoint y: 282, endPoint x: 728, endPoint y: 230, distance: 51.9
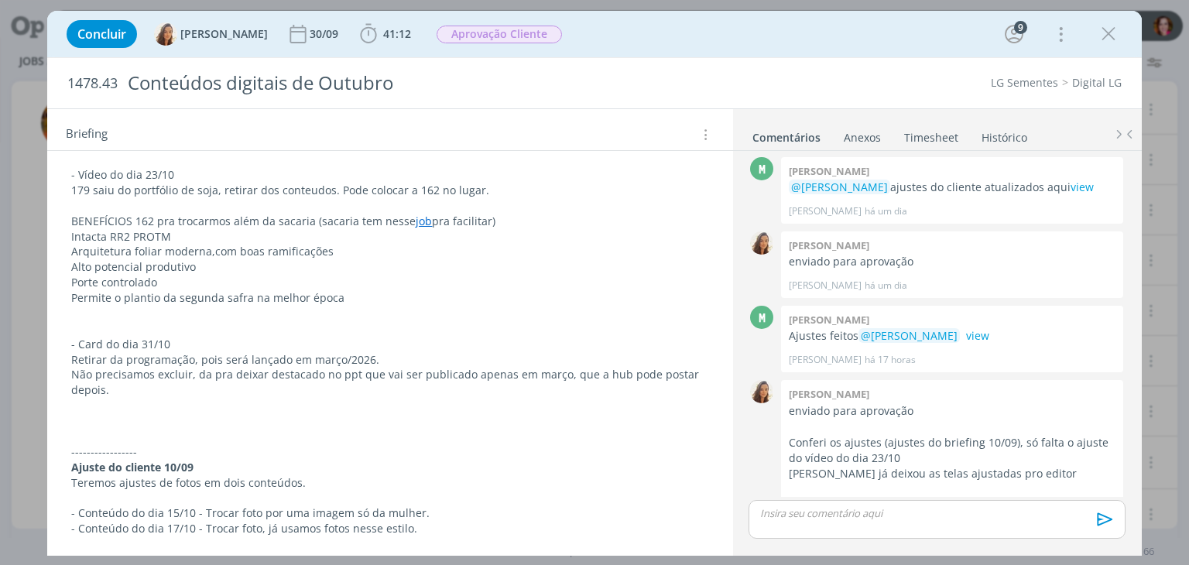
click at [728, 230] on div "Tarefas Usar Job de template Ordenar por: Prazo crescente Prazo decrescente Ord…" at bounding box center [389, 328] width 685 height 438
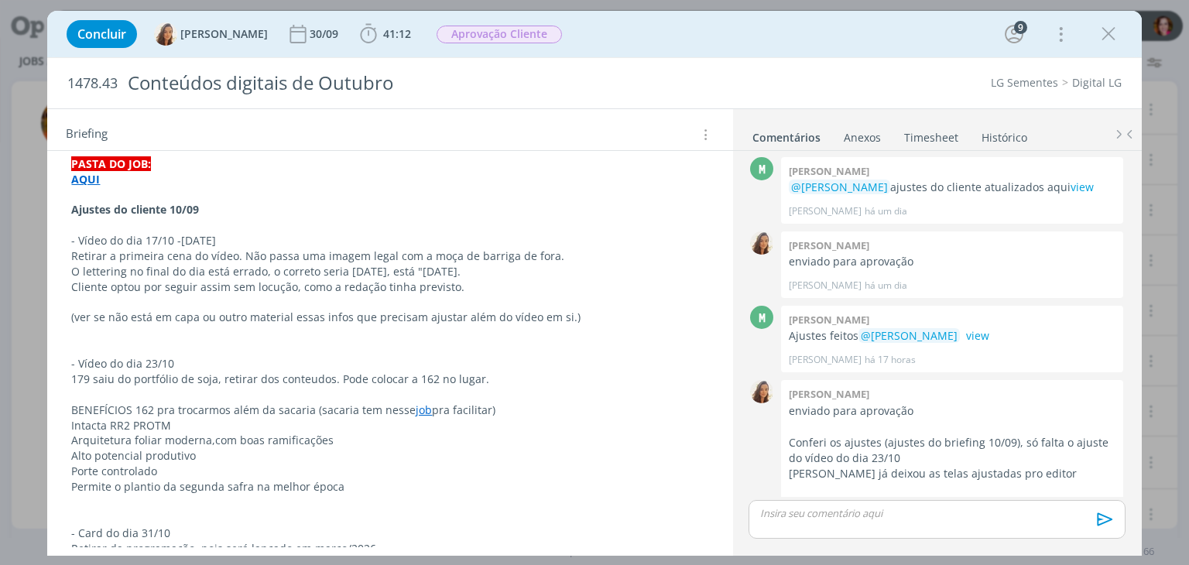
scroll to position [262, 0]
click at [731, 221] on div "Tarefas Usar Job de template Ordenar por: Prazo crescente Prazo decrescente Ord…" at bounding box center [389, 328] width 685 height 438
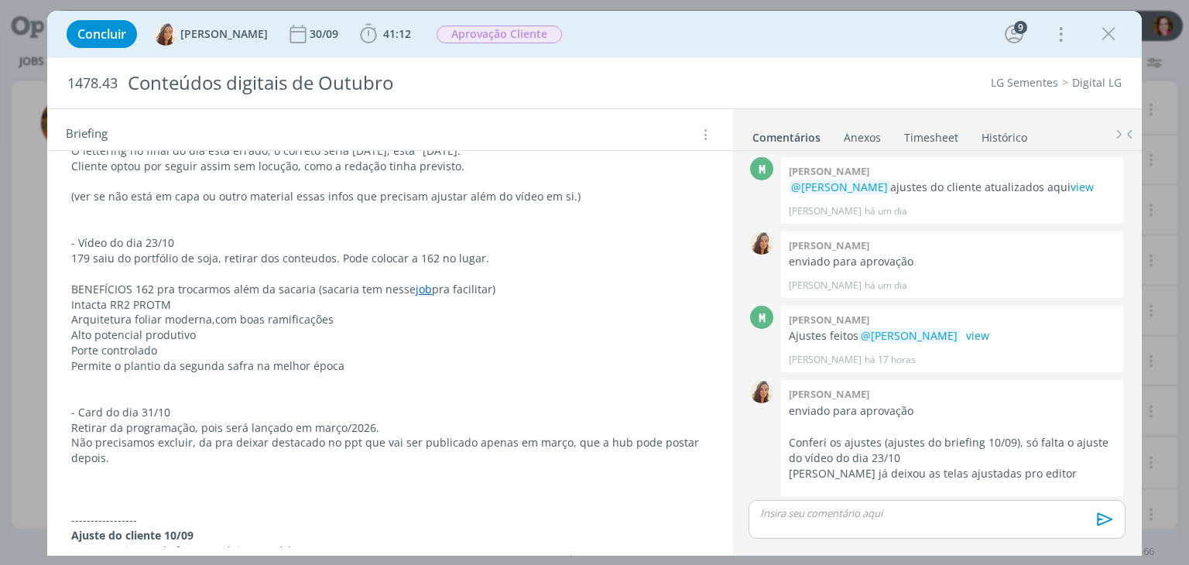
scroll to position [0, 0]
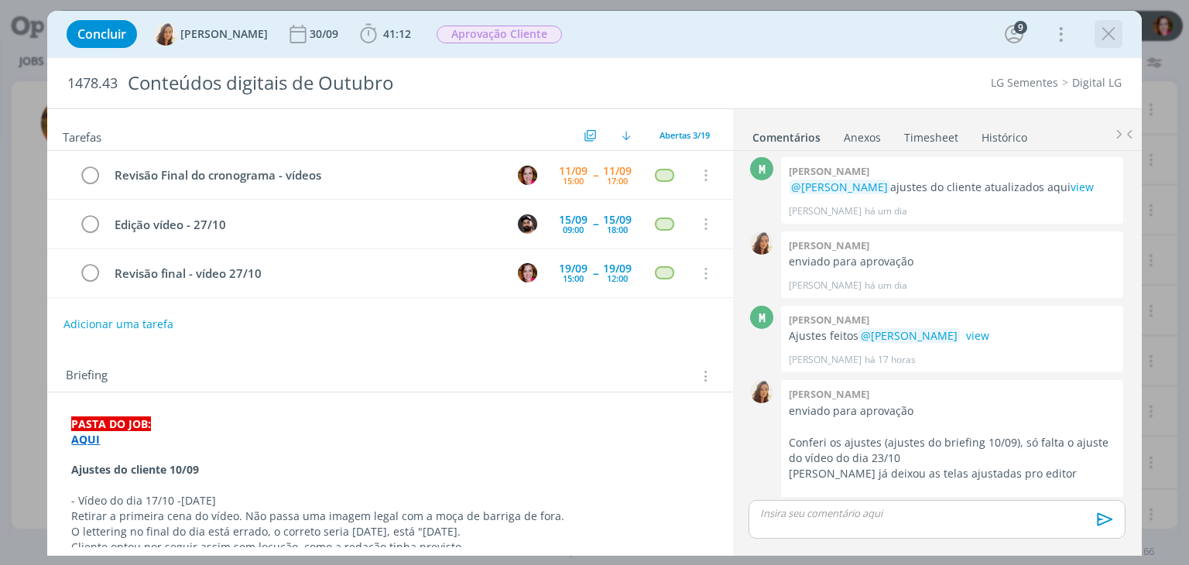
click at [1103, 31] on icon "dialog" at bounding box center [1108, 33] width 23 height 23
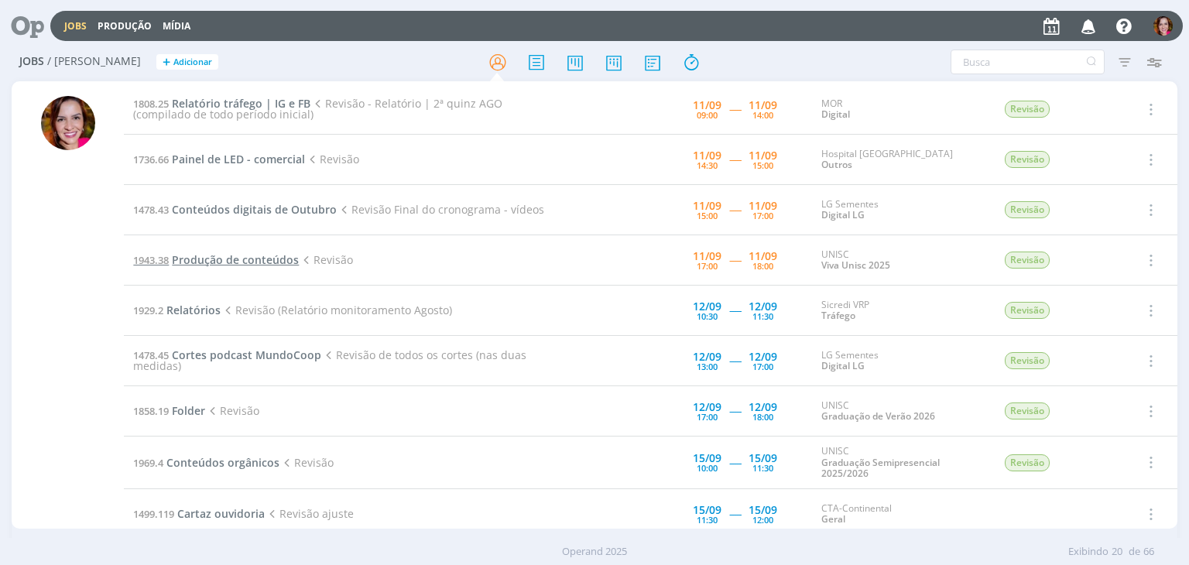
click at [260, 261] on span "Produção de conteúdos" at bounding box center [235, 259] width 127 height 15
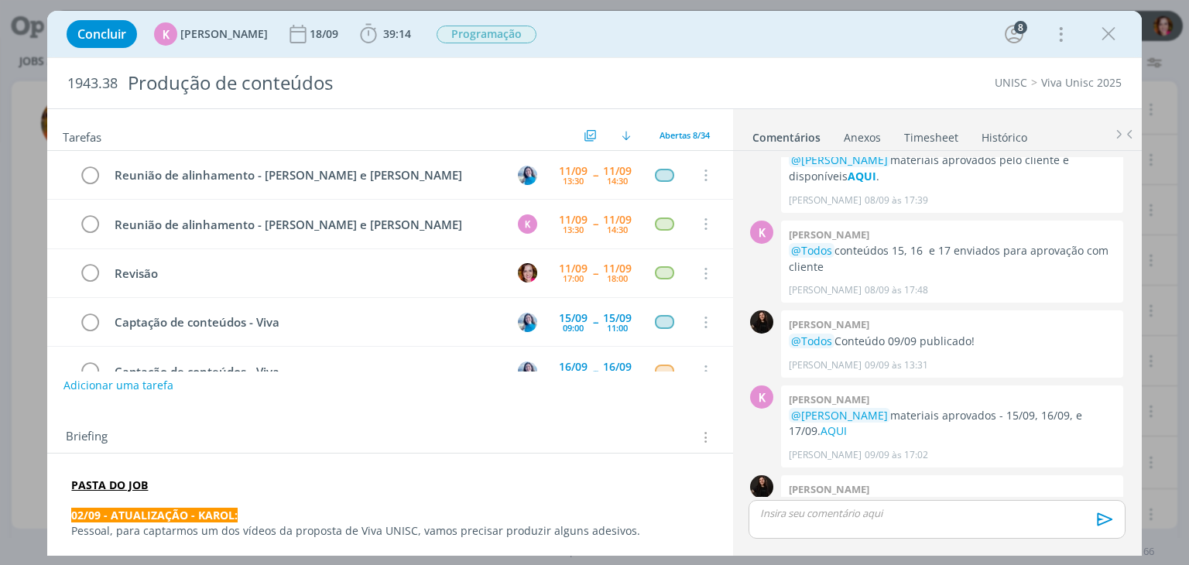
scroll to position [48, 0]
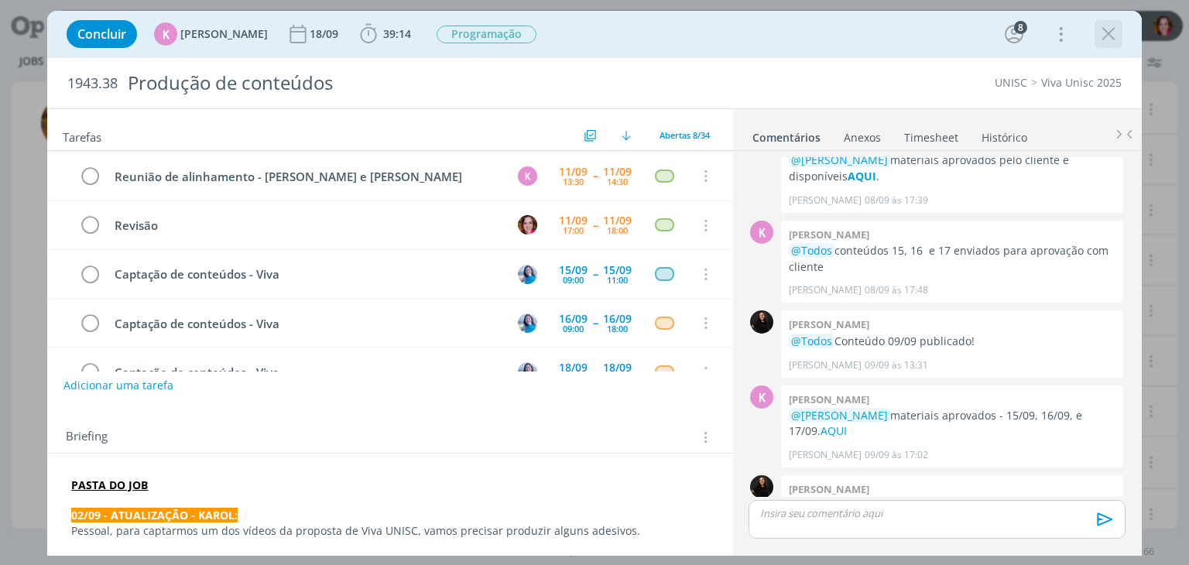
click at [1106, 33] on icon "dialog" at bounding box center [1108, 33] width 23 height 23
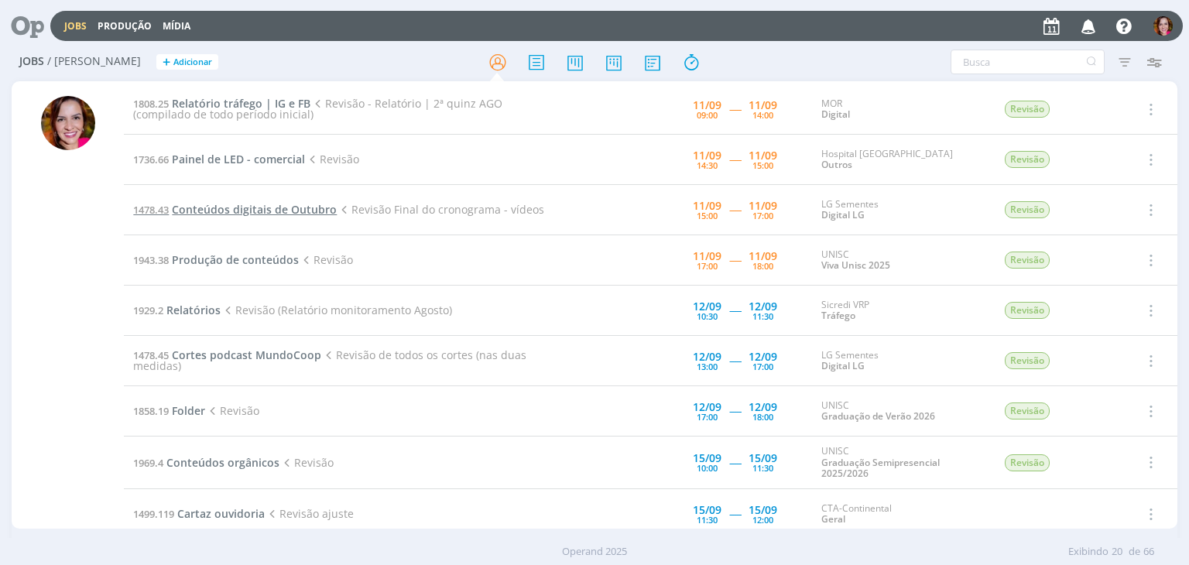
click at [245, 208] on span "Conteúdos digitais de Outubro" at bounding box center [254, 209] width 165 height 15
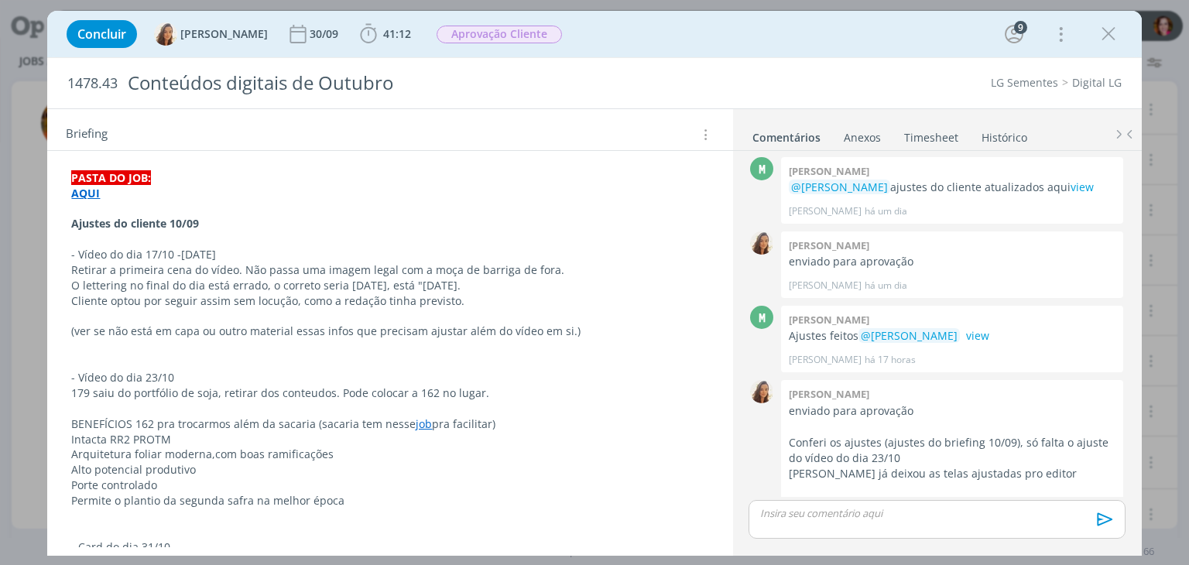
scroll to position [252, 0]
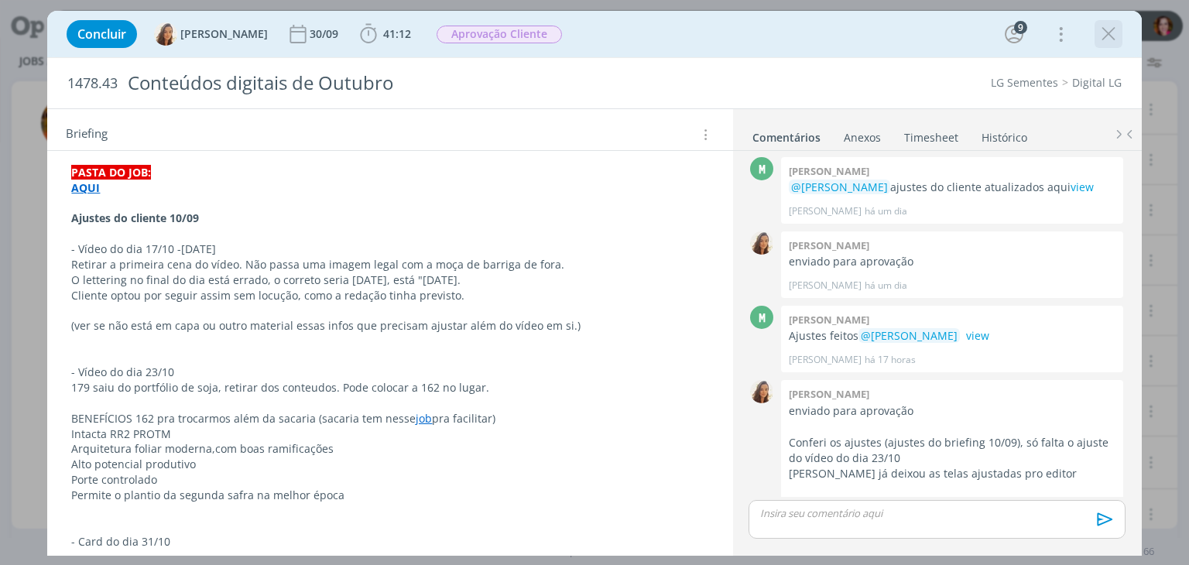
click at [1117, 32] on icon "dialog" at bounding box center [1108, 33] width 23 height 23
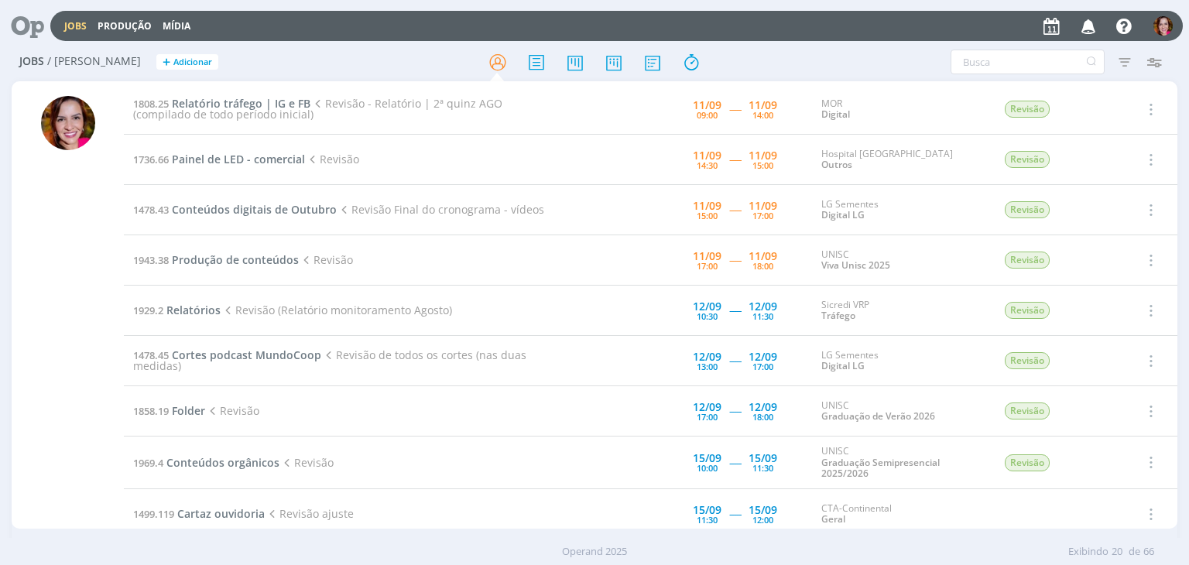
click at [3, 345] on div "Jobs / Minha Pauta + Adicionar Atenção! Novo comportamento nos filtros de Pauta…" at bounding box center [594, 307] width 1189 height 529
click at [229, 101] on span "Relatório tráfego | IG e FB" at bounding box center [241, 103] width 139 height 15
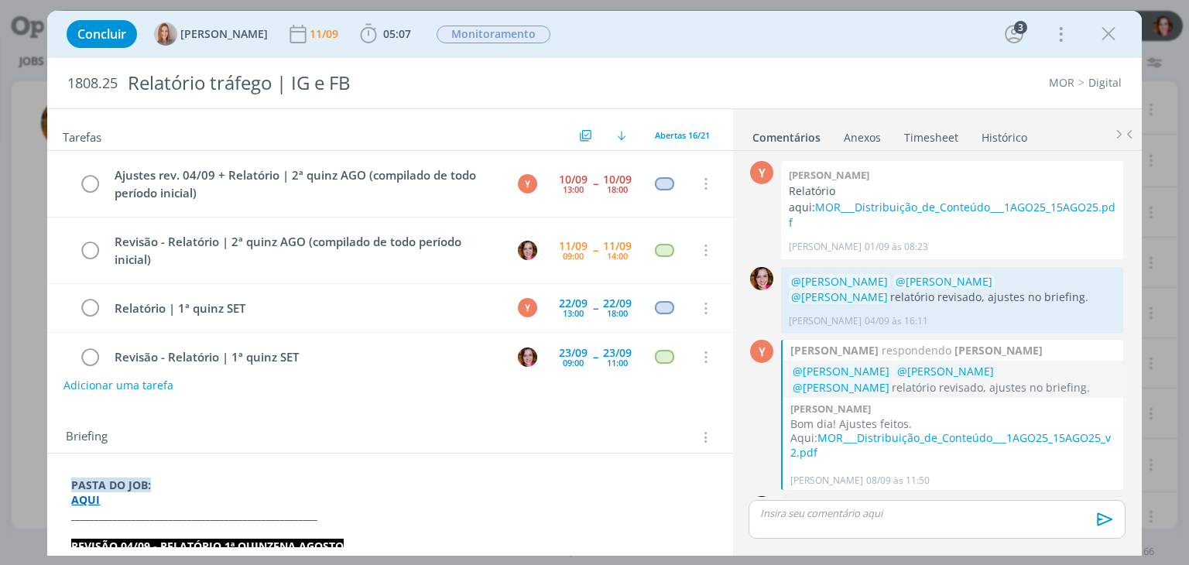
scroll to position [54, 0]
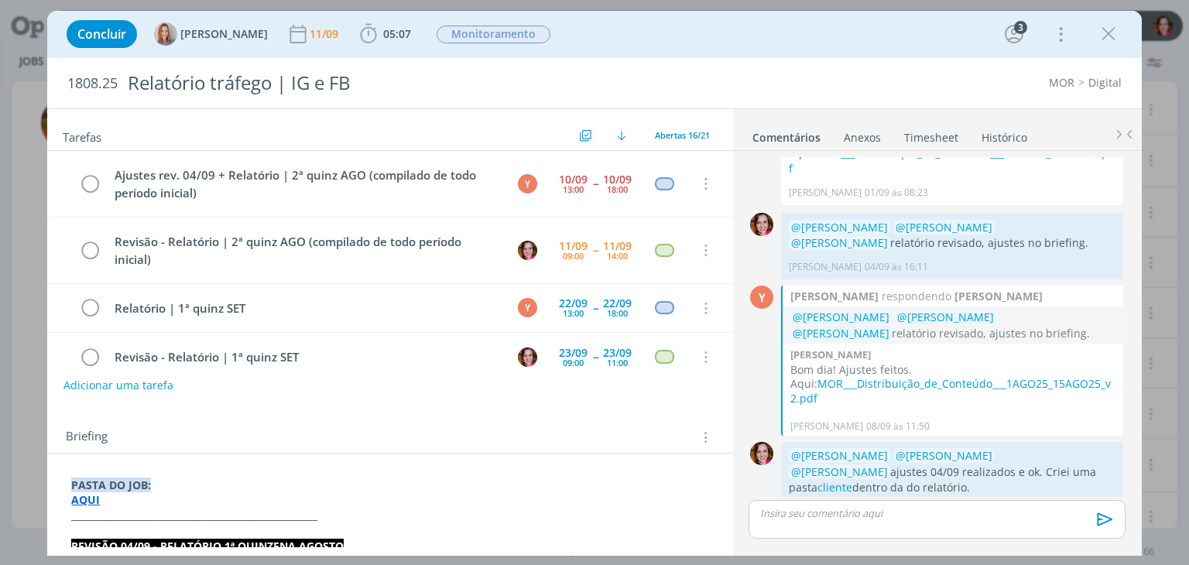
click at [74, 501] on strong "AQUI" at bounding box center [85, 499] width 29 height 15
click at [164, 499] on p "AQUI" at bounding box center [389, 500] width 635 height 15
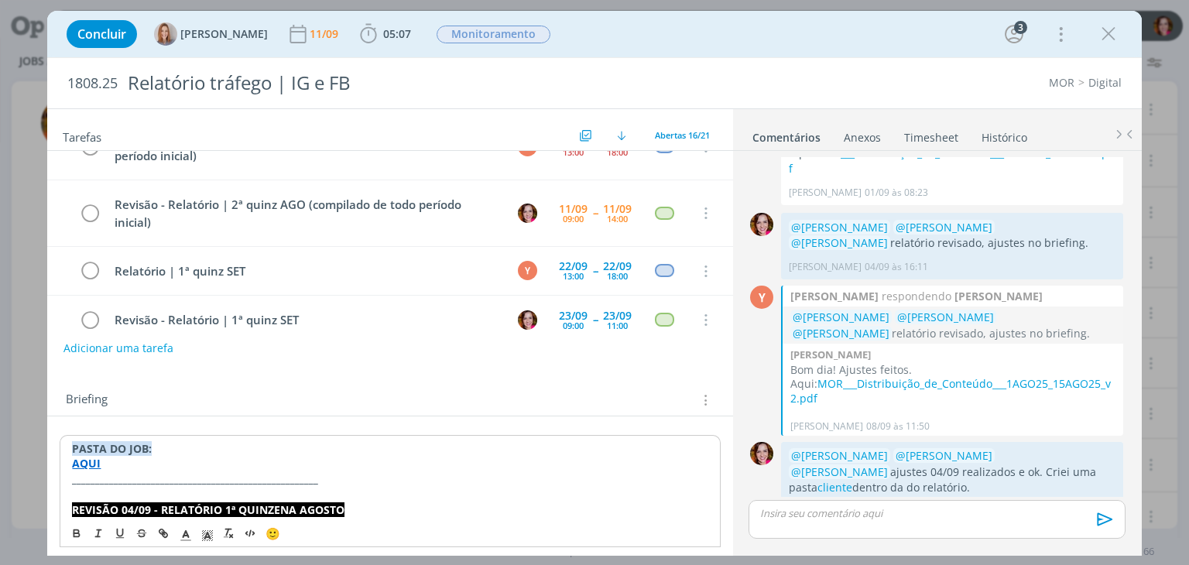
scroll to position [53, 0]
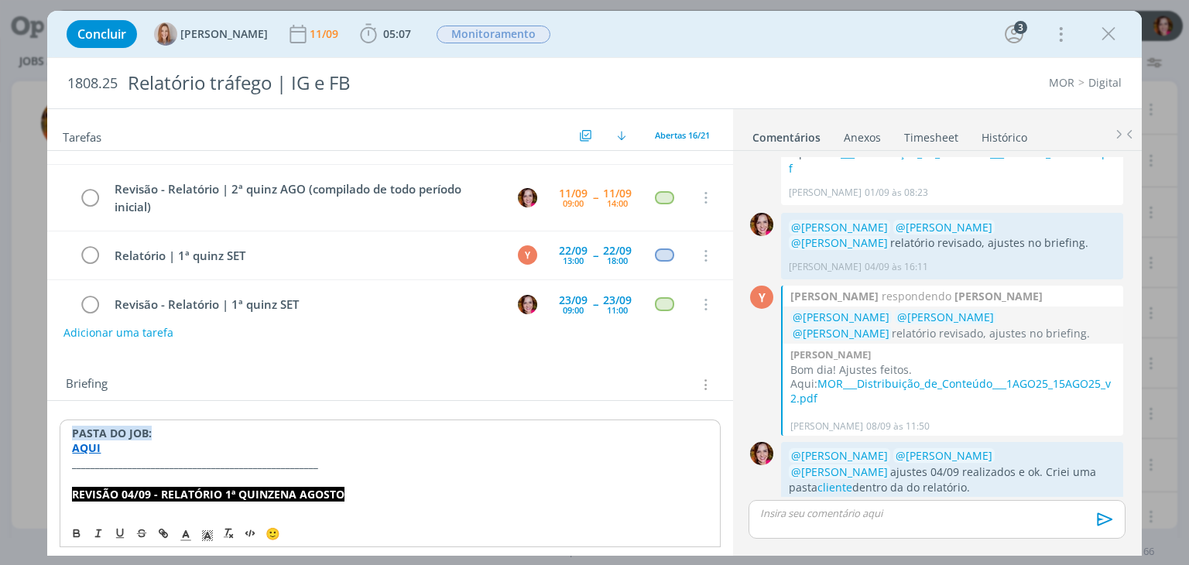
click at [88, 447] on strong "AQUI" at bounding box center [86, 447] width 29 height 15
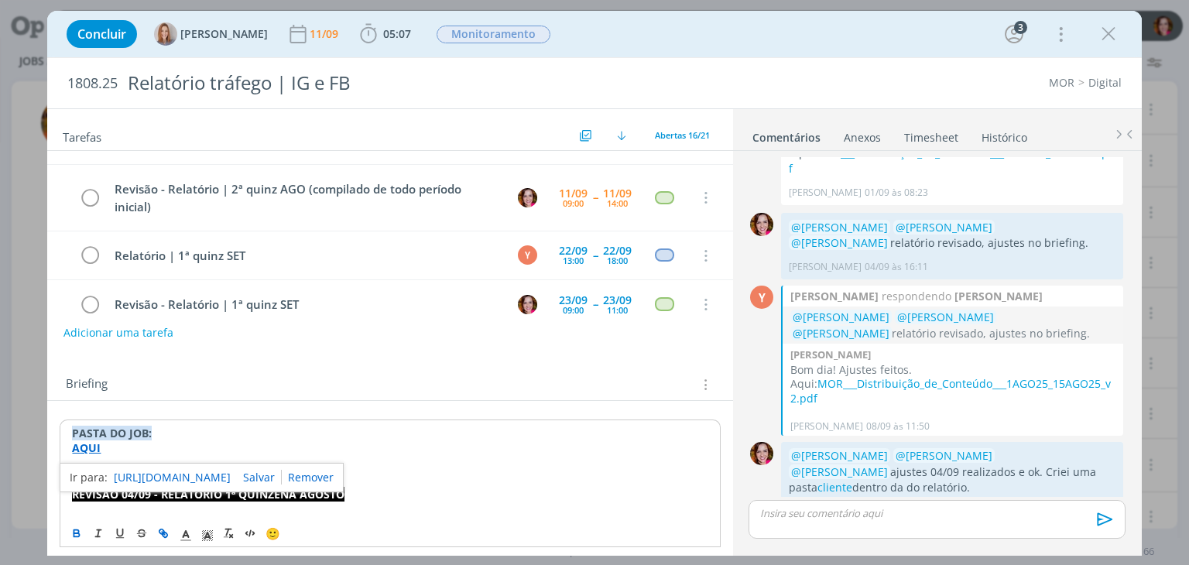
click at [157, 477] on link "[URL][DOMAIN_NAME]" at bounding box center [172, 478] width 117 height 20
click at [1110, 39] on icon "dialog" at bounding box center [1108, 33] width 23 height 23
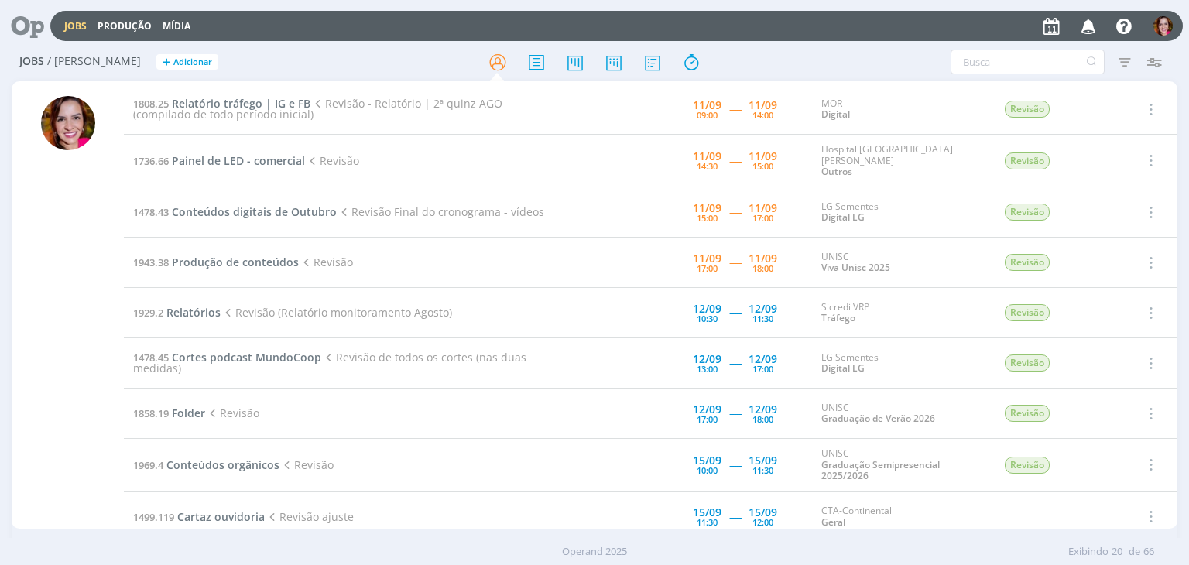
click at [0, 267] on div "Jobs / Minha Pauta + Adicionar Atenção! Novo comportamento nos filtros de Pauta…" at bounding box center [594, 307] width 1189 height 529
click at [219, 156] on span "Painel de LED - comercial" at bounding box center [238, 160] width 133 height 15
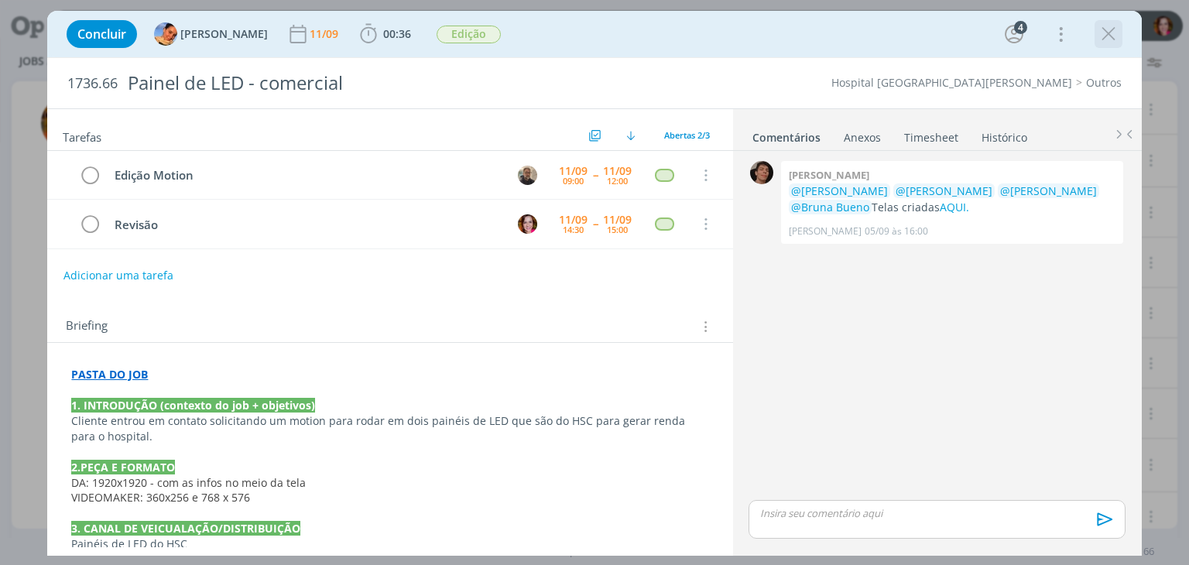
click at [1115, 43] on icon "dialog" at bounding box center [1108, 33] width 23 height 23
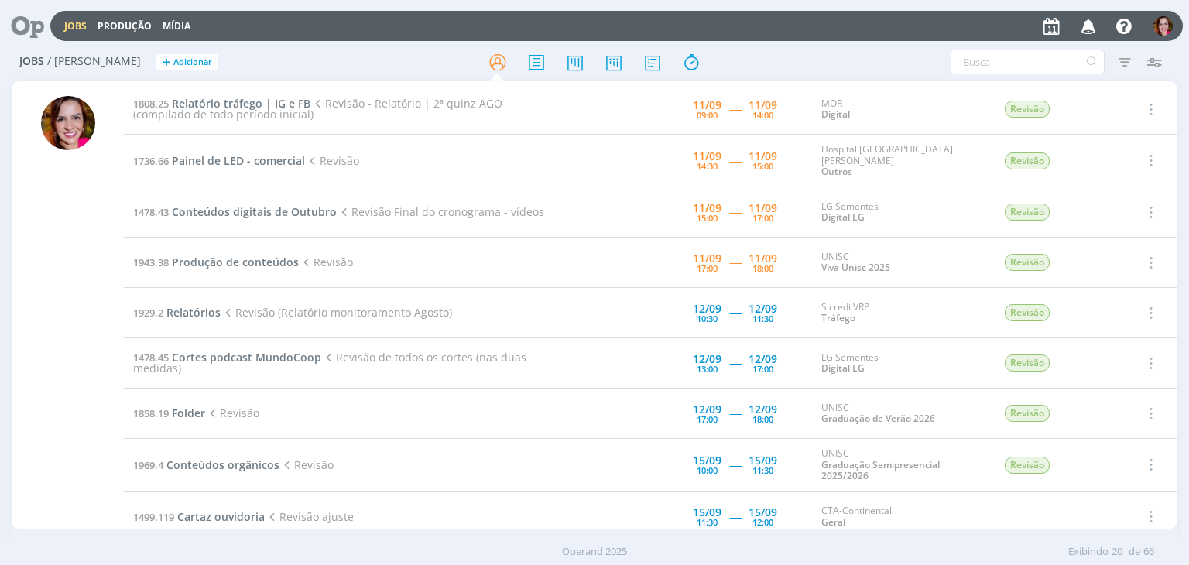
click at [240, 210] on span "Conteúdos digitais de Outubro" at bounding box center [254, 211] width 165 height 15
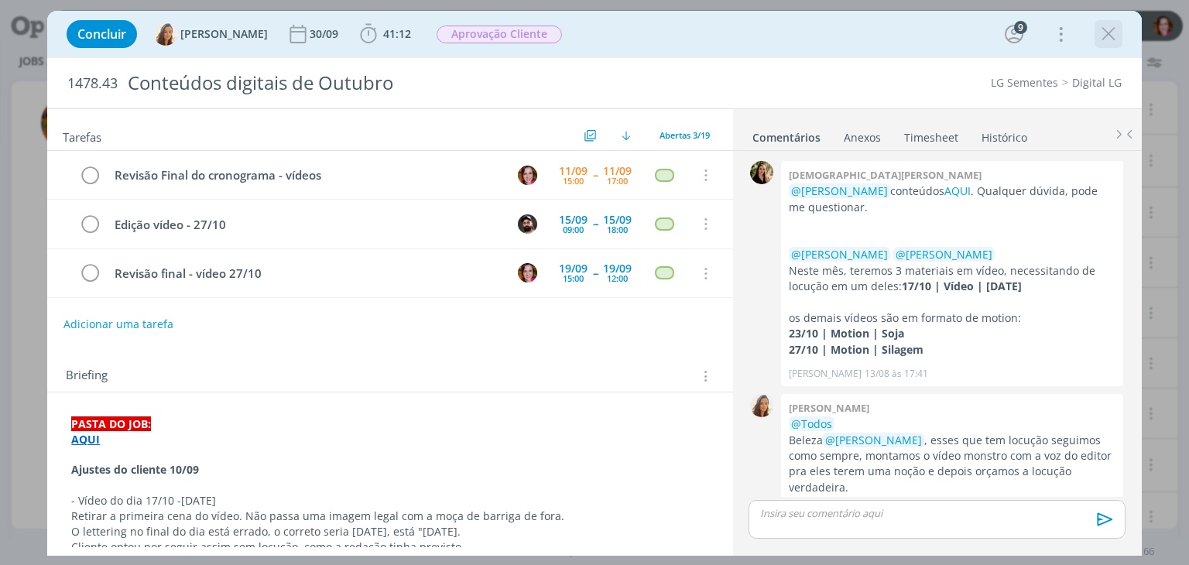
scroll to position [1498, 0]
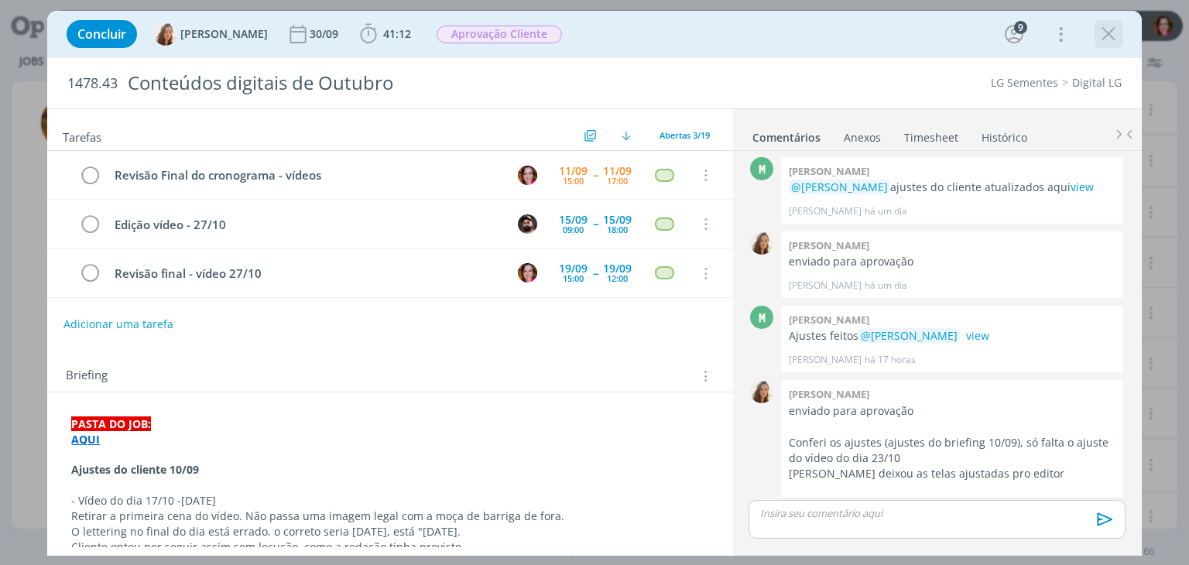
click at [1105, 31] on icon "dialog" at bounding box center [1108, 33] width 23 height 23
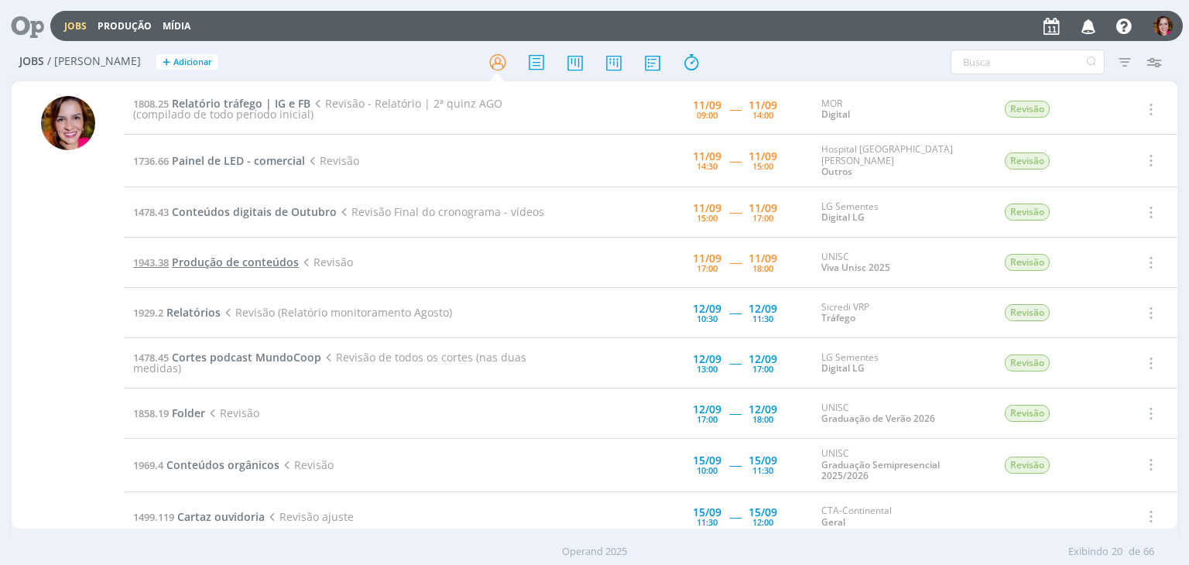
click at [200, 257] on span "Produção de conteúdos" at bounding box center [235, 262] width 127 height 15
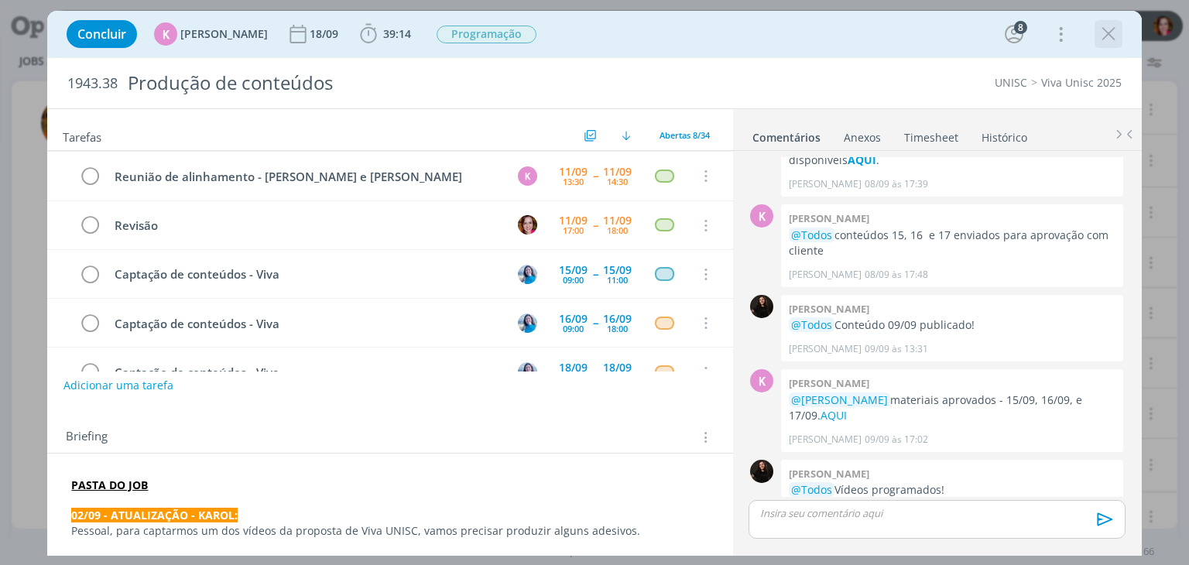
click at [1121, 38] on div "dialog" at bounding box center [1108, 34] width 28 height 28
click at [1109, 38] on icon "dialog" at bounding box center [1108, 33] width 23 height 23
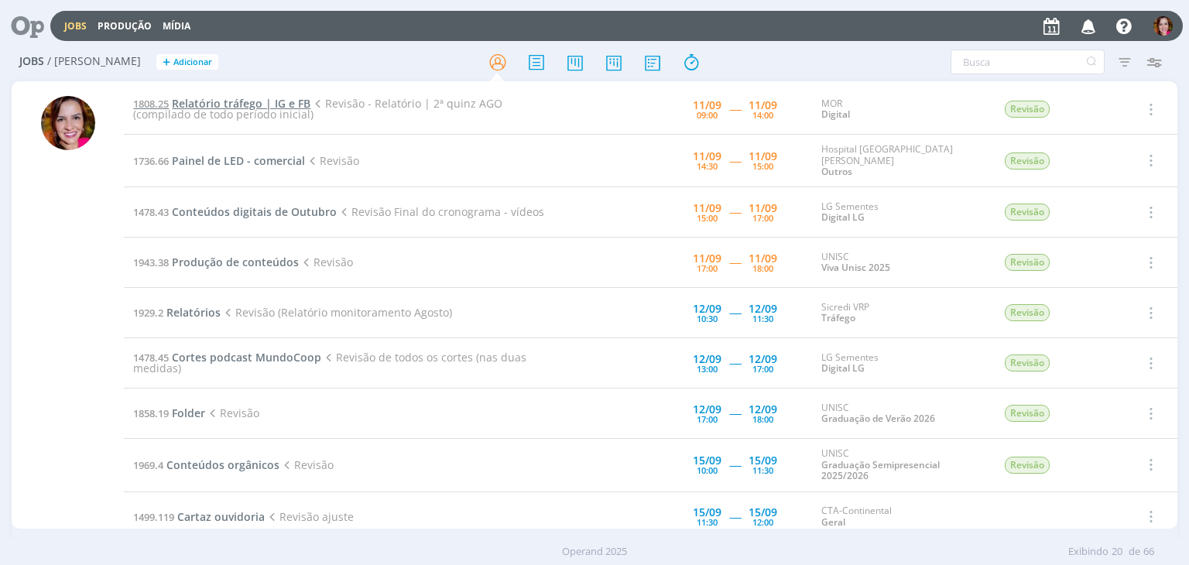
click at [238, 105] on span "Relatório tráfego | IG e FB" at bounding box center [241, 103] width 139 height 15
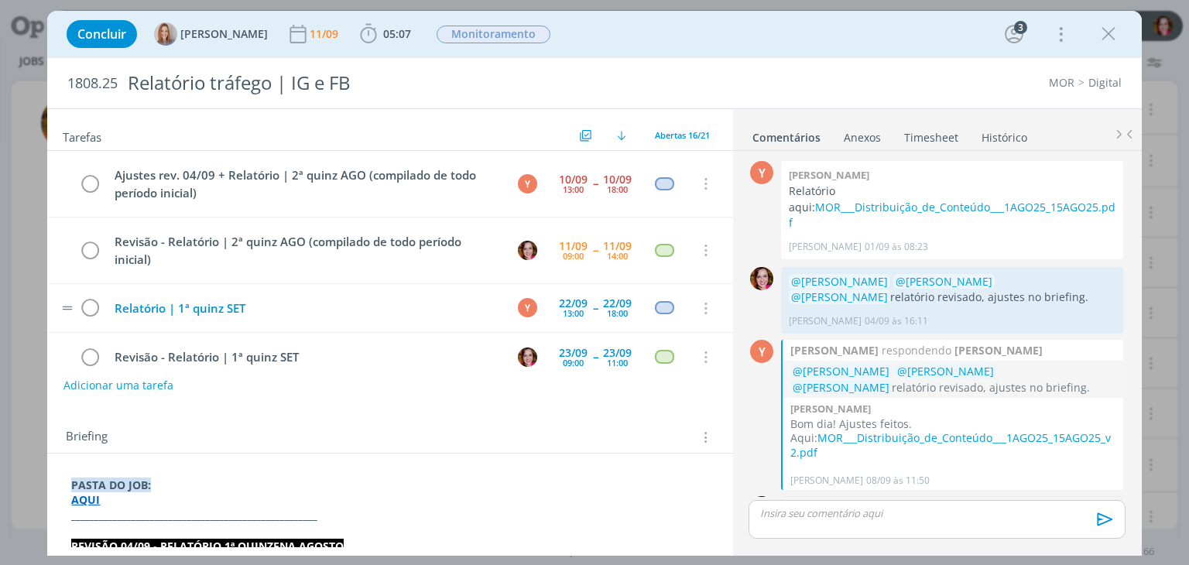
scroll to position [54, 0]
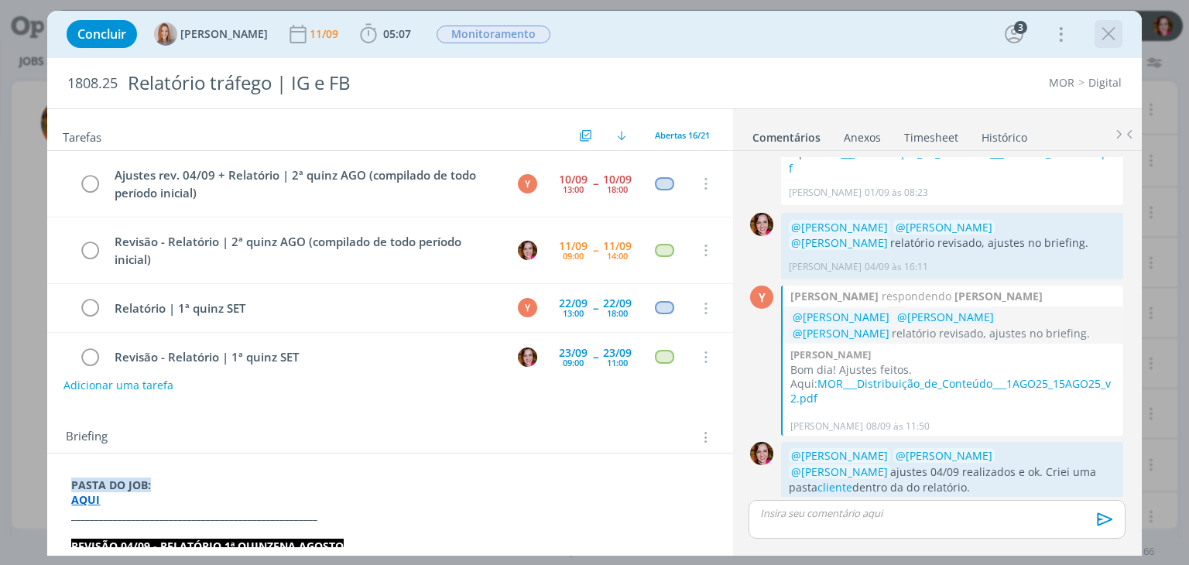
click at [1105, 32] on icon "dialog" at bounding box center [1108, 33] width 23 height 23
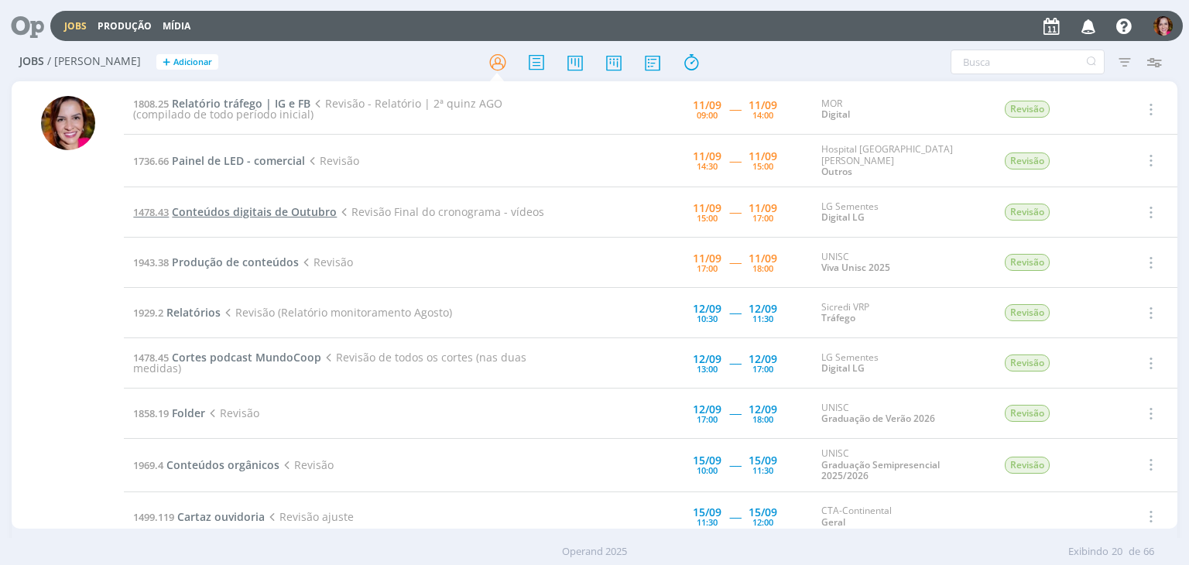
click at [237, 205] on span "Conteúdos digitais de Outubro" at bounding box center [254, 211] width 165 height 15
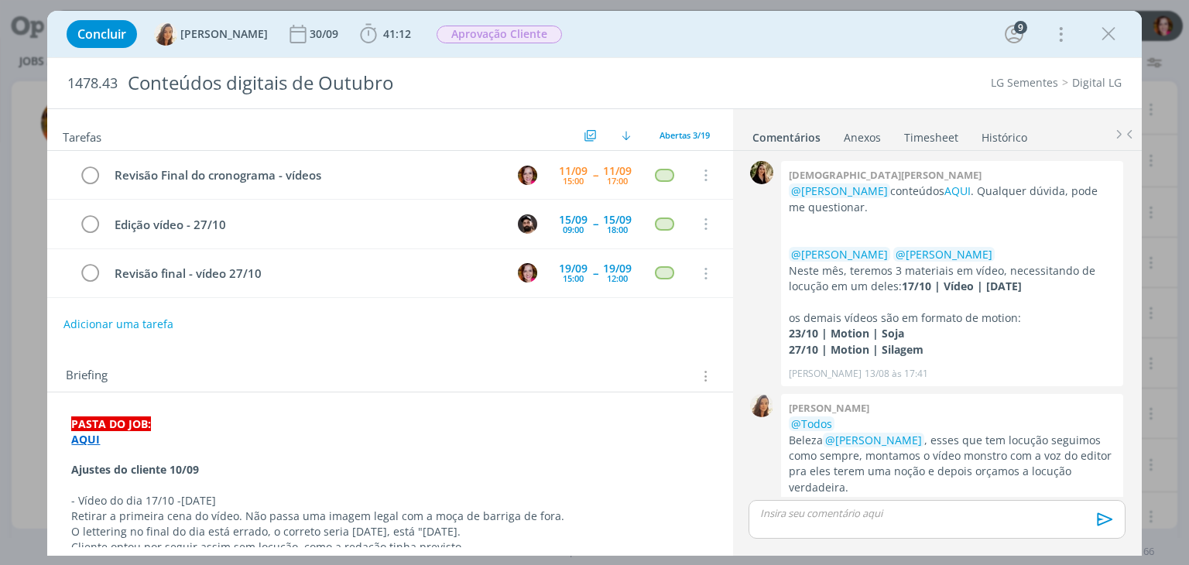
scroll to position [1498, 0]
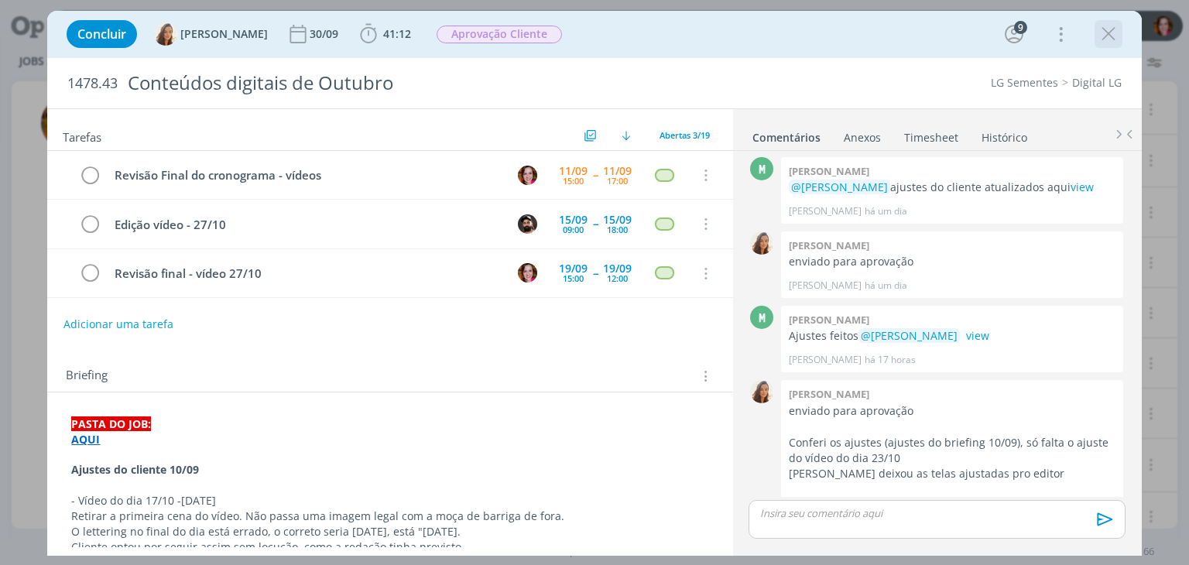
click at [1108, 37] on icon "dialog" at bounding box center [1108, 33] width 23 height 23
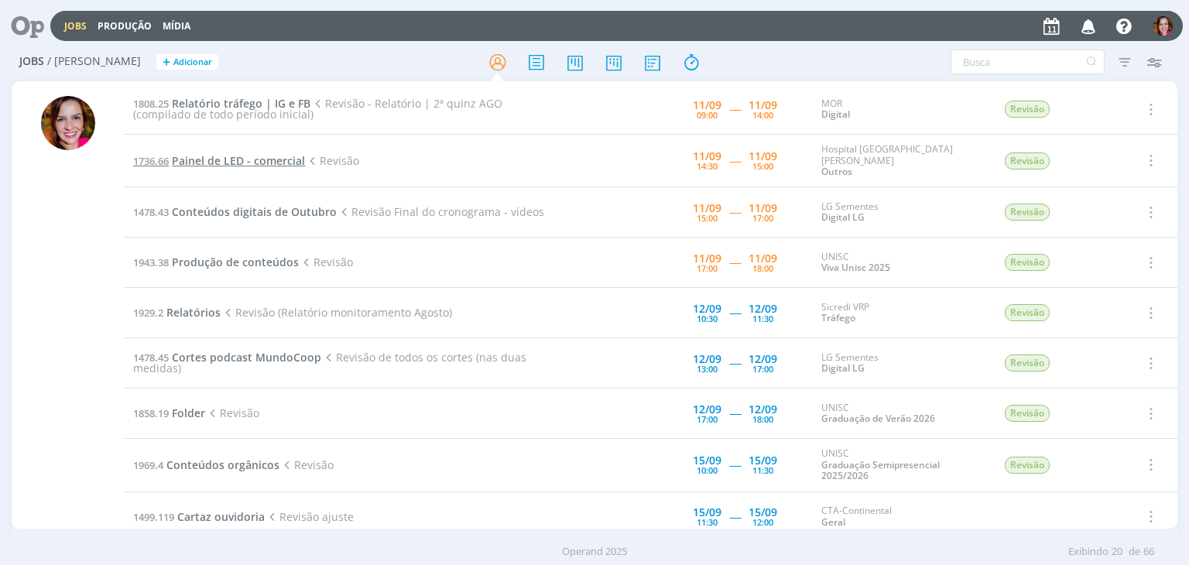
click at [235, 158] on span "Painel de LED - comercial" at bounding box center [238, 160] width 133 height 15
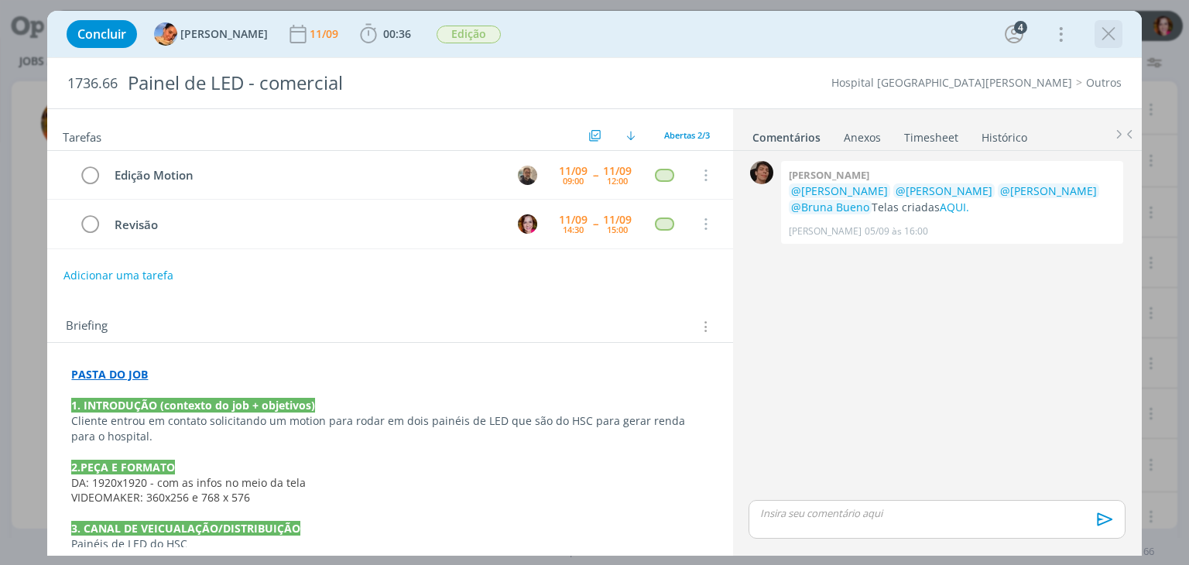
click at [1109, 35] on icon "dialog" at bounding box center [1108, 33] width 23 height 23
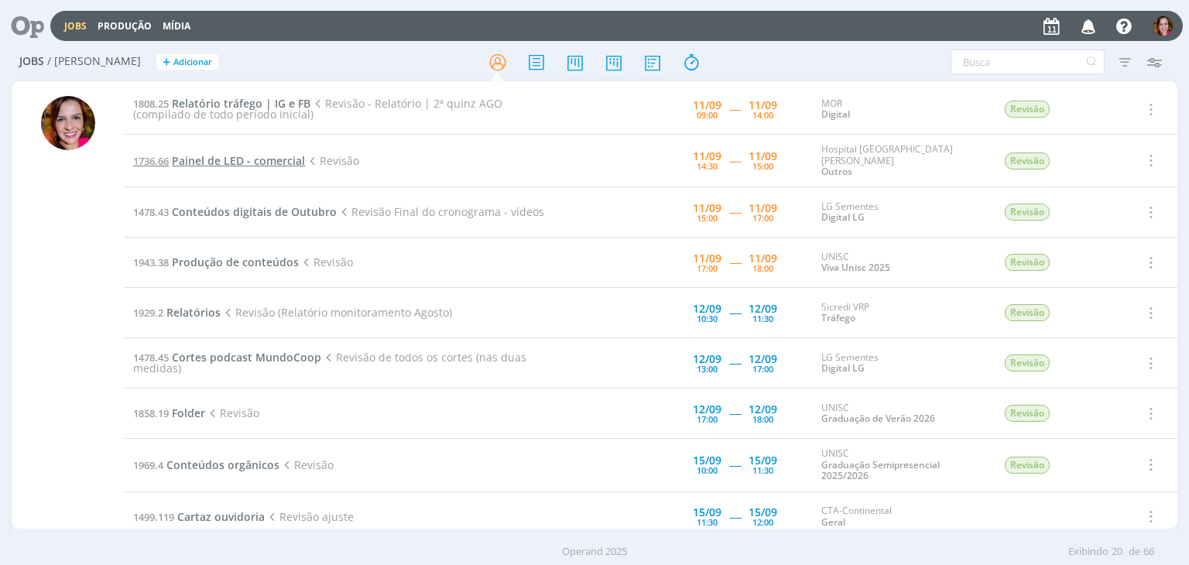
click at [231, 159] on span "Painel de LED - comercial" at bounding box center [238, 160] width 133 height 15
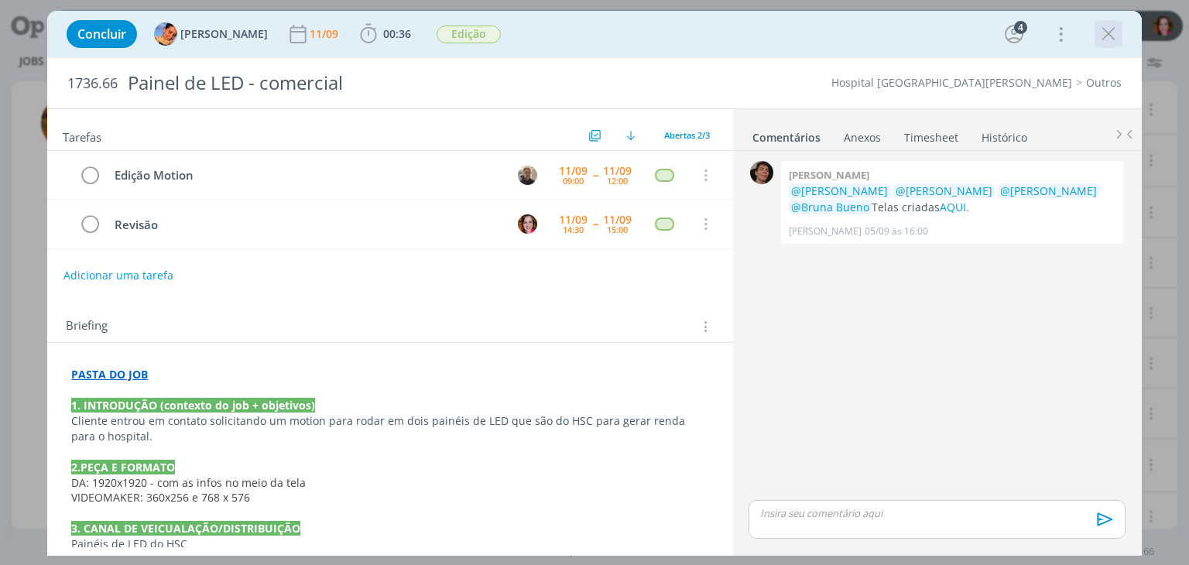
click at [1105, 35] on icon "dialog" at bounding box center [1108, 33] width 23 height 23
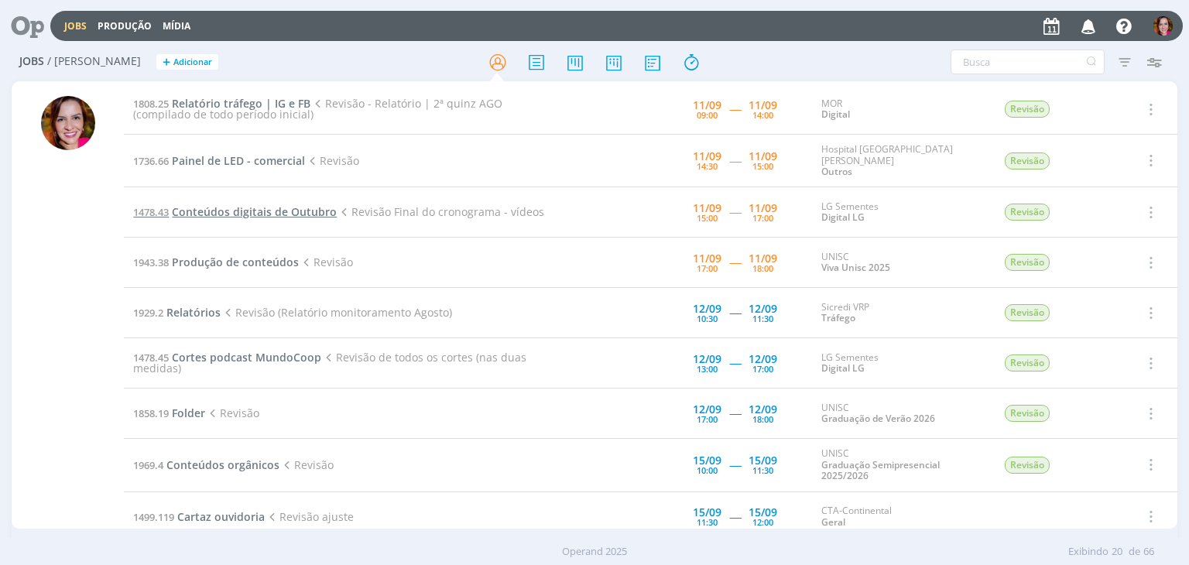
click at [251, 211] on span "Conteúdos digitais de Outubro" at bounding box center [254, 211] width 165 height 15
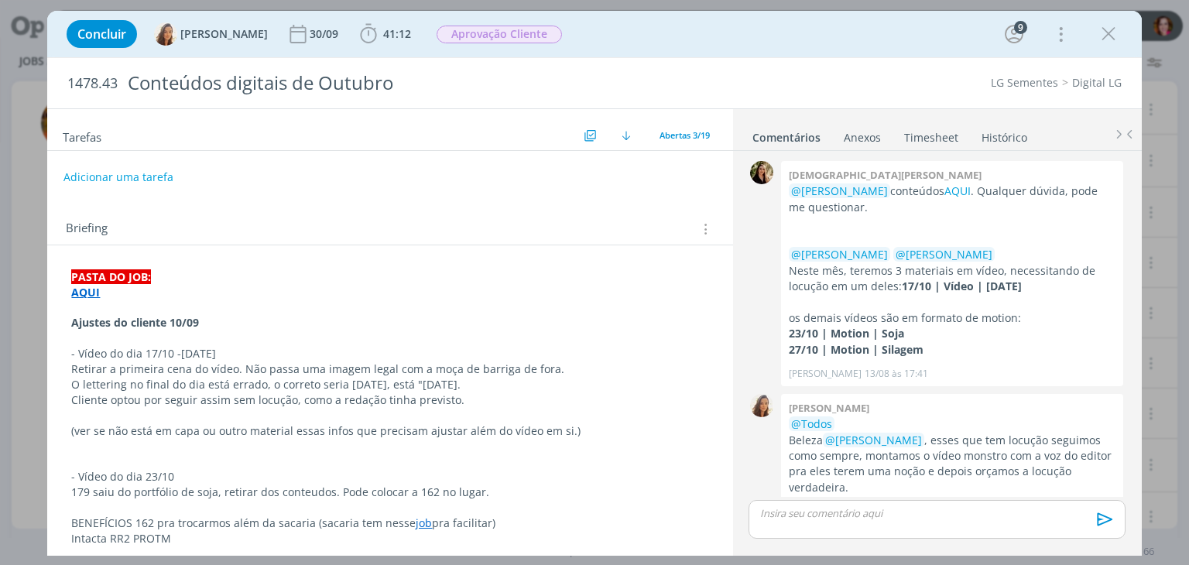
scroll to position [1498, 0]
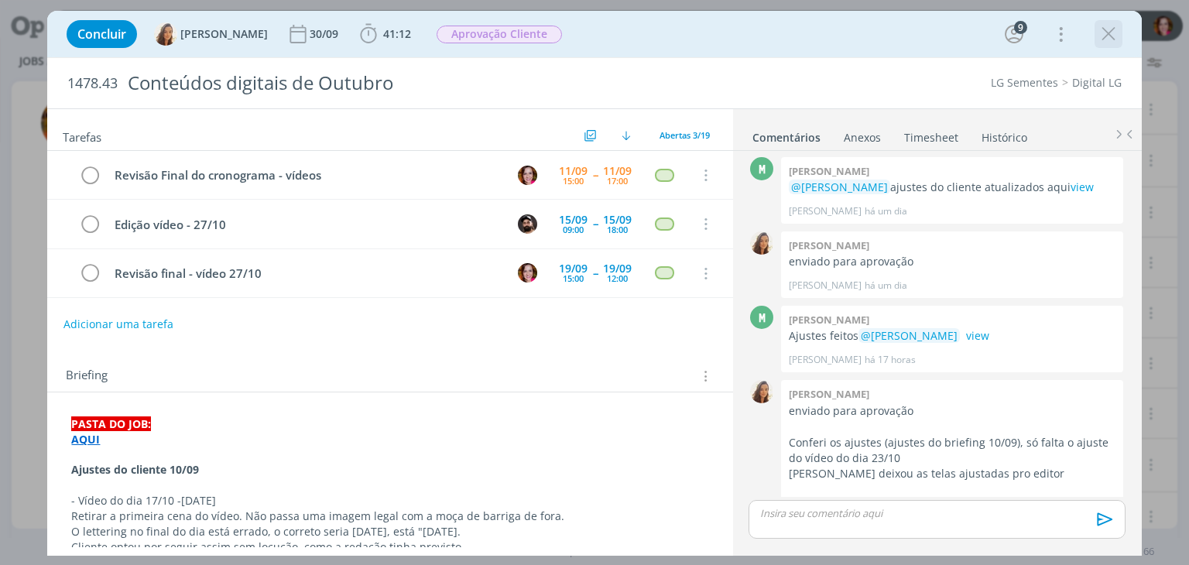
click at [1112, 35] on icon "dialog" at bounding box center [1108, 33] width 23 height 23
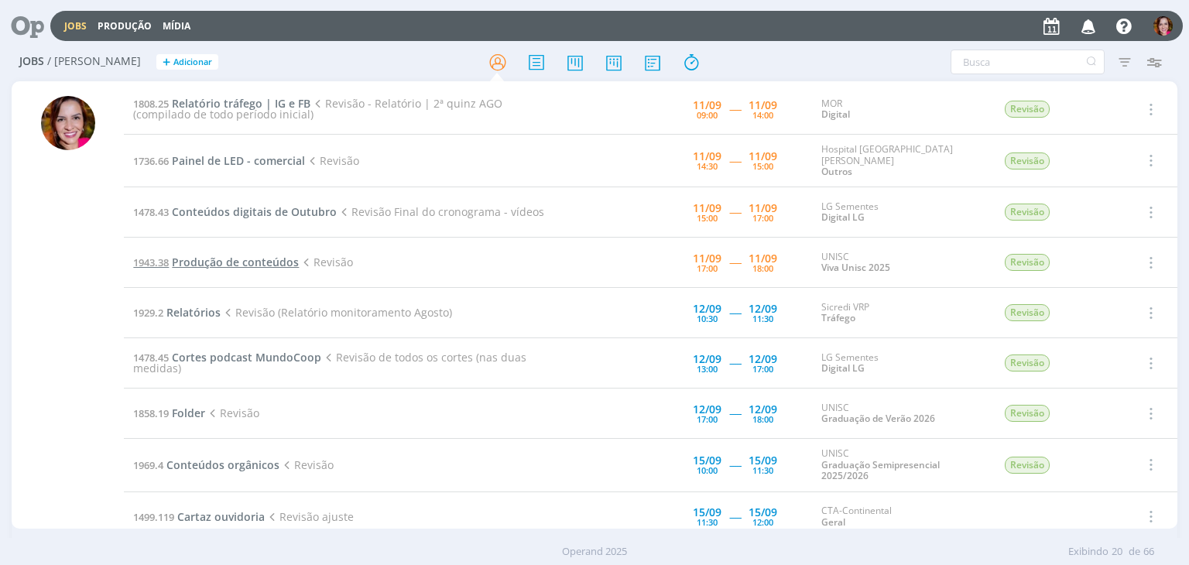
click at [202, 257] on span "Produção de conteúdos" at bounding box center [235, 262] width 127 height 15
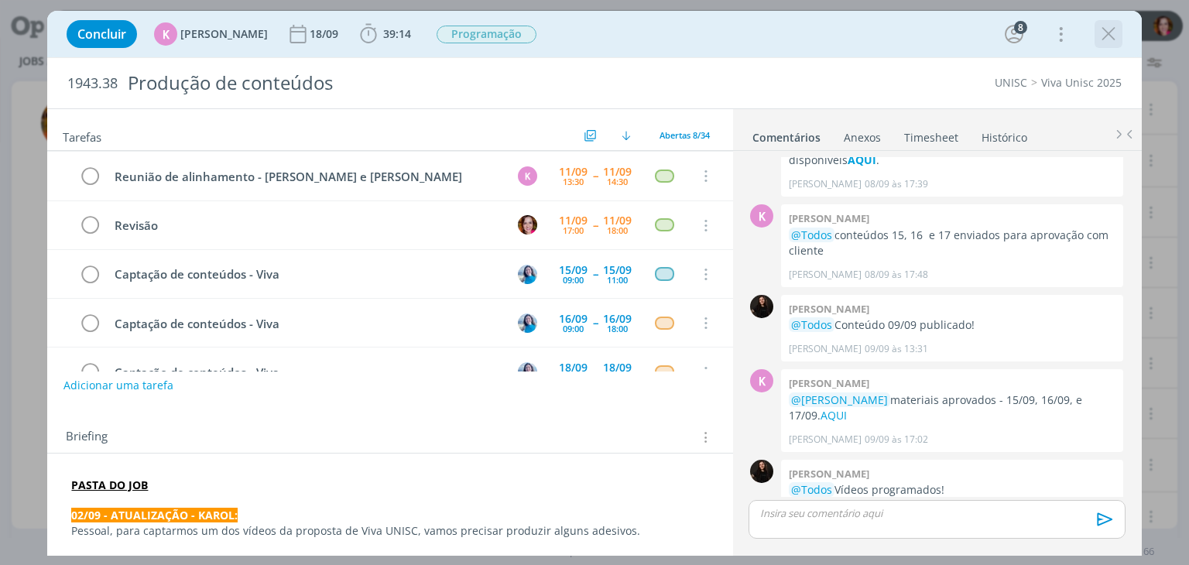
click at [1113, 33] on icon "dialog" at bounding box center [1108, 33] width 23 height 23
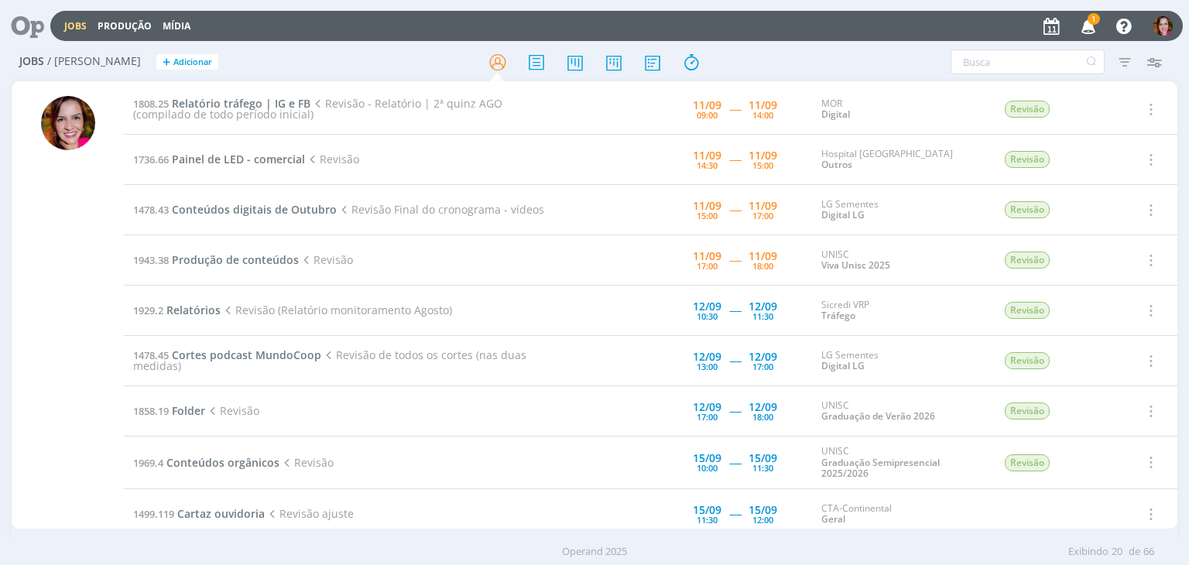
click at [1088, 21] on icon "button" at bounding box center [1088, 25] width 27 height 26
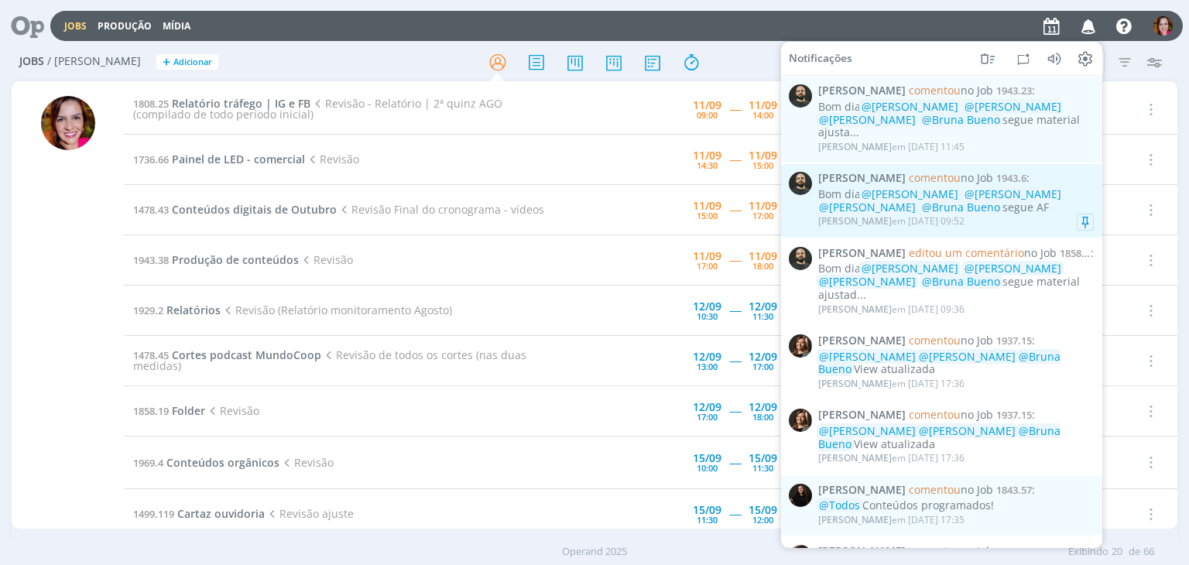
click at [1000, 214] on div "Bom dia @[PERSON_NAME] @[PERSON_NAME] @[PERSON_NAME] @[PERSON_NAME] segue AF" at bounding box center [956, 201] width 276 height 26
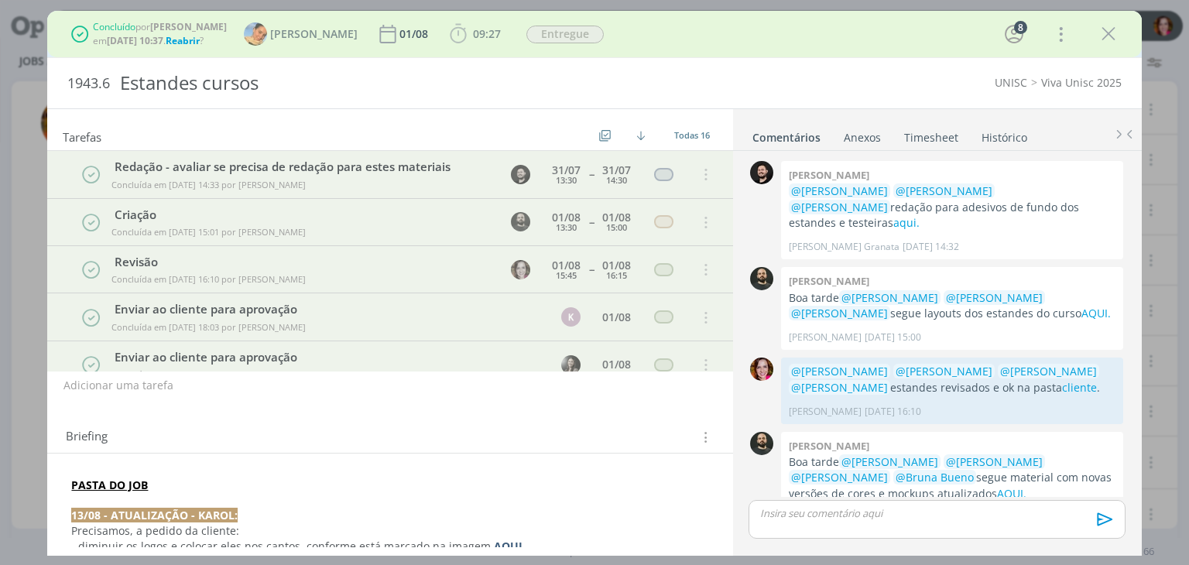
scroll to position [890, 0]
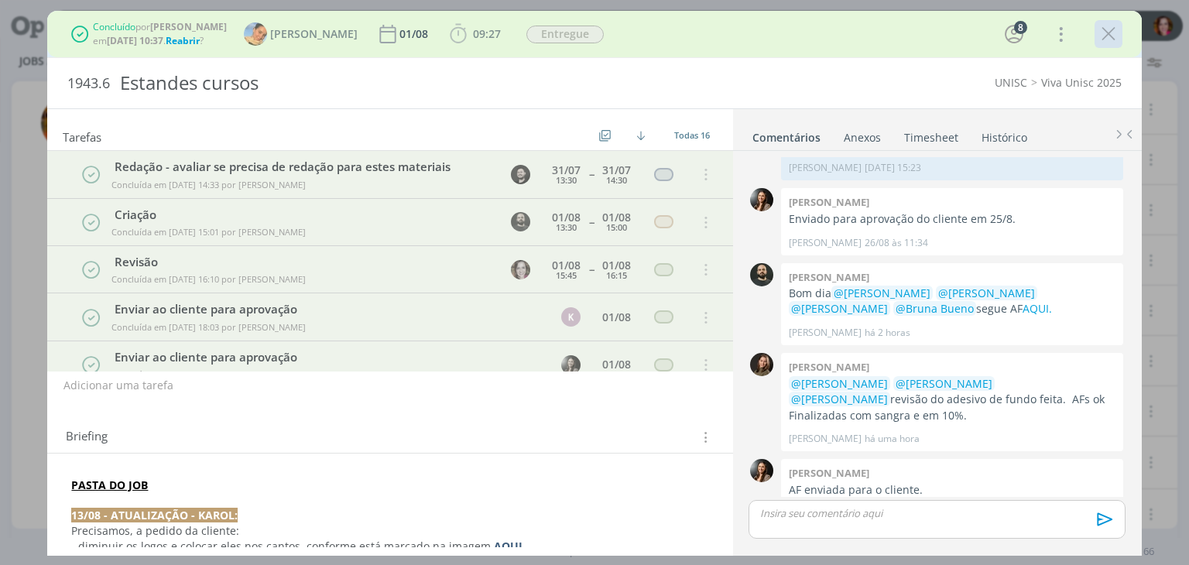
click at [1107, 36] on icon "dialog" at bounding box center [1108, 33] width 23 height 23
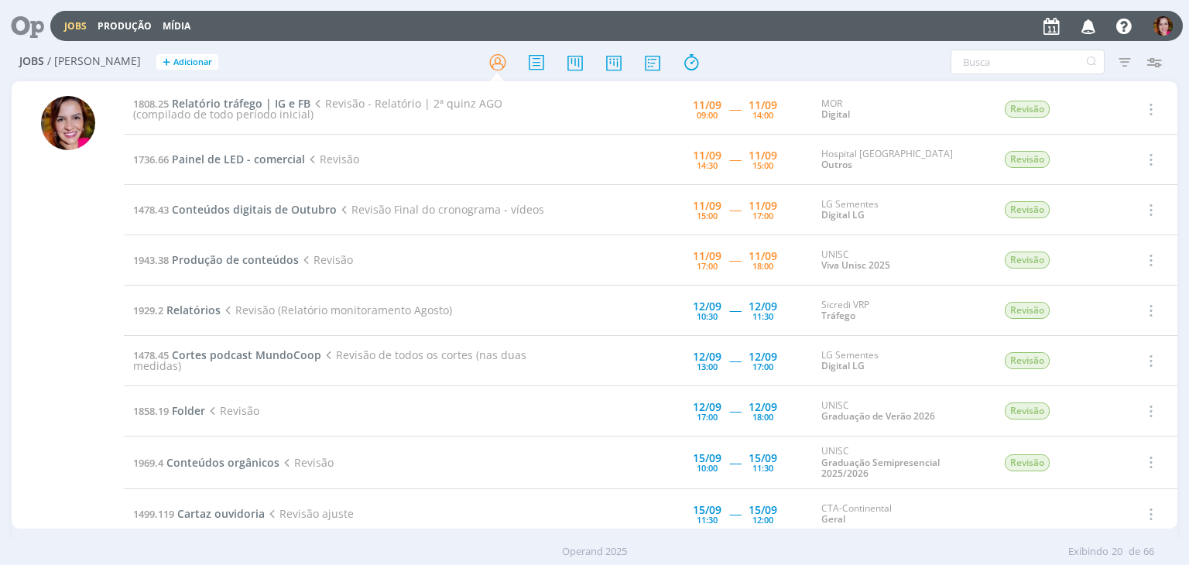
click at [1081, 26] on icon "button" at bounding box center [1088, 25] width 27 height 26
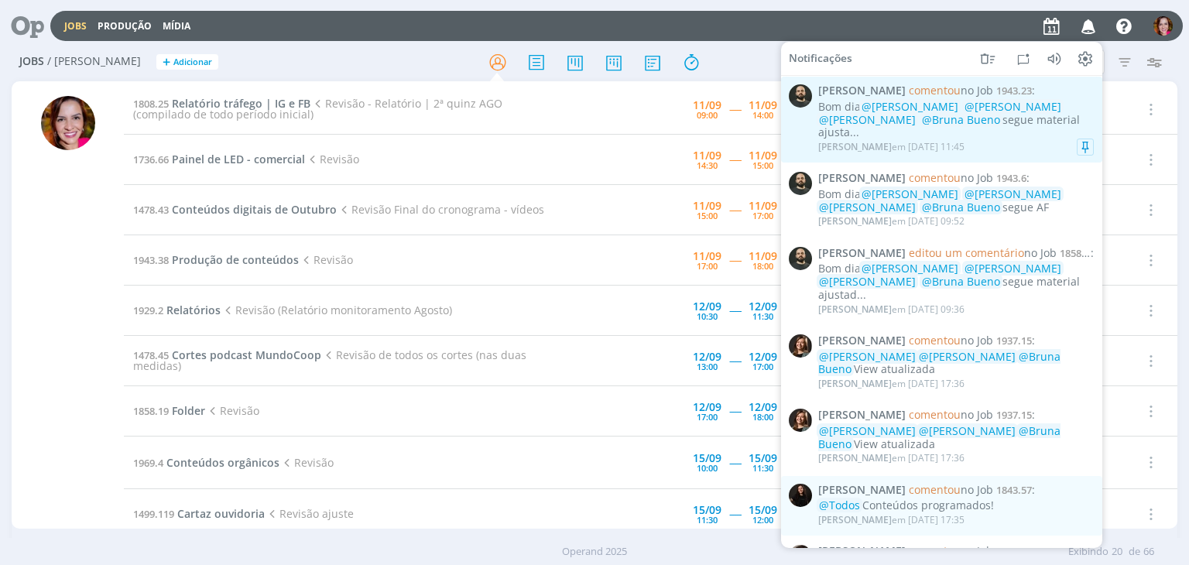
click at [1003, 133] on div "Bom dia @Beatriz Luchese @Luíza Santana @Karoline Arend @Bruna Bueno segue mate…" at bounding box center [956, 120] width 276 height 39
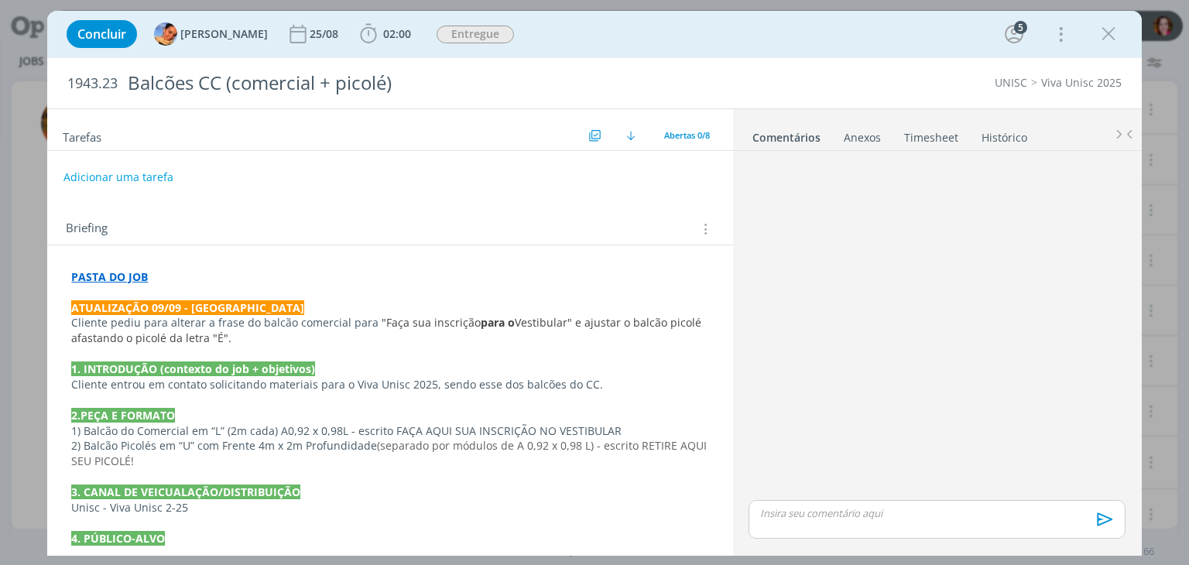
scroll to position [557, 0]
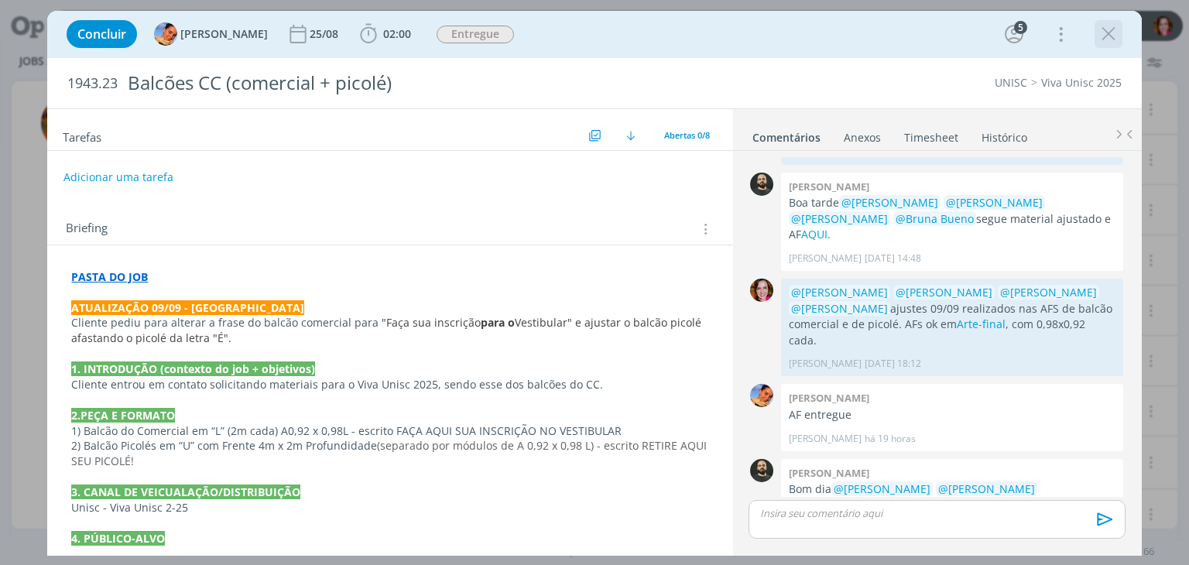
click at [1112, 36] on icon "dialog" at bounding box center [1108, 33] width 23 height 23
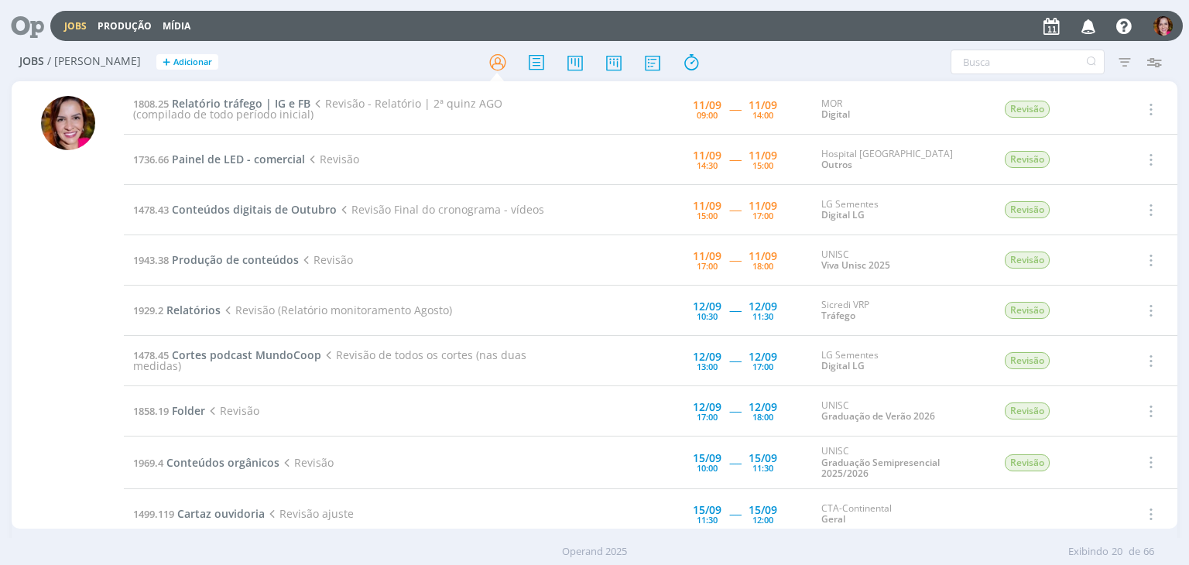
click at [29, 269] on div at bounding box center [68, 306] width 112 height 444
